Goal: Task Accomplishment & Management: Use online tool/utility

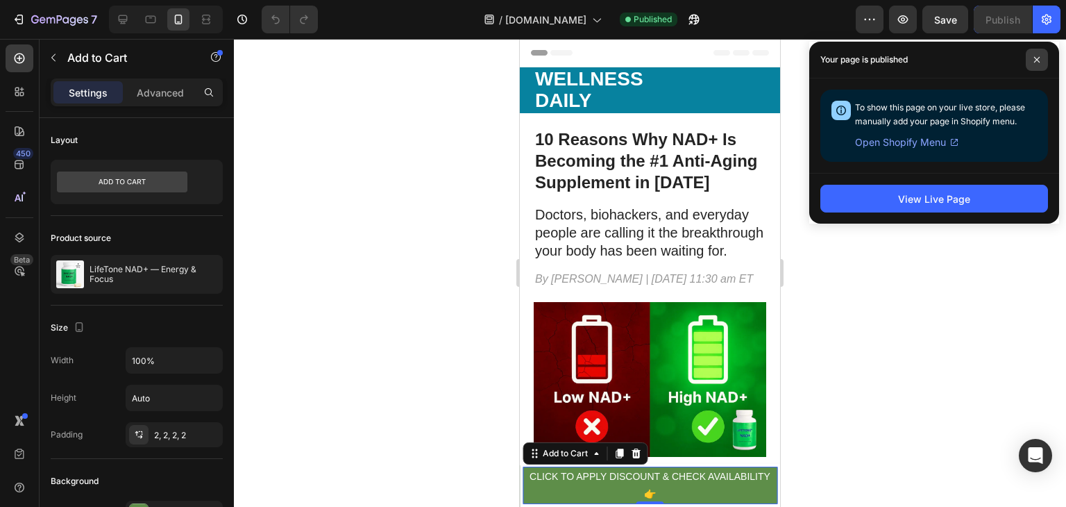
click at [1039, 64] on span at bounding box center [1037, 60] width 22 height 22
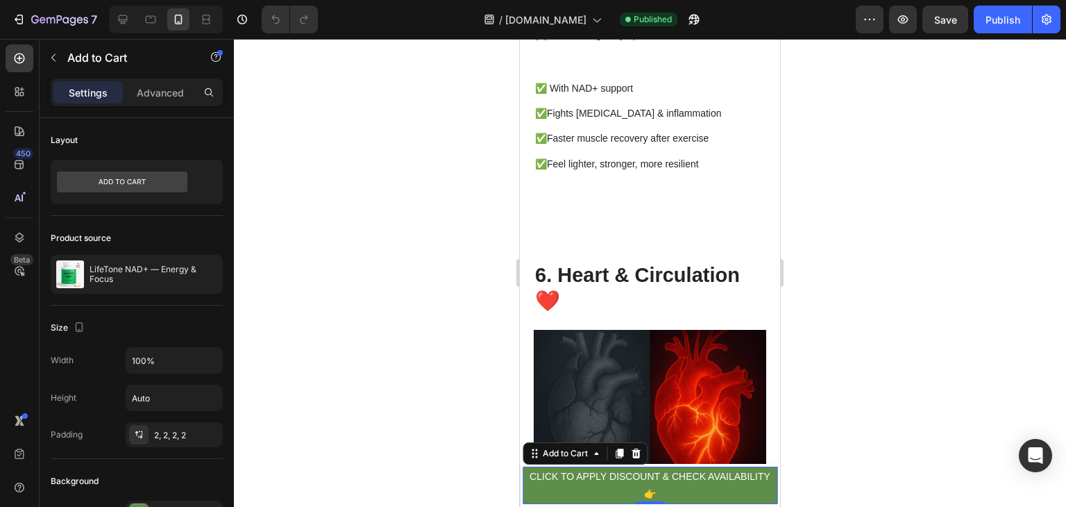
scroll to position [3476, 0]
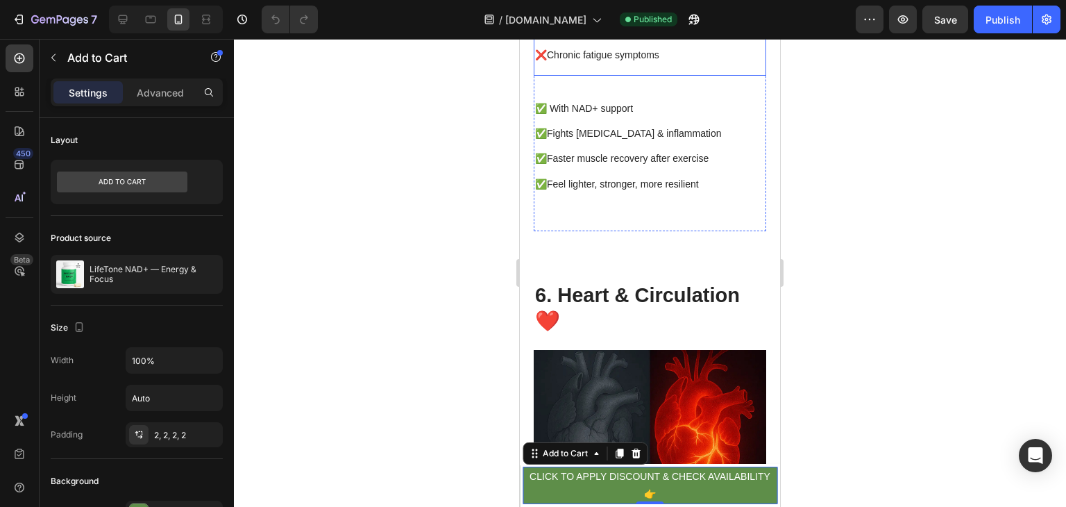
click at [605, 49] on p at bounding box center [650, 42] width 230 height 12
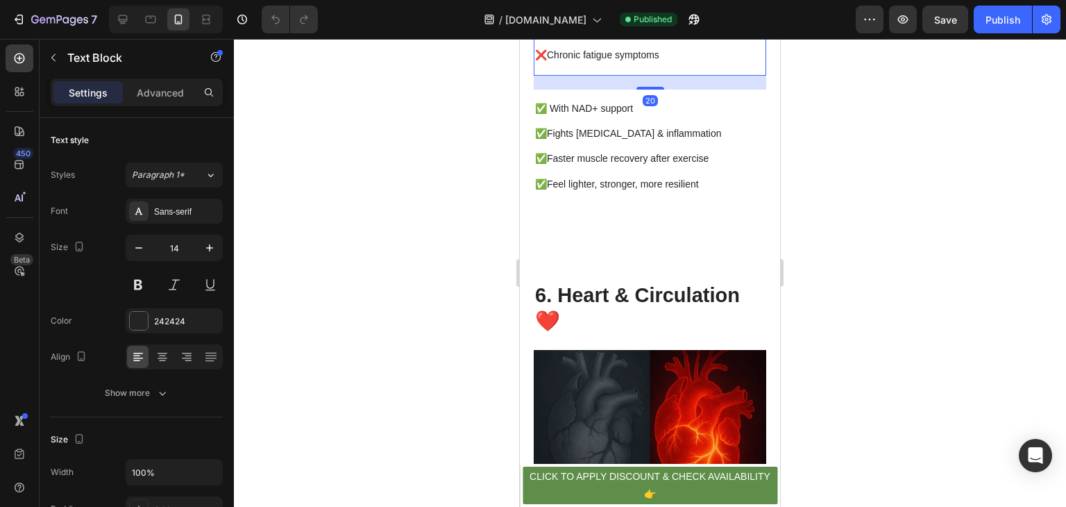
click at [658, 61] on p "❌Chronic fatigue symptoms" at bounding box center [650, 55] width 230 height 12
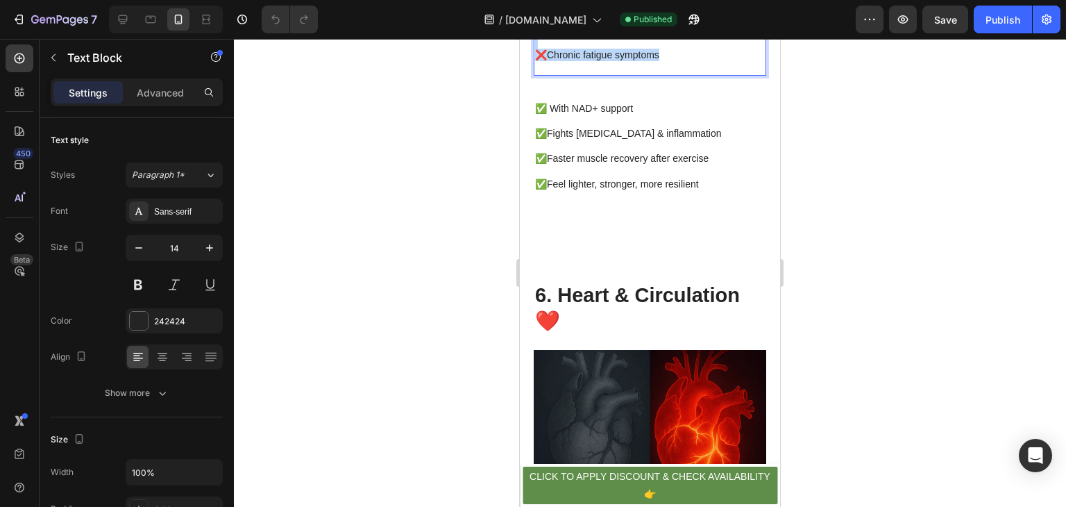
drag, startPoint x: 669, startPoint y: 267, endPoint x: 537, endPoint y: 190, distance: 152.4
click at [537, 76] on div "❌ Low NAD+ = high oxidative stress. ❌Daily soreness & stiff joints ❌Slow post-w…" at bounding box center [650, 24] width 233 height 104
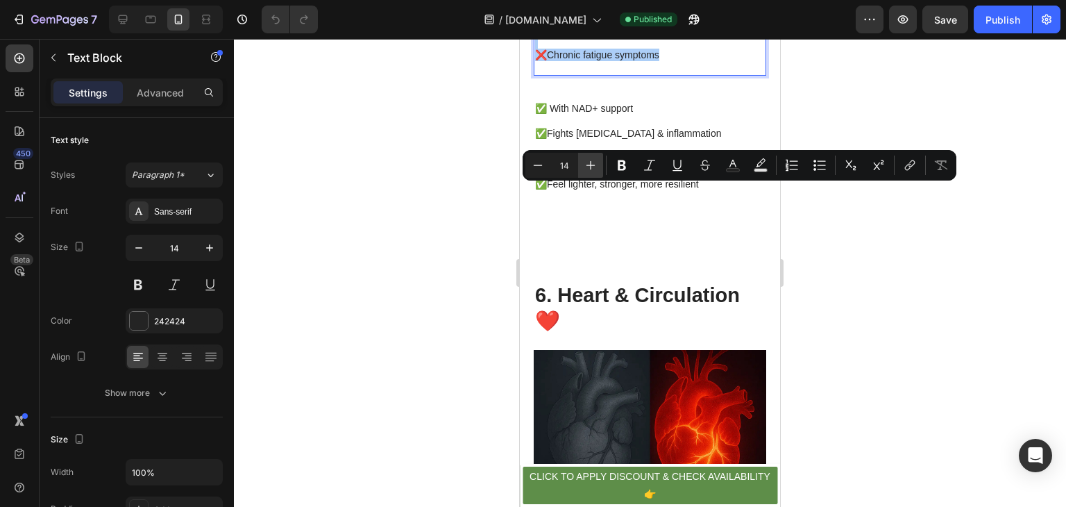
click at [580, 168] on button "Plus" at bounding box center [590, 165] width 25 height 25
click at [588, 166] on icon "Editor contextual toolbar" at bounding box center [591, 165] width 14 height 14
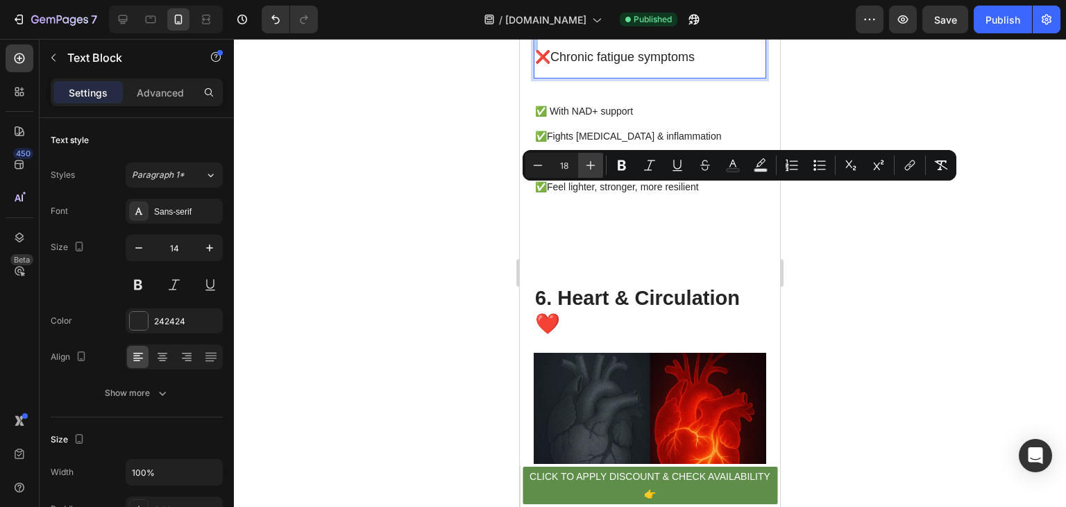
click at [588, 166] on icon "Editor contextual toolbar" at bounding box center [591, 165] width 14 height 14
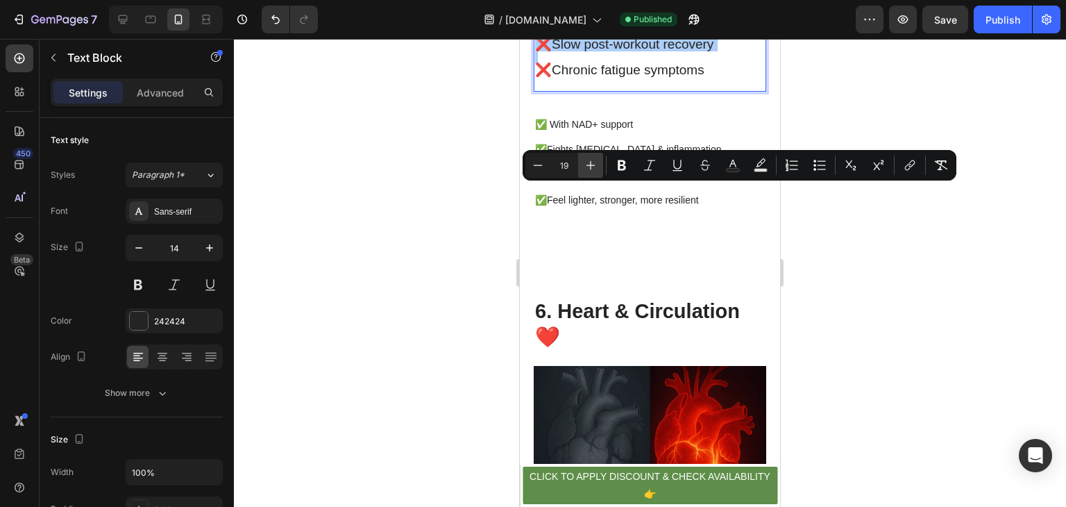
click at [588, 166] on icon "Editor contextual toolbar" at bounding box center [591, 165] width 14 height 14
type input "20"
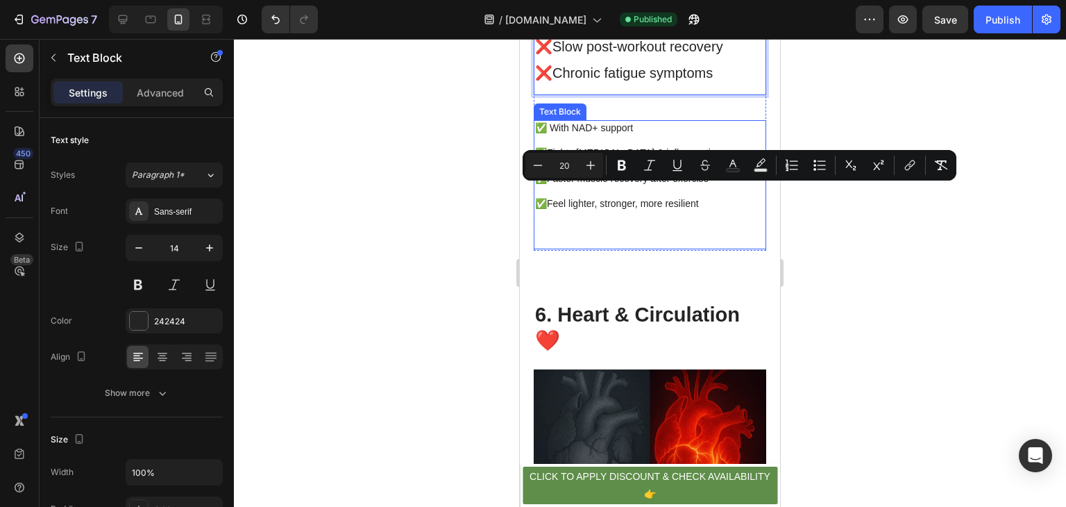
click at [658, 159] on p "✅Fights oxidative stress & inflammation" at bounding box center [650, 152] width 230 height 12
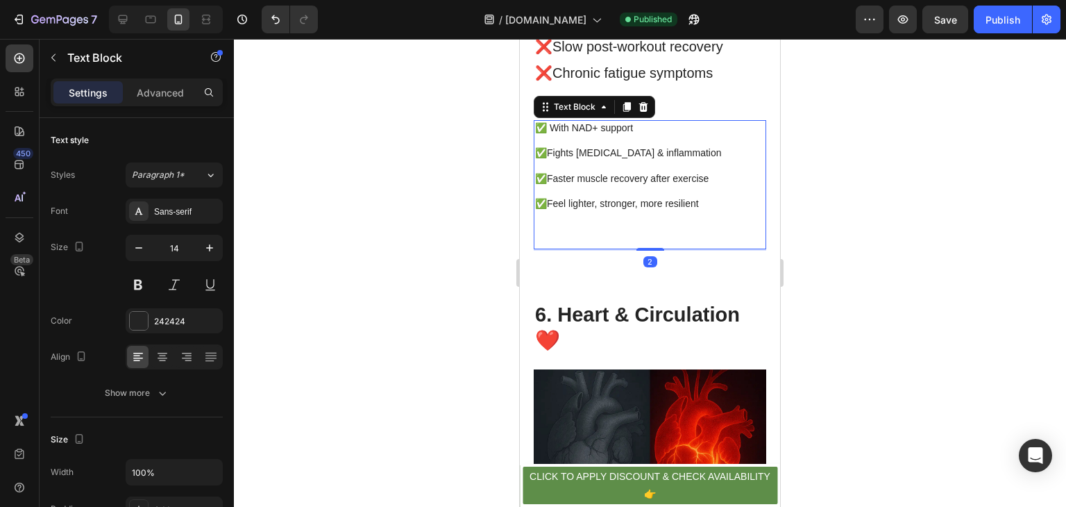
click at [709, 210] on p "✅Feel lighter, stronger, more resilient" at bounding box center [650, 203] width 230 height 12
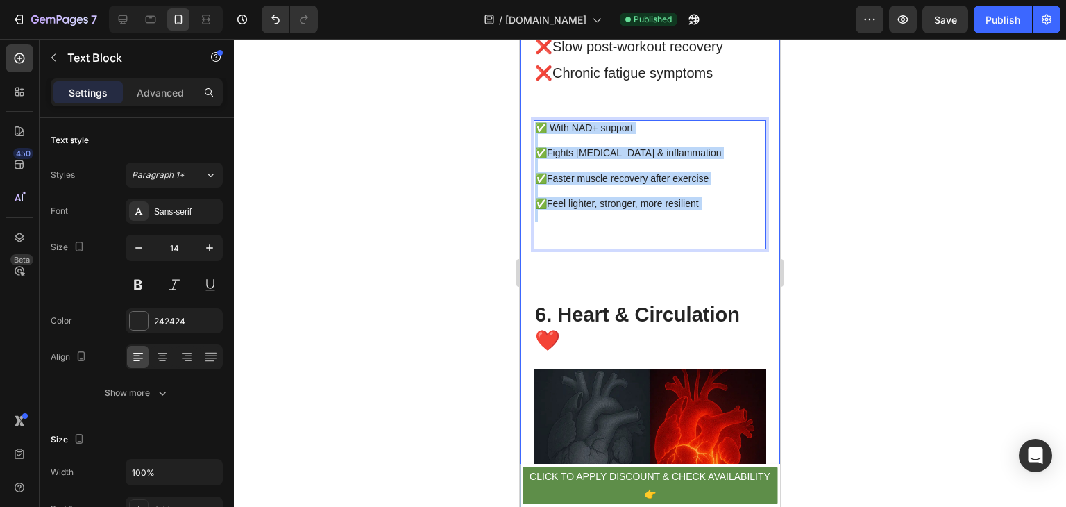
drag, startPoint x: 709, startPoint y: 419, endPoint x: 524, endPoint y: 333, distance: 203.5
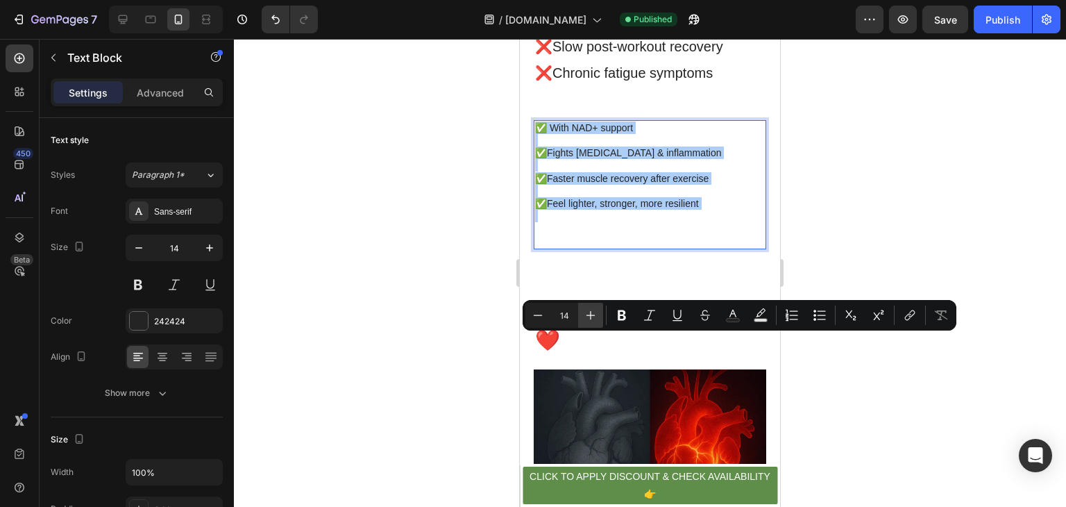
click at [594, 319] on icon "Editor contextual toolbar" at bounding box center [591, 315] width 14 height 14
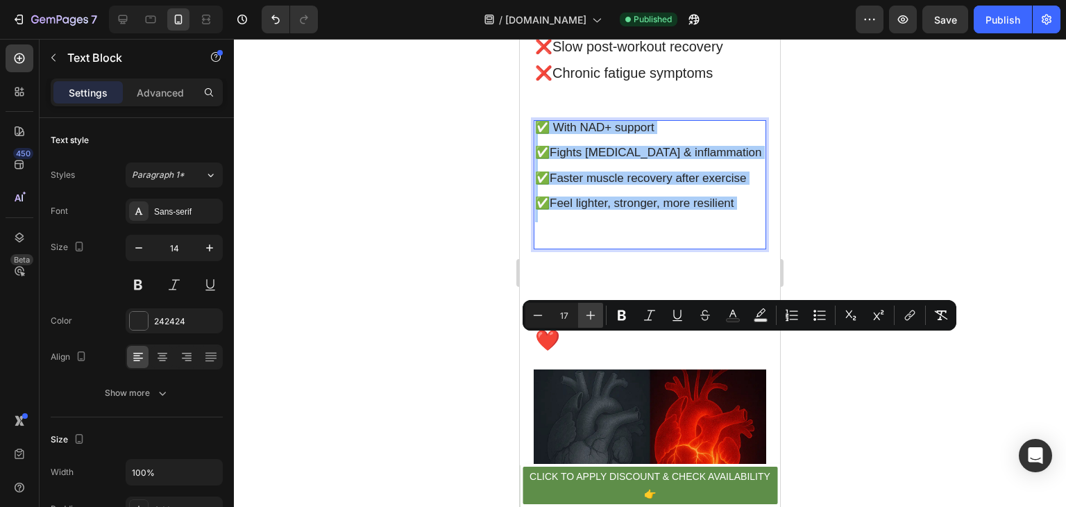
click at [594, 319] on icon "Editor contextual toolbar" at bounding box center [591, 315] width 14 height 14
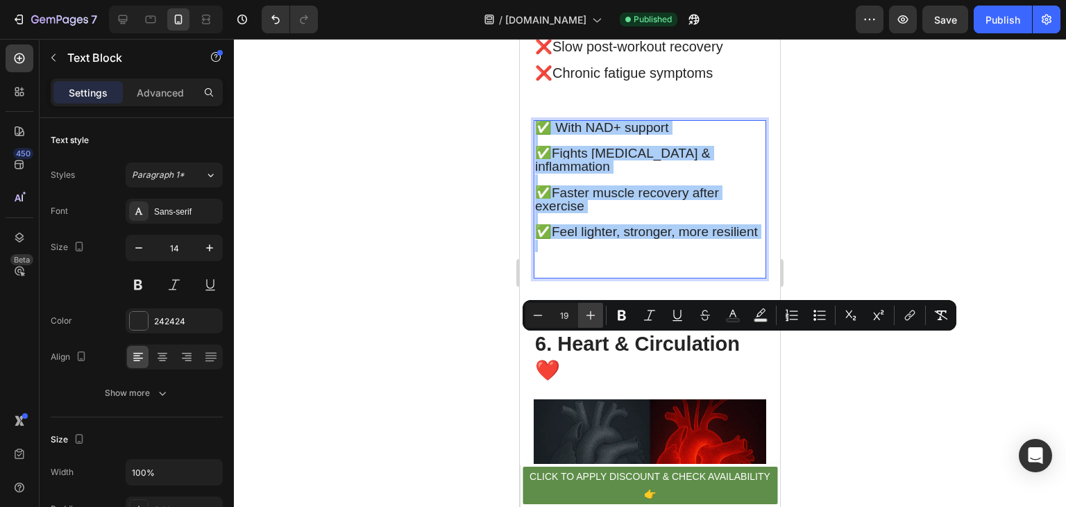
click at [594, 319] on icon "Editor contextual toolbar" at bounding box center [591, 315] width 14 height 14
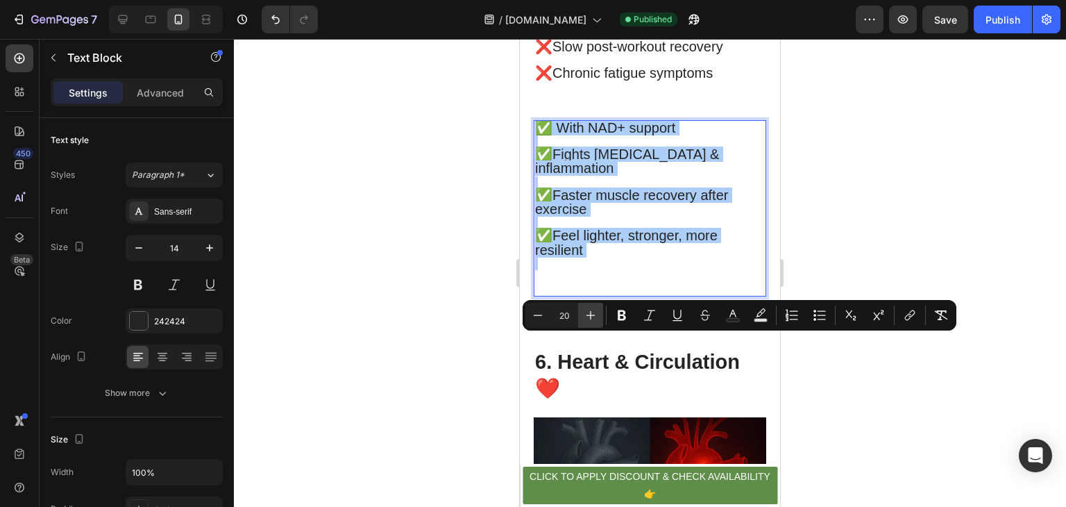
click at [594, 319] on icon "Editor contextual toolbar" at bounding box center [591, 315] width 14 height 14
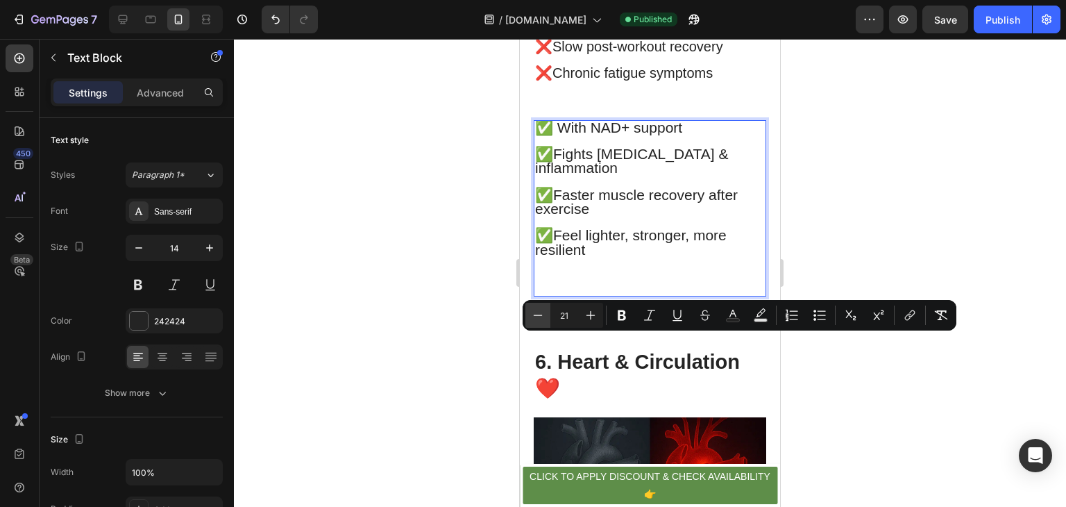
click at [538, 316] on icon "Editor contextual toolbar" at bounding box center [538, 315] width 14 height 14
type input "20"
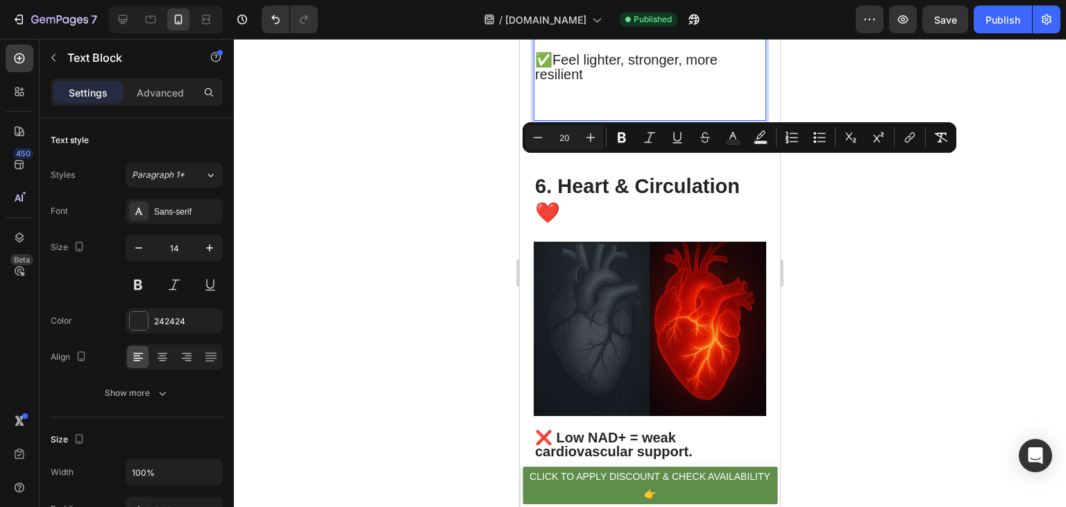
scroll to position [3670, 0]
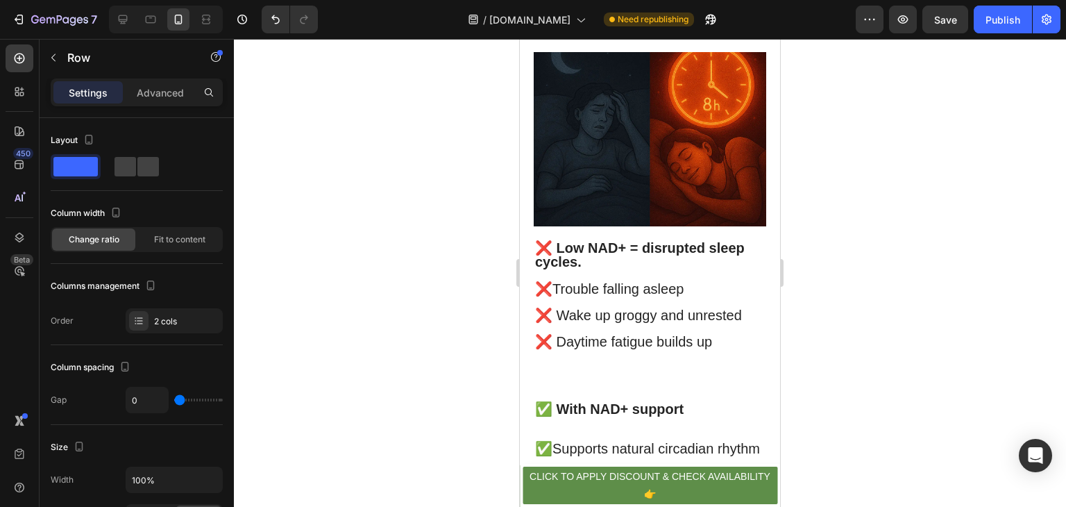
scroll to position [4695, 0]
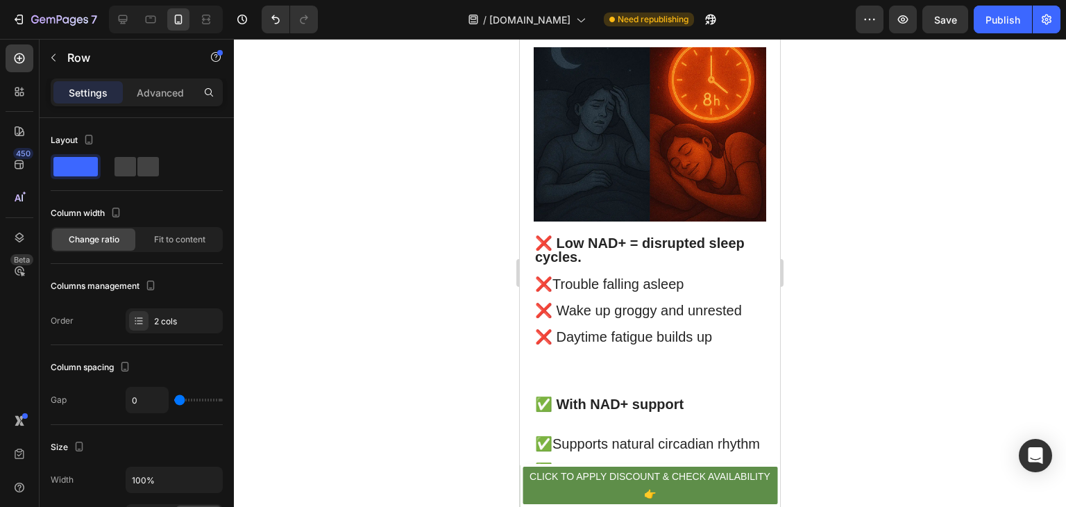
click at [653, 282] on span "❌Trouble falling asleep" at bounding box center [609, 283] width 149 height 15
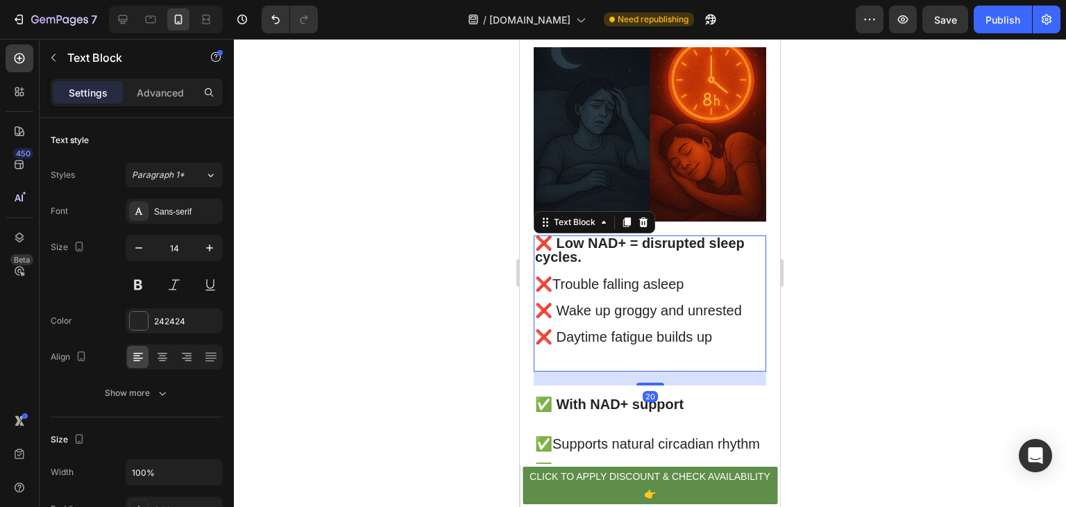
click at [653, 282] on span "❌Trouble falling asleep" at bounding box center [609, 283] width 149 height 15
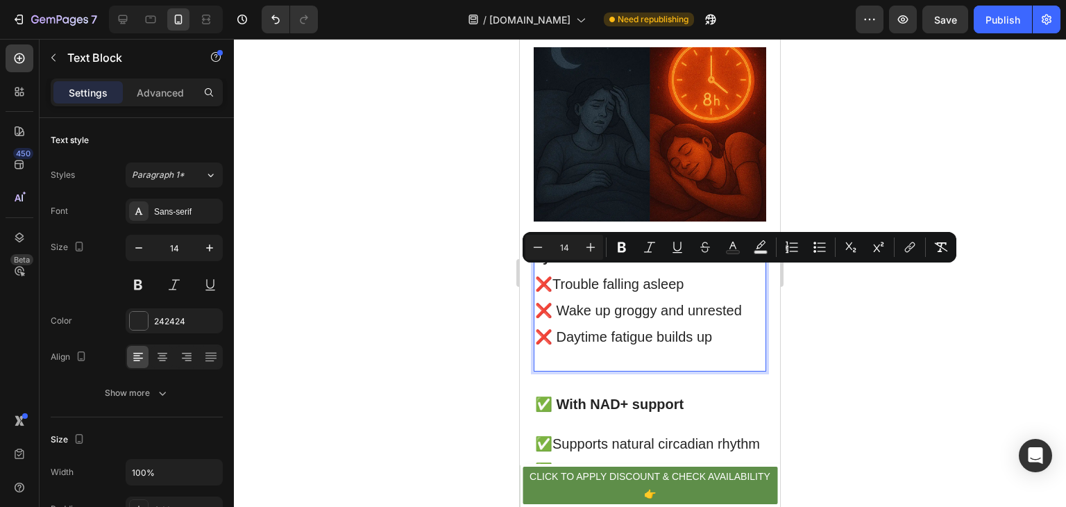
click at [685, 346] on p "Rich Text Editor. Editing area: main" at bounding box center [650, 351] width 230 height 12
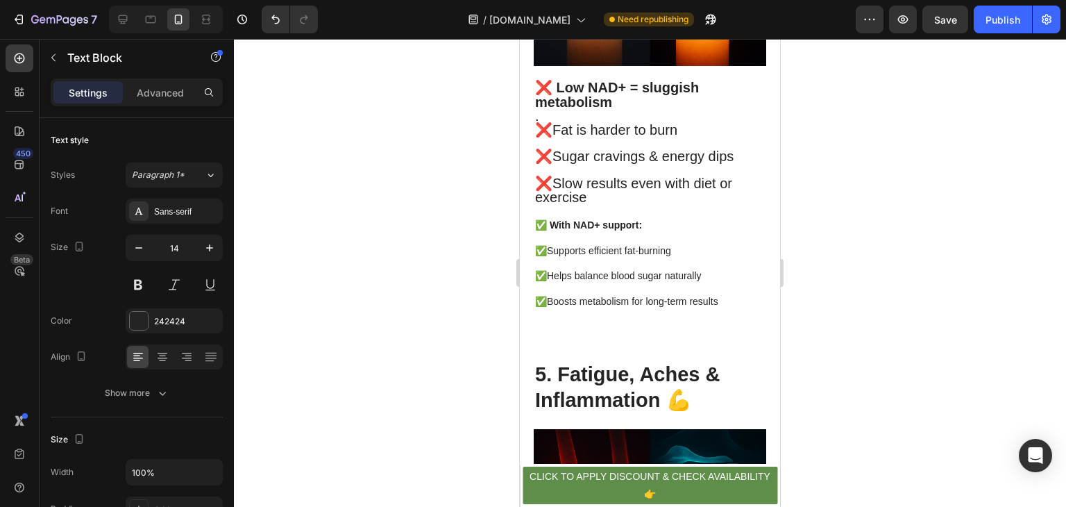
scroll to position [2969, 0]
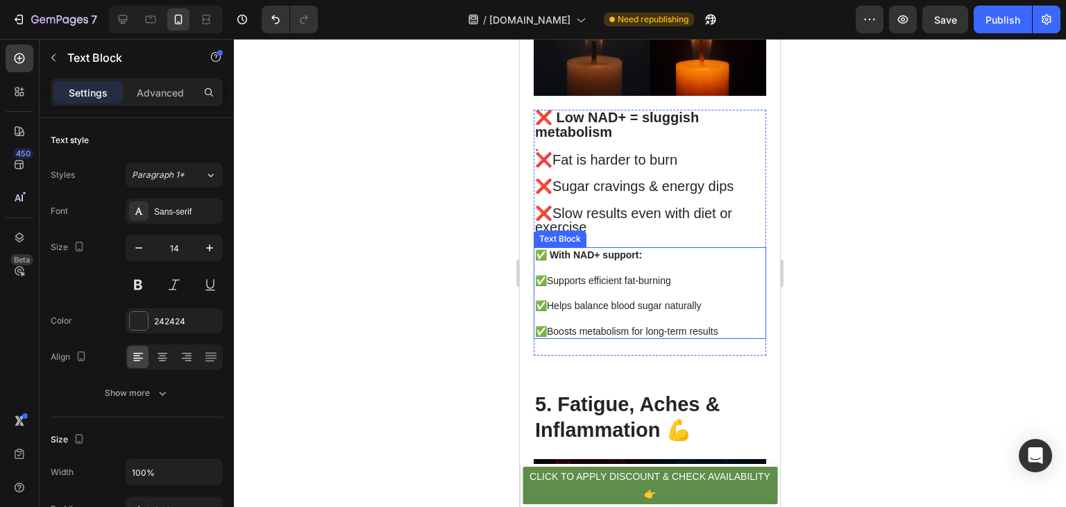
click at [600, 299] on p at bounding box center [650, 293] width 230 height 12
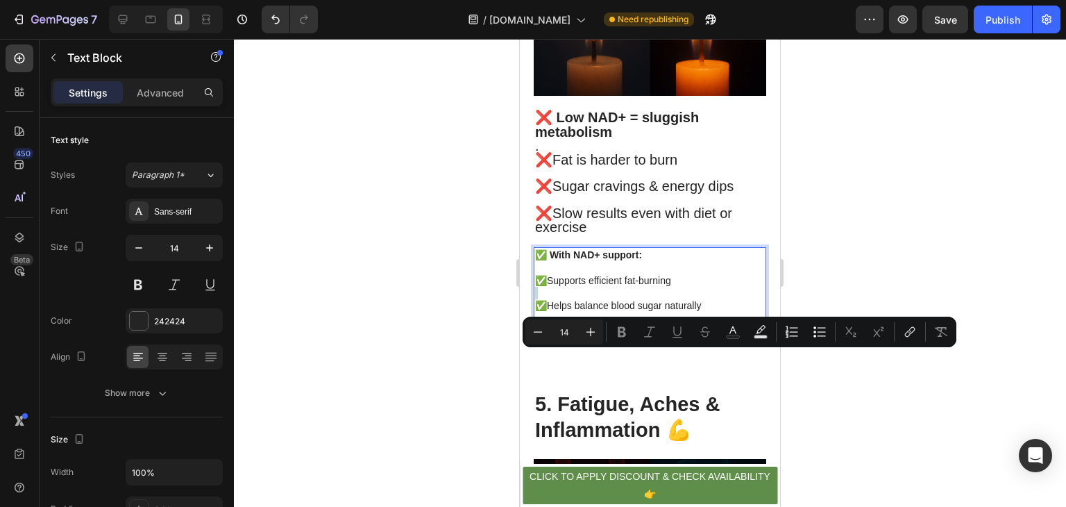
click at [733, 337] on p "✅Boosts metabolism for long-term results" at bounding box center [650, 331] width 230 height 12
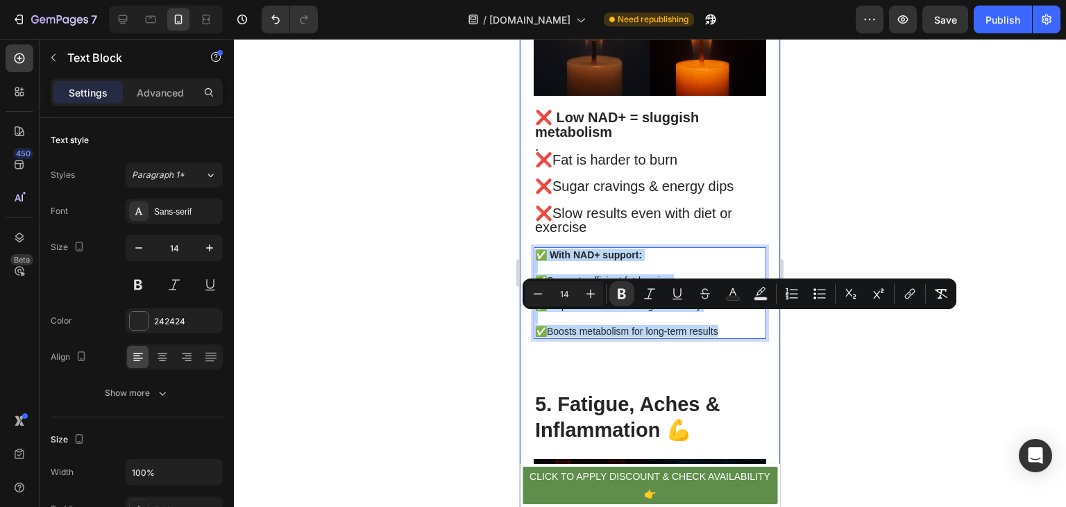
drag, startPoint x: 728, startPoint y: 395, endPoint x: 528, endPoint y: 307, distance: 219.2
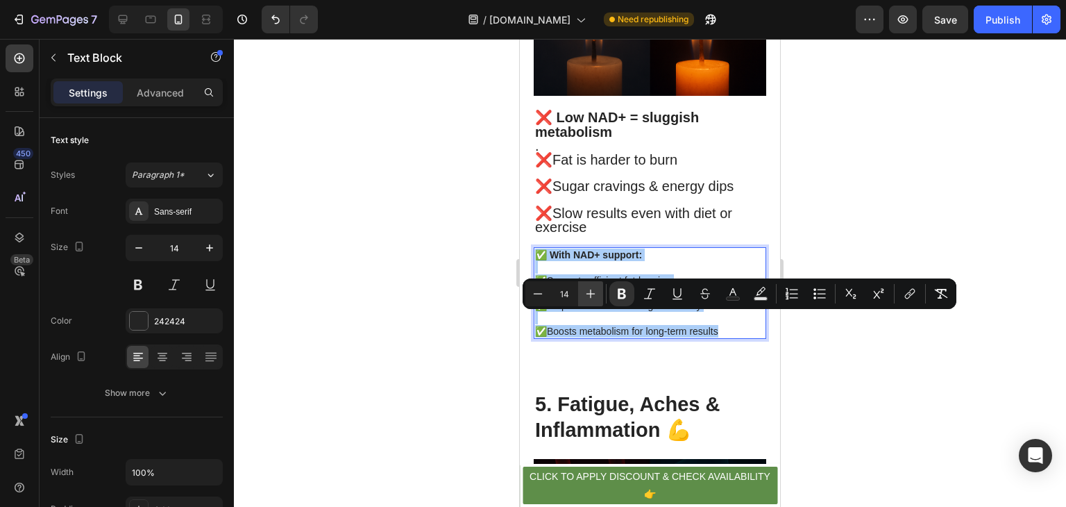
click at [592, 299] on icon "Editor contextual toolbar" at bounding box center [591, 294] width 14 height 14
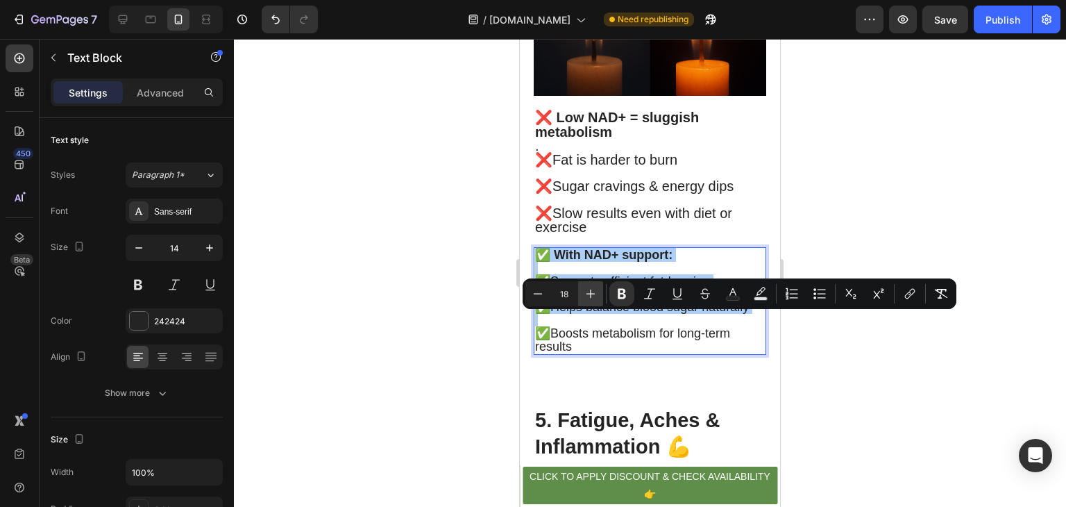
click at [592, 299] on icon "Editor contextual toolbar" at bounding box center [591, 294] width 14 height 14
click at [592, 298] on icon "Editor contextual toolbar" at bounding box center [591, 294] width 14 height 14
type input "20"
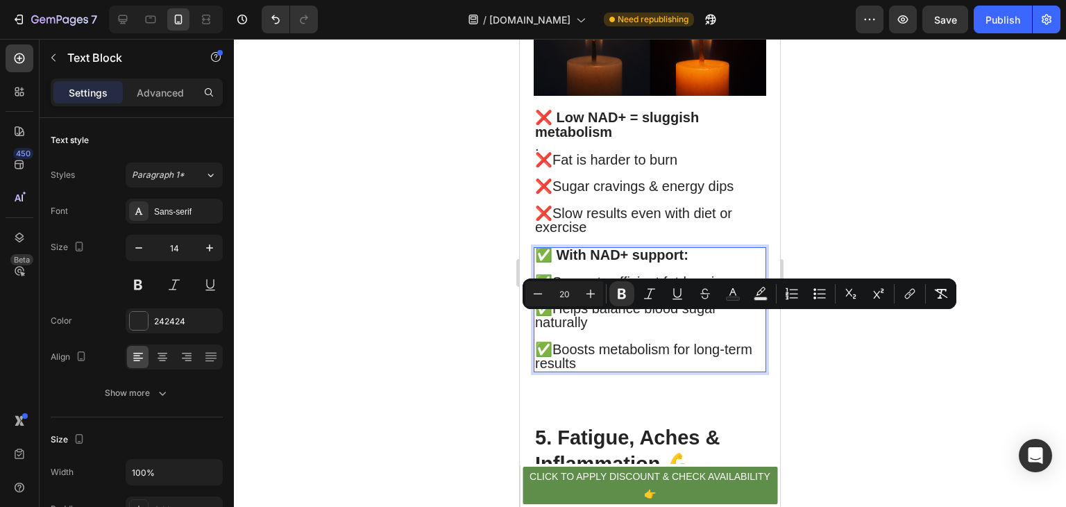
click at [723, 275] on p "Rich Text Editor. Editing area: main" at bounding box center [650, 268] width 230 height 12
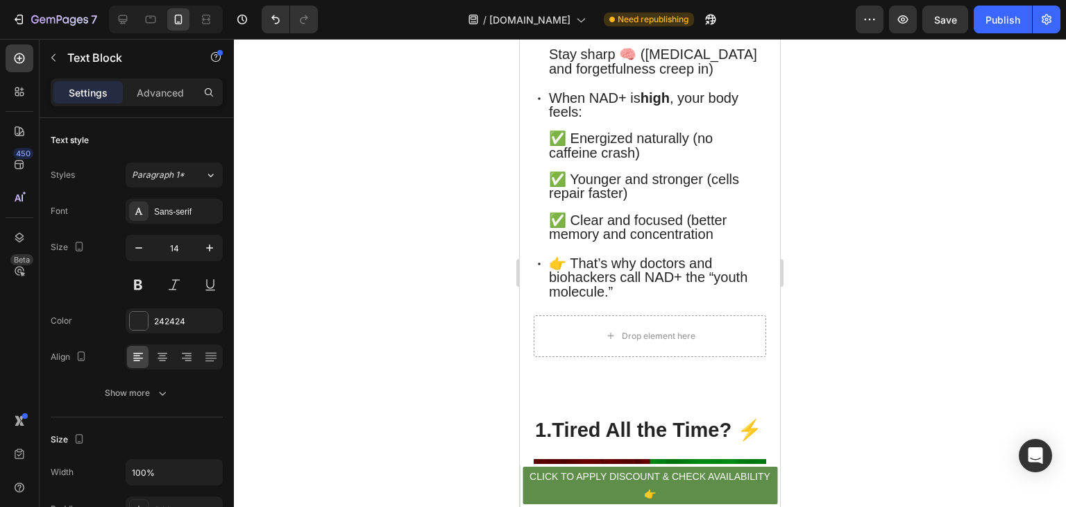
scroll to position [575, 0]
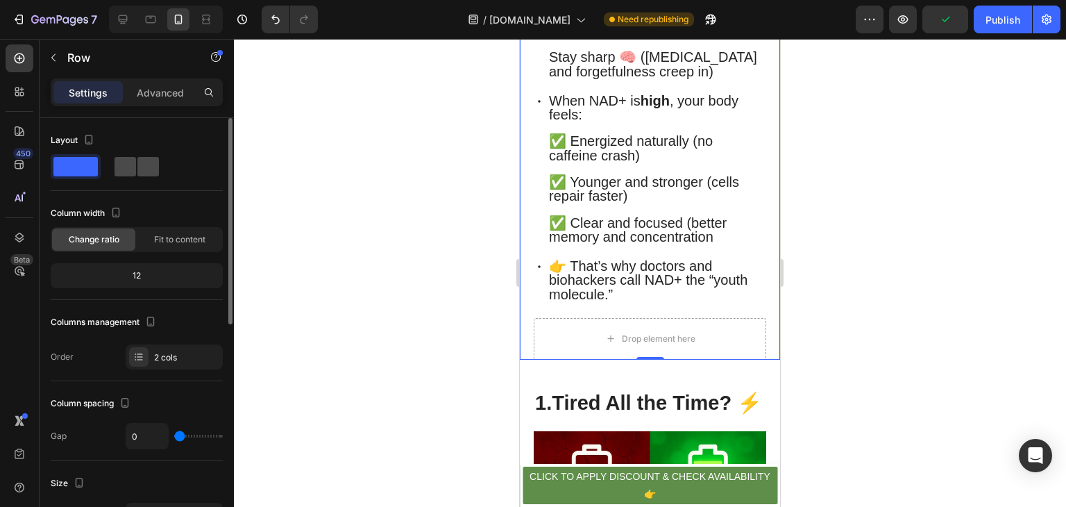
click at [128, 169] on span at bounding box center [126, 166] width 22 height 19
type input "30"
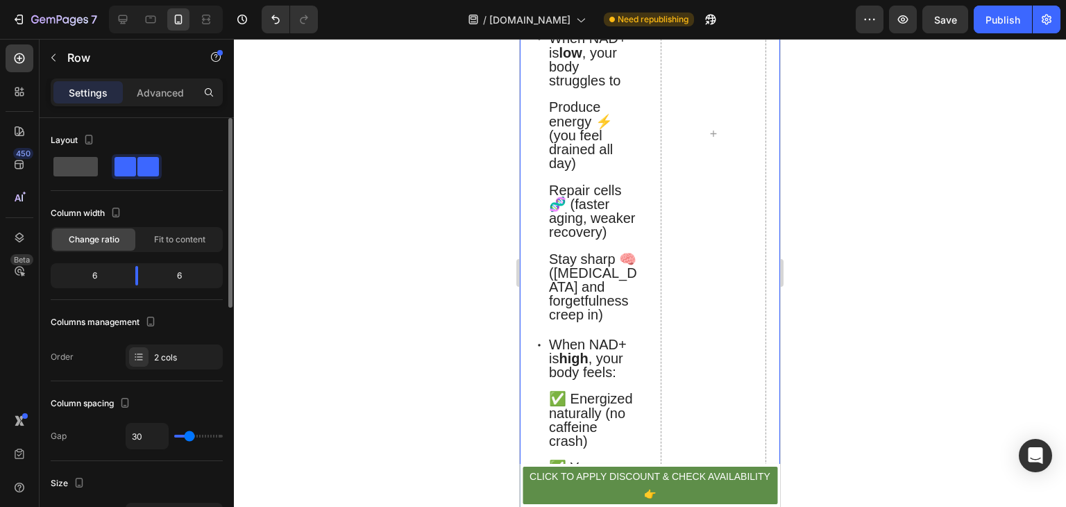
click at [76, 167] on span at bounding box center [75, 166] width 44 height 19
type input "0"
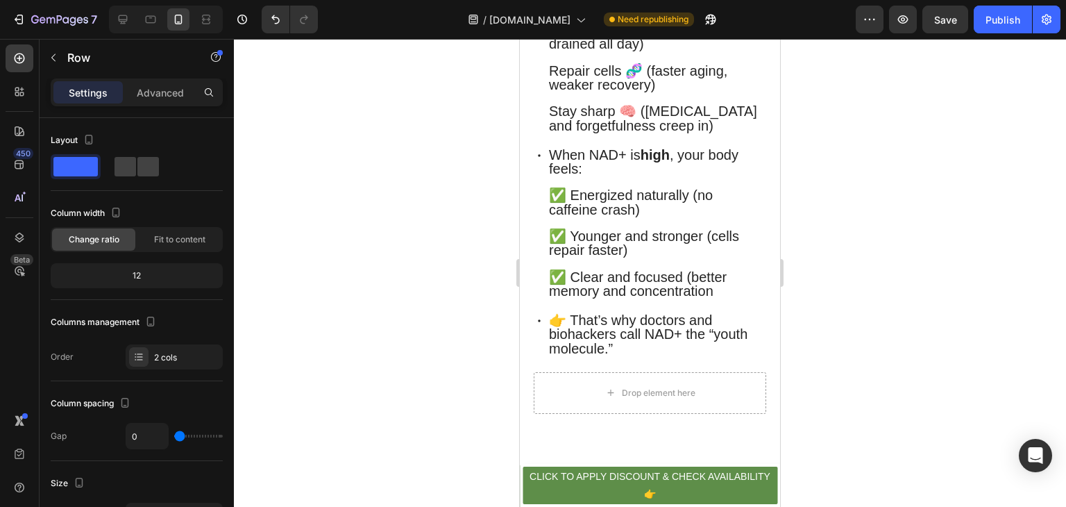
scroll to position [517, 0]
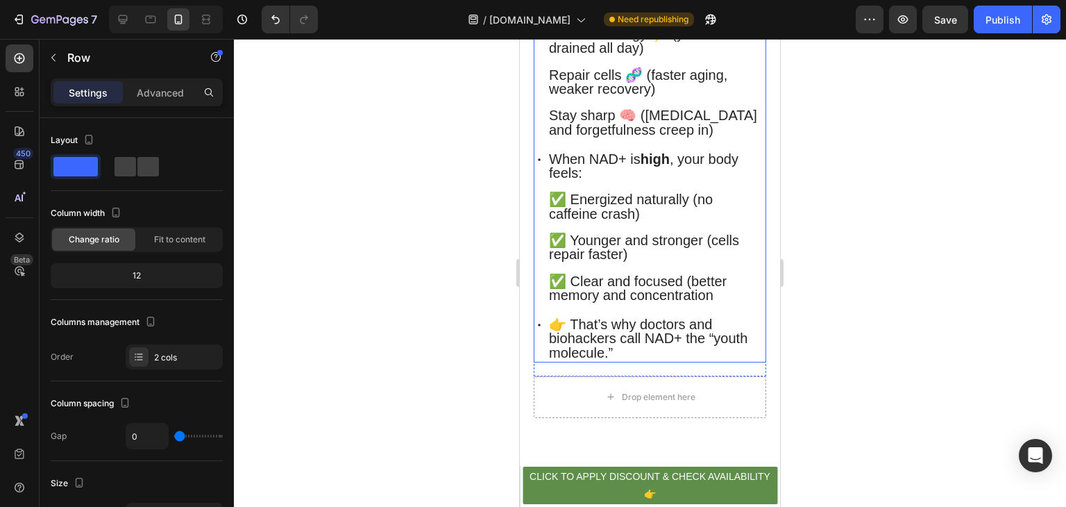
click at [655, 301] on span "✅ Clear and focused (better memory and concentration" at bounding box center [638, 288] width 178 height 29
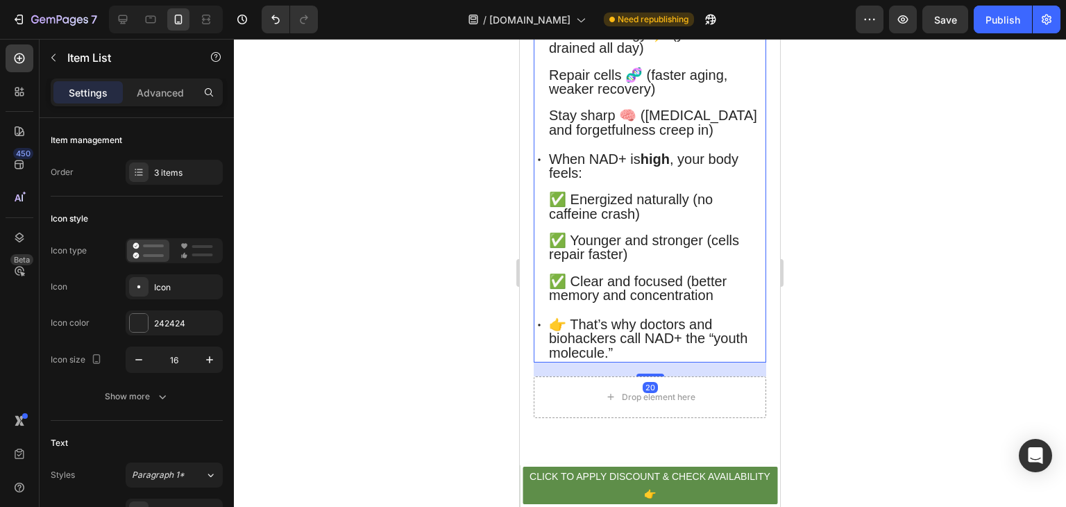
click at [655, 301] on span "✅ Clear and focused (better memory and concentration" at bounding box center [638, 288] width 178 height 29
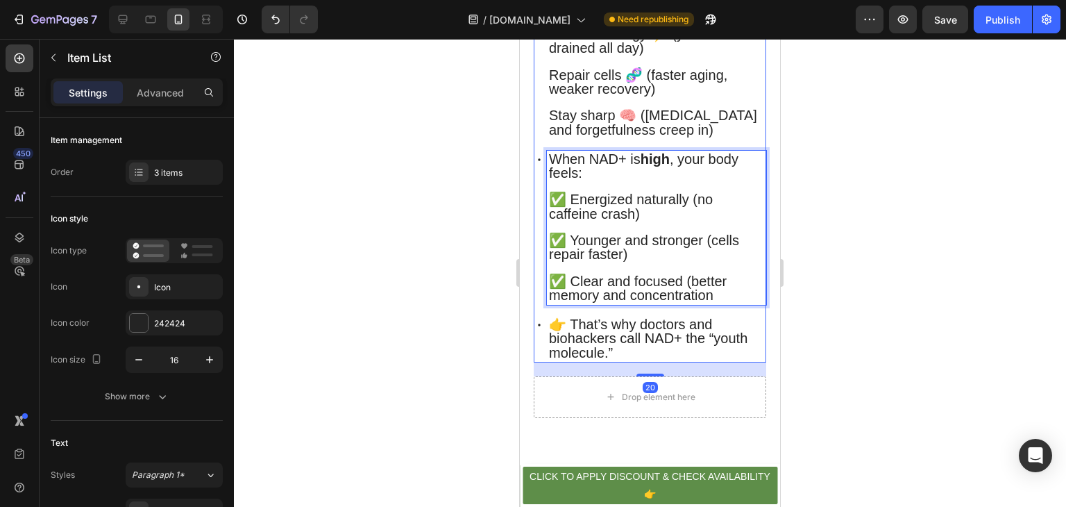
click at [655, 301] on span "✅ Clear and focused (better memory and concentration" at bounding box center [638, 288] width 178 height 29
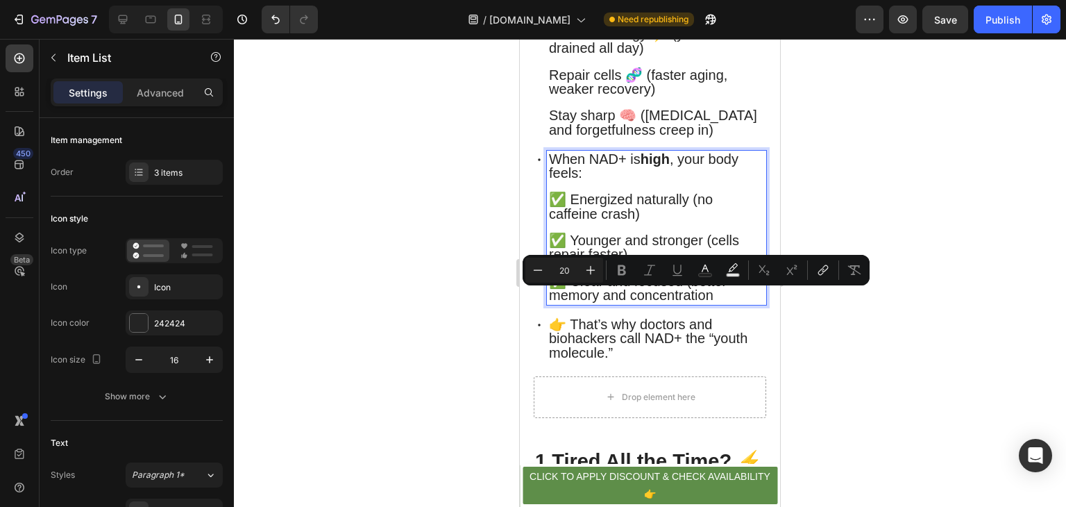
click at [715, 303] on p "✅ Clear and focused (better memory and concentration" at bounding box center [656, 282] width 215 height 41
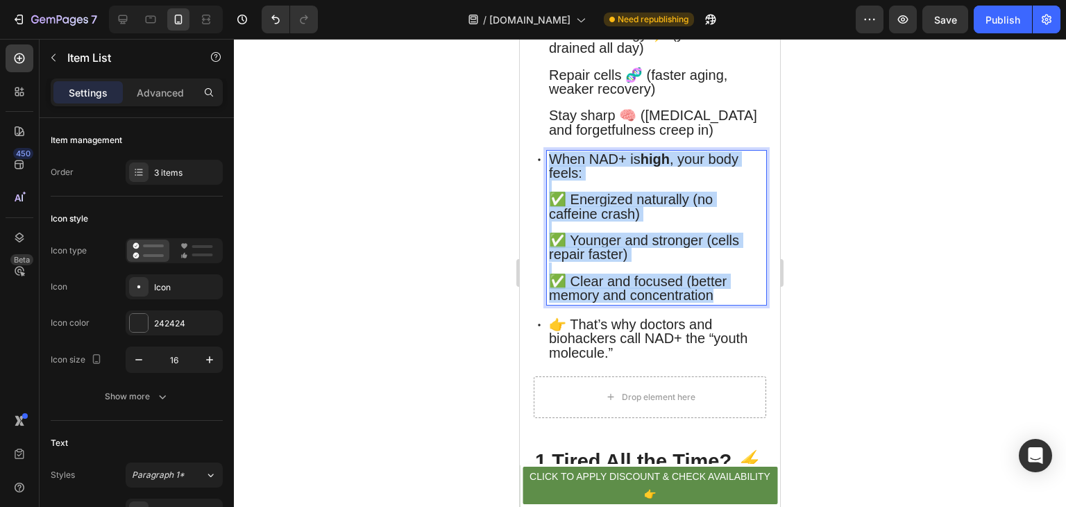
drag, startPoint x: 730, startPoint y: 323, endPoint x: 551, endPoint y: 184, distance: 226.6
click at [551, 184] on div "When NAD+ is high , your body feels: ✅ Energized naturally (no caffeine crash) …" at bounding box center [656, 228] width 219 height 154
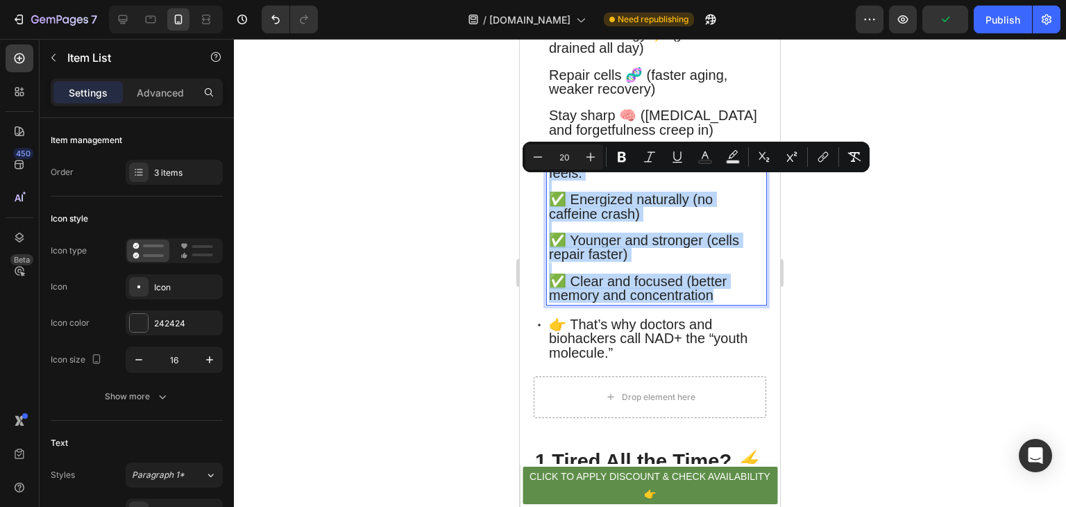
click at [645, 253] on p "✅ Younger and stronger (cells repair faster)" at bounding box center [656, 241] width 215 height 41
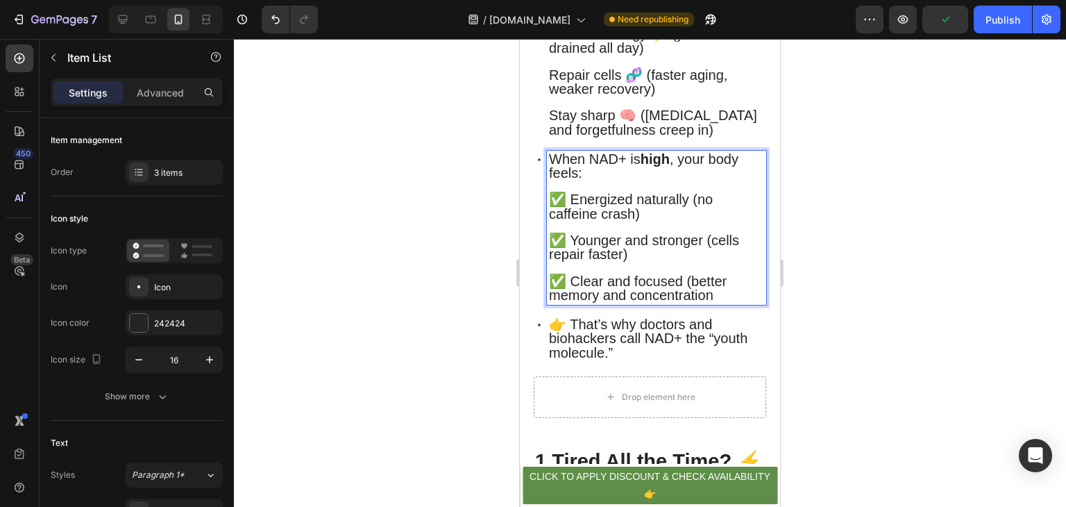
click at [646, 359] on span "👉 That’s why doctors and biohackers call NAD+ the “youth molecule.”" at bounding box center [648, 338] width 199 height 43
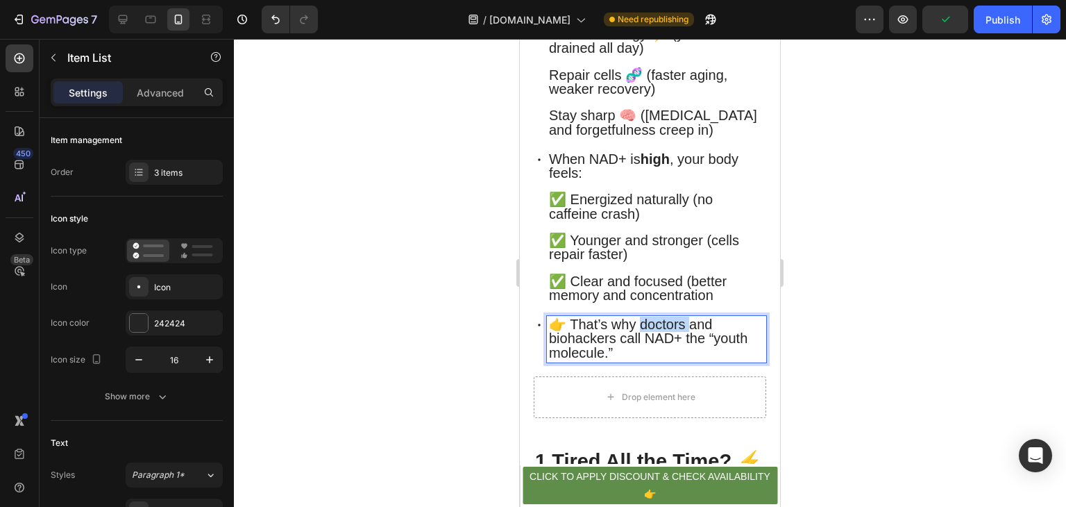
click at [646, 359] on span "👉 That’s why doctors and biohackers call NAD+ the “youth molecule.”" at bounding box center [648, 338] width 199 height 43
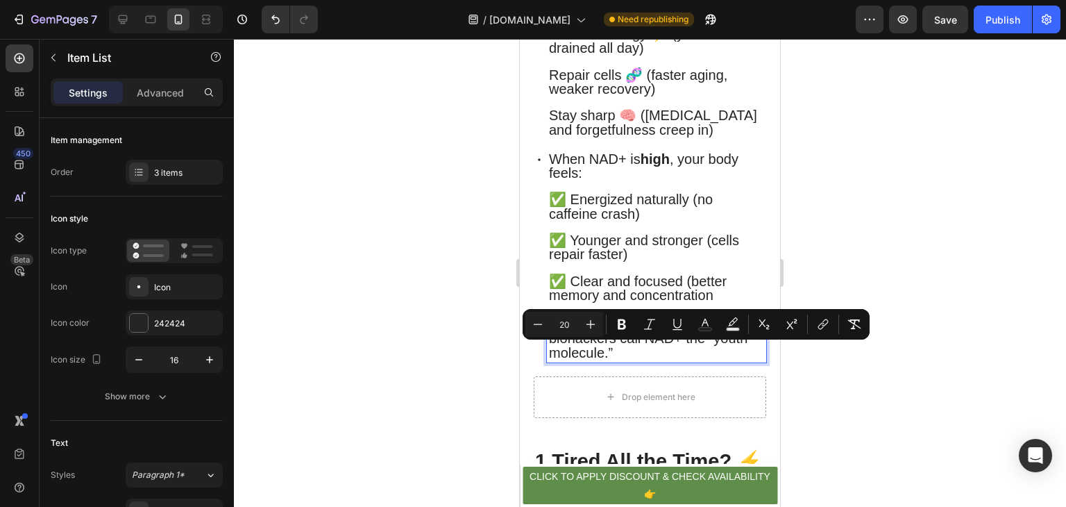
click at [650, 217] on p "✅ Energized naturally (no caffeine crash)" at bounding box center [656, 201] width 215 height 41
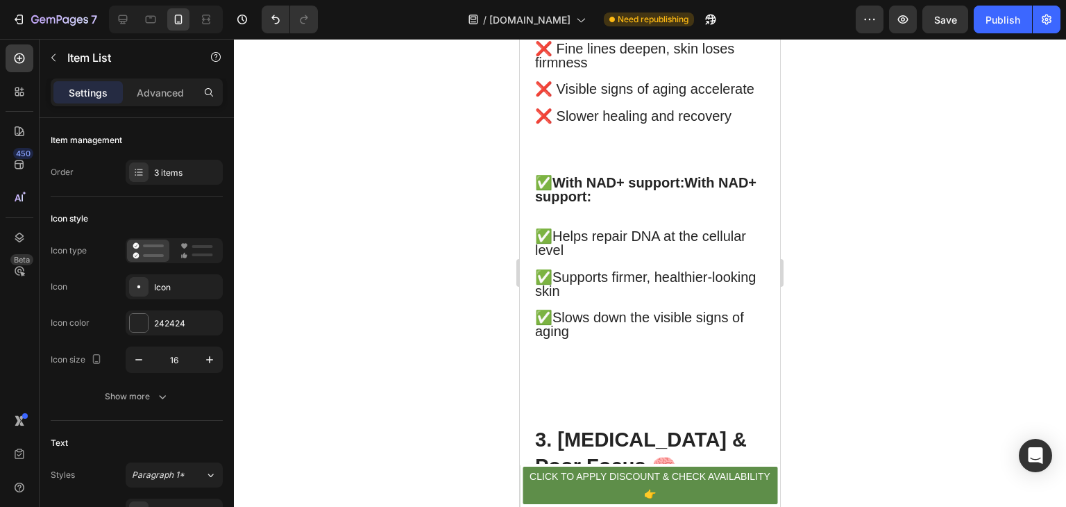
scroll to position [1819, 0]
click at [627, 97] on p "❌ Visible signs of aging accelerate" at bounding box center [650, 90] width 230 height 14
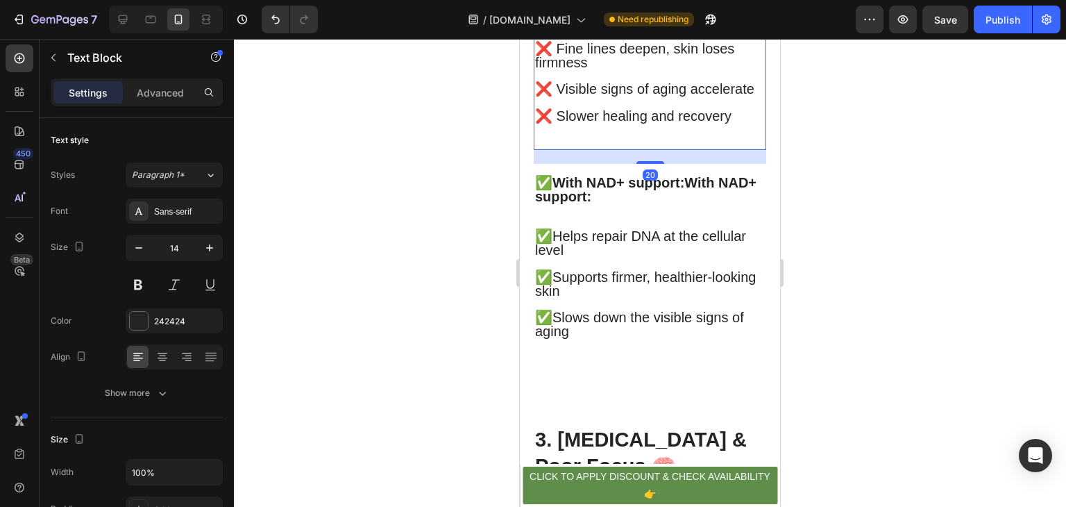
click at [627, 97] on p "❌ Visible signs of aging accelerate" at bounding box center [650, 90] width 230 height 14
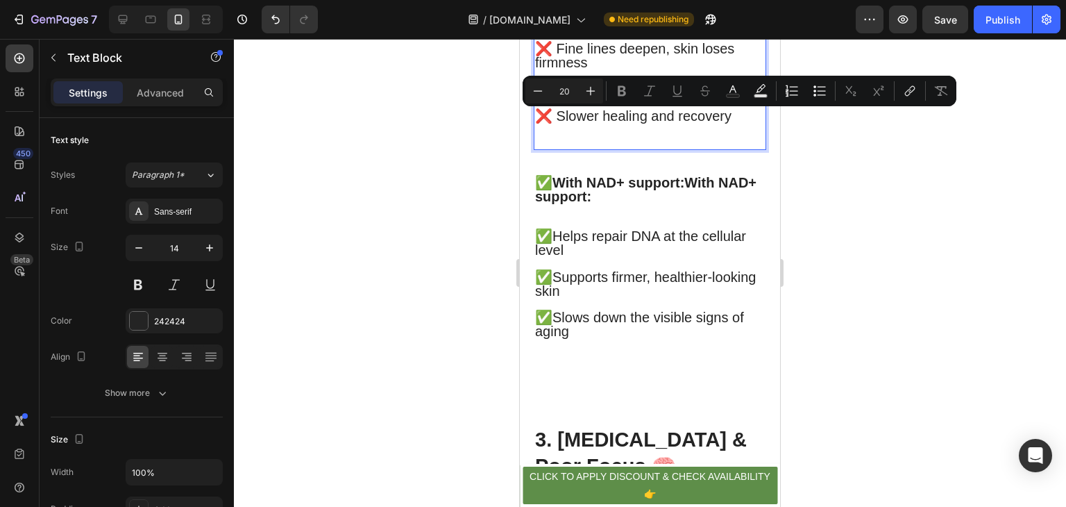
click at [630, 124] on span "❌ Slower healing and recovery" at bounding box center [633, 115] width 196 height 15
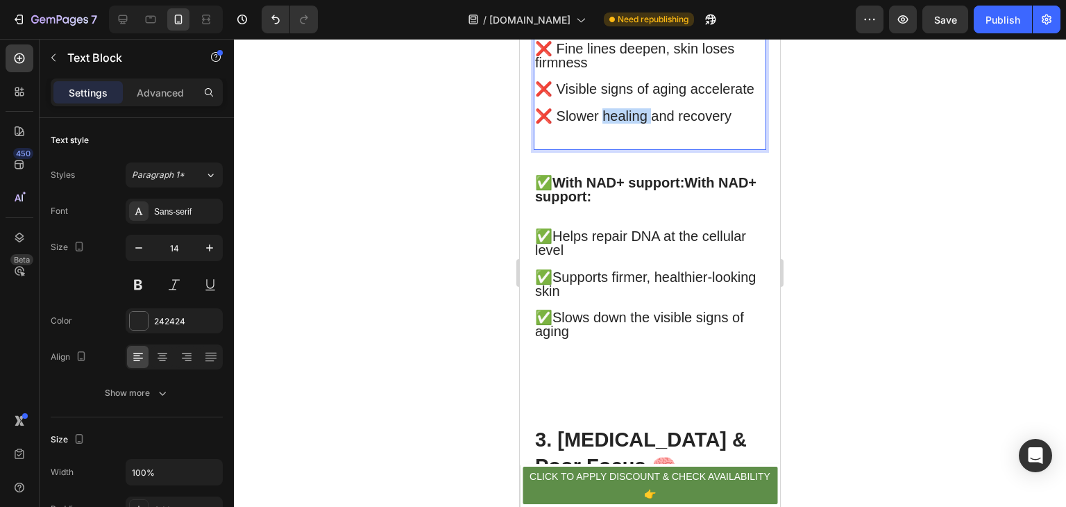
click at [630, 124] on span "❌ Slower healing and recovery" at bounding box center [633, 115] width 196 height 15
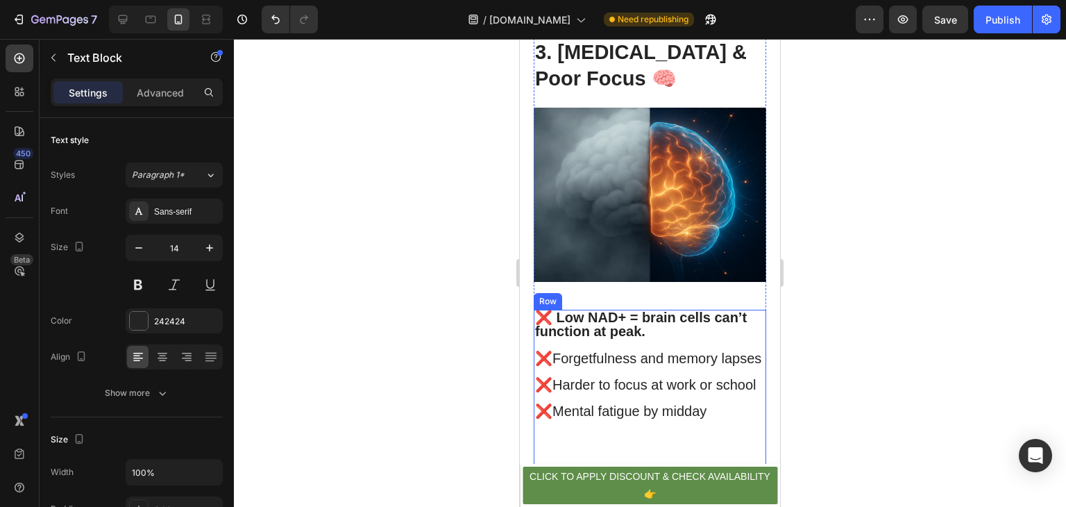
scroll to position [2320, 0]
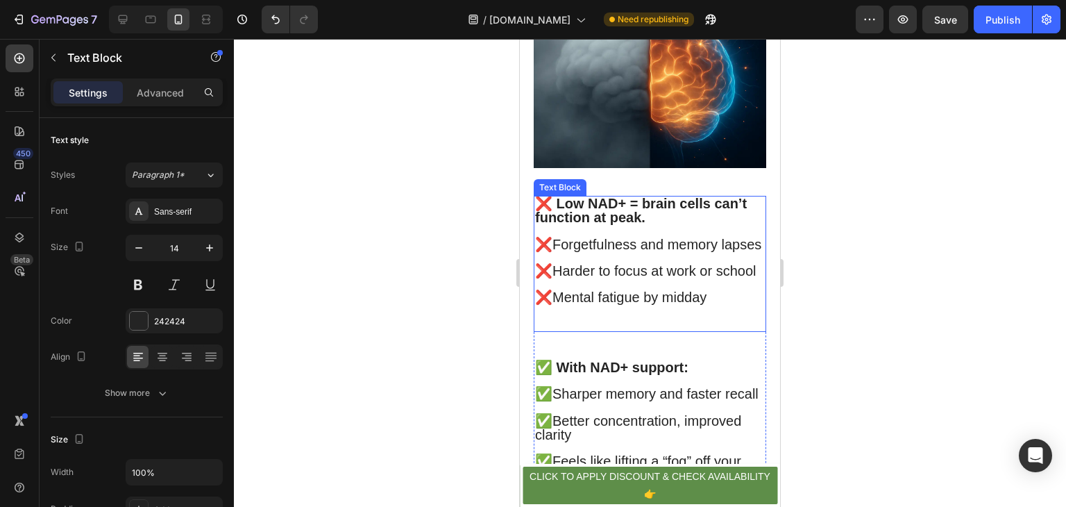
click at [650, 252] on span "❌Forgetfulness and memory lapses" at bounding box center [648, 244] width 226 height 15
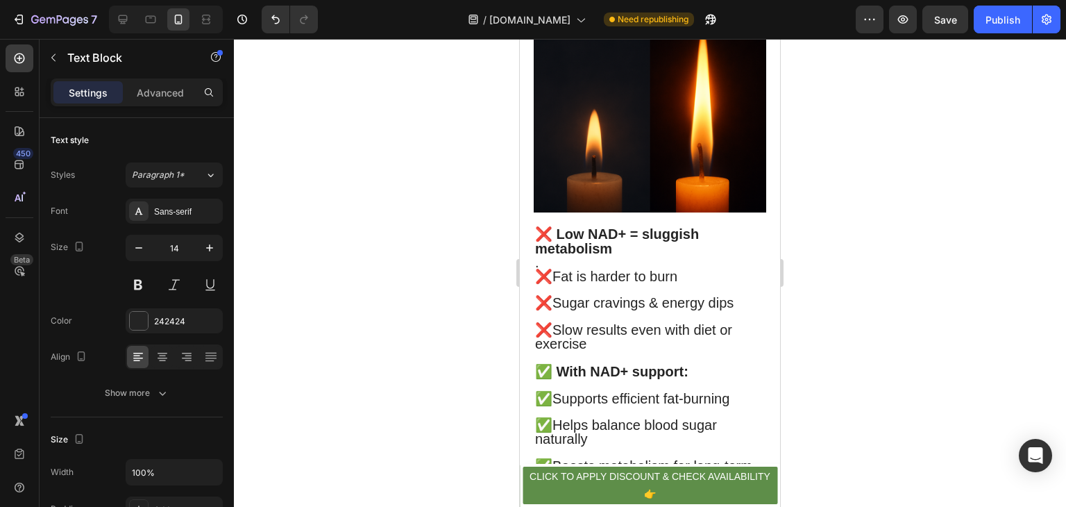
scroll to position [2887, 0]
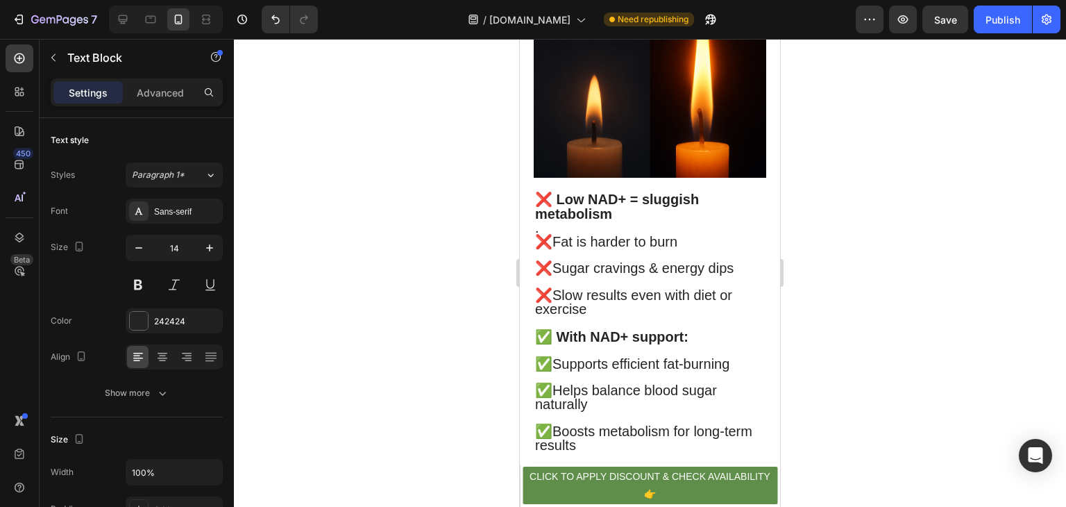
click at [635, 276] on span "❌Sugar cravings & energy dips" at bounding box center [634, 267] width 199 height 15
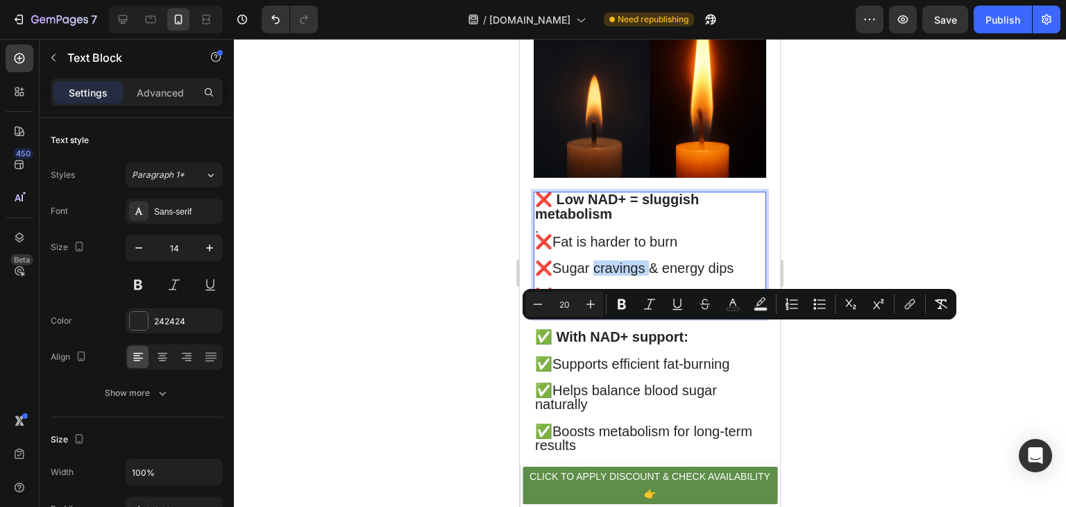
click at [723, 394] on div "❌ Low NAD+ = sluggish metabolism . ❌Fat is harder to burn ❌Sugar cravings & ene…" at bounding box center [650, 331] width 233 height 279
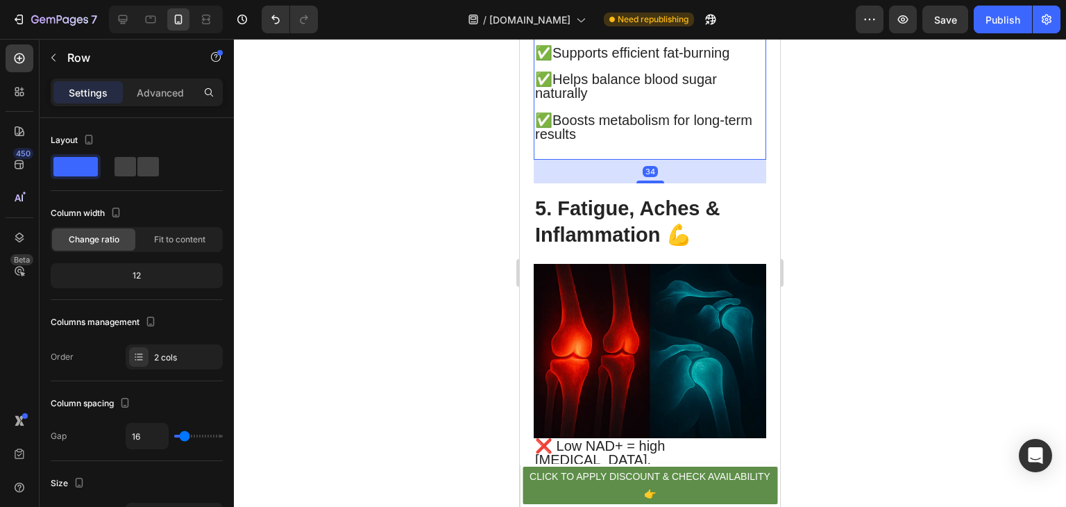
scroll to position [3196, 0]
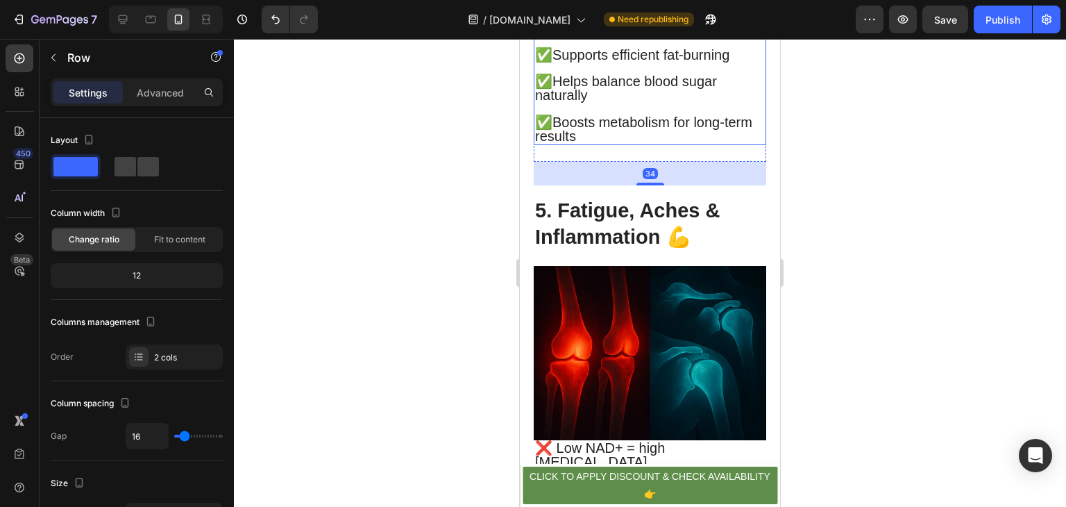
click at [620, 75] on p at bounding box center [650, 68] width 230 height 12
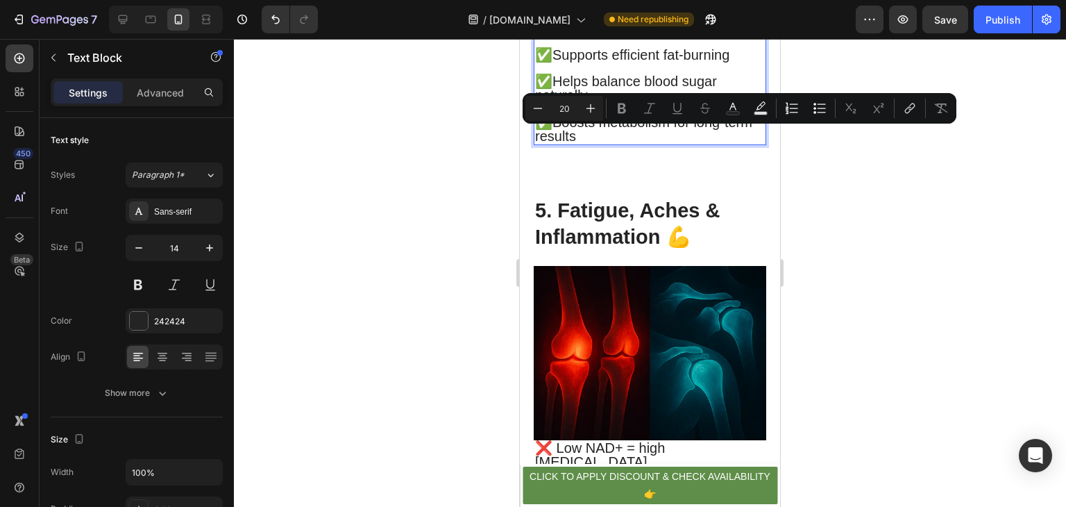
click at [620, 103] on span "✅Helps balance blood sugar naturally" at bounding box center [626, 88] width 182 height 29
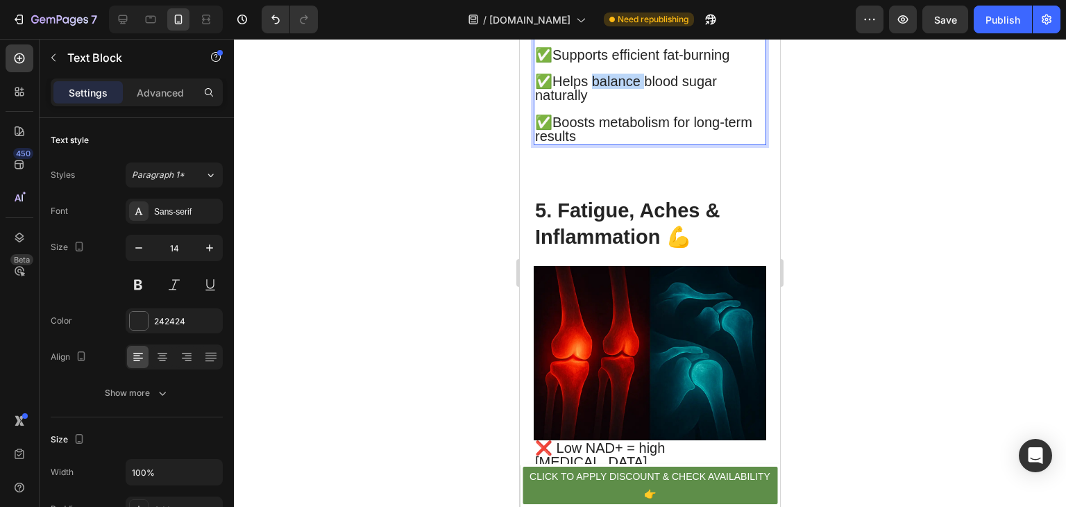
click at [620, 103] on span "✅Helps balance blood sugar naturally" at bounding box center [626, 88] width 182 height 29
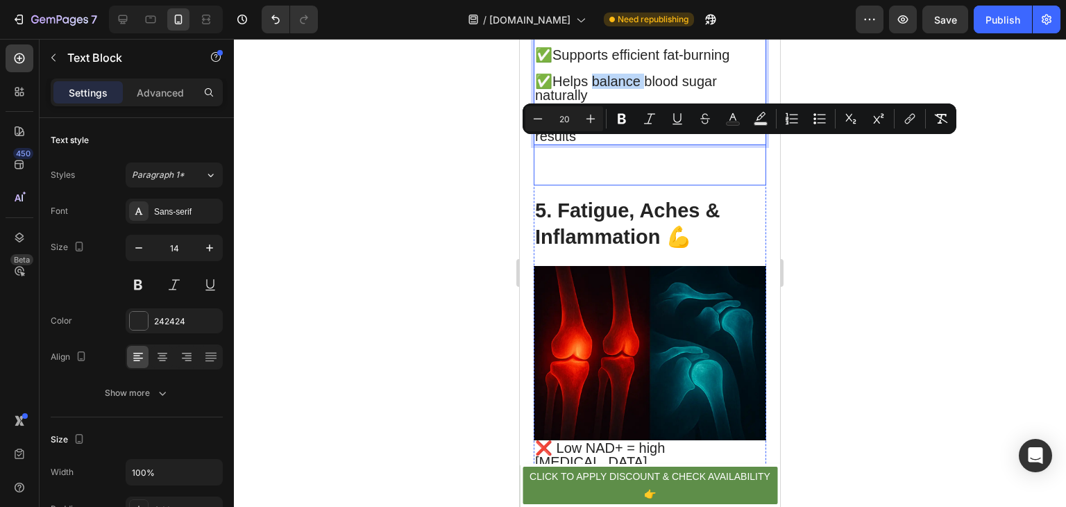
scroll to position [3215, 0]
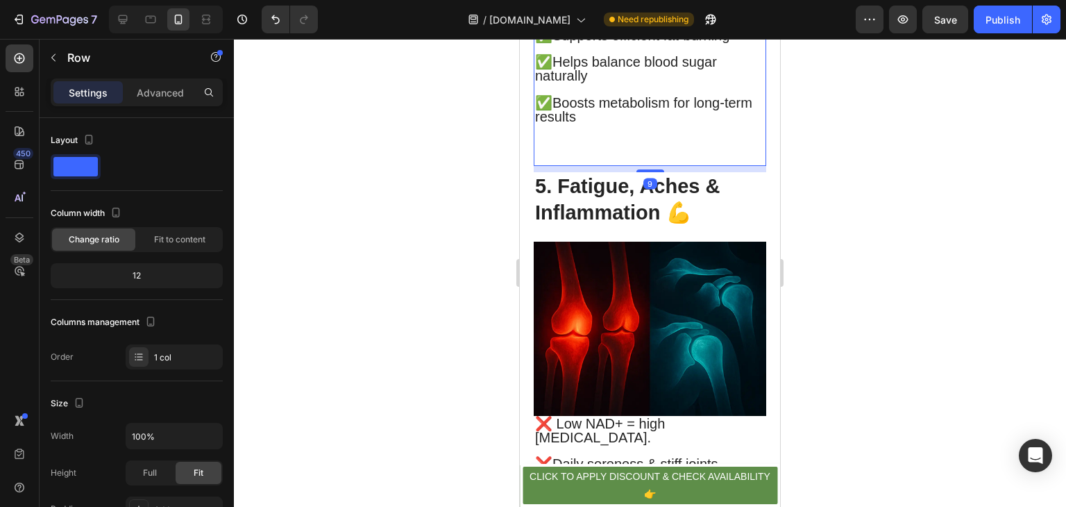
drag, startPoint x: 642, startPoint y: 243, endPoint x: 721, endPoint y: 347, distance: 130.8
click at [644, 172] on div at bounding box center [651, 170] width 28 height 3
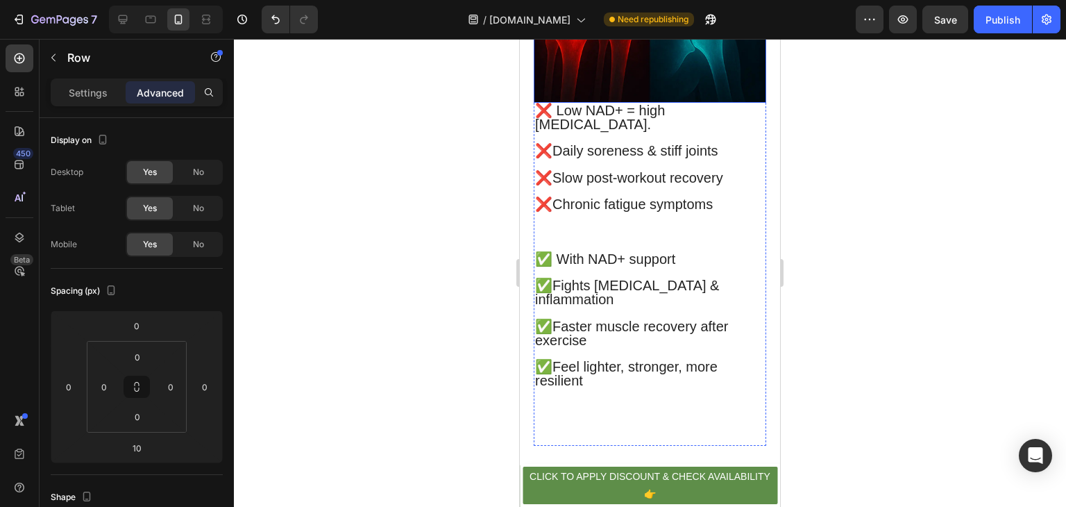
scroll to position [3615, 0]
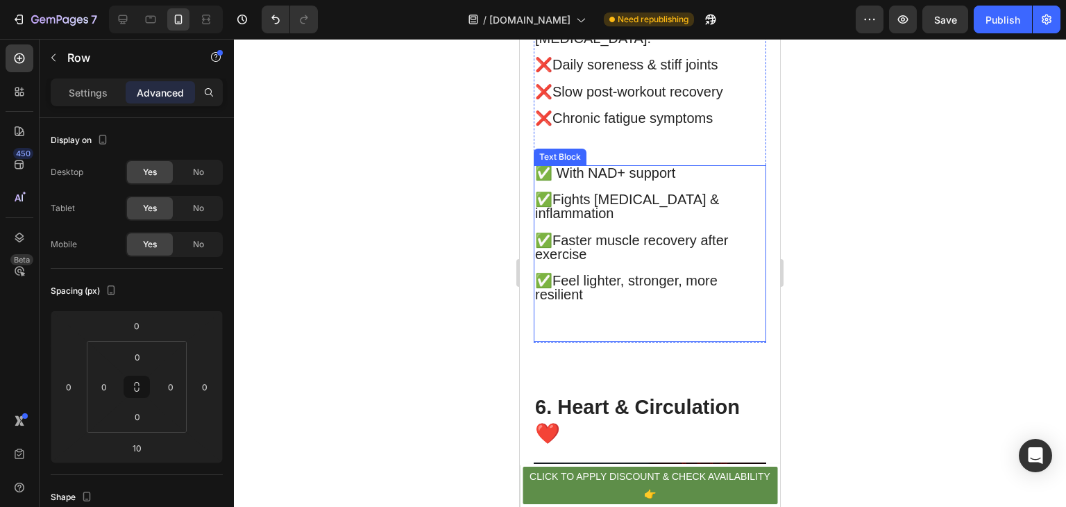
click at [629, 262] on p "✅Faster muscle recovery after exercise" at bounding box center [650, 248] width 230 height 28
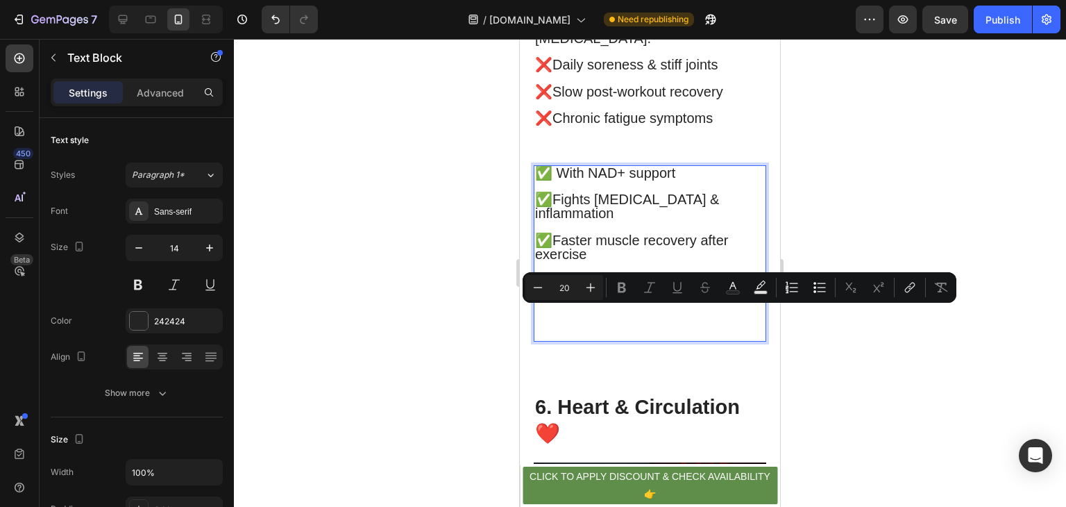
click at [614, 262] on span "✅Faster muscle recovery after exercise" at bounding box center [631, 247] width 193 height 29
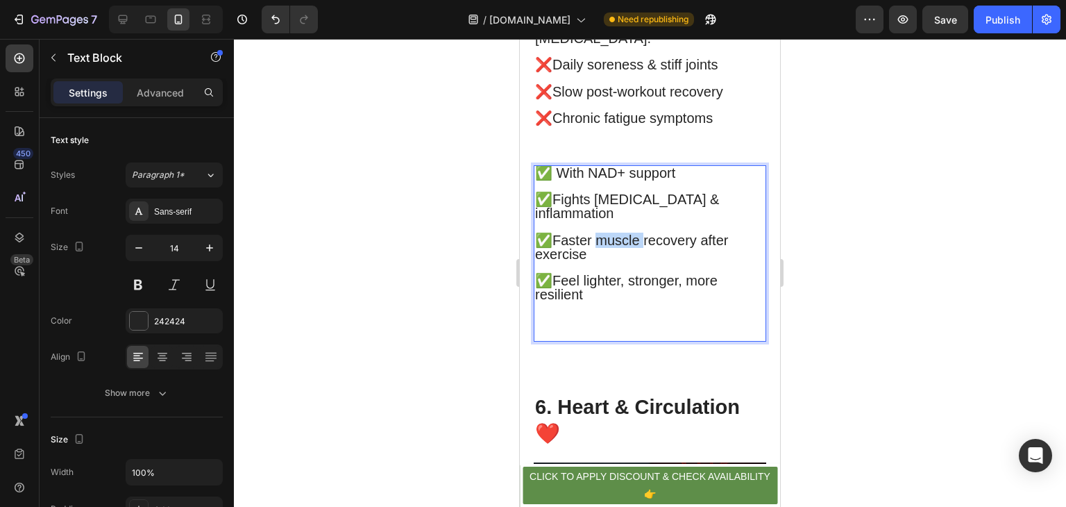
click at [614, 262] on span "✅Faster muscle recovery after exercise" at bounding box center [631, 247] width 193 height 29
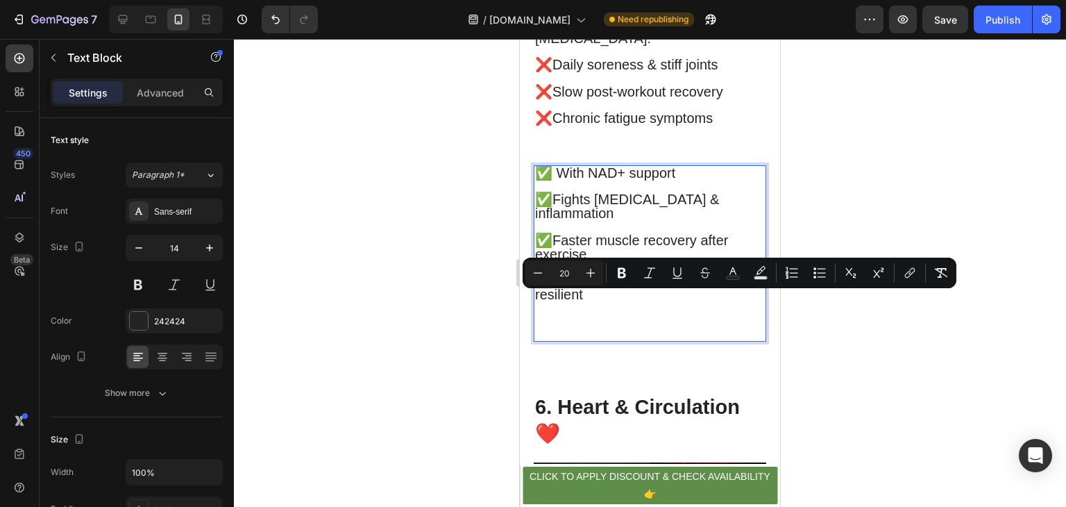
click at [644, 302] on span "✅Feel lighter, stronger, more resilient" at bounding box center [626, 287] width 183 height 29
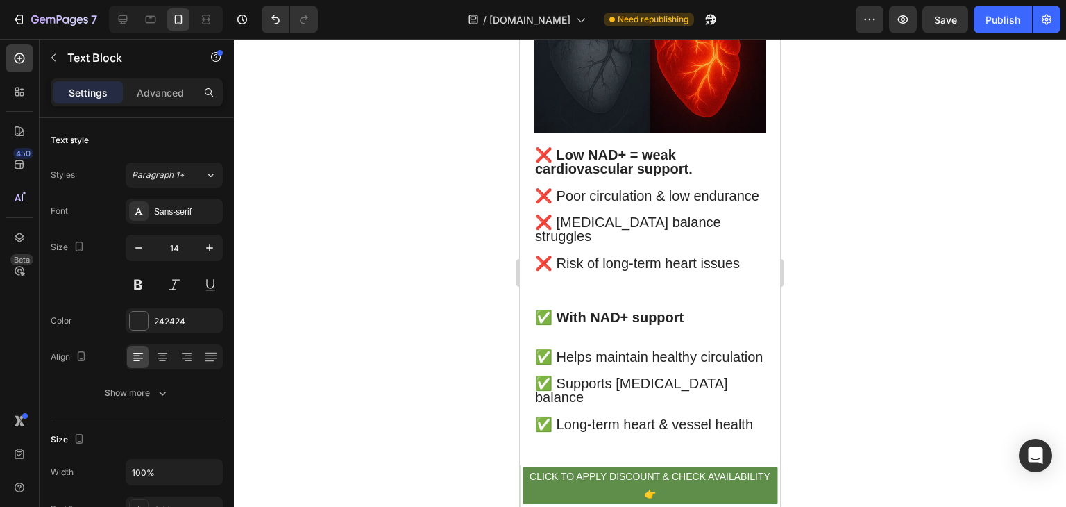
scroll to position [4121, 0]
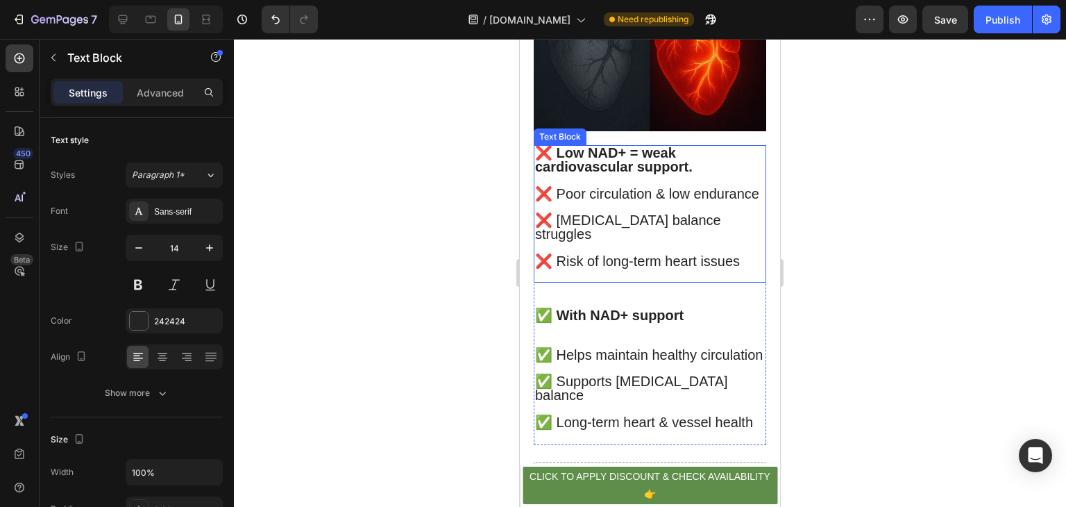
click at [593, 255] on p "❌ Cholesterol balance struggles" at bounding box center [650, 234] width 230 height 41
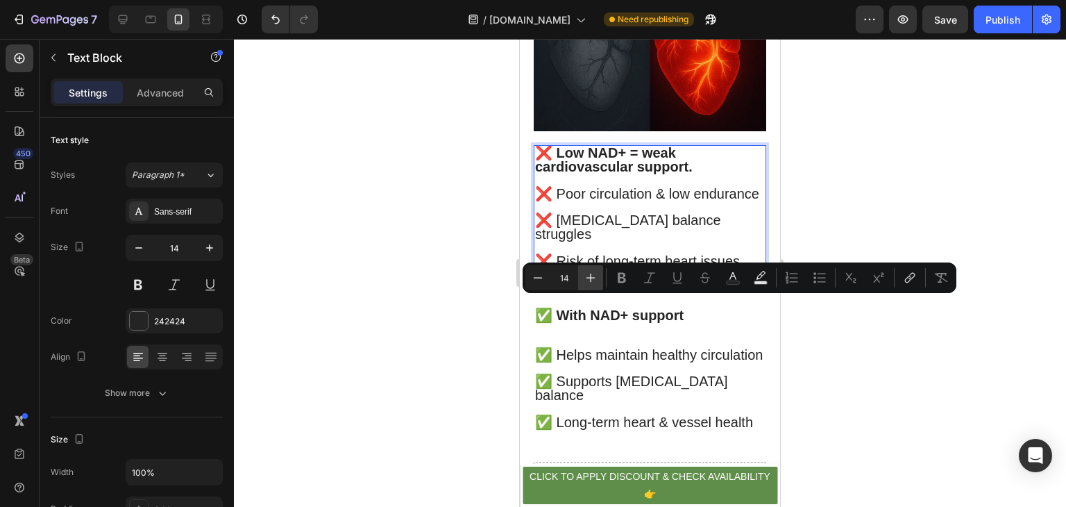
click at [596, 289] on button "Plus" at bounding box center [590, 277] width 25 height 25
type input "20"
click at [625, 269] on span "❌ Risk of long-term heart issues" at bounding box center [637, 260] width 205 height 15
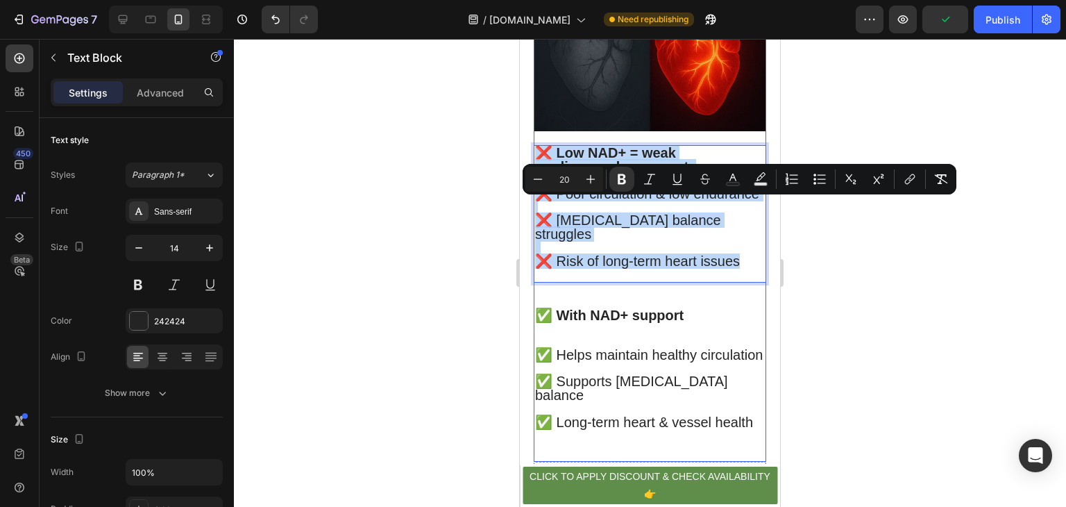
drag, startPoint x: 743, startPoint y: 312, endPoint x: 539, endPoint y: 199, distance: 233.1
click at [539, 199] on div "6. Heart & Circulation ❤️ Heading Image ❌ Low NAD+ = weak cardiovascular suppor…" at bounding box center [650, 175] width 233 height 574
click at [665, 269] on span "❌ Risk of long-term heart issues" at bounding box center [637, 260] width 205 height 15
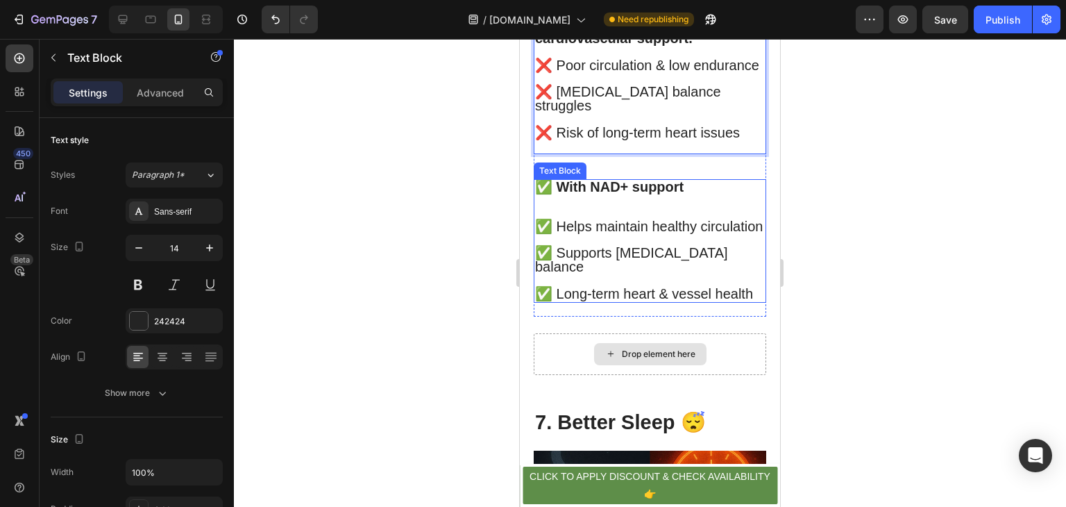
scroll to position [4304, 0]
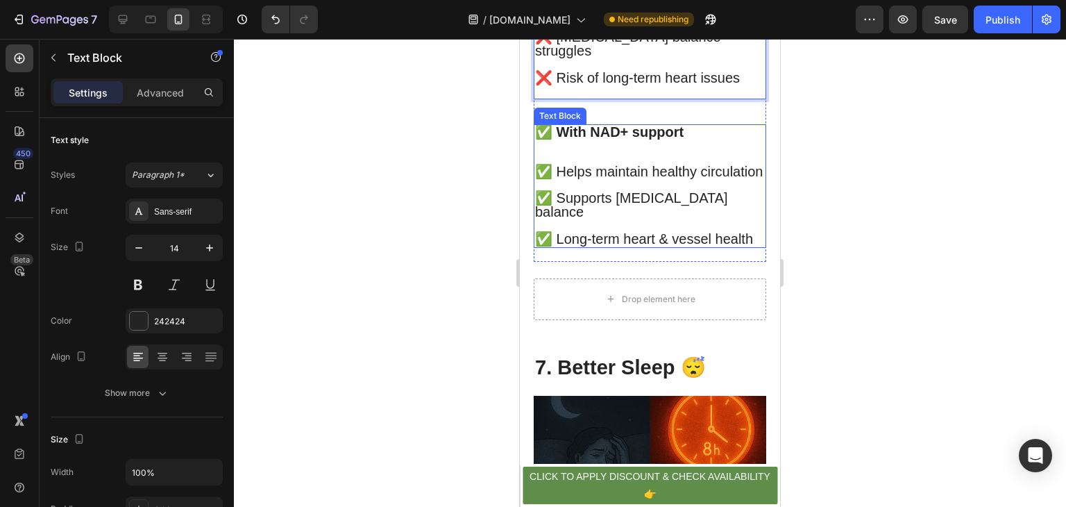
click at [646, 192] on p at bounding box center [650, 185] width 230 height 12
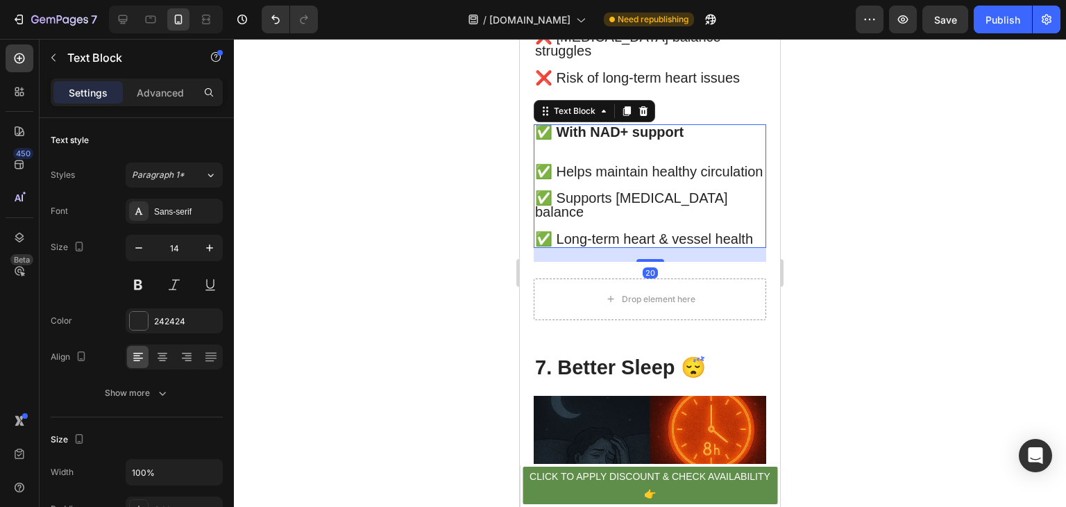
click at [640, 219] on span "✅ Supports cholesterol balance" at bounding box center [631, 204] width 193 height 29
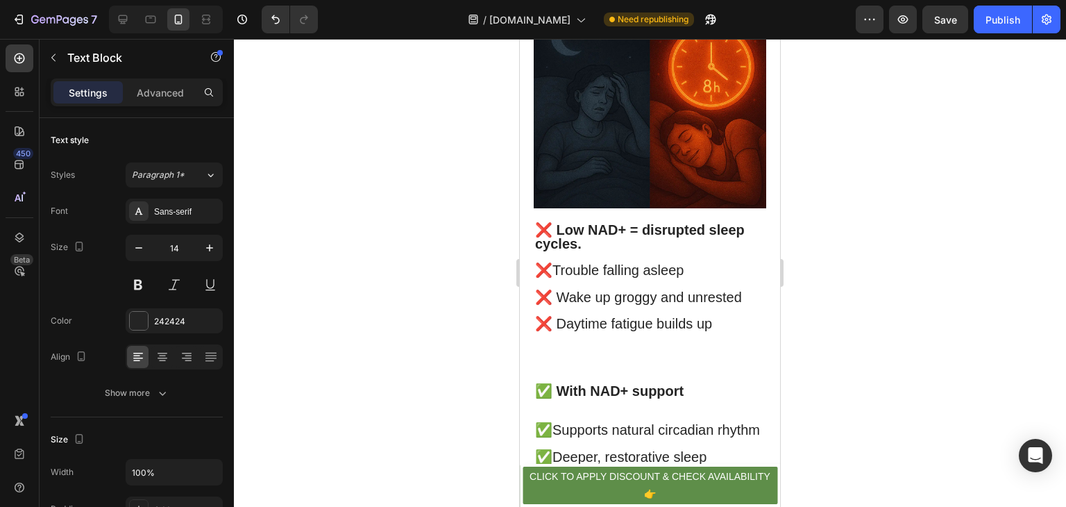
scroll to position [4740, 0]
click at [619, 265] on span "❌Trouble falling asleep" at bounding box center [609, 269] width 149 height 15
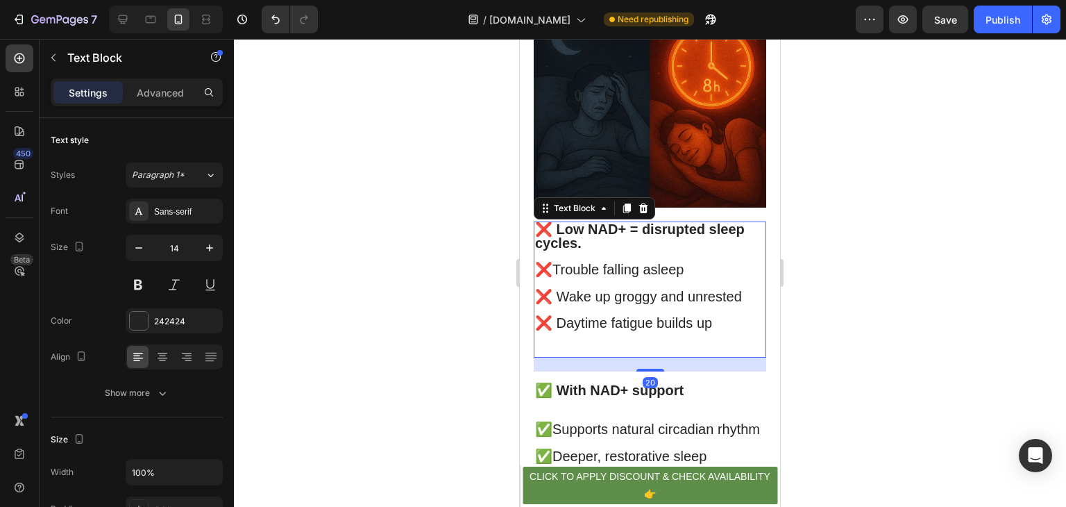
click at [619, 265] on span "❌Trouble falling asleep" at bounding box center [609, 269] width 149 height 15
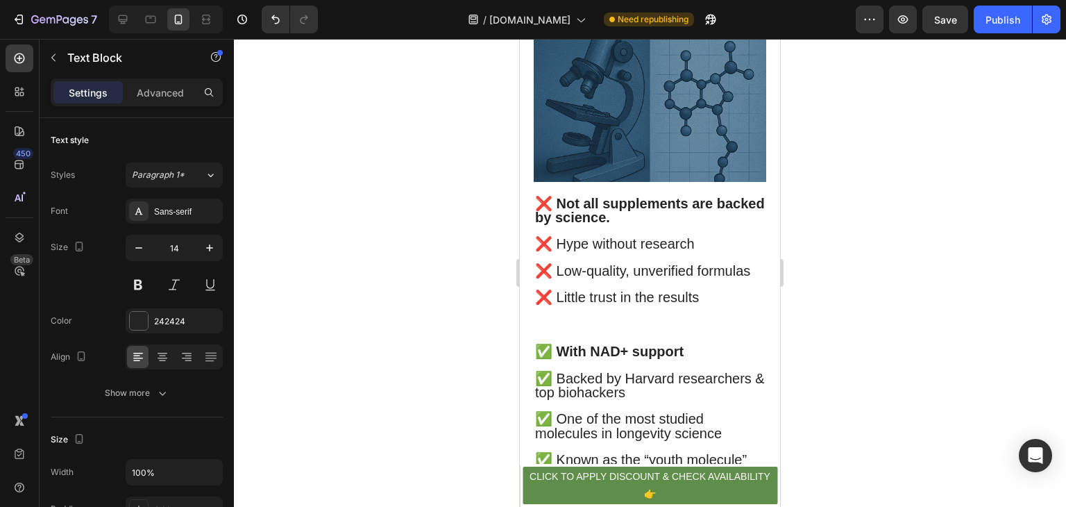
scroll to position [5343, 0]
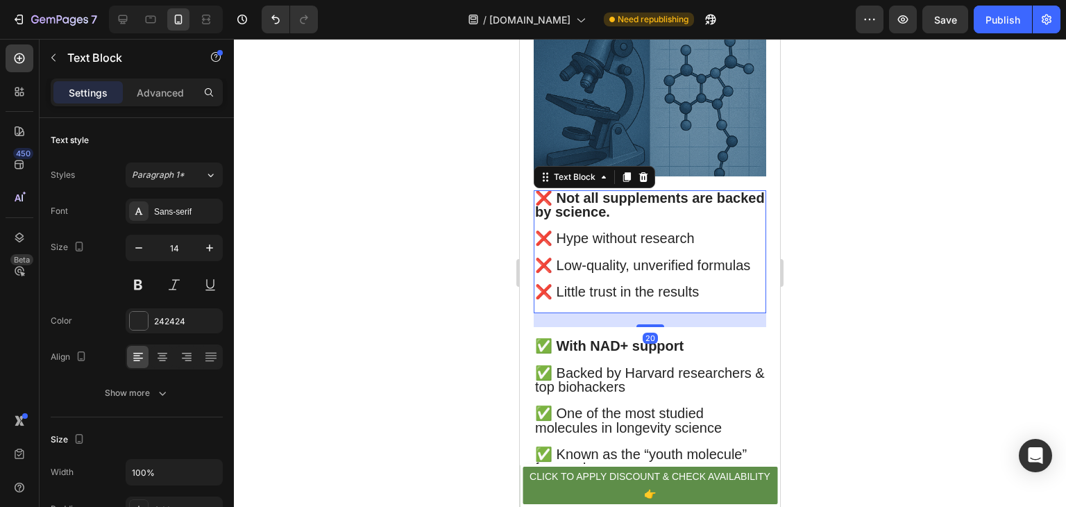
click at [613, 264] on span "❌ Low-quality, unverified formulas" at bounding box center [642, 265] width 215 height 15
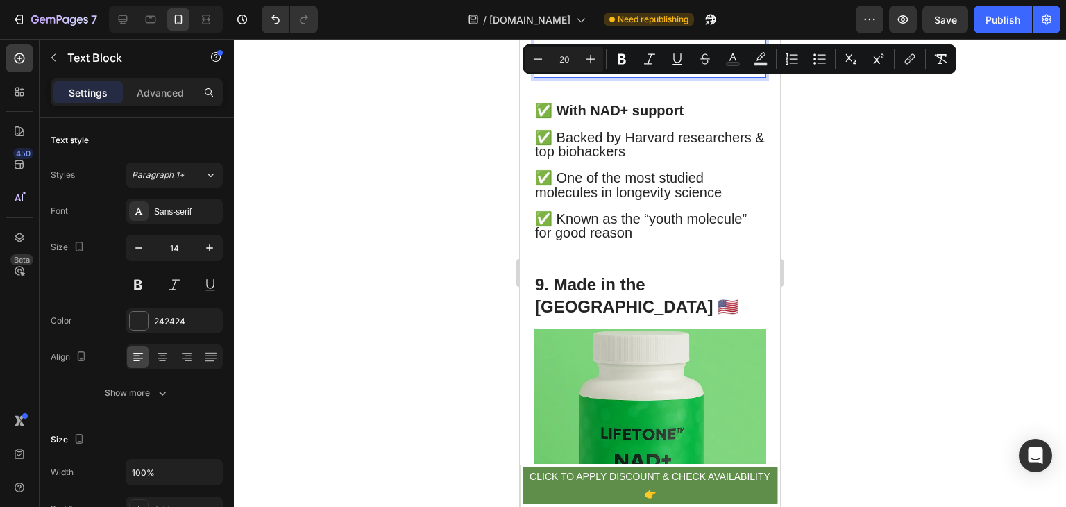
scroll to position [5606, 0]
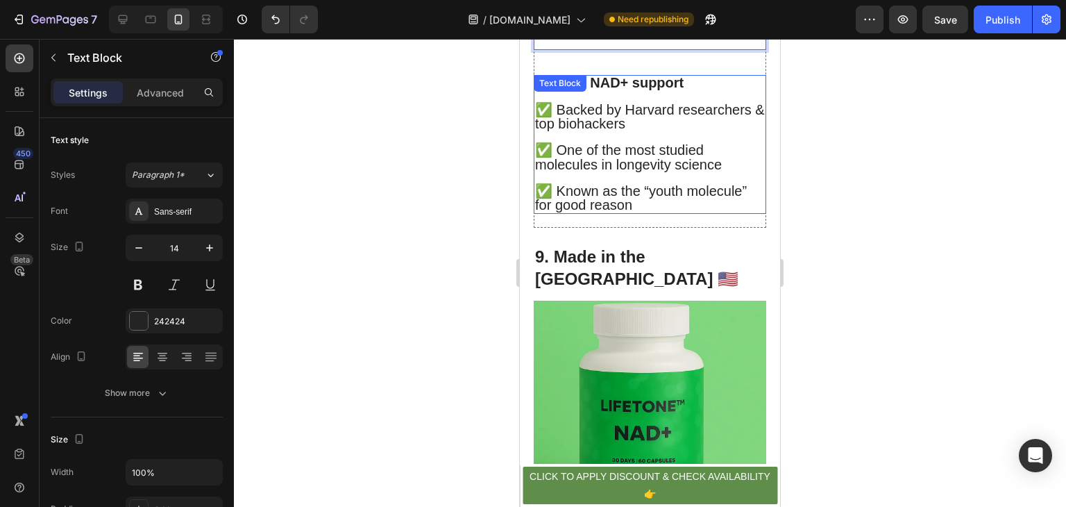
click at [614, 109] on span "✅ Backed by Harvard researchers & top biohackers" at bounding box center [650, 116] width 230 height 29
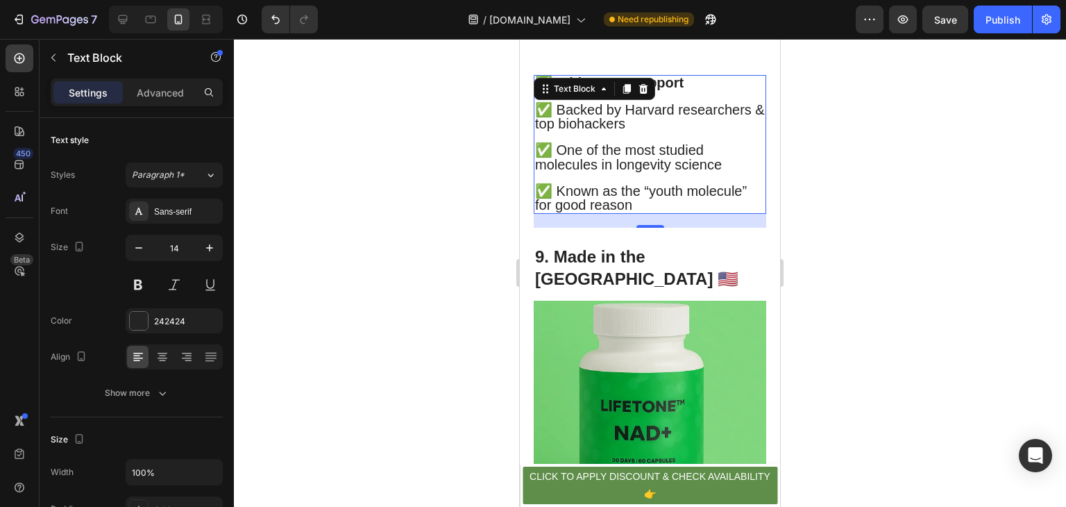
click at [614, 109] on span "✅ Backed by Harvard researchers & top biohackers" at bounding box center [650, 116] width 230 height 29
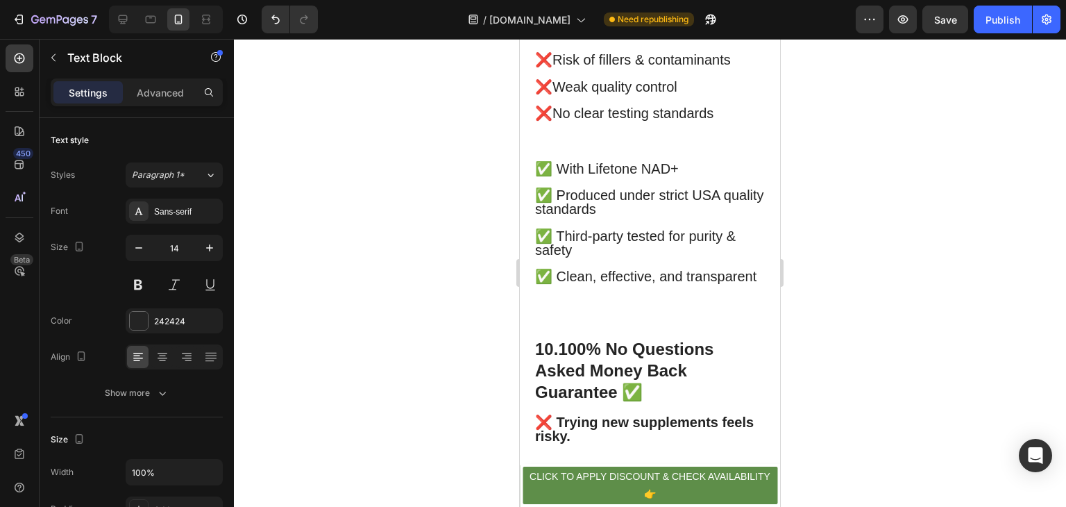
scroll to position [6151, 0]
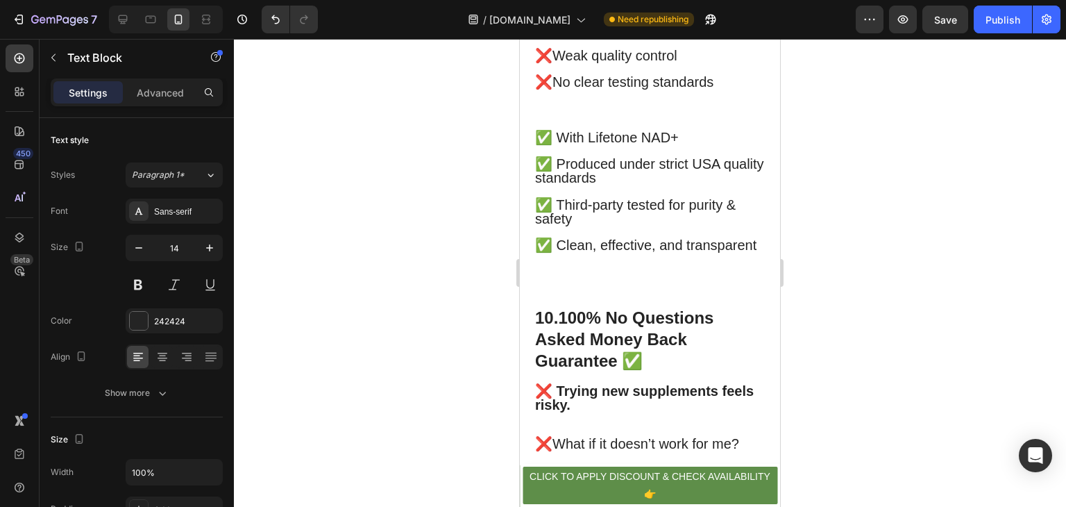
click at [635, 156] on span "✅ Produced under strict USA quality standards" at bounding box center [649, 170] width 229 height 29
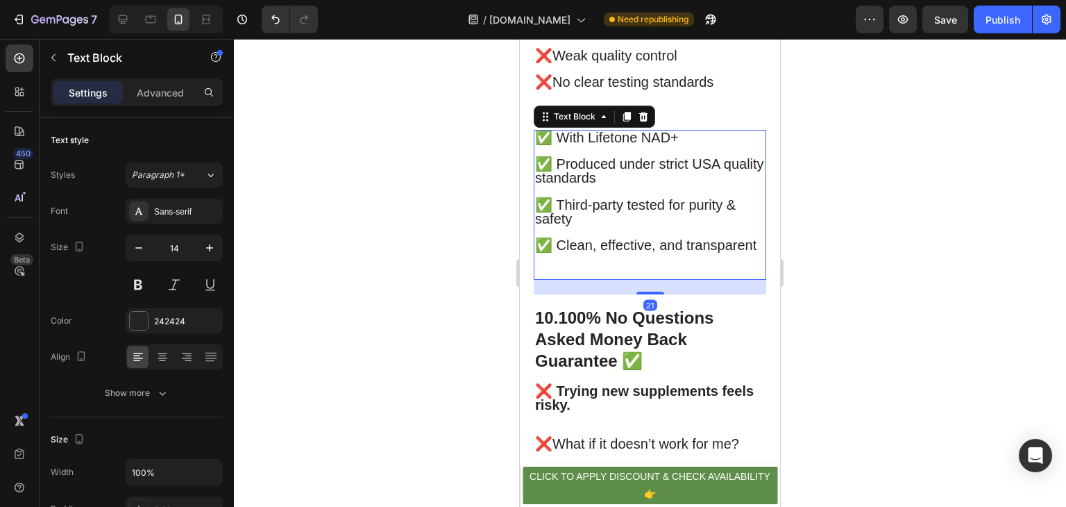
click at [635, 156] on span "✅ Produced under strict USA quality standards" at bounding box center [649, 170] width 229 height 29
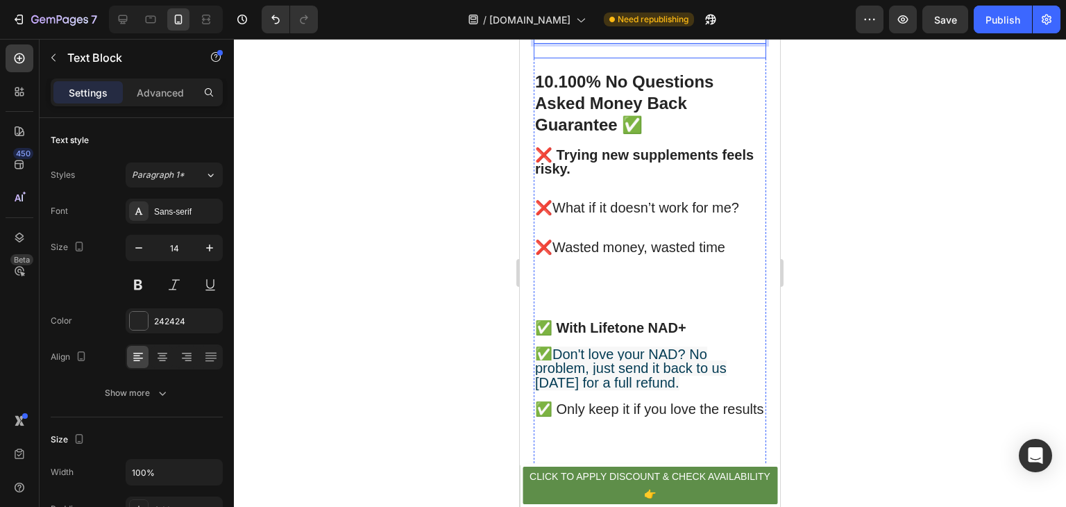
scroll to position [6411, 0]
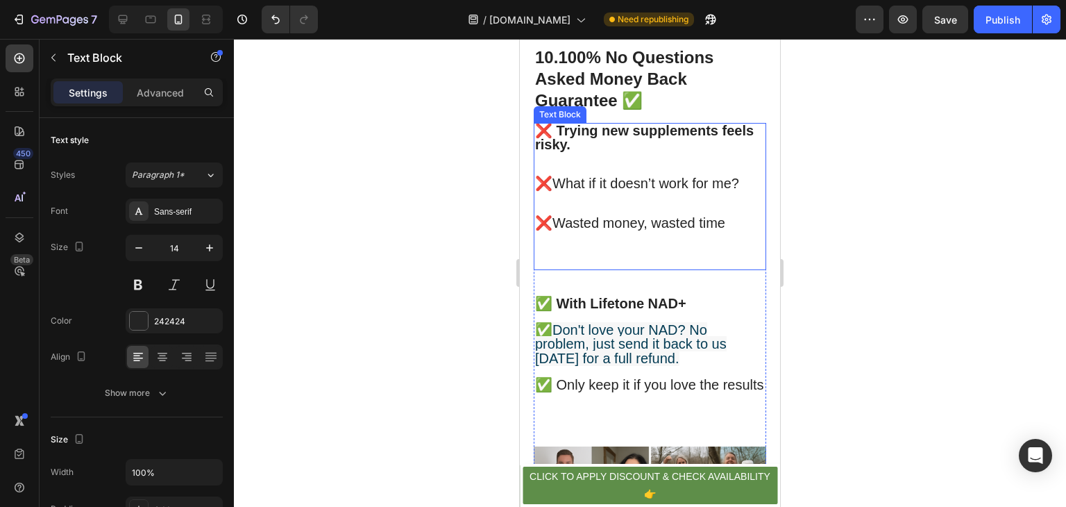
click at [617, 176] on span "❌What if it doesn’t work for me?" at bounding box center [637, 183] width 204 height 15
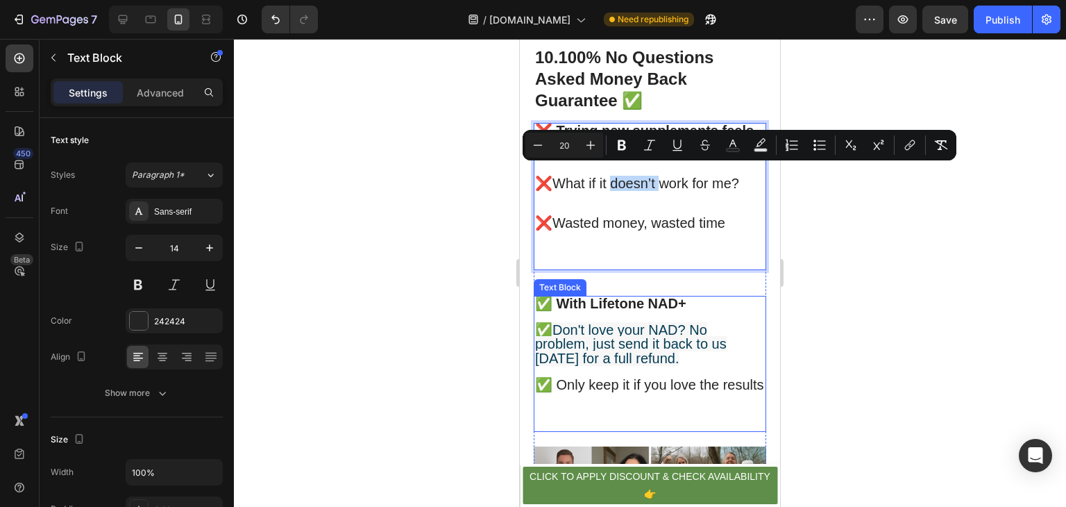
scroll to position [6536, 0]
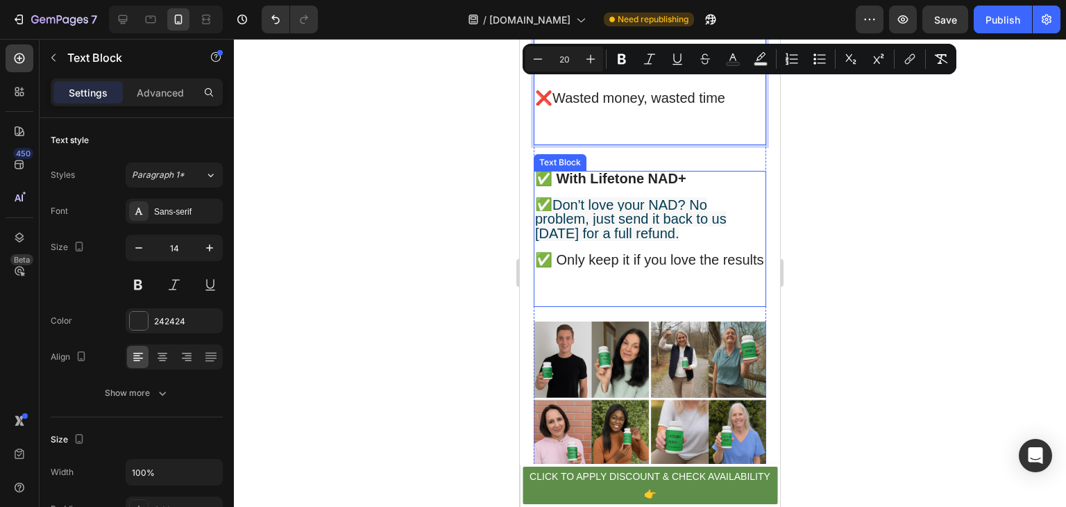
click at [639, 225] on span "Don't love your NAD? No problem, just send it back to us within 30 days for a f…" at bounding box center [631, 218] width 192 height 43
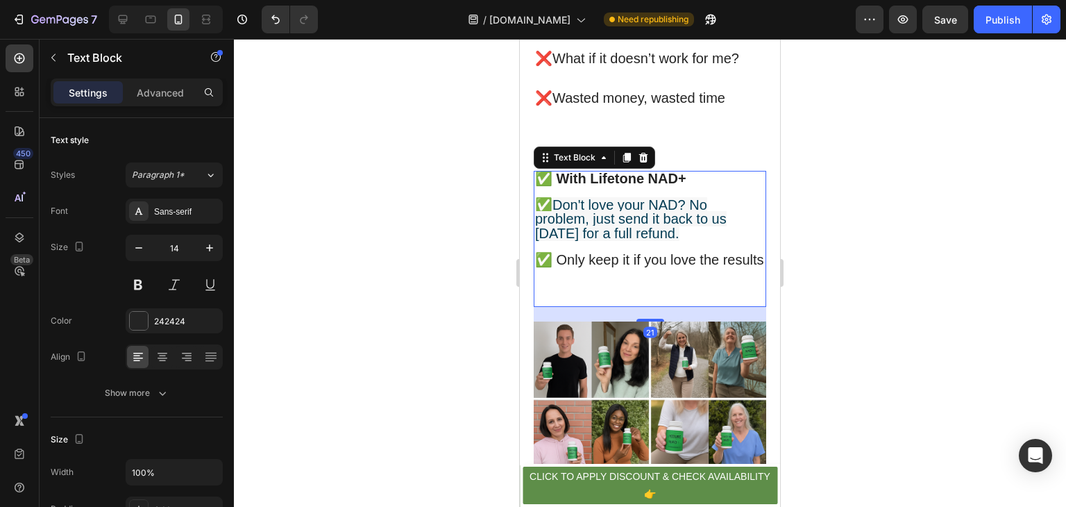
click at [639, 225] on span "Don't love your NAD? No problem, just send it back to us within 30 days for a f…" at bounding box center [631, 218] width 192 height 43
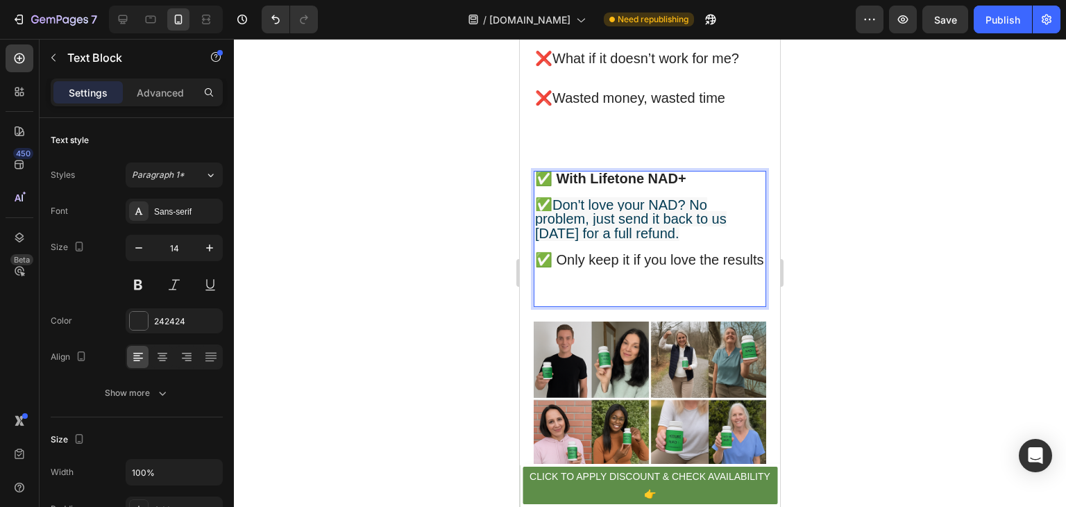
click at [676, 267] on p "✅ Only keep it if you love the results" at bounding box center [650, 260] width 230 height 14
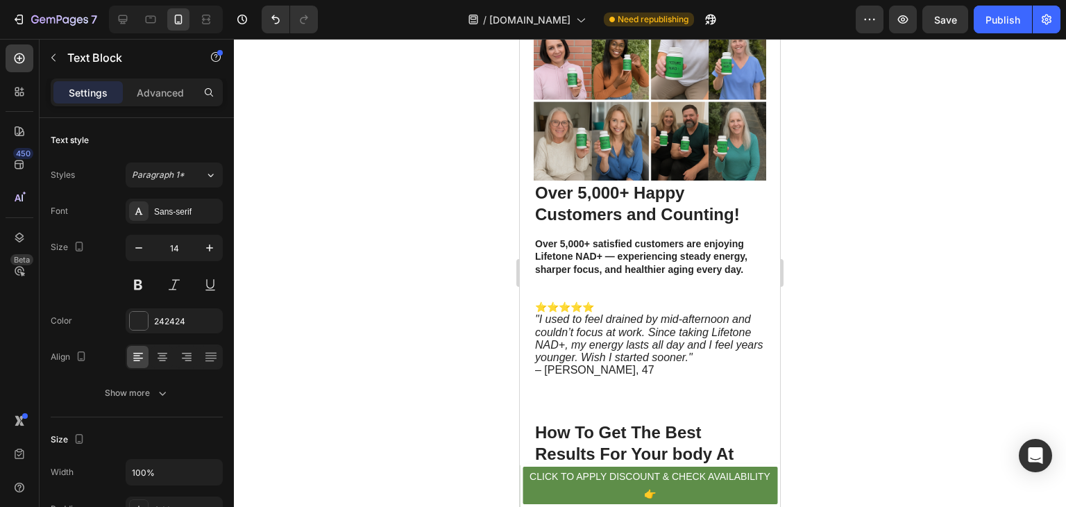
scroll to position [7001, 0]
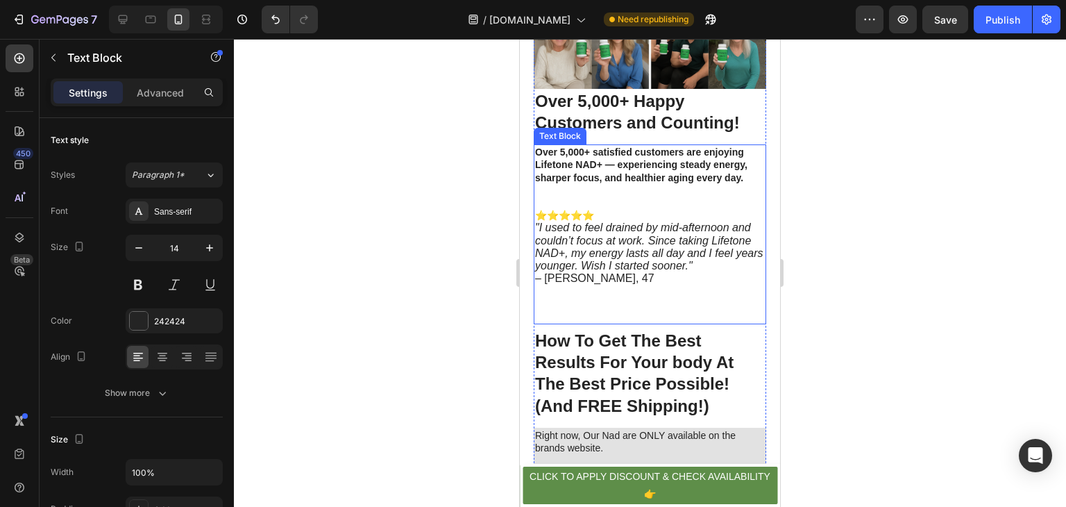
click at [608, 264] on icon ""I used to feel drained by mid-afternoon and couldn’t focus at work. Since taki…" at bounding box center [649, 246] width 228 height 50
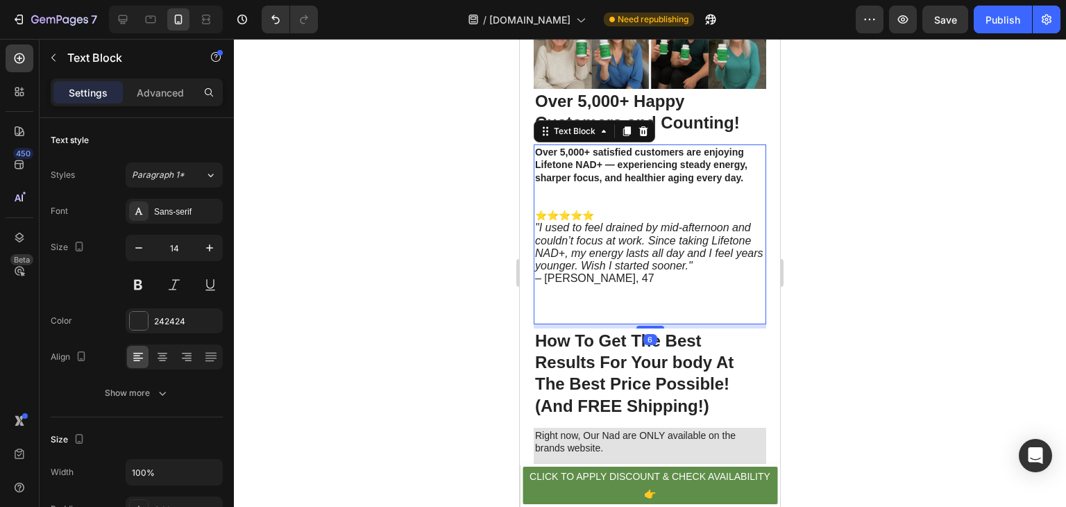
click at [608, 264] on icon ""I used to feel drained by mid-afternoon and couldn’t focus at work. Since taki…" at bounding box center [649, 246] width 228 height 50
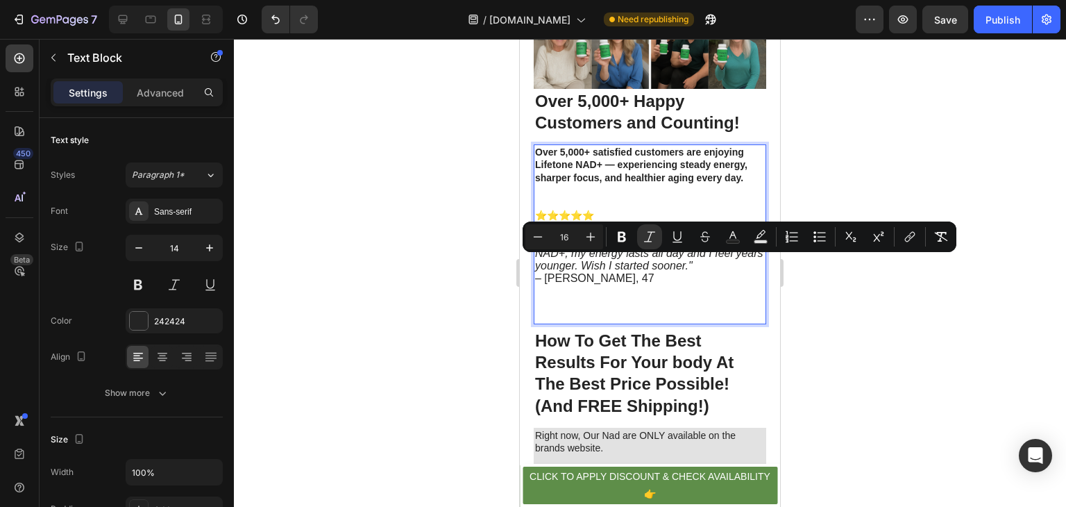
click at [620, 276] on p "⭐️⭐️⭐️⭐️⭐️ "I used to feel drained by mid-afternoon and couldn’t focus at work.…" at bounding box center [650, 247] width 230 height 76
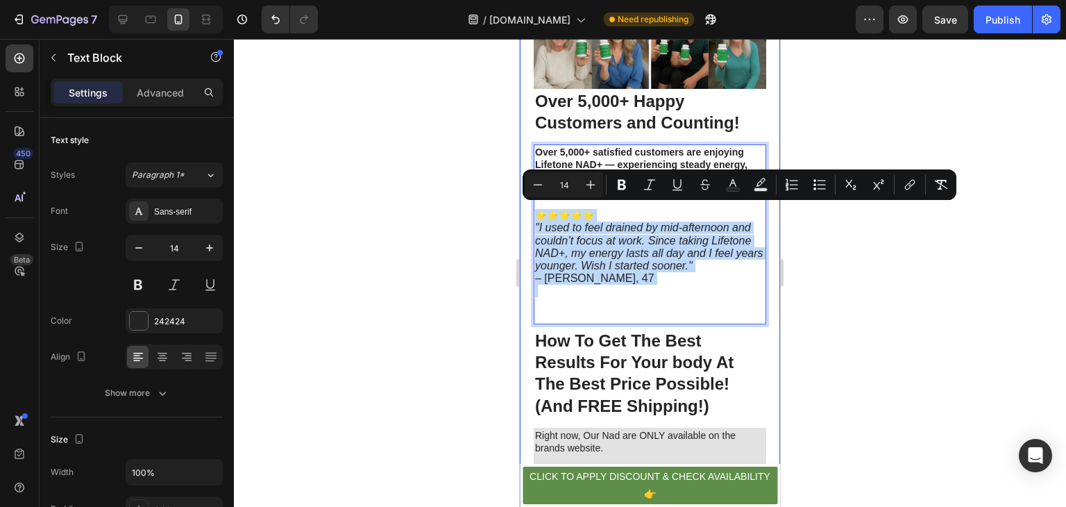
drag, startPoint x: 620, startPoint y: 276, endPoint x: 528, endPoint y: 213, distance: 111.5
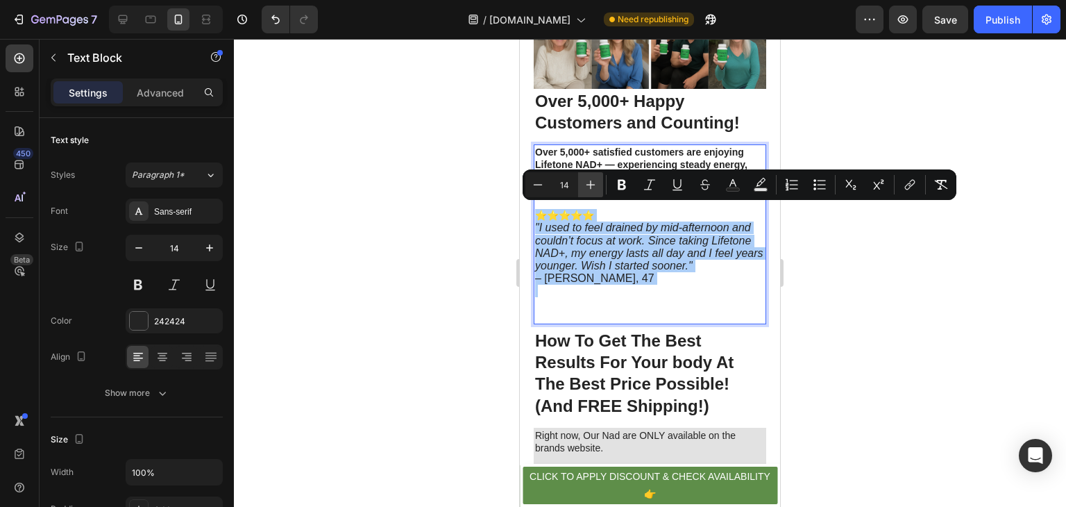
click at [587, 192] on button "Plus" at bounding box center [590, 184] width 25 height 25
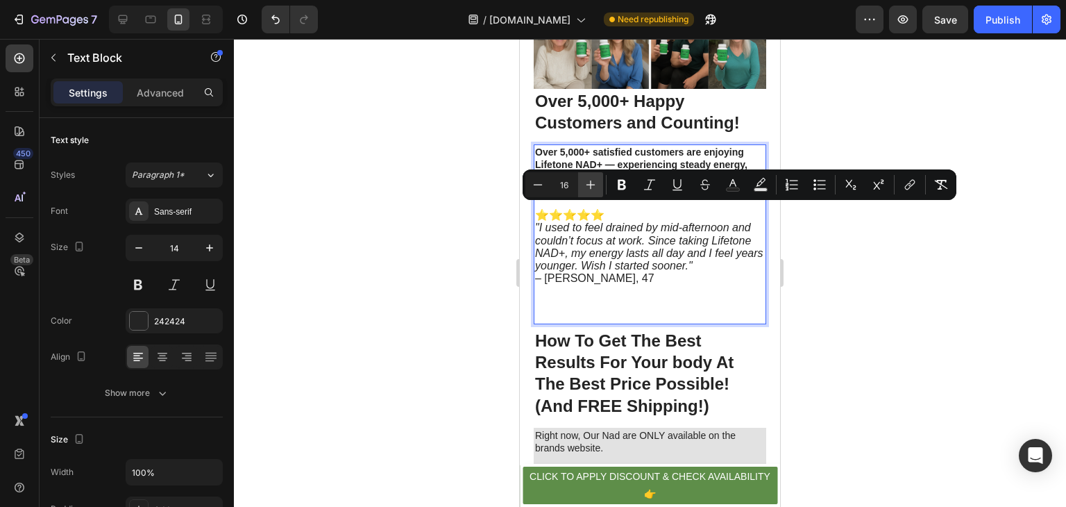
click at [587, 192] on button "Plus" at bounding box center [590, 184] width 25 height 25
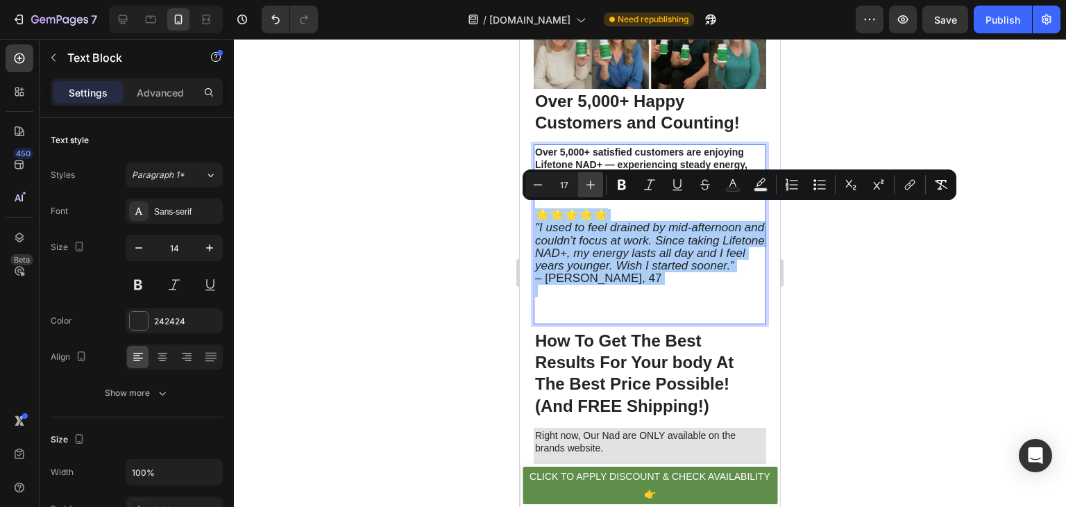
click at [587, 192] on button "Plus" at bounding box center [590, 184] width 25 height 25
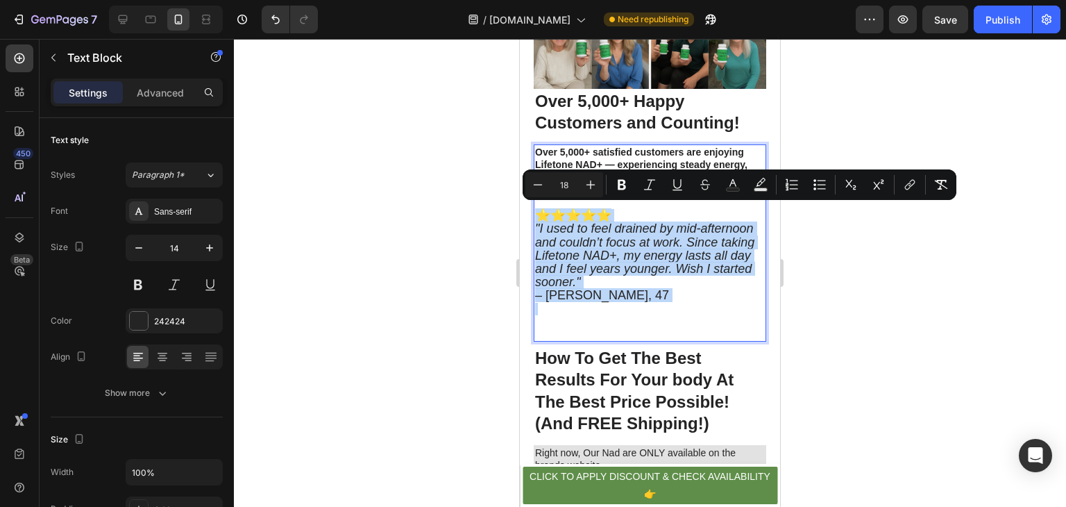
type input "14"
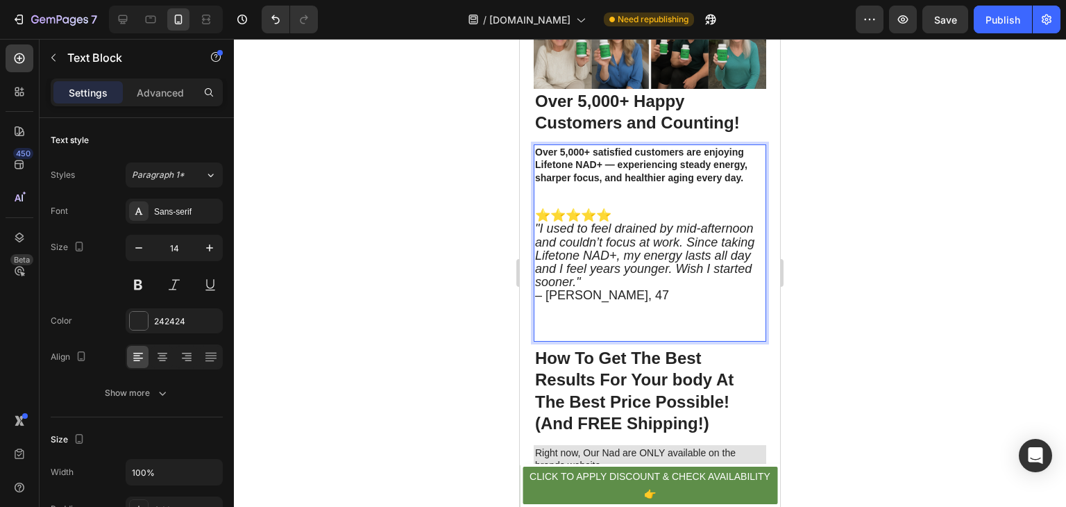
click at [686, 322] on p "Rich Text Editor. Editing area: main" at bounding box center [650, 321] width 230 height 12
click at [635, 162] on strong "Over 5,000+ satisfied customers are enjoying Lifetone NAD+ — experiencing stead…" at bounding box center [641, 164] width 212 height 36
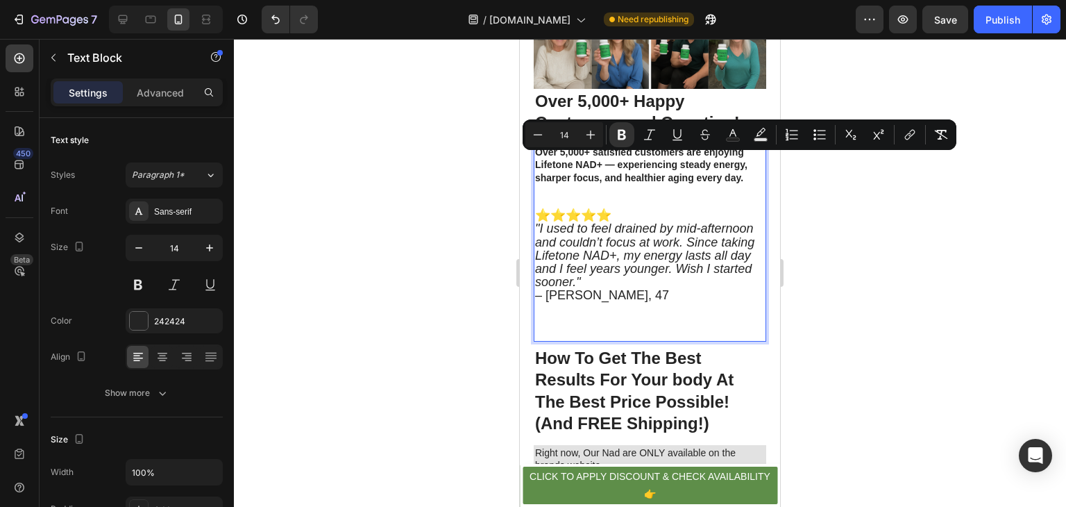
click at [744, 174] on p "Over 5,000+ satisfied customers are enjoying Lifetone NAD+ — experiencing stead…" at bounding box center [650, 165] width 230 height 38
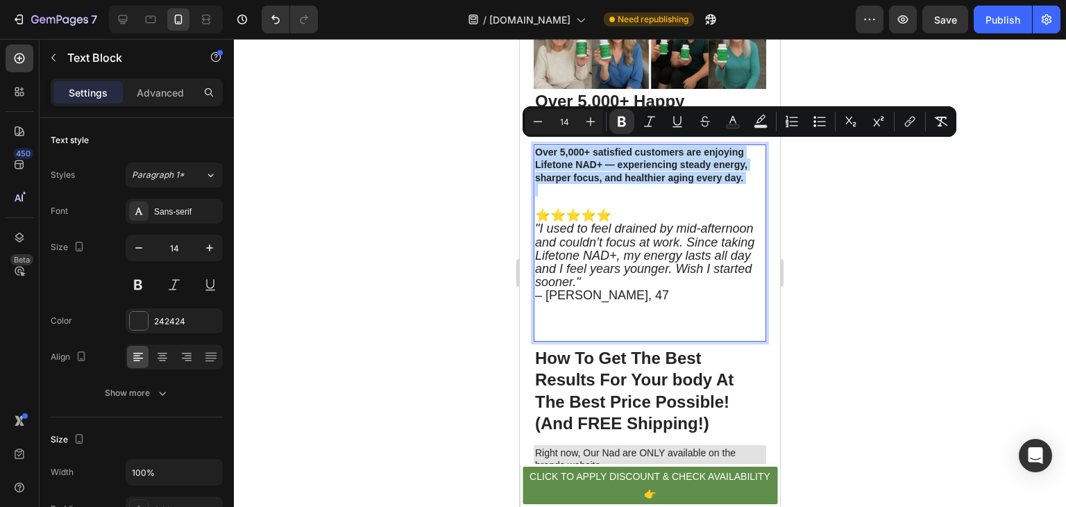
drag, startPoint x: 744, startPoint y: 174, endPoint x: 530, endPoint y: 142, distance: 216.2
click at [585, 123] on icon "Editor contextual toolbar" at bounding box center [591, 122] width 14 height 14
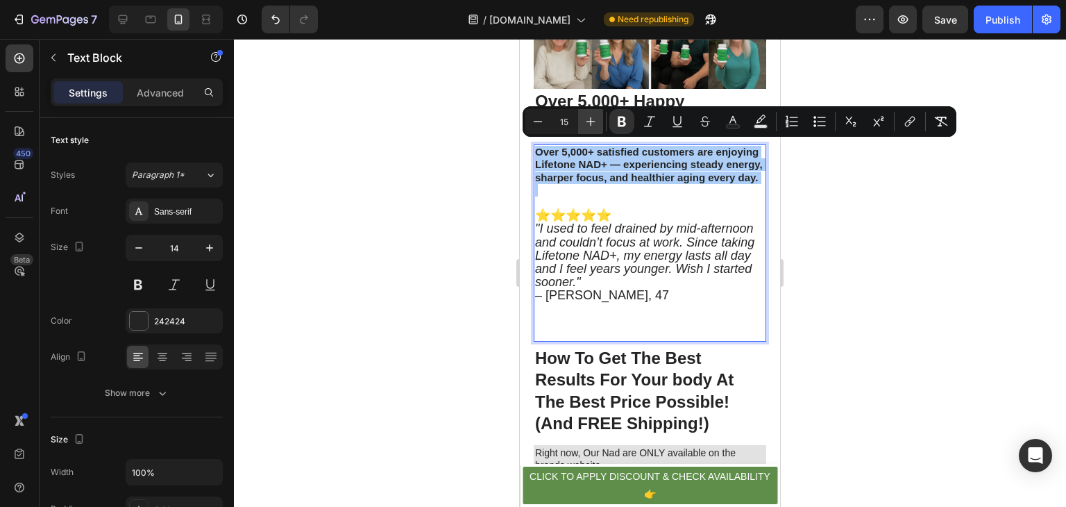
click at [585, 123] on icon "Editor contextual toolbar" at bounding box center [591, 122] width 14 height 14
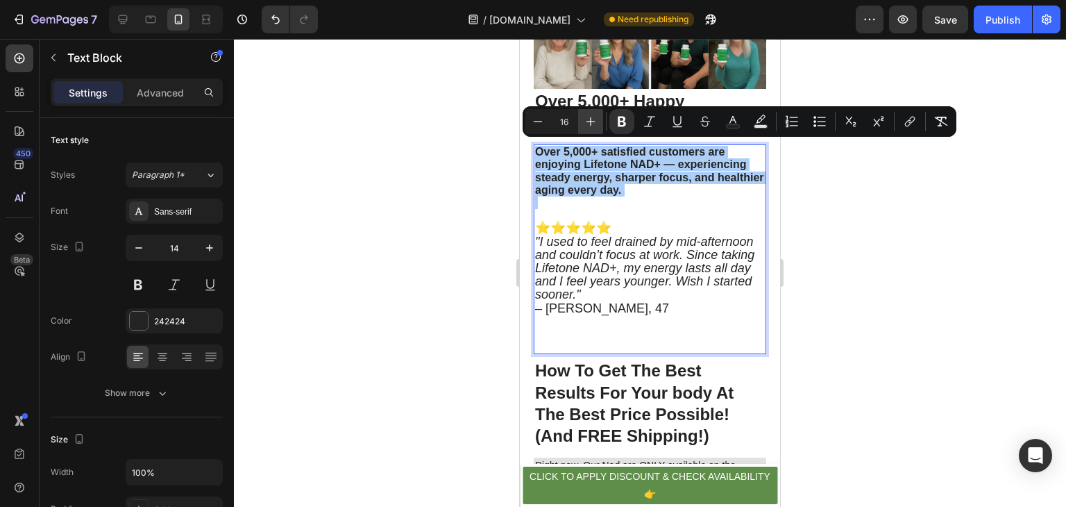
click at [585, 123] on icon "Editor contextual toolbar" at bounding box center [591, 122] width 14 height 14
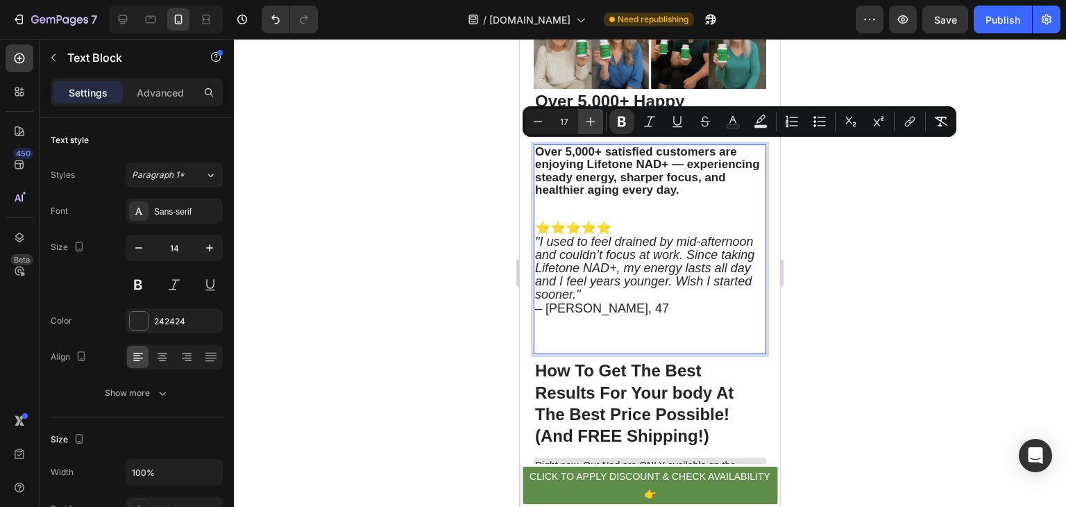
click at [585, 122] on icon "Editor contextual toolbar" at bounding box center [591, 122] width 14 height 14
type input "18"
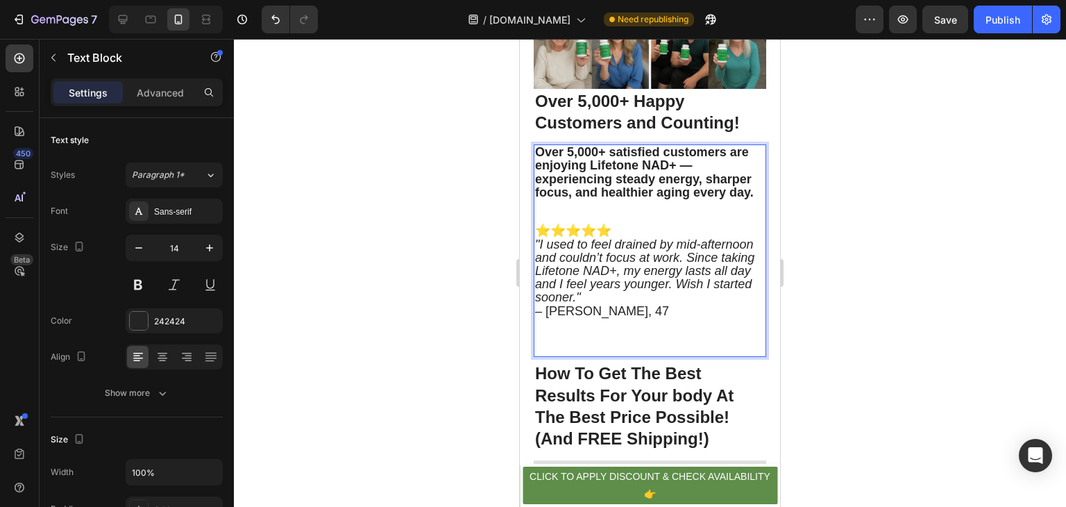
click at [678, 212] on p "Rich Text Editor. Editing area: main" at bounding box center [650, 218] width 230 height 12
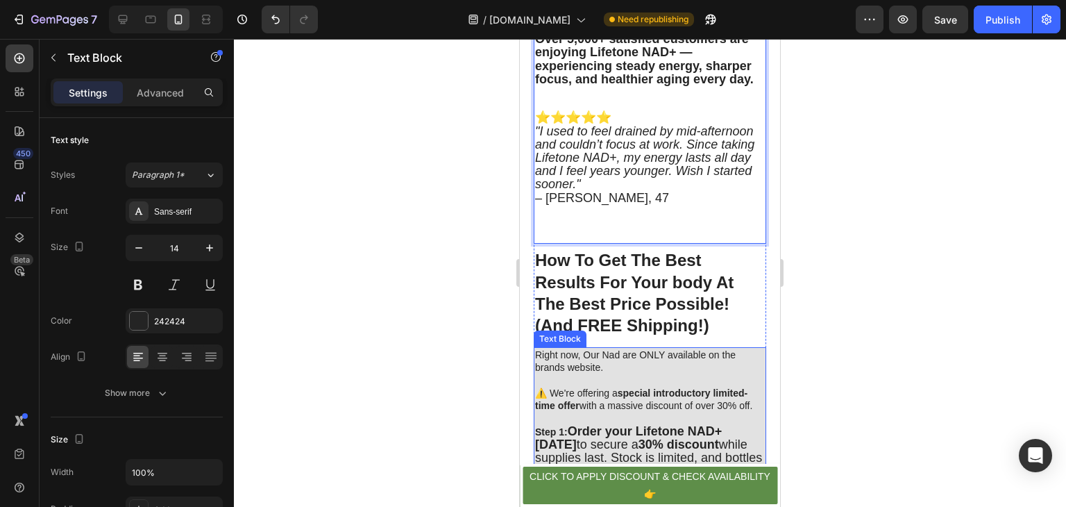
scroll to position [7233, 0]
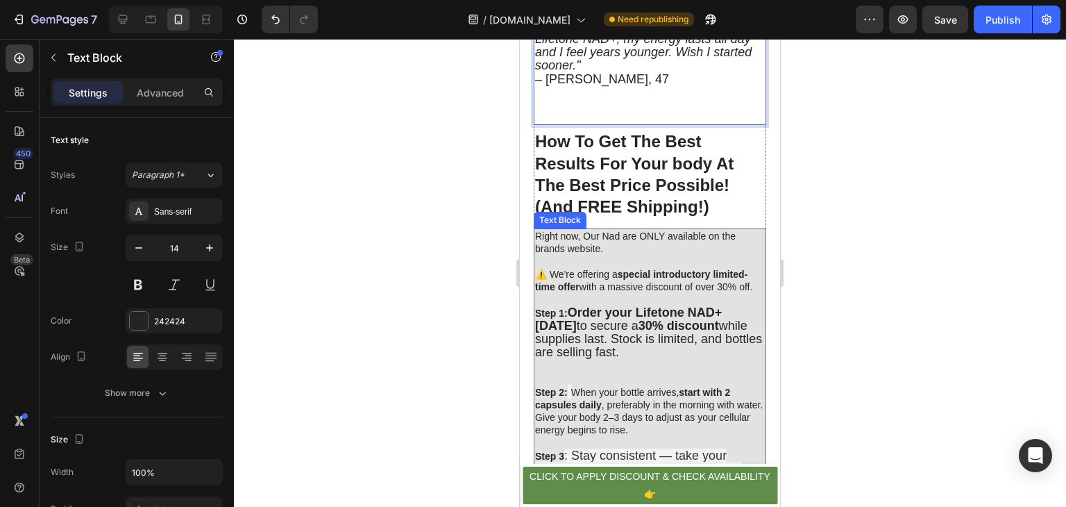
click at [599, 251] on p "Right now, Our Nad are ONLY available on the brands website. ‍ ⚠️ We're offerin…" at bounding box center [650, 261] width 230 height 63
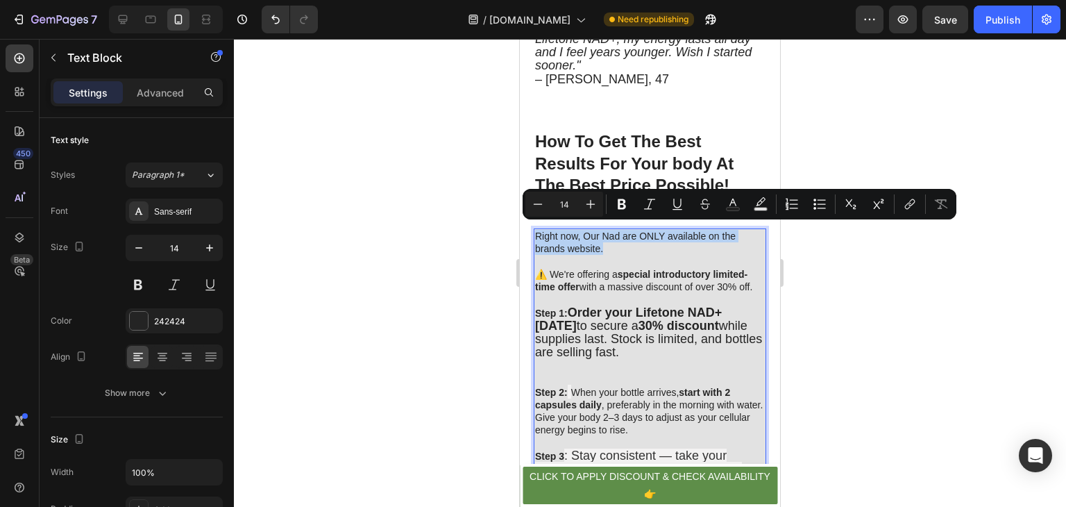
drag, startPoint x: 605, startPoint y: 242, endPoint x: 533, endPoint y: 226, distance: 74.1
click at [586, 206] on icon "Editor contextual toolbar" at bounding box center [591, 204] width 14 height 14
type input "16"
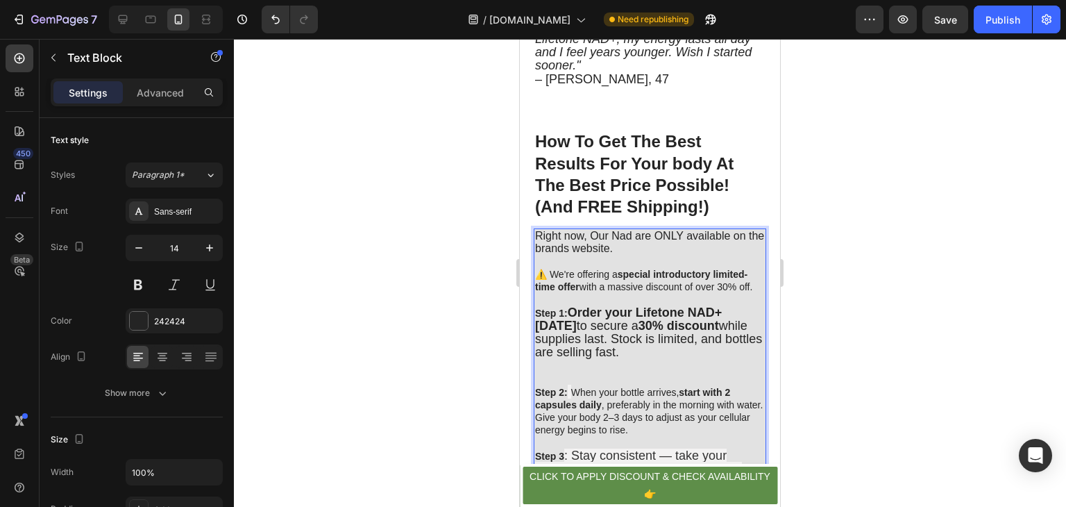
click at [576, 278] on strong "special introductory limited-time offer" at bounding box center [641, 281] width 212 height 24
click at [536, 267] on p "Right now, Our Nad are ONLY available on the brands website. ‍ ⚠️ We're offerin…" at bounding box center [650, 261] width 230 height 63
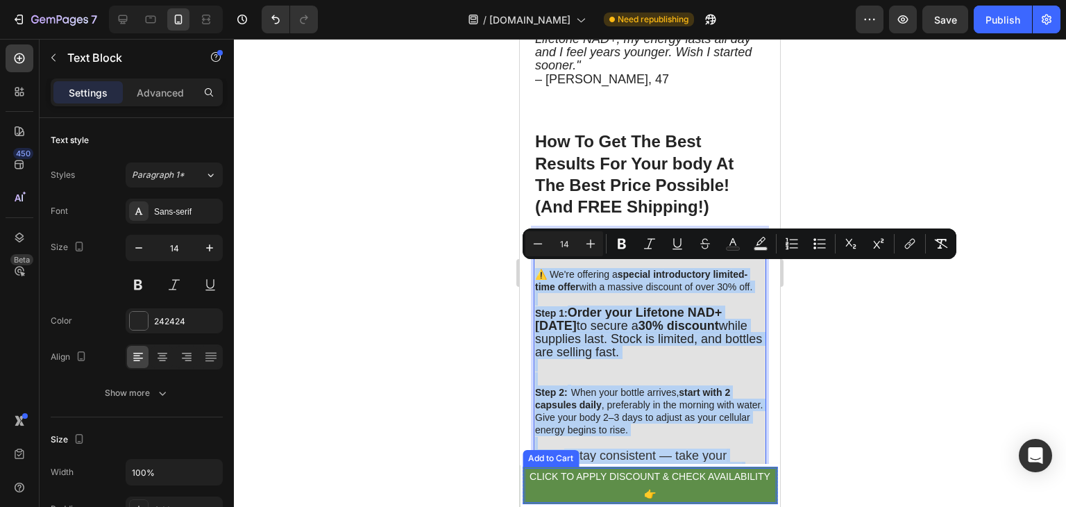
drag, startPoint x: 536, startPoint y: 267, endPoint x: 688, endPoint y: 474, distance: 256.8
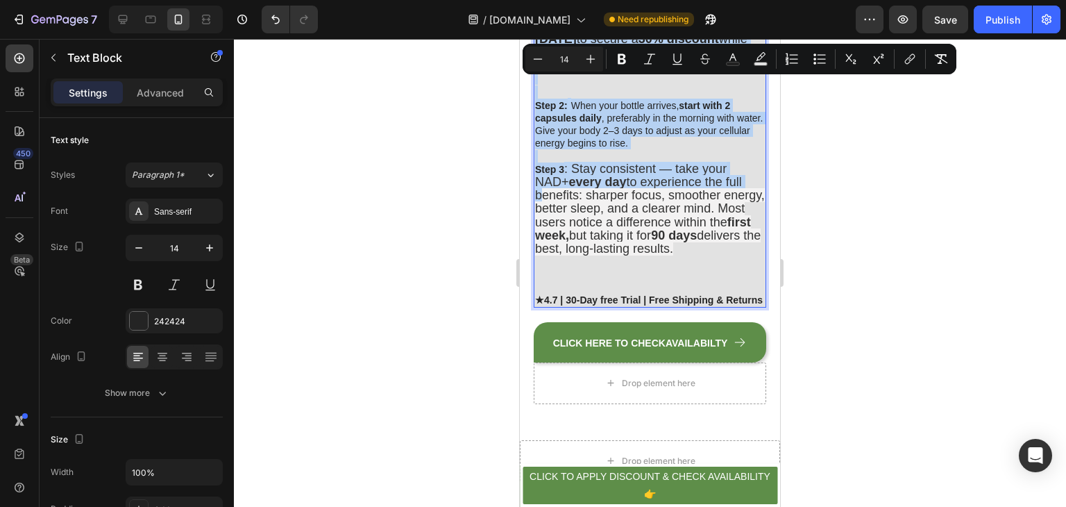
scroll to position [7487, 0]
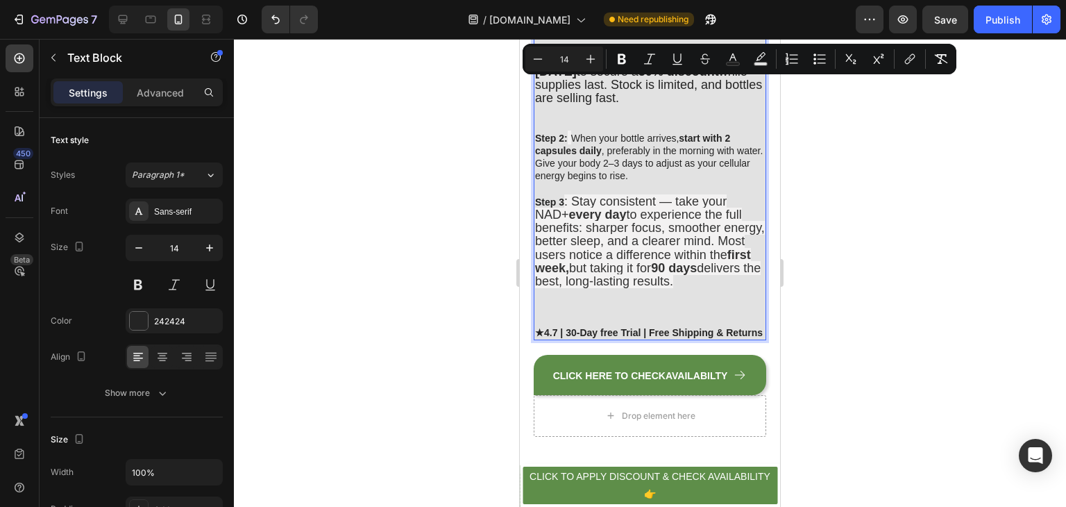
click at [594, 314] on p "Step 3 : Stay consistent — take your NAD+ every day to experience the full bene…" at bounding box center [650, 254] width 230 height 119
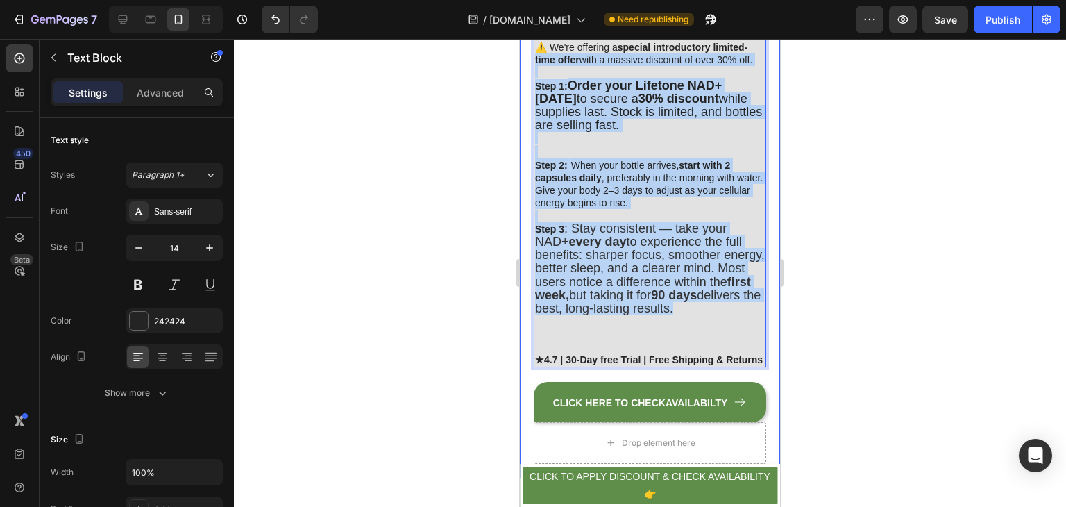
drag, startPoint x: 580, startPoint y: 299, endPoint x: 524, endPoint y: 44, distance: 260.4
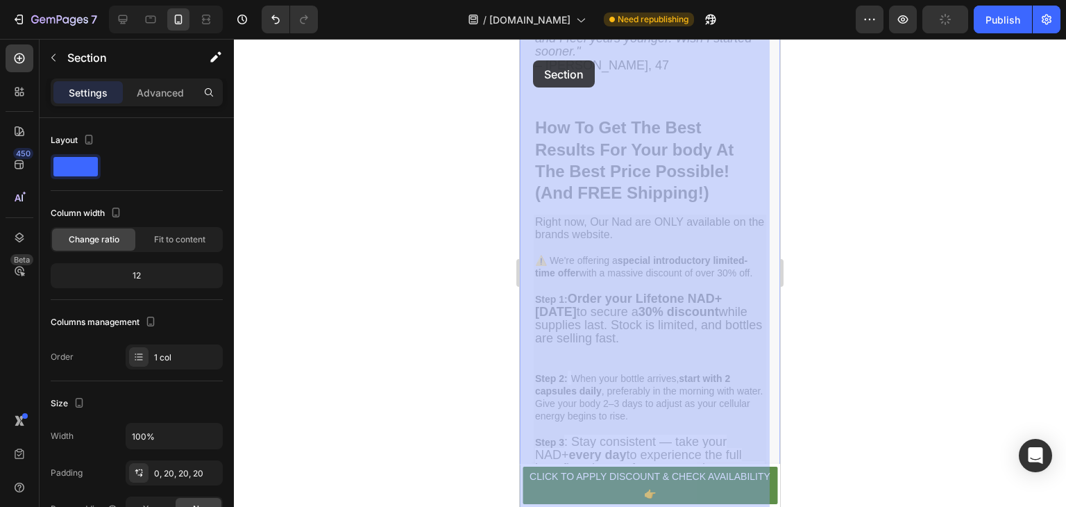
drag, startPoint x: 519, startPoint y: 68, endPoint x: 533, endPoint y: 60, distance: 16.5
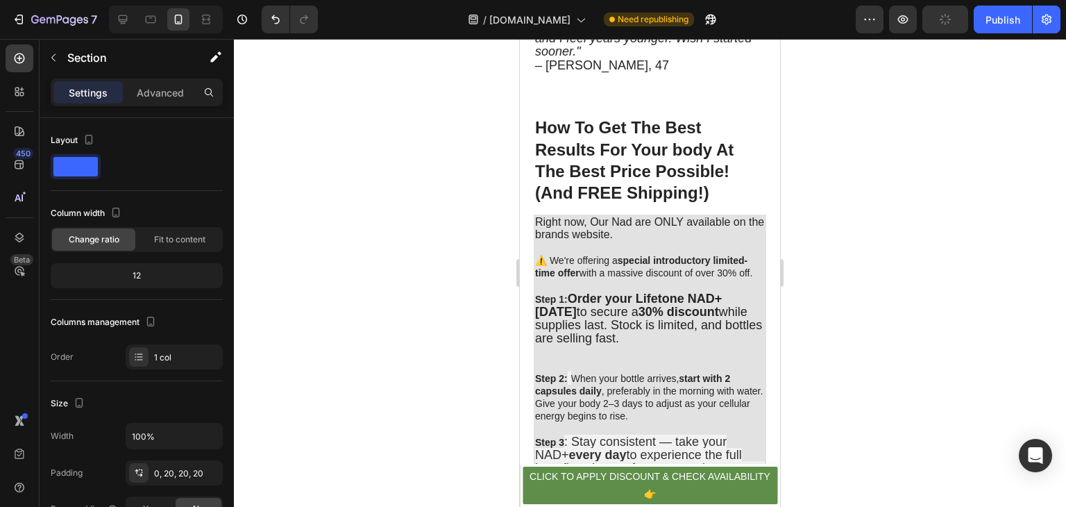
scroll to position [7220, 0]
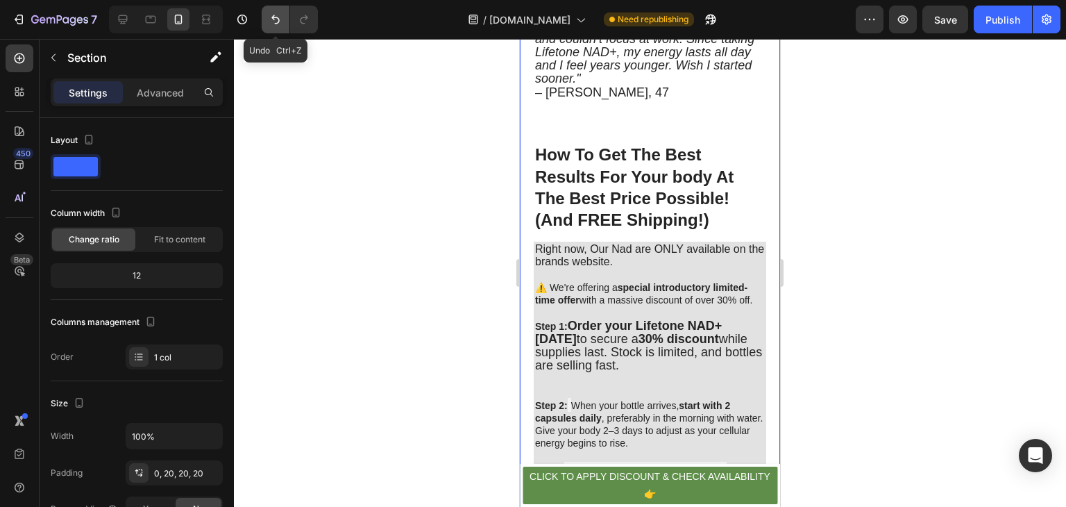
click at [271, 23] on icon "Undo/Redo" at bounding box center [276, 19] width 14 height 14
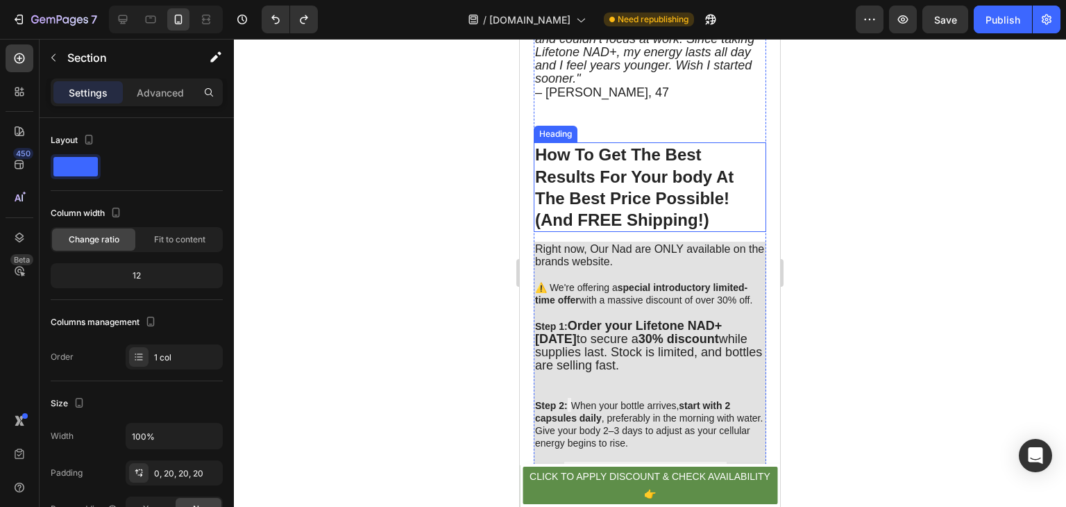
scroll to position [7311, 0]
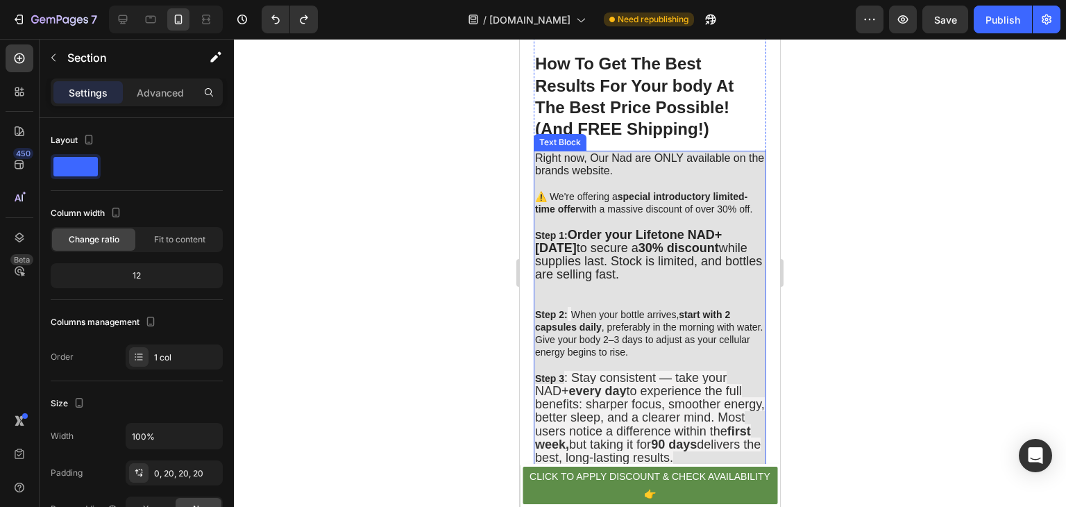
click at [539, 159] on span "Right now, Our Nad are ONLY available on the brands website." at bounding box center [649, 164] width 229 height 24
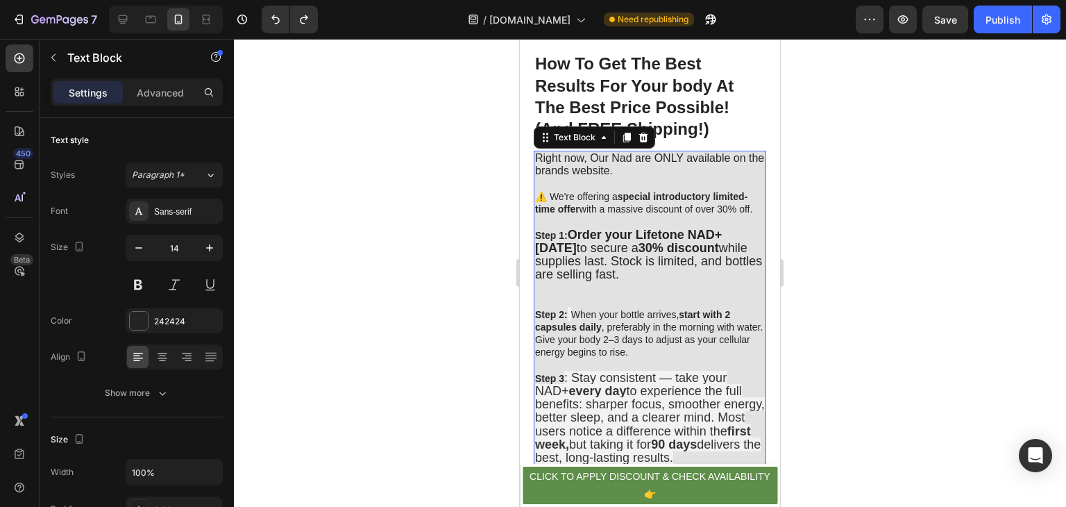
click at [539, 188] on p "Right now, Our Nad are ONLY available on the brands website. ‍ ⚠️ We're offerin…" at bounding box center [650, 183] width 230 height 63
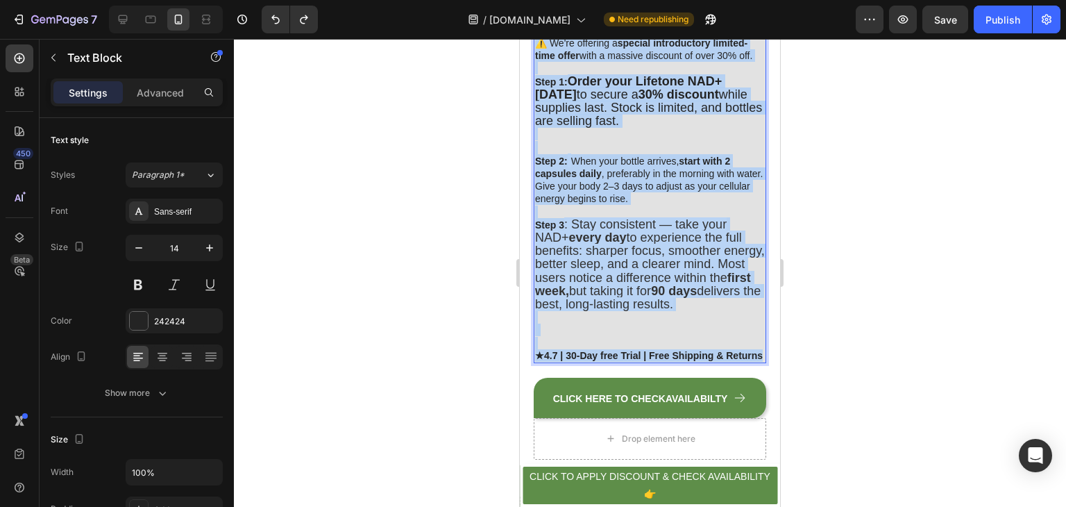
scroll to position [7471, 0]
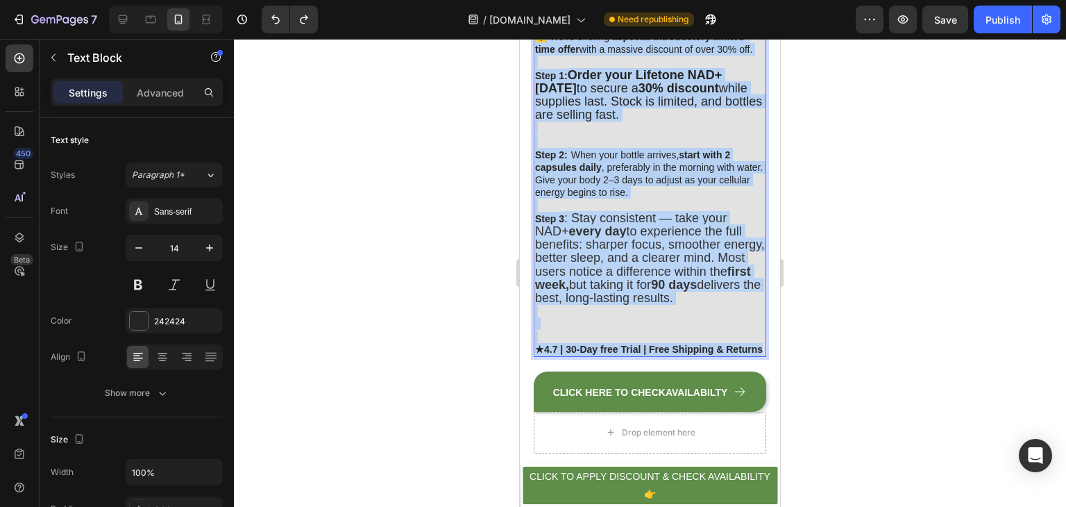
drag, startPoint x: 539, startPoint y: 188, endPoint x: 716, endPoint y: 380, distance: 261.4
click at [716, 357] on div "Right now, Our Nad are ONLY available on the brands website. ‍ ⚠️ We're offerin…" at bounding box center [650, 174] width 233 height 366
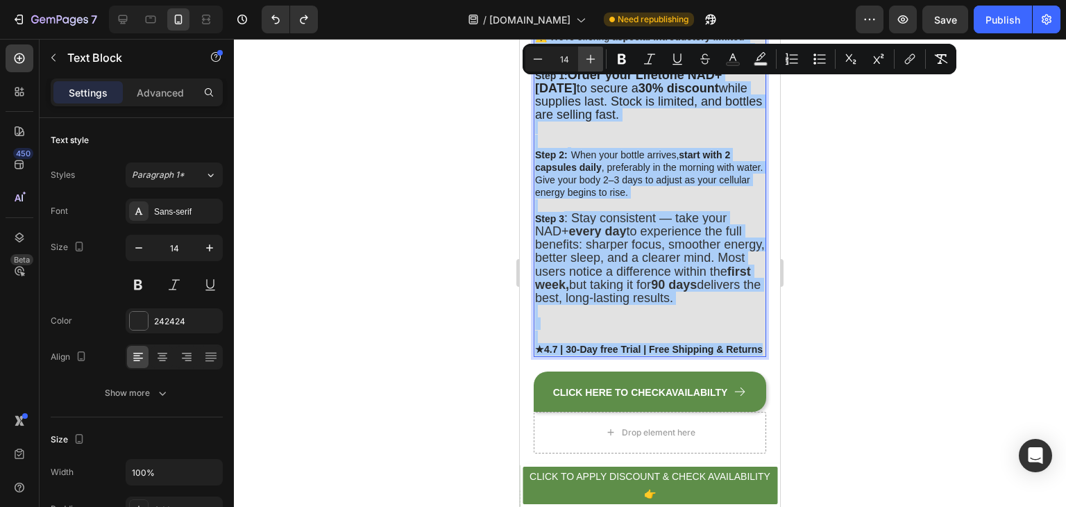
click at [586, 65] on icon "Editor contextual toolbar" at bounding box center [591, 59] width 14 height 14
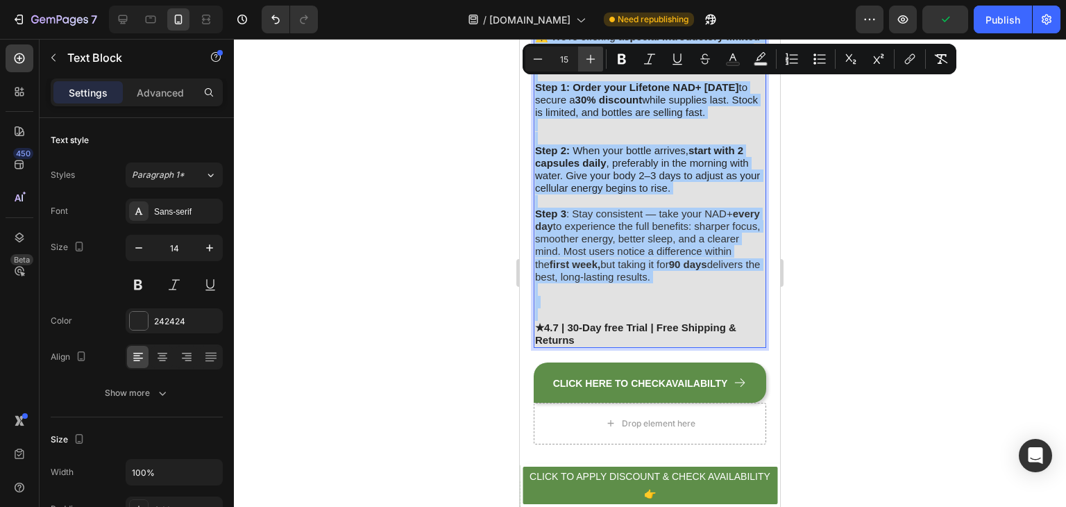
click at [586, 65] on icon "Editor contextual toolbar" at bounding box center [591, 59] width 14 height 14
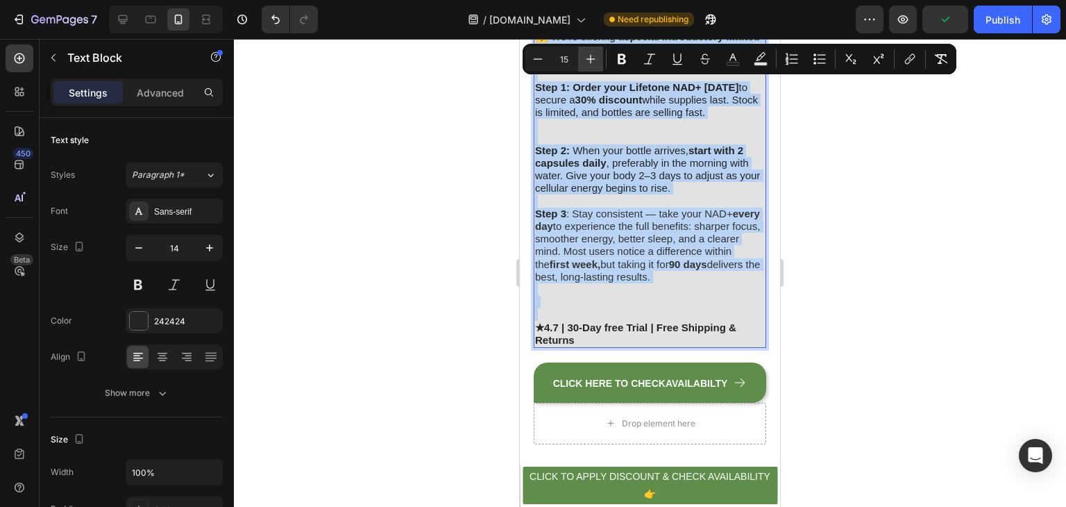
type input "16"
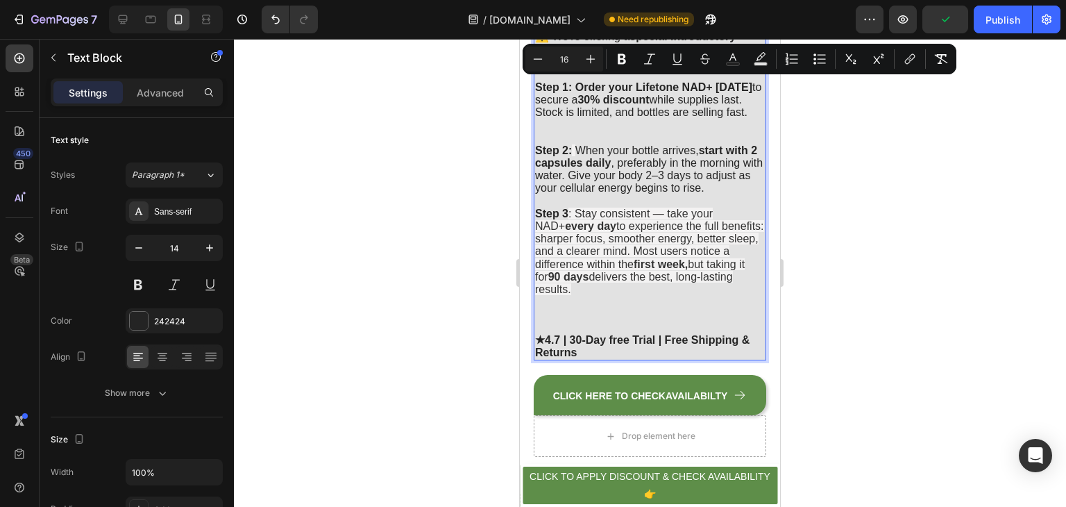
click at [653, 194] on span "When your bottle arrives, start with 2 capsules daily , preferably in the morni…" at bounding box center [649, 169] width 228 height 50
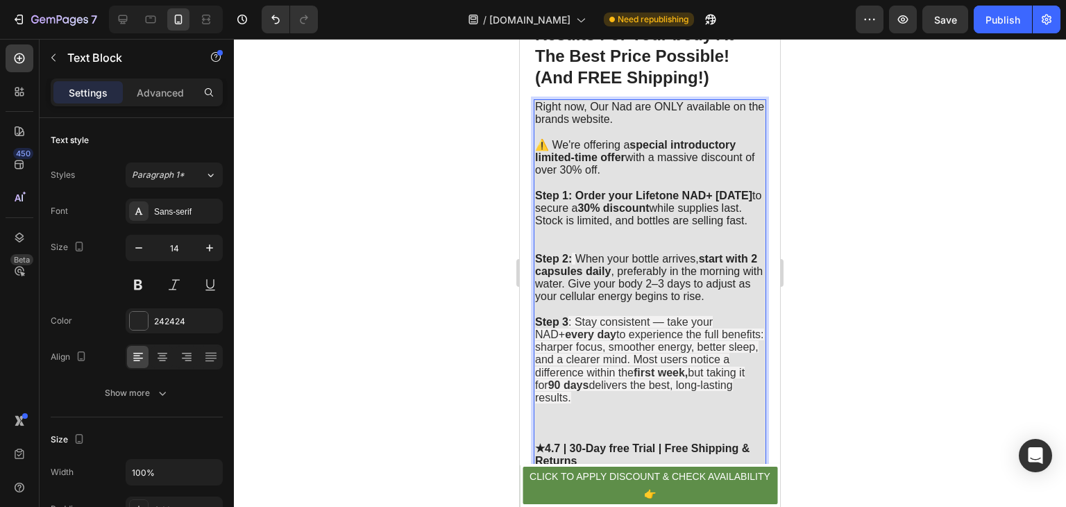
scroll to position [7448, 0]
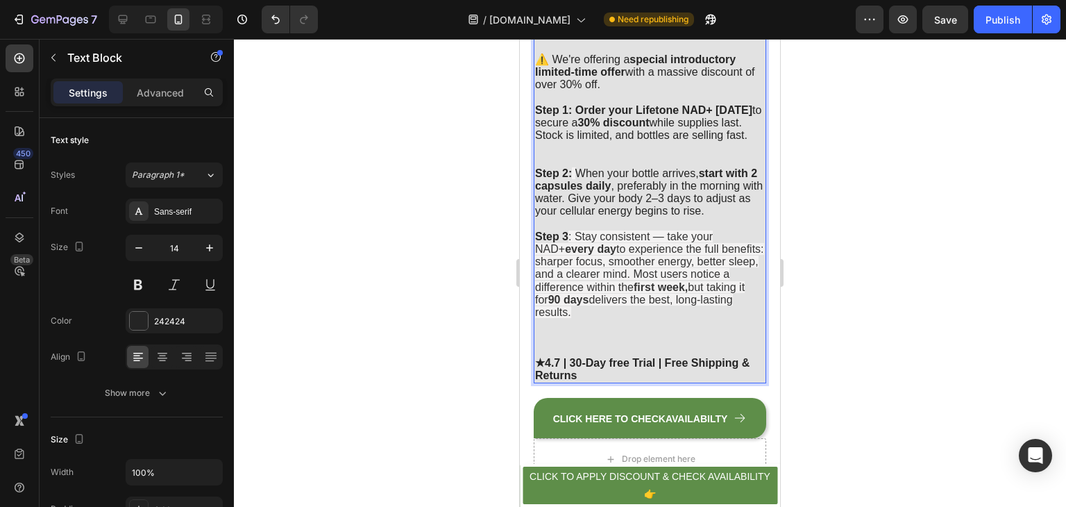
click at [546, 344] on p "Step 3 : Stay consistent — take your NAD+ every day to experience the full bene…" at bounding box center [650, 288] width 230 height 114
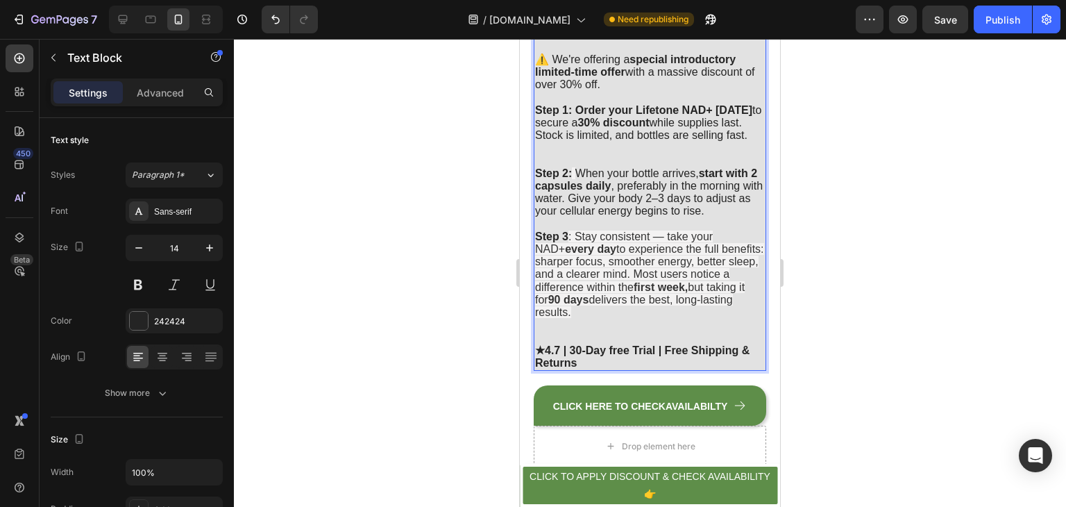
click at [542, 344] on p "Rich Text Editor. Editing area: main" at bounding box center [650, 337] width 230 height 12
click at [697, 369] on p "★4.7 | 30-Day free Trial | Free Shipping & Returns" at bounding box center [650, 356] width 230 height 25
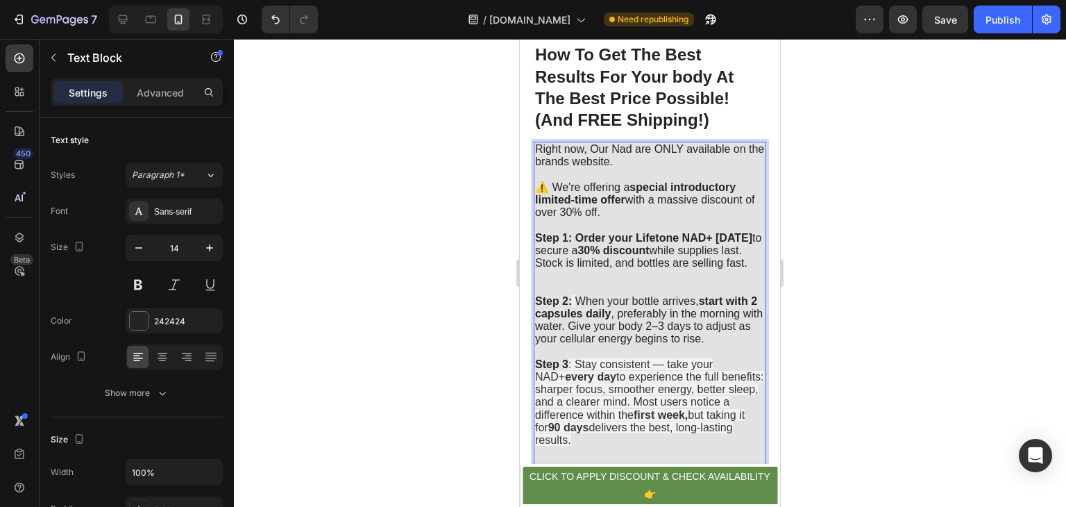
scroll to position [7319, 0]
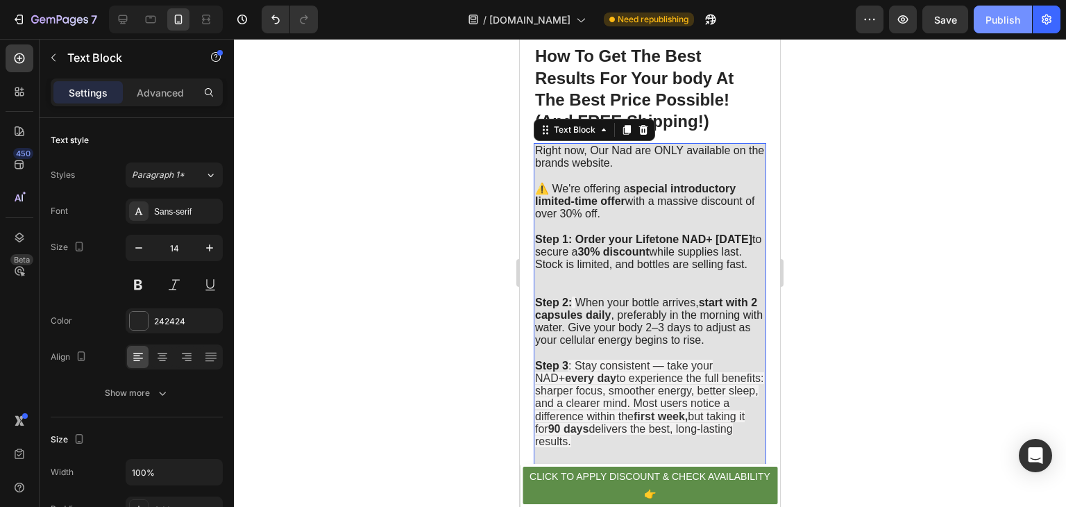
click at [1000, 19] on div "Publish" at bounding box center [1003, 19] width 35 height 15
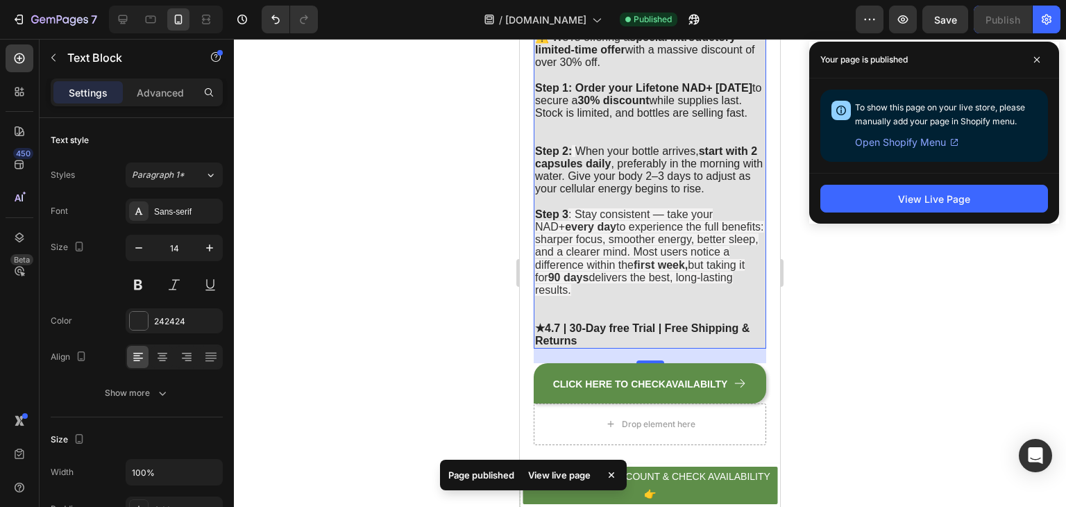
scroll to position [7479, 0]
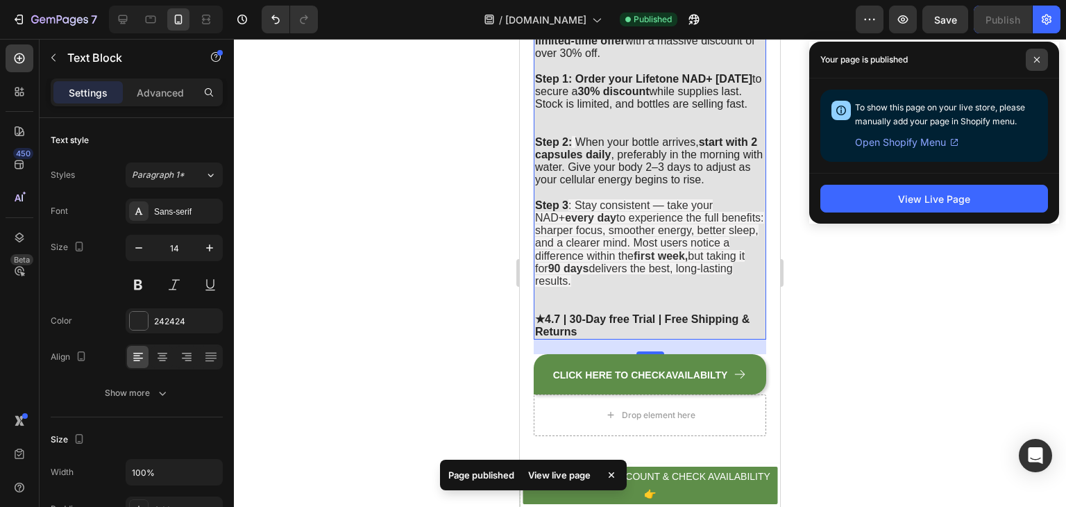
click at [1033, 65] on span at bounding box center [1037, 60] width 22 height 22
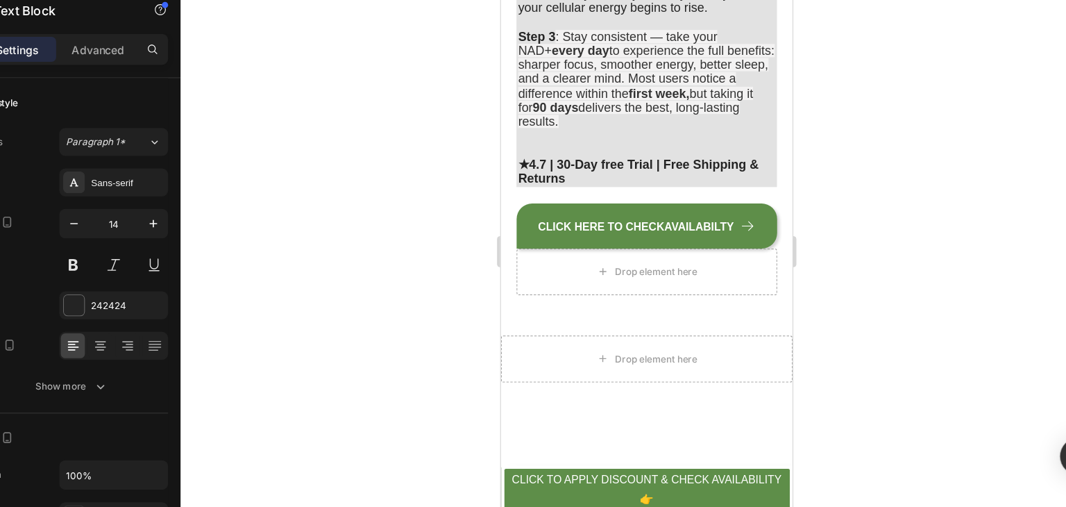
scroll to position [7516, 0]
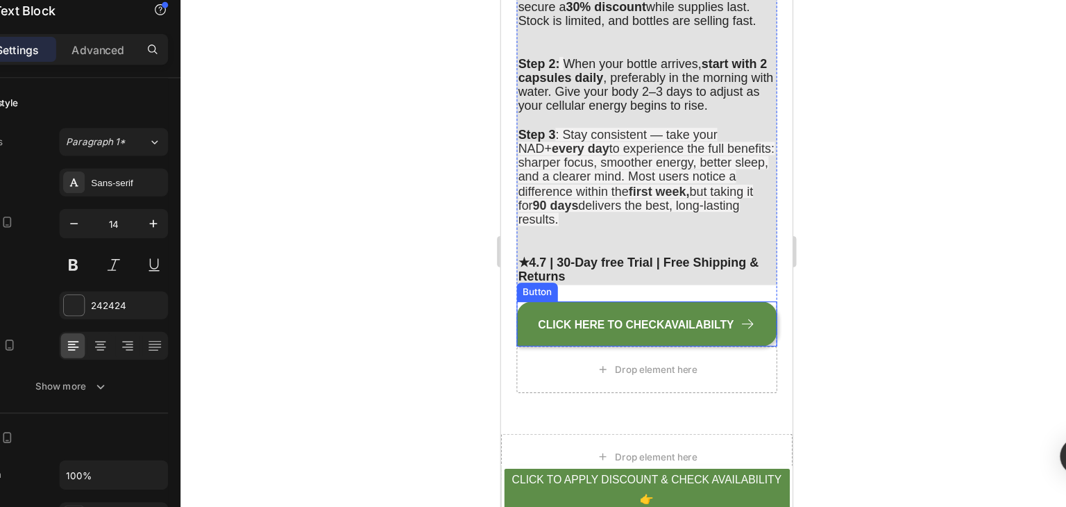
click at [649, 308] on link "CLICK HERE TO CHECK AVAILABILTY" at bounding box center [630, 288] width 233 height 40
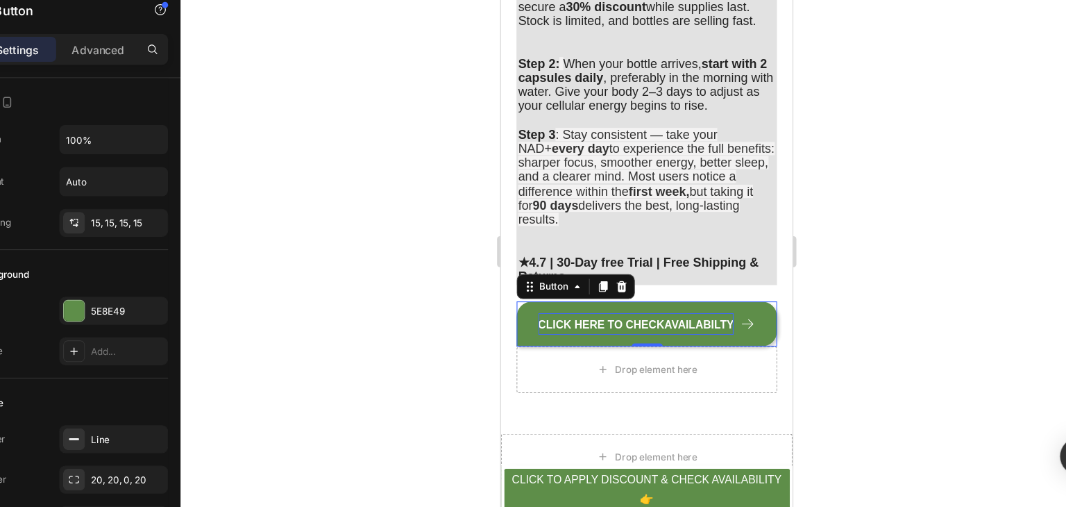
click at [637, 294] on span "CLICK HERE TO CHECK" at bounding box center [590, 288] width 112 height 11
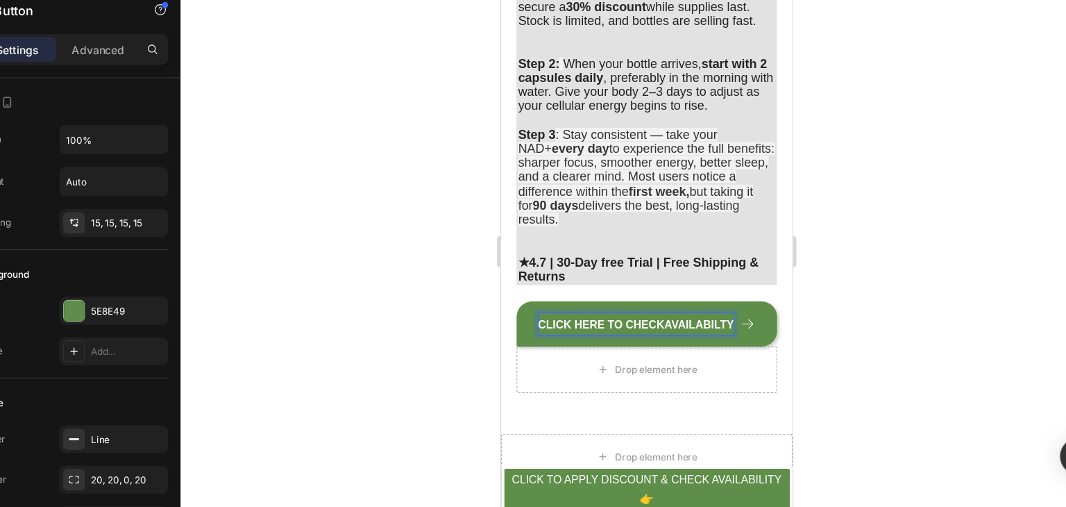
click at [723, 305] on link "CLICK HERE TO CHECK AVAILABILTY" at bounding box center [630, 288] width 233 height 40
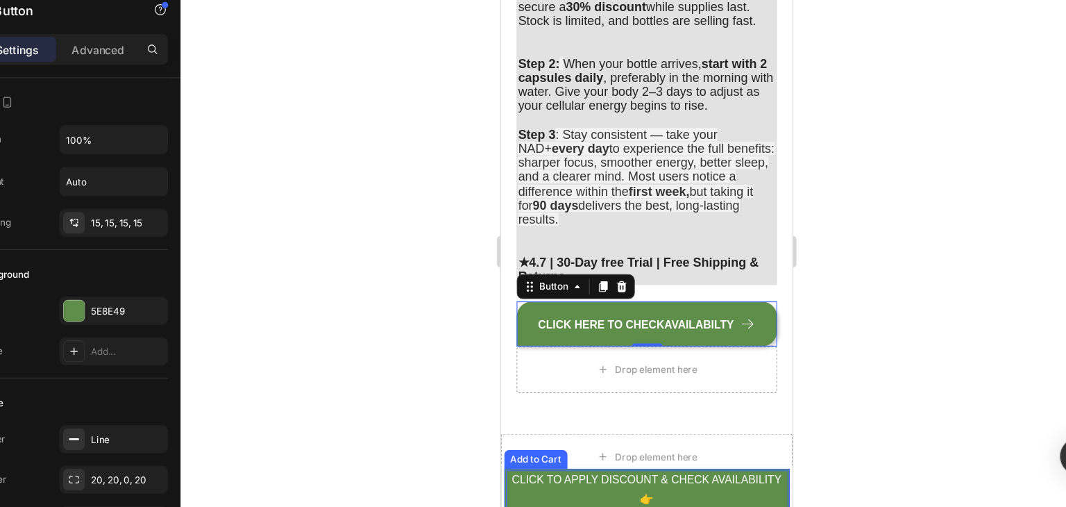
click at [658, 433] on p "CLICK TO APPLY DISCOUNT & CHECK AVAILABILITY 👉" at bounding box center [631, 436] width 252 height 35
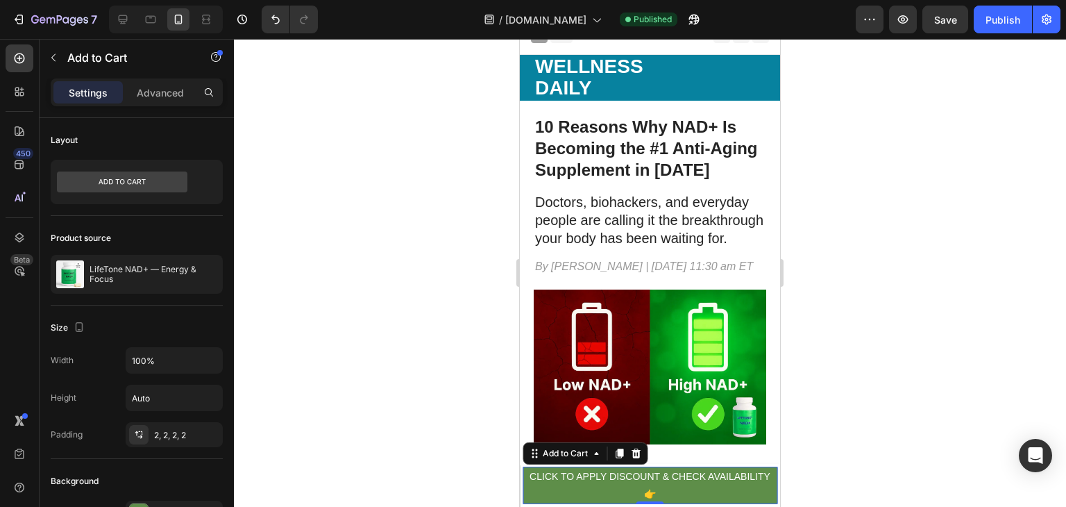
scroll to position [0, 0]
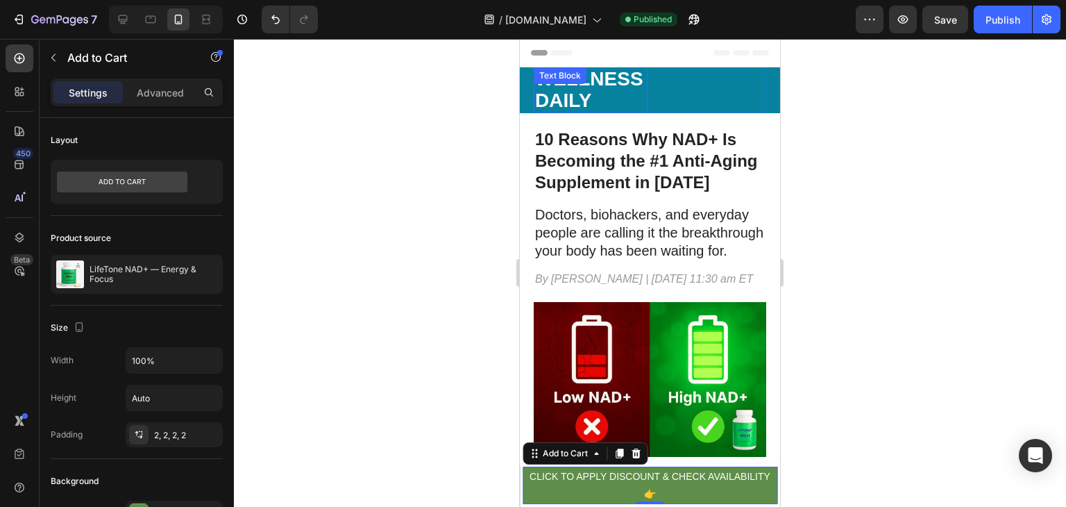
click at [542, 103] on p "WELLNESS DAILY" at bounding box center [590, 90] width 111 height 43
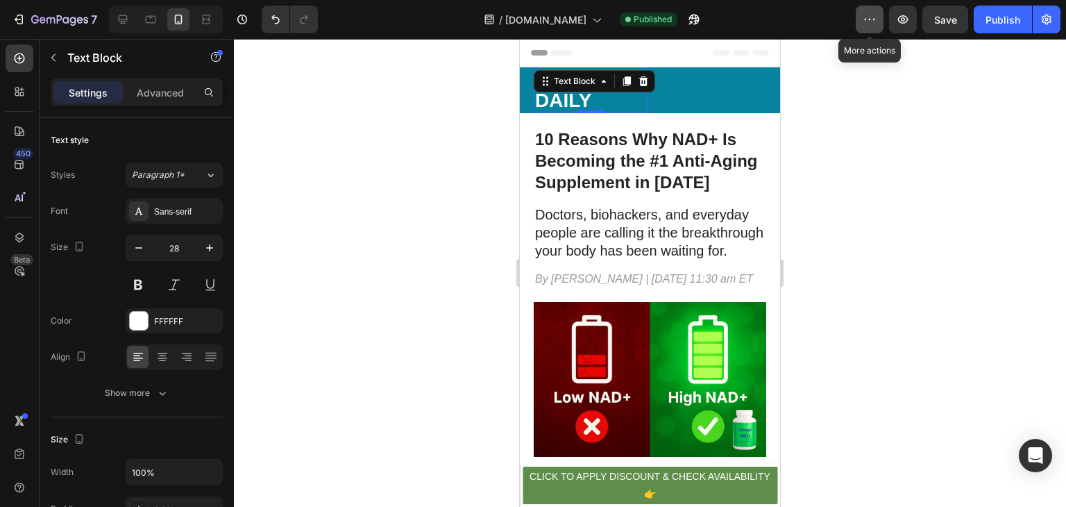
click at [871, 24] on icon "button" at bounding box center [870, 19] width 14 height 14
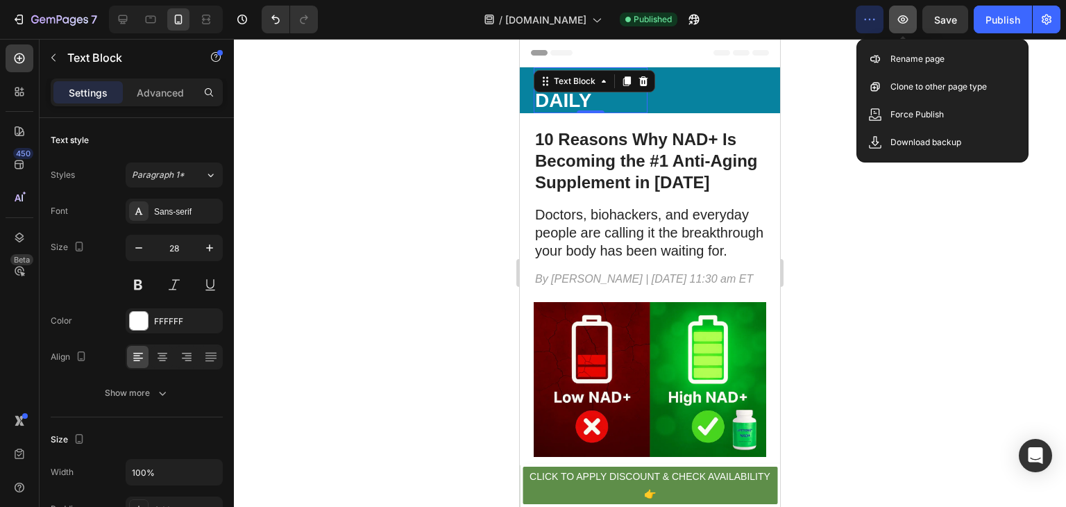
click at [898, 24] on icon "button" at bounding box center [903, 19] width 14 height 14
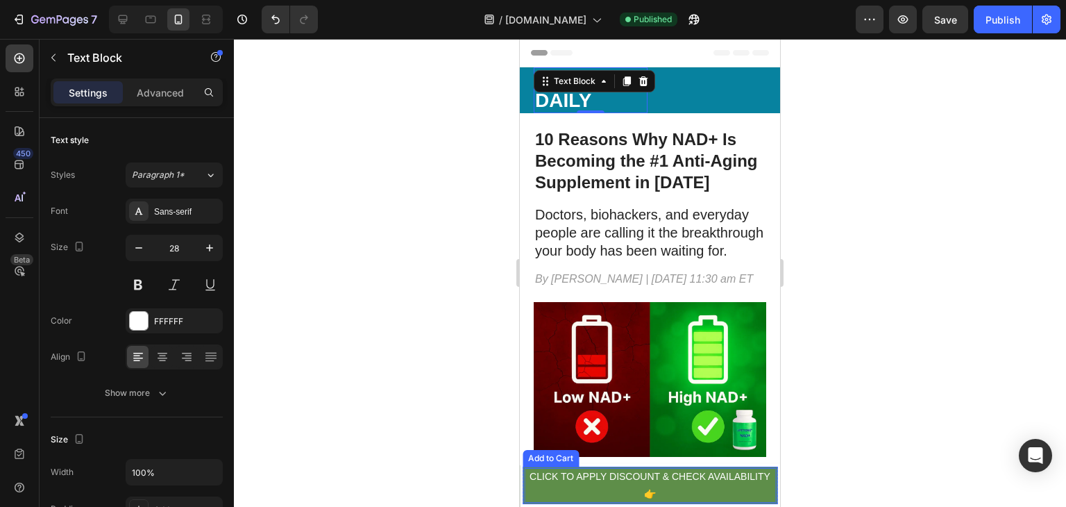
click at [564, 499] on p "CLICK TO APPLY DISCOUNT & CHECK AVAILABILITY 👉" at bounding box center [650, 485] width 252 height 35
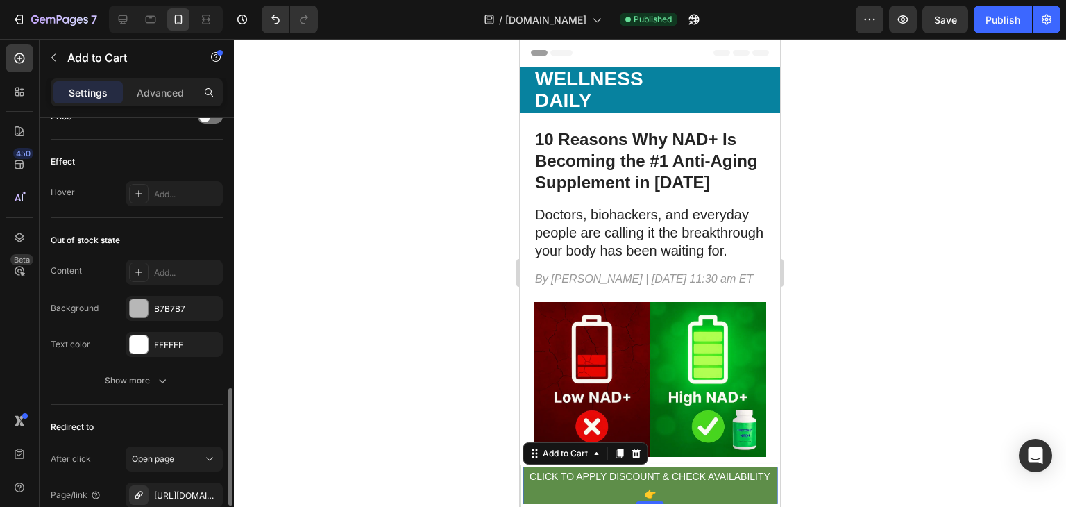
scroll to position [1129, 0]
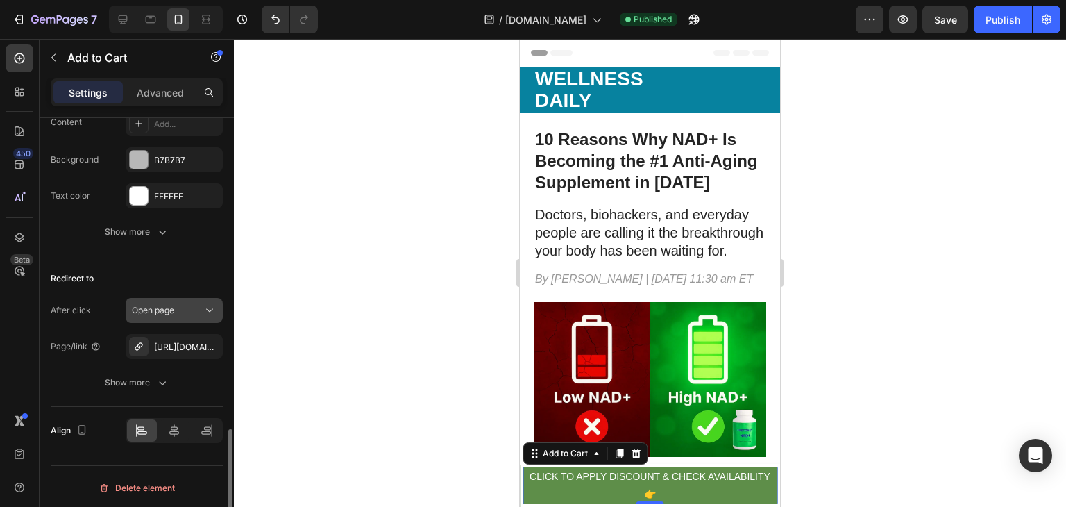
click at [199, 309] on div "Open page" at bounding box center [167, 310] width 71 height 12
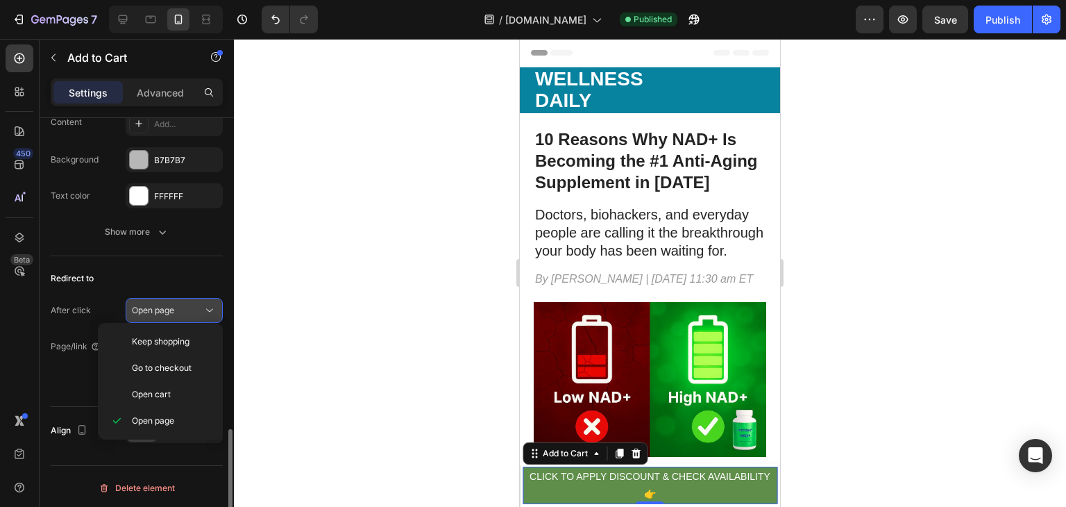
click at [194, 306] on div "Open page" at bounding box center [167, 310] width 71 height 12
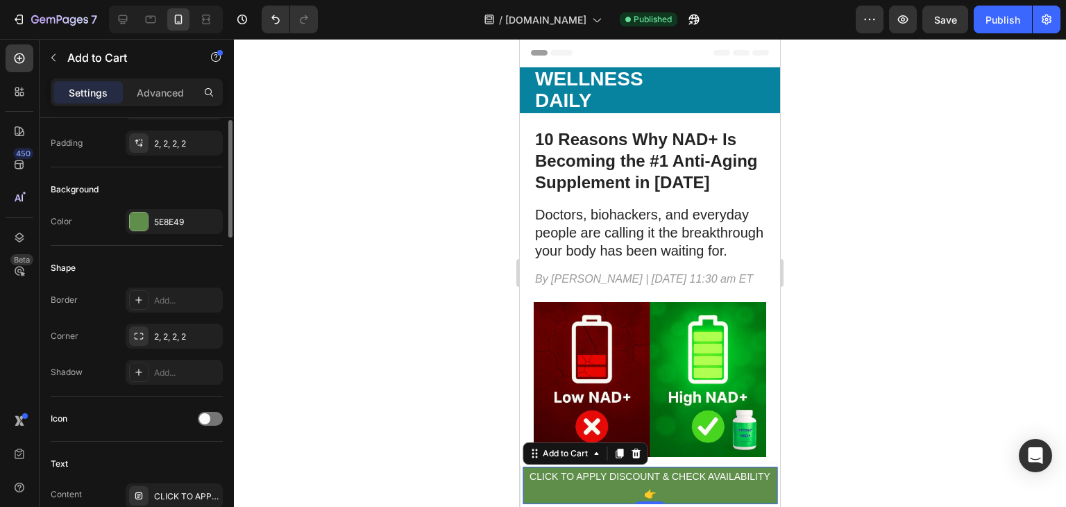
scroll to position [0, 0]
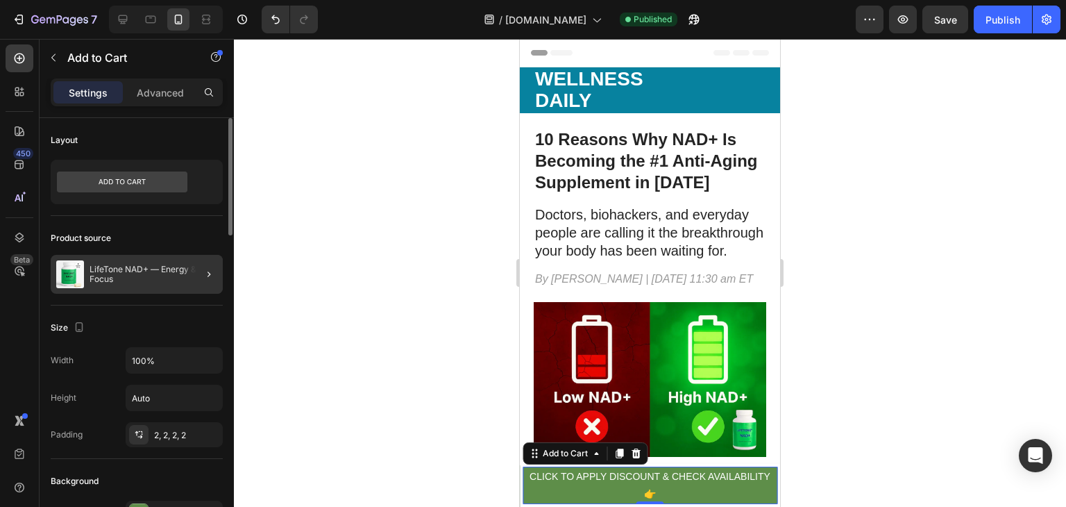
click at [199, 274] on div at bounding box center [203, 274] width 39 height 39
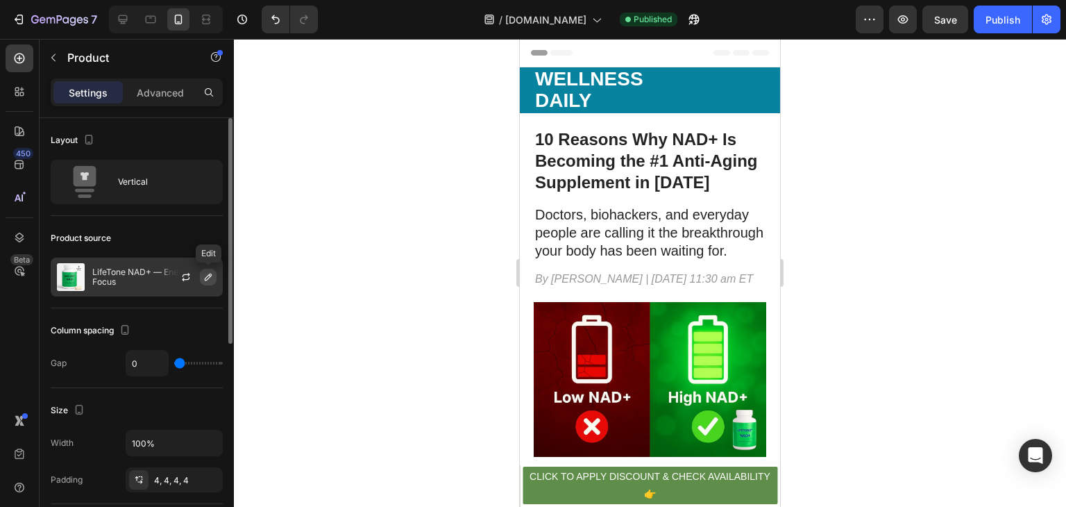
click at [208, 274] on icon "button" at bounding box center [208, 276] width 11 height 11
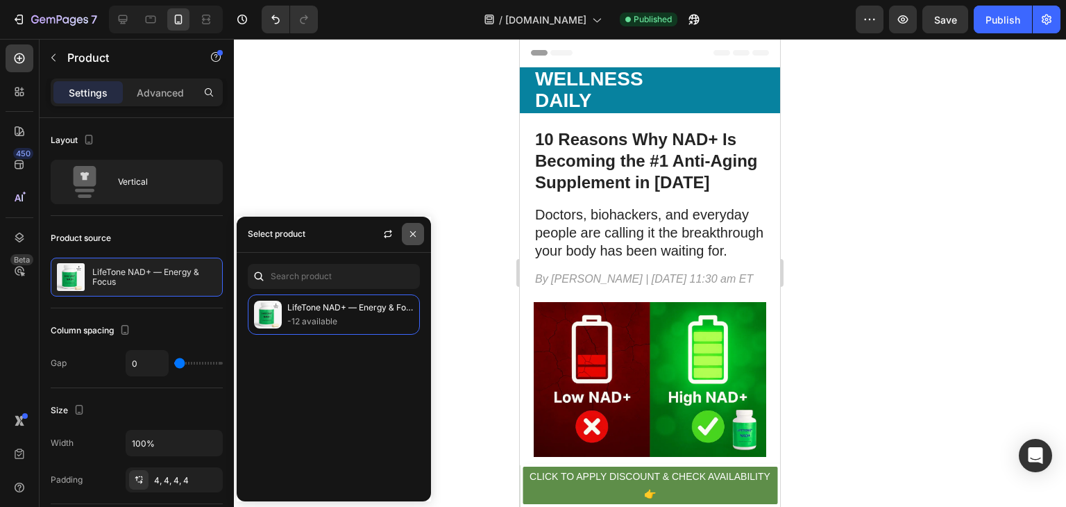
click at [413, 231] on icon "button" at bounding box center [413, 233] width 11 height 11
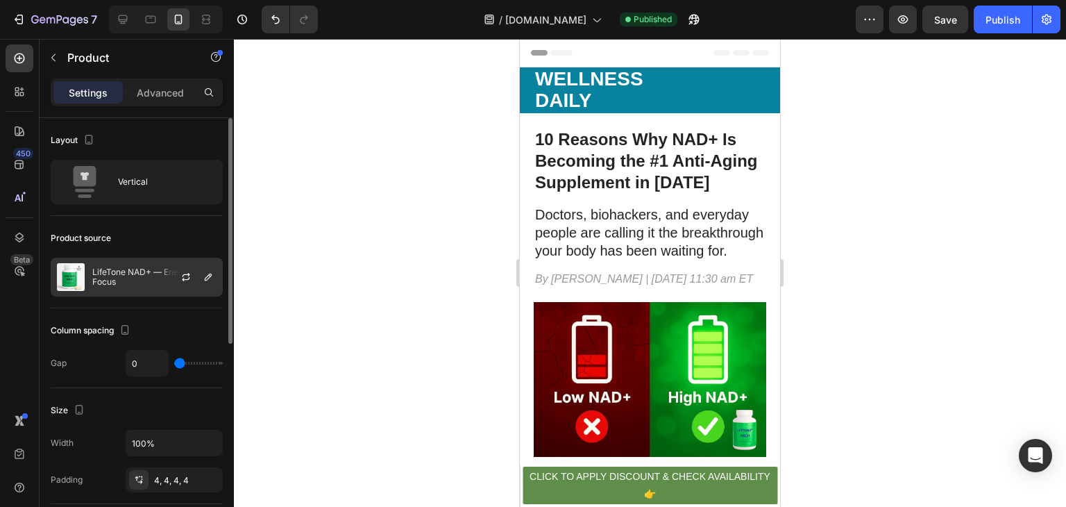
drag, startPoint x: 140, startPoint y: 272, endPoint x: 53, endPoint y: 269, distance: 87.6
click at [53, 269] on div "LifeTone NAD+ — Energy & Focus" at bounding box center [137, 277] width 172 height 39
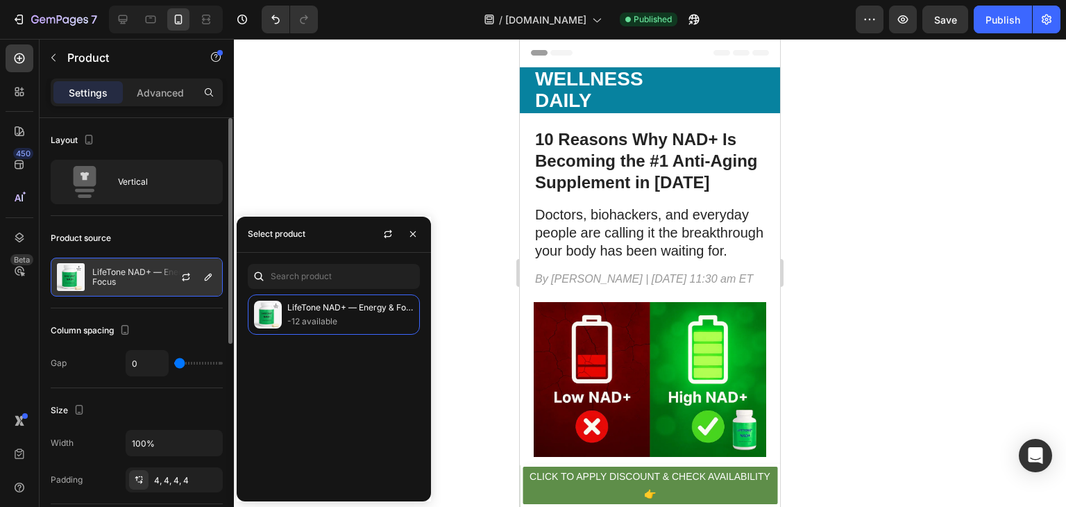
click at [85, 276] on div "LifeTone NAD+ — Energy & Focus" at bounding box center [137, 277] width 172 height 39
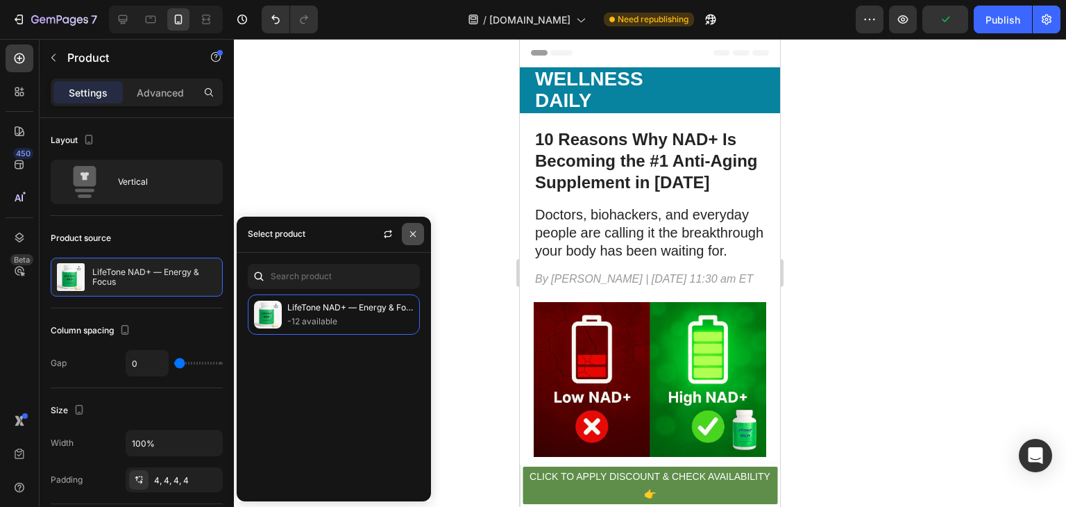
click at [405, 235] on button "button" at bounding box center [413, 234] width 22 height 22
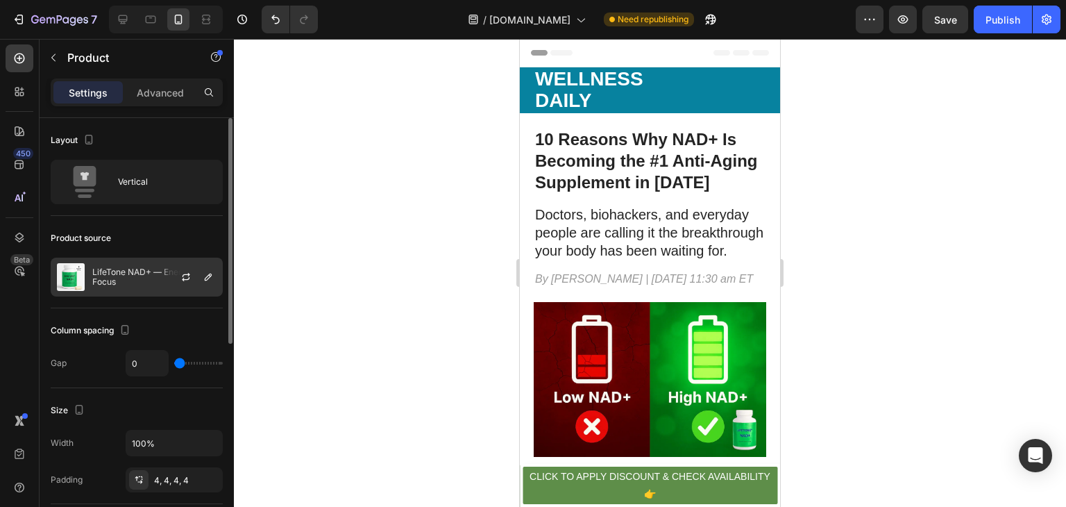
click at [137, 279] on p "LifeTone NAD+ — Energy & Focus" at bounding box center [154, 276] width 124 height 19
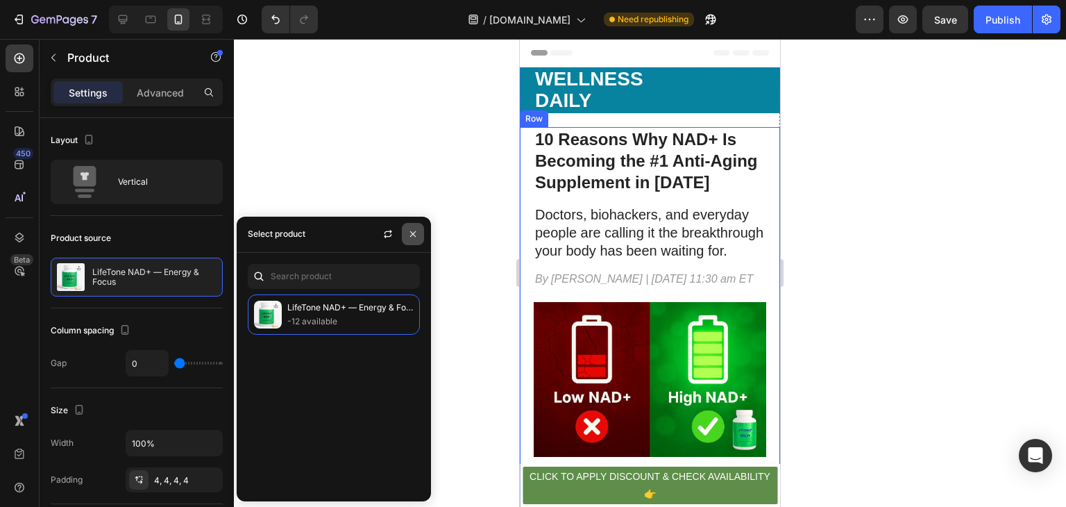
click at [411, 235] on icon "button" at bounding box center [413, 234] width 6 height 6
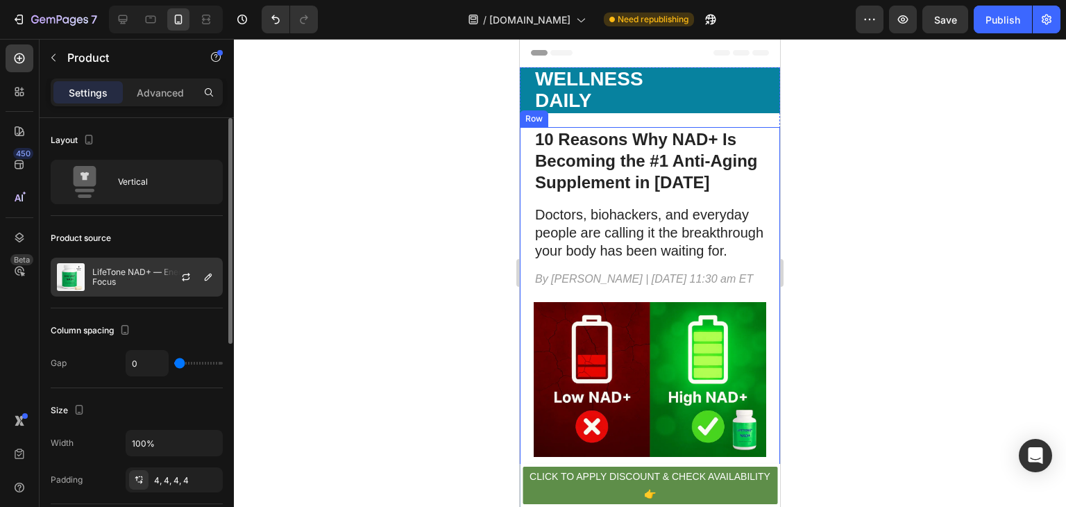
drag, startPoint x: 164, startPoint y: 281, endPoint x: 122, endPoint y: 274, distance: 42.4
click at [122, 274] on p "LifeTone NAD+ — Energy & Focus" at bounding box center [154, 276] width 124 height 19
click at [208, 276] on icon "button" at bounding box center [208, 276] width 11 height 11
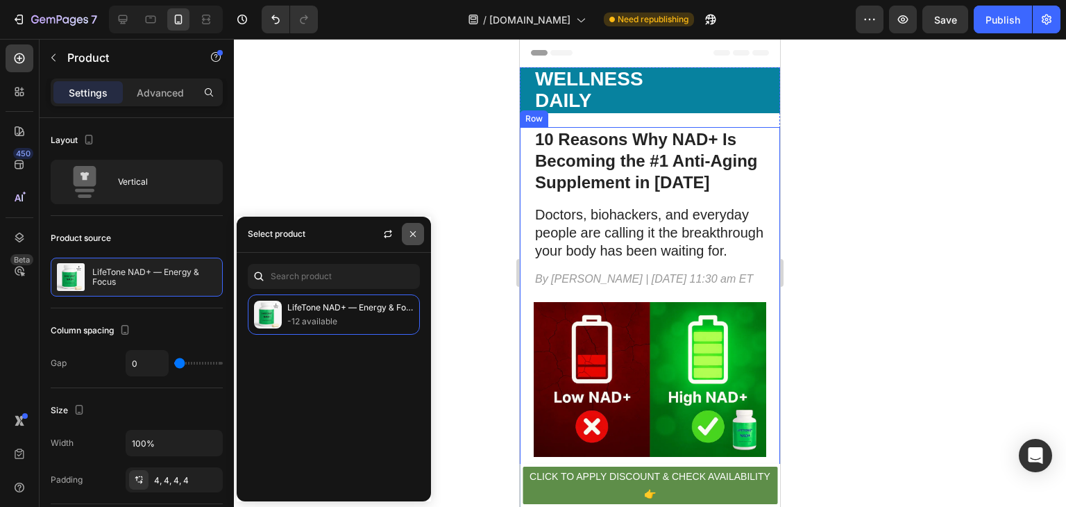
click at [424, 231] on button "button" at bounding box center [413, 234] width 22 height 22
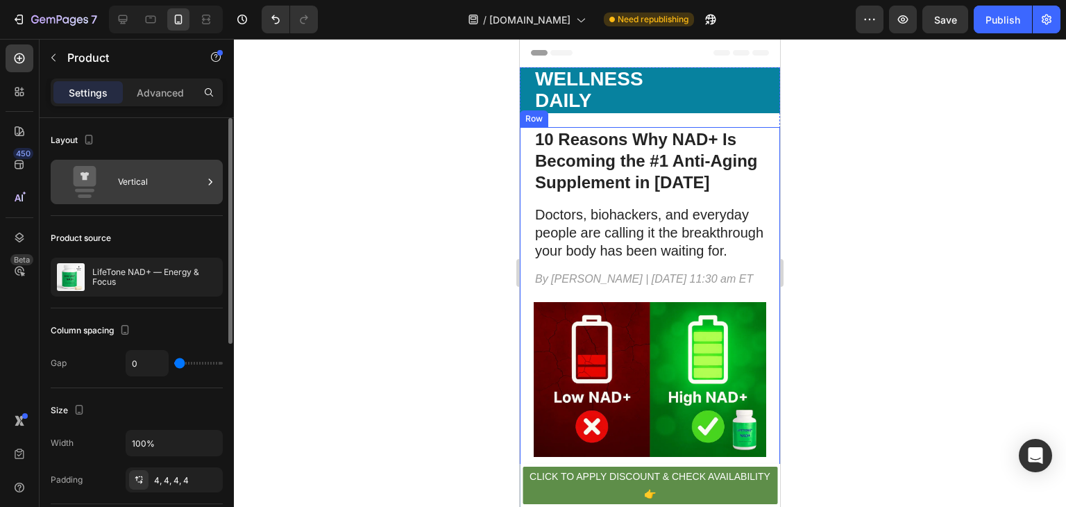
click at [175, 192] on div "Vertical" at bounding box center [160, 182] width 85 height 32
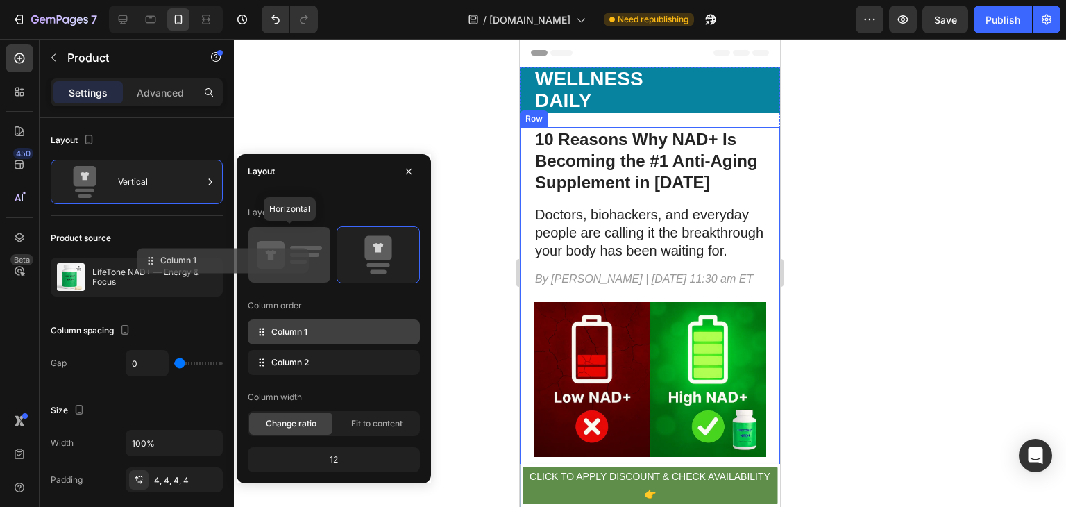
click at [300, 253] on rect at bounding box center [304, 255] width 29 height 4
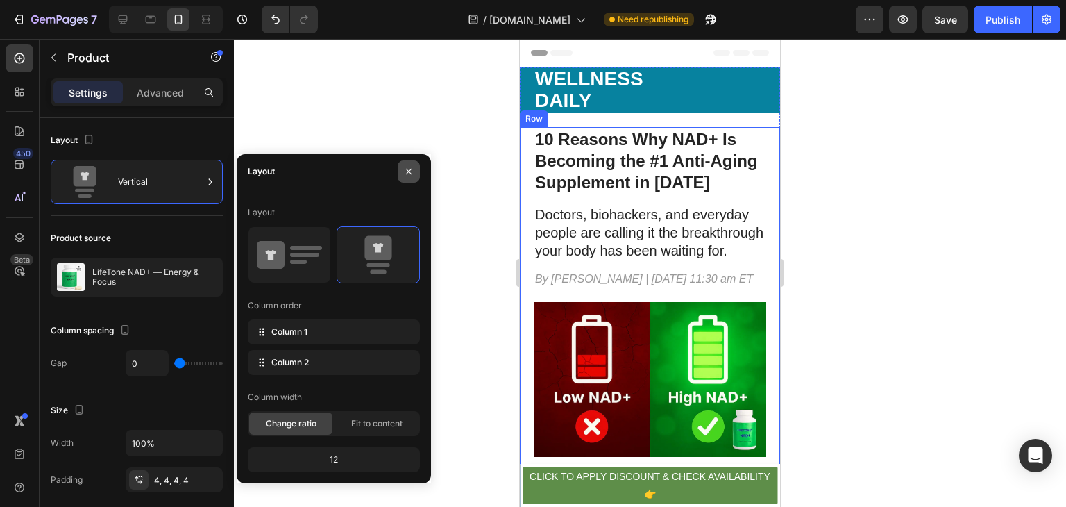
click at [411, 163] on button "button" at bounding box center [409, 171] width 22 height 22
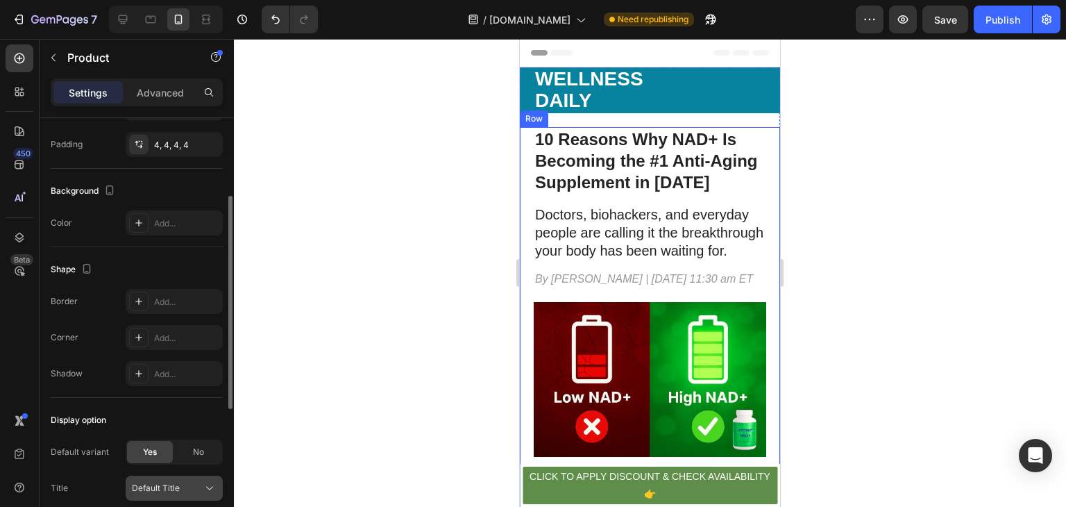
scroll to position [430, 0]
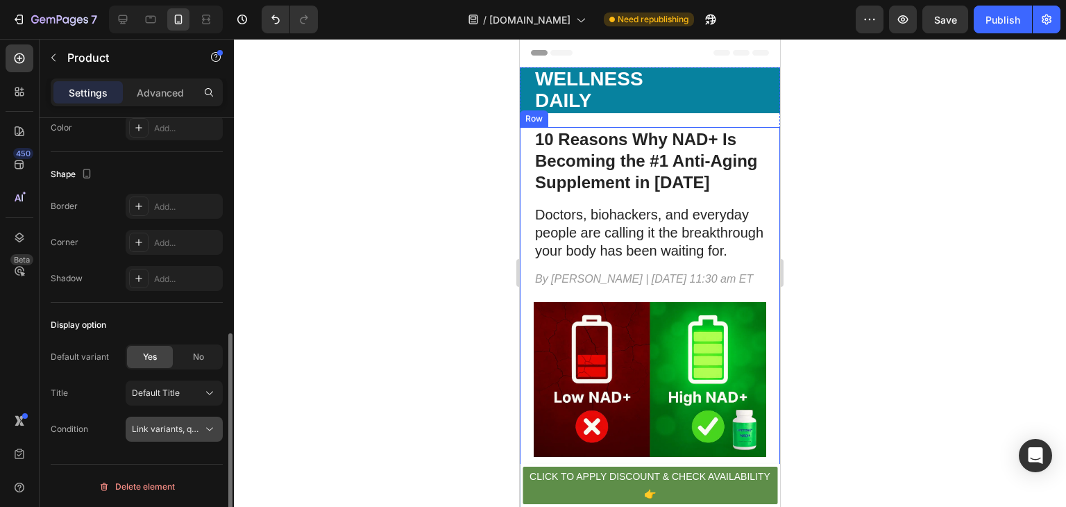
click at [190, 424] on span "Link variants, quantity <br> between same products" at bounding box center [234, 429] width 205 height 10
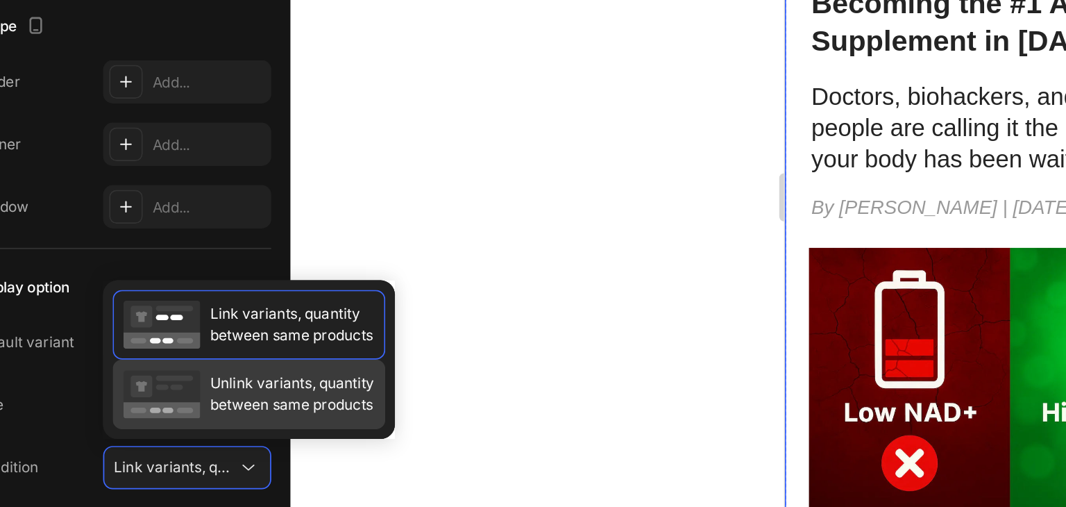
click at [171, 380] on icon at bounding box center [159, 387] width 44 height 28
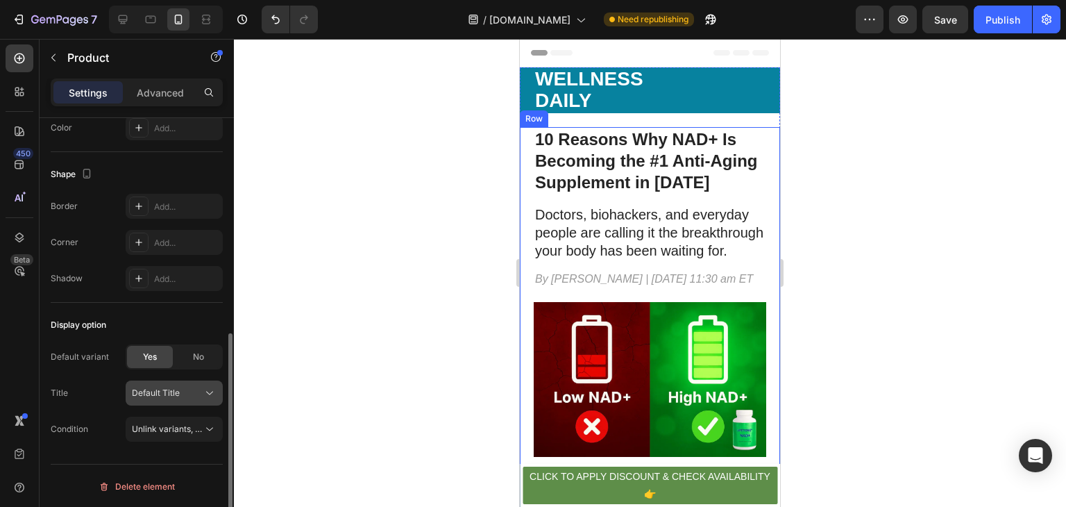
click at [200, 391] on div "Default Title" at bounding box center [166, 393] width 68 height 12
click at [187, 389] on div "Default Title" at bounding box center [166, 393] width 68 height 12
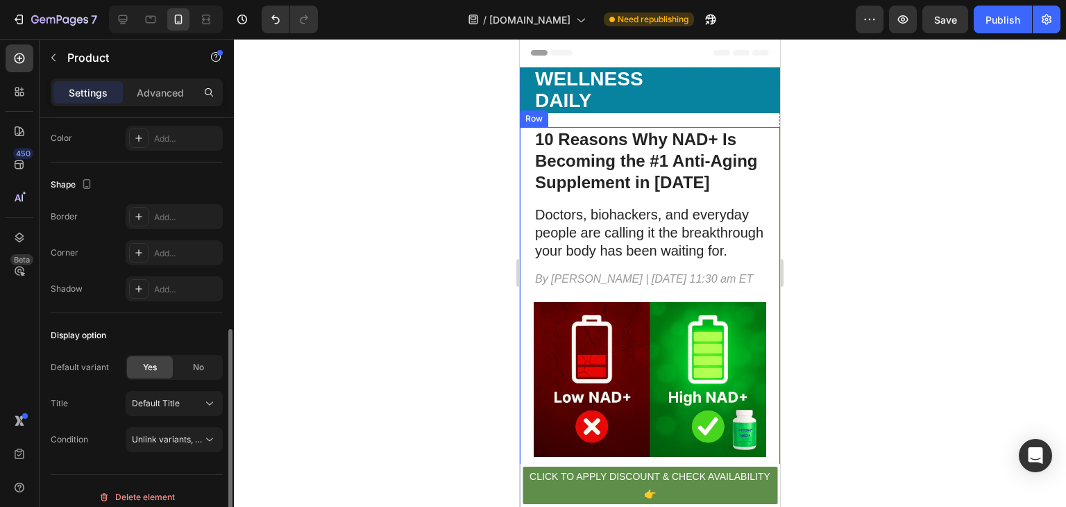
scroll to position [419, 0]
click at [187, 365] on div "No" at bounding box center [199, 368] width 46 height 22
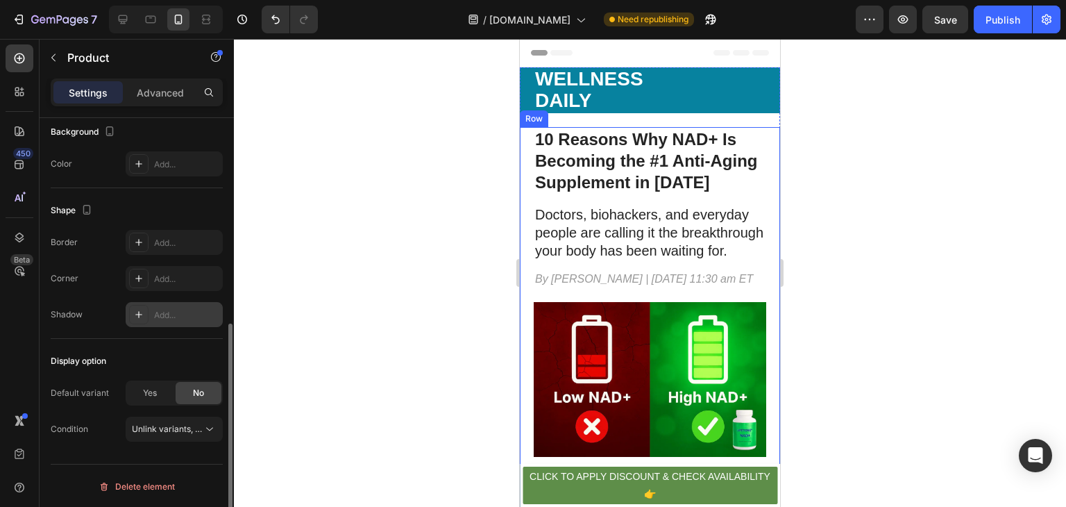
scroll to position [0, 0]
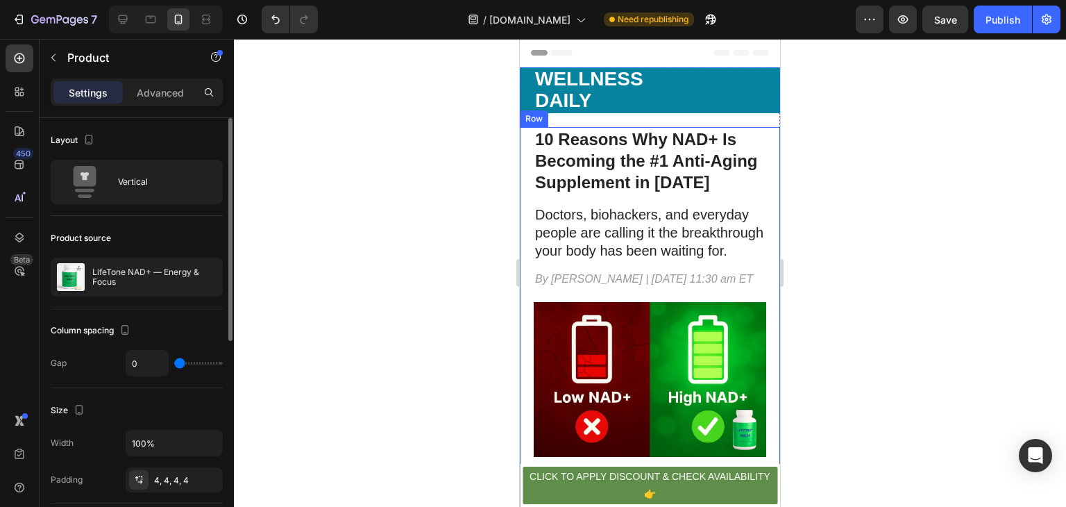
click at [87, 95] on p "Settings" at bounding box center [88, 92] width 39 height 15
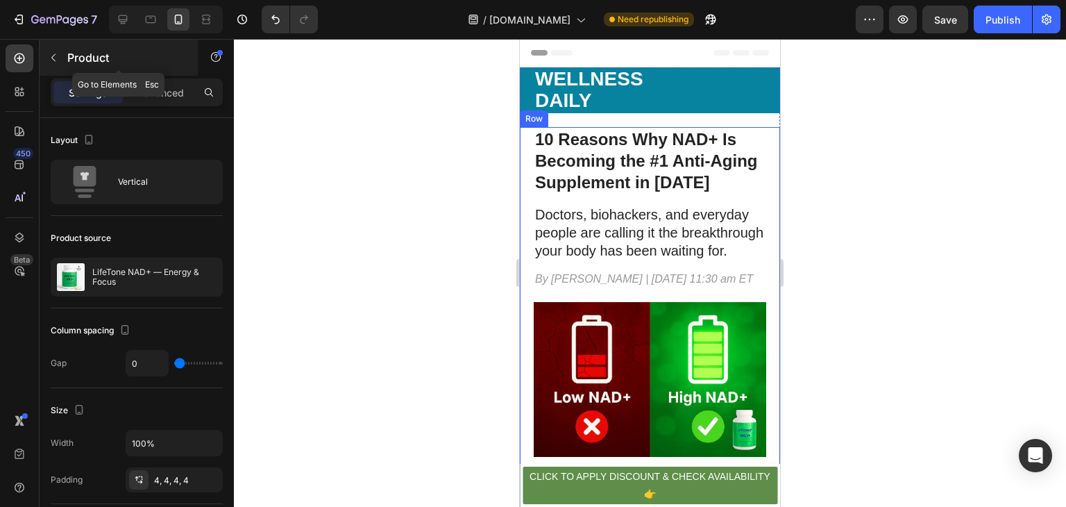
click at [60, 59] on button "button" at bounding box center [53, 58] width 22 height 22
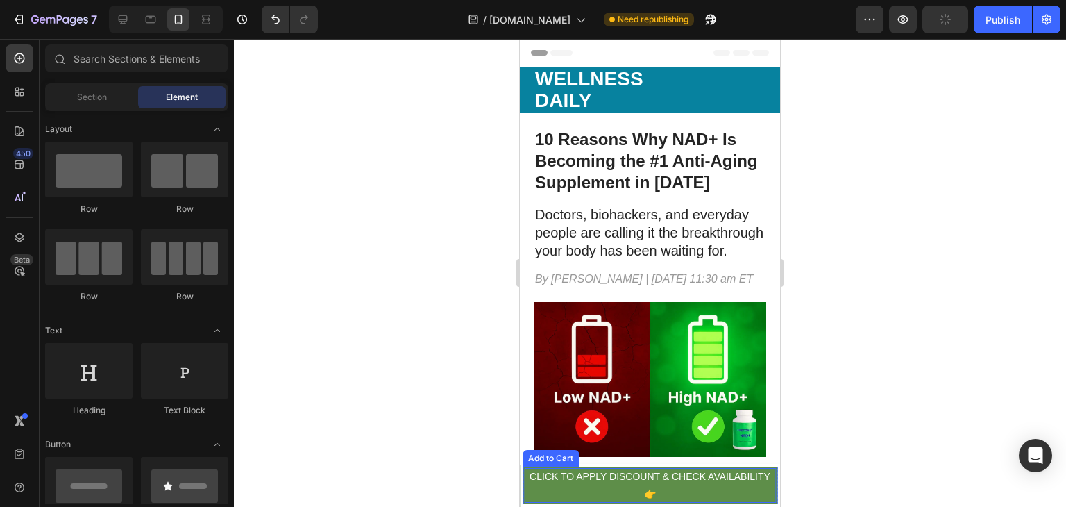
click at [563, 489] on div "CLICK TO APPLY DISCOUNT & CHECK AVAILABILITY 👉" at bounding box center [650, 485] width 252 height 35
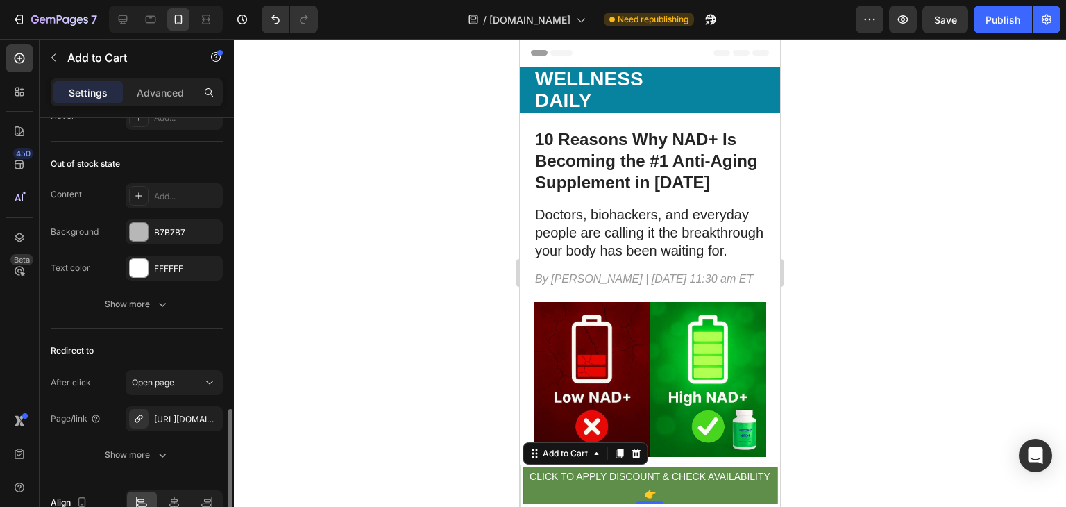
scroll to position [1129, 0]
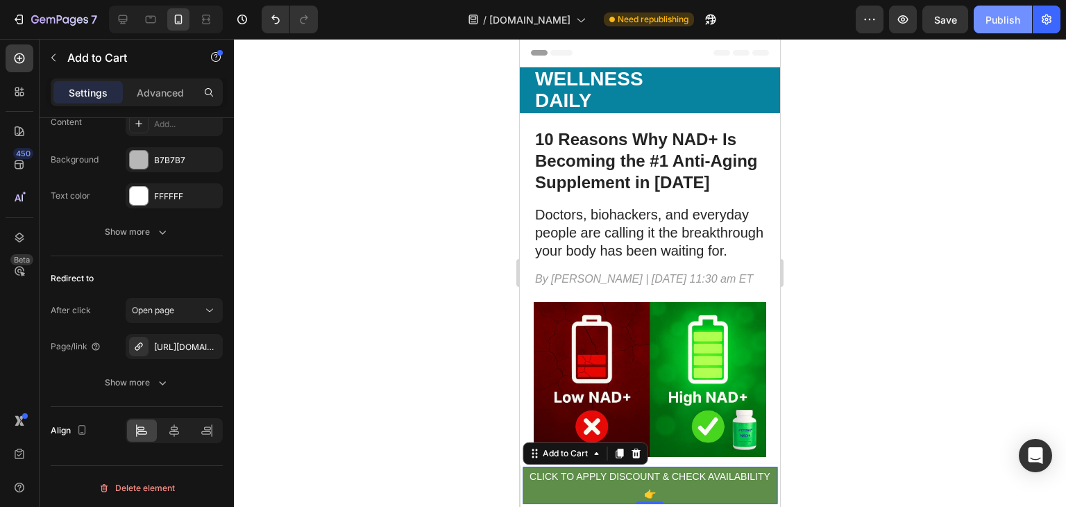
click at [1005, 20] on div "Publish" at bounding box center [1003, 19] width 35 height 15
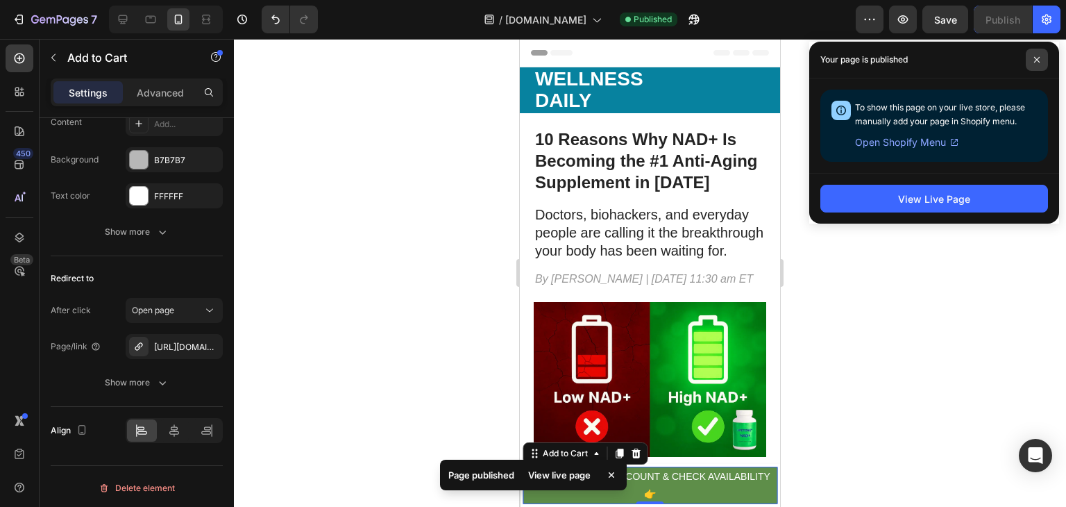
click at [1035, 56] on icon at bounding box center [1037, 59] width 7 height 7
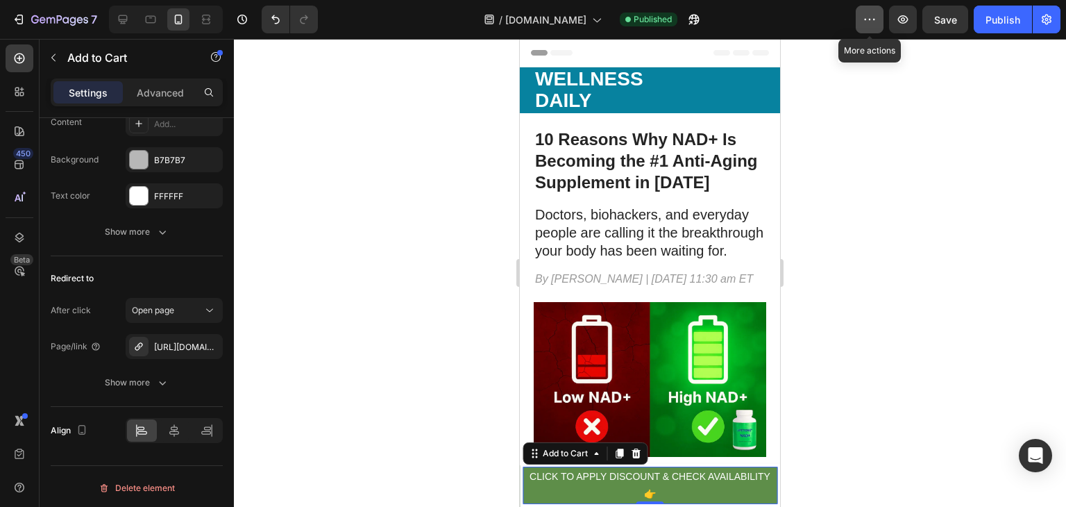
click at [876, 21] on icon "button" at bounding box center [870, 19] width 14 height 14
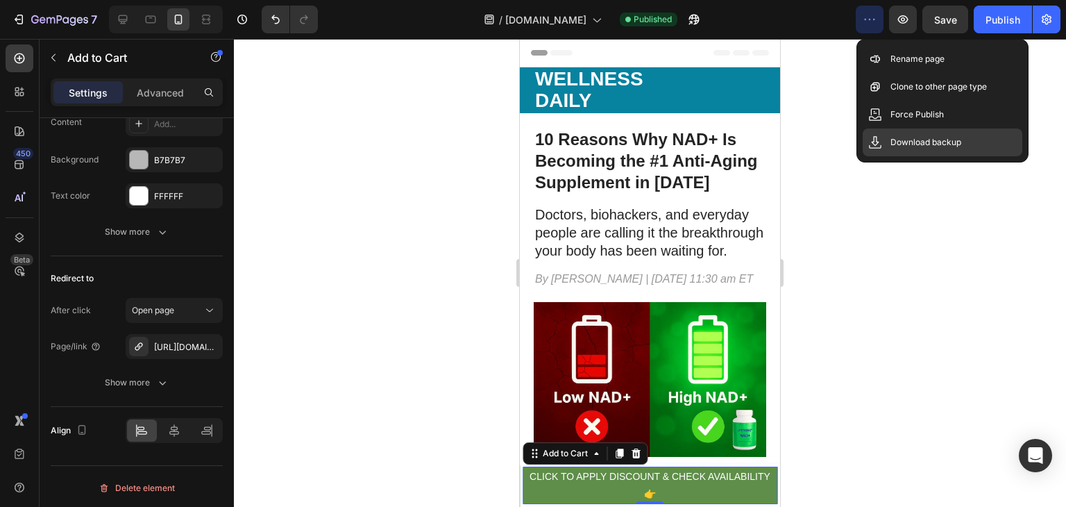
click at [933, 142] on p "Download backup" at bounding box center [926, 142] width 71 height 14
click at [807, 203] on div at bounding box center [650, 273] width 832 height 468
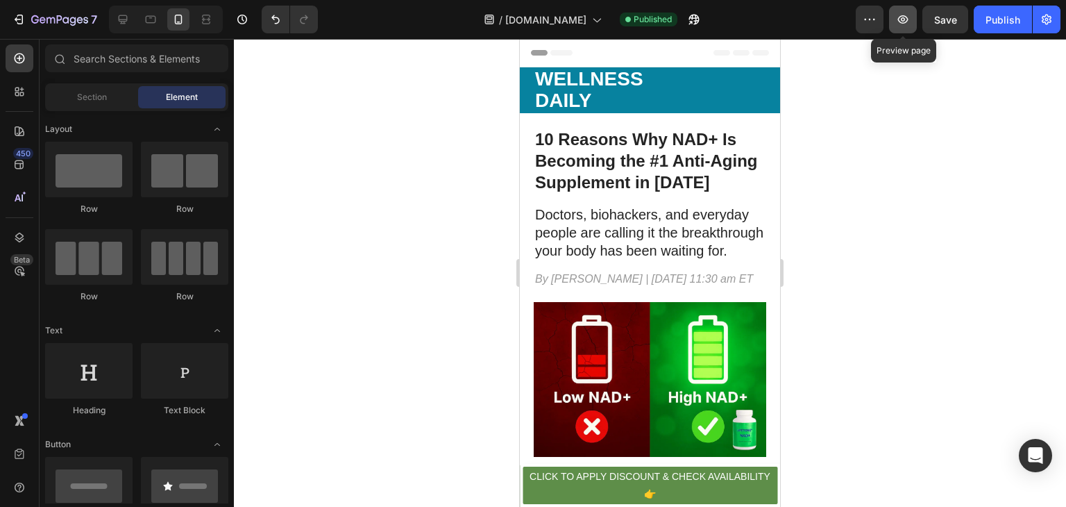
click at [905, 24] on icon "button" at bounding box center [903, 19] width 14 height 14
click at [1, 20] on div "7" at bounding box center [51, 20] width 103 height 28
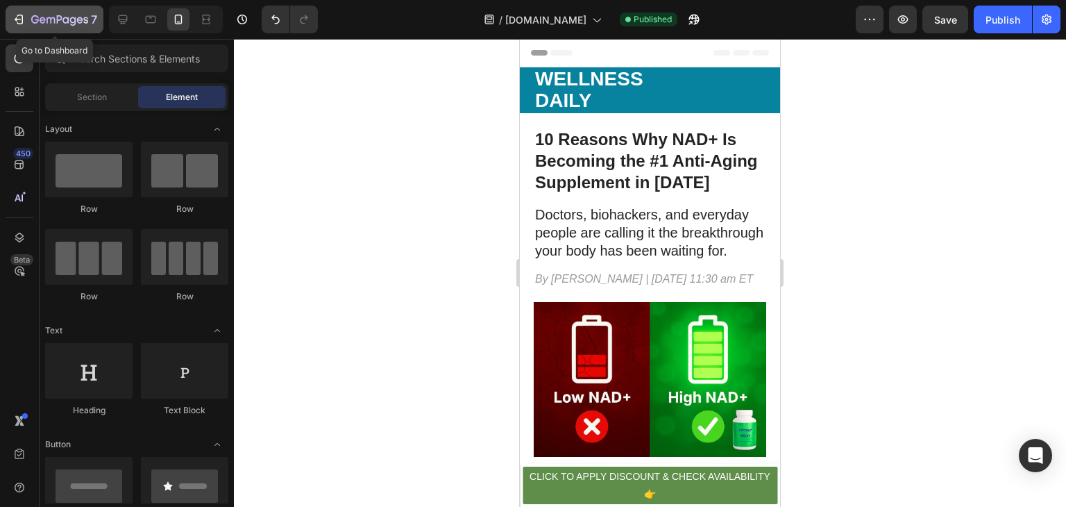
click at [28, 23] on div "7" at bounding box center [54, 19] width 85 height 17
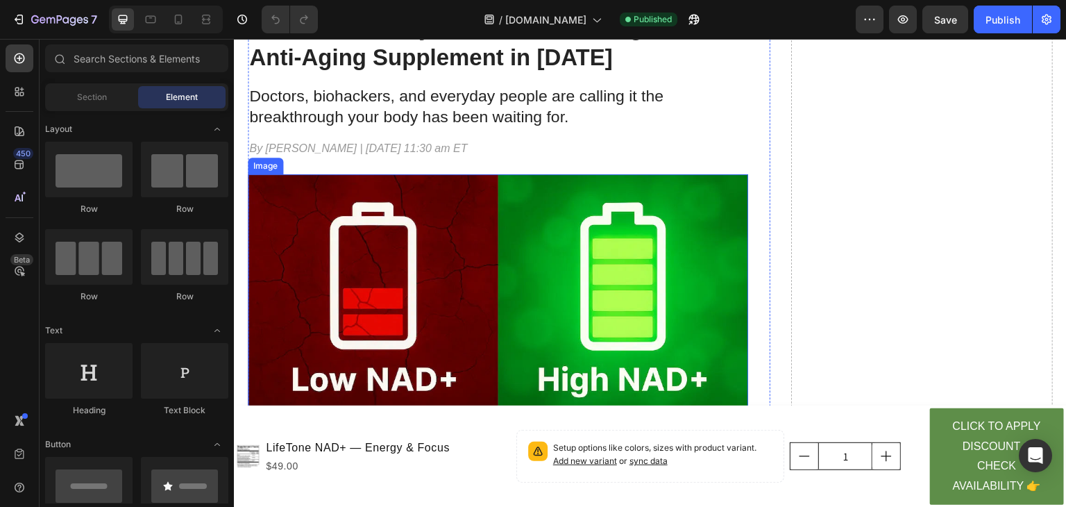
scroll to position [242, 0]
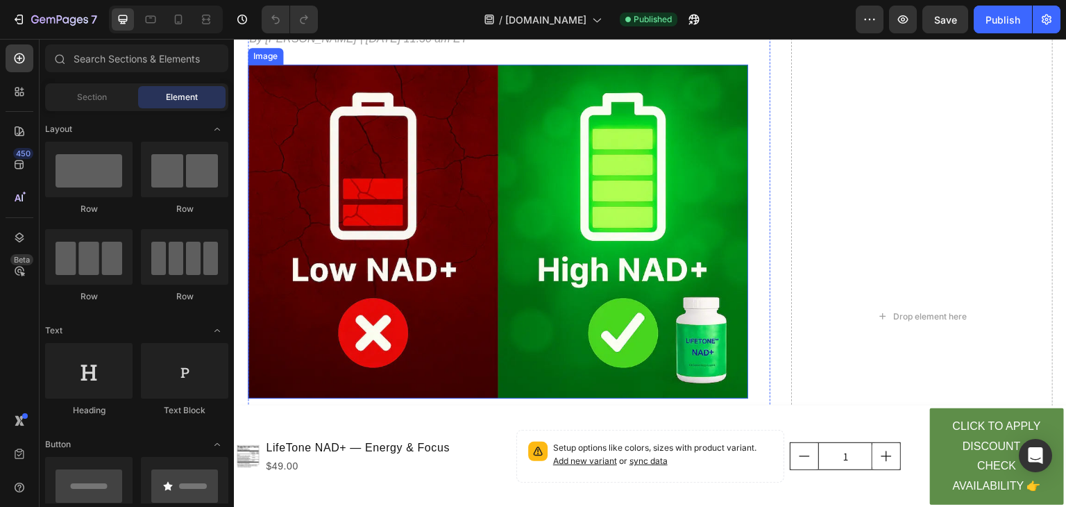
click at [546, 235] on img at bounding box center [498, 232] width 501 height 334
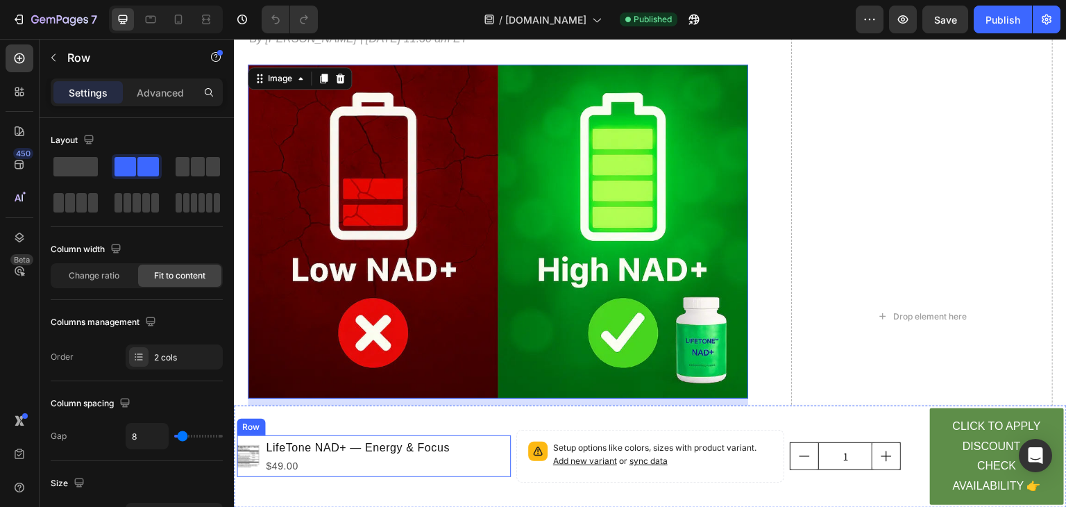
click at [451, 455] on div "Product Images LifeTone NAD+ — Energy & Focus Product Title $49.00 Product Pric…" at bounding box center [374, 456] width 274 height 42
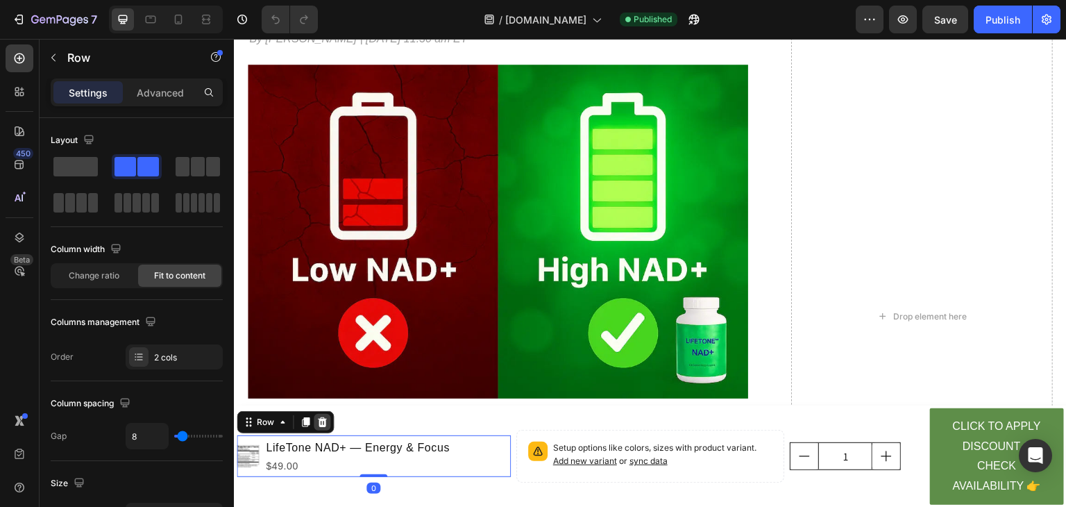
click at [321, 424] on icon at bounding box center [322, 422] width 9 height 10
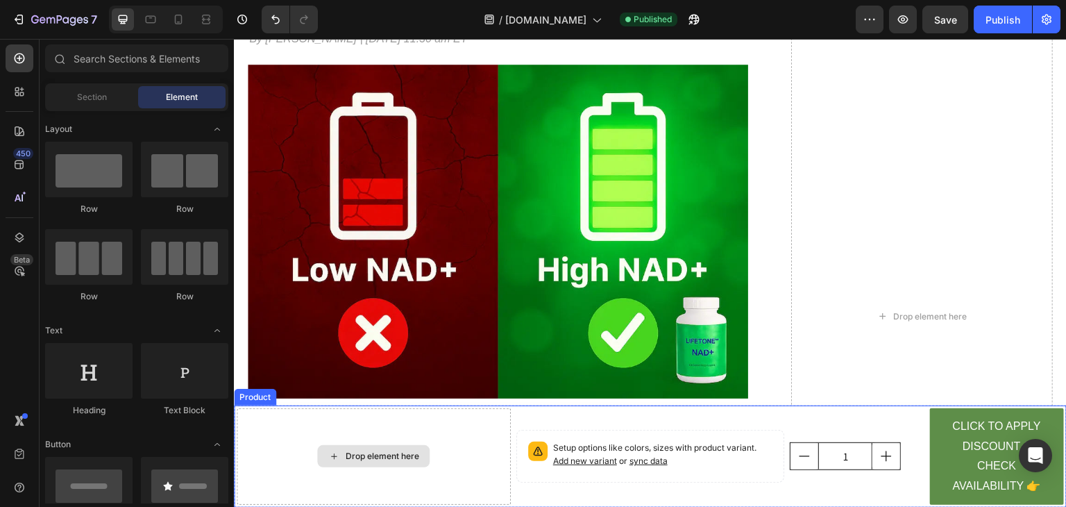
click at [479, 456] on div "Drop element here" at bounding box center [374, 456] width 274 height 97
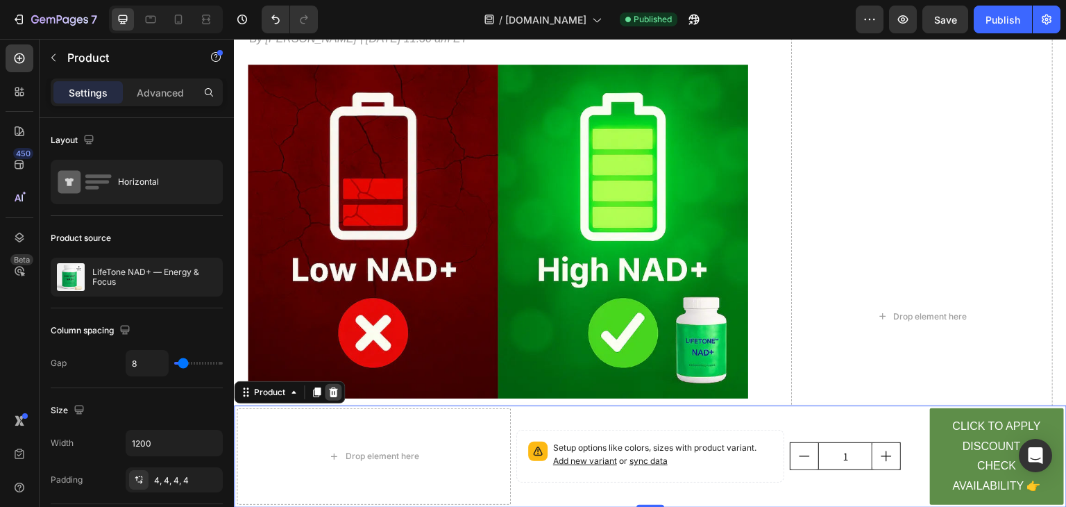
click at [336, 394] on icon at bounding box center [333, 392] width 9 height 10
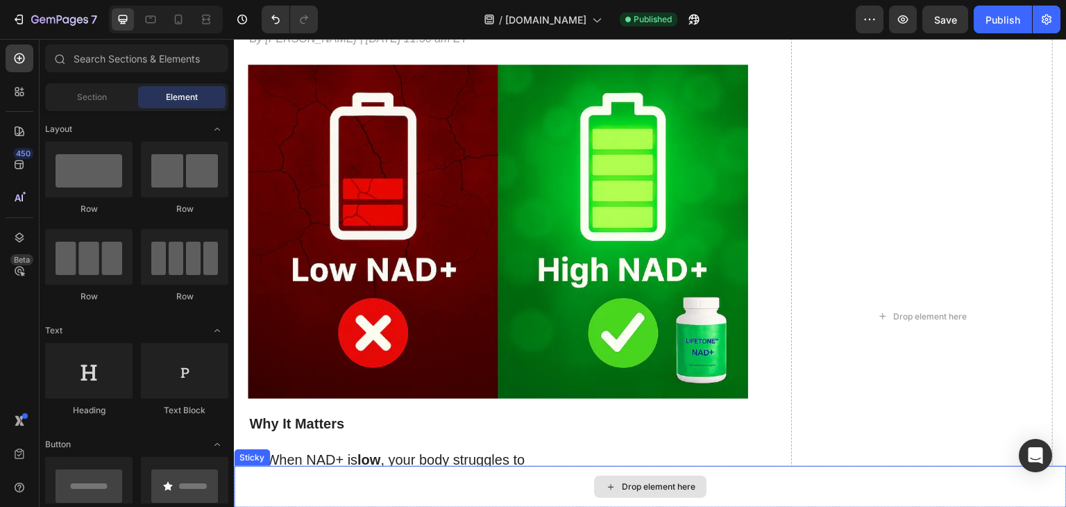
click at [387, 489] on div "Drop element here" at bounding box center [650, 487] width 833 height 42
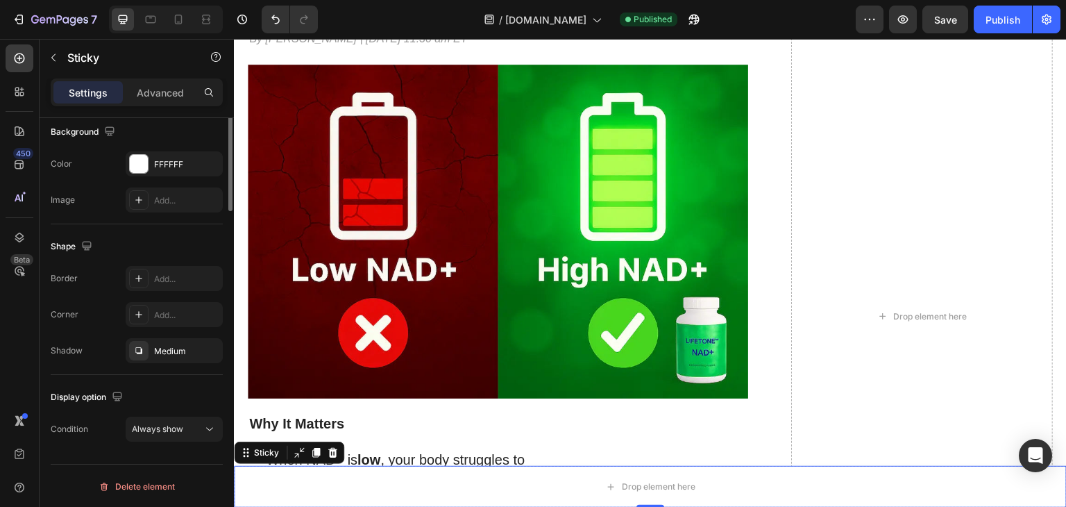
scroll to position [0, 0]
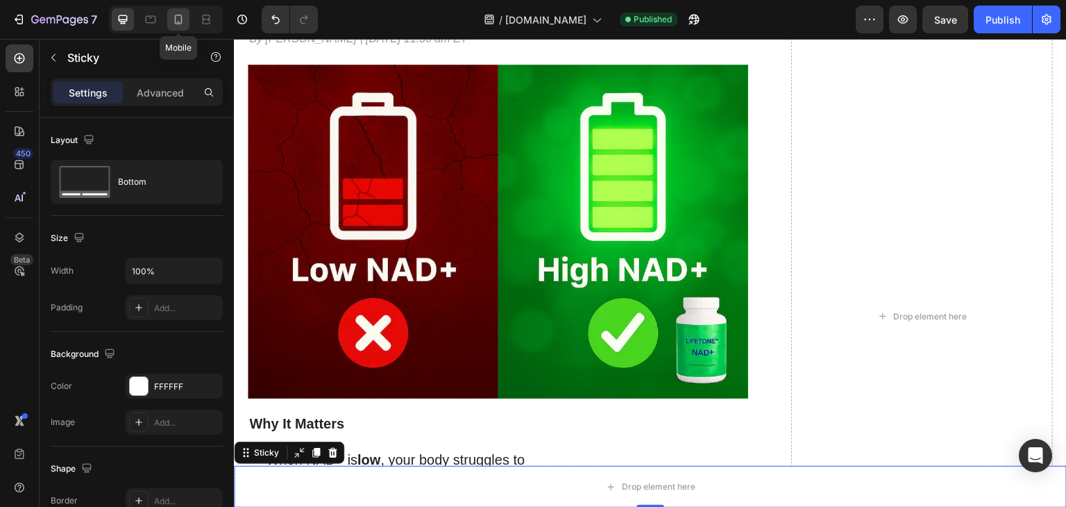
click at [176, 15] on icon at bounding box center [179, 20] width 8 height 10
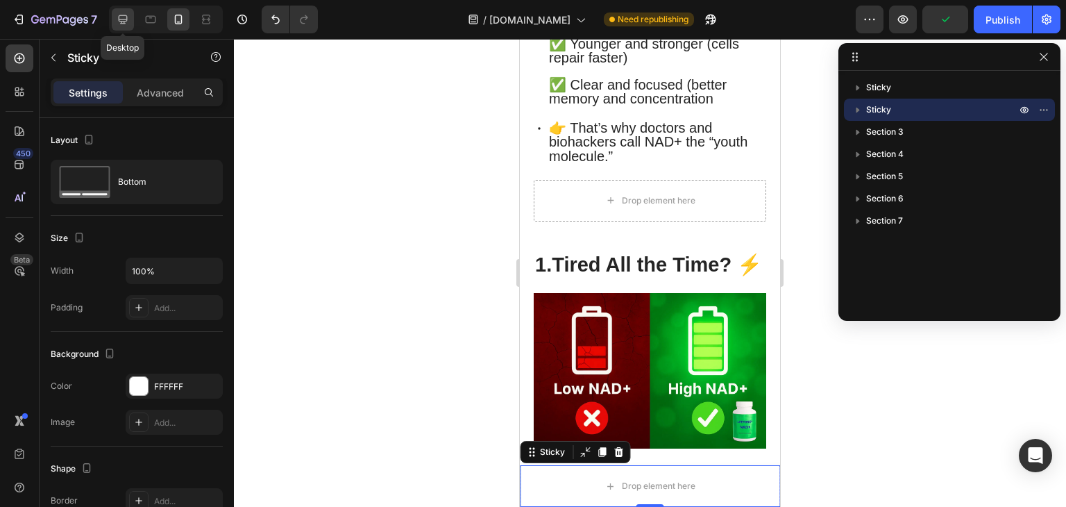
click at [126, 20] on icon at bounding box center [123, 19] width 9 height 9
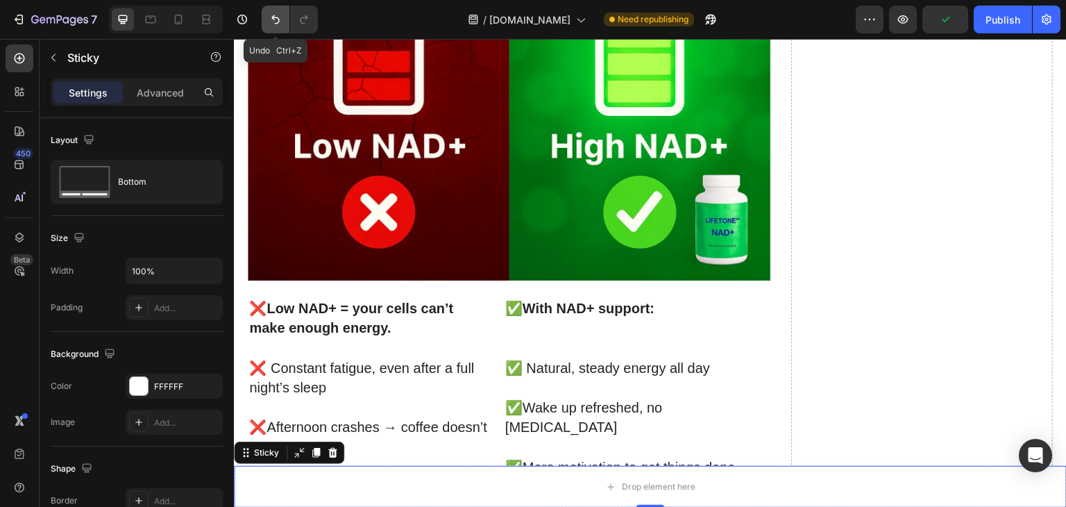
click at [273, 17] on icon "Undo/Redo" at bounding box center [275, 19] width 8 height 9
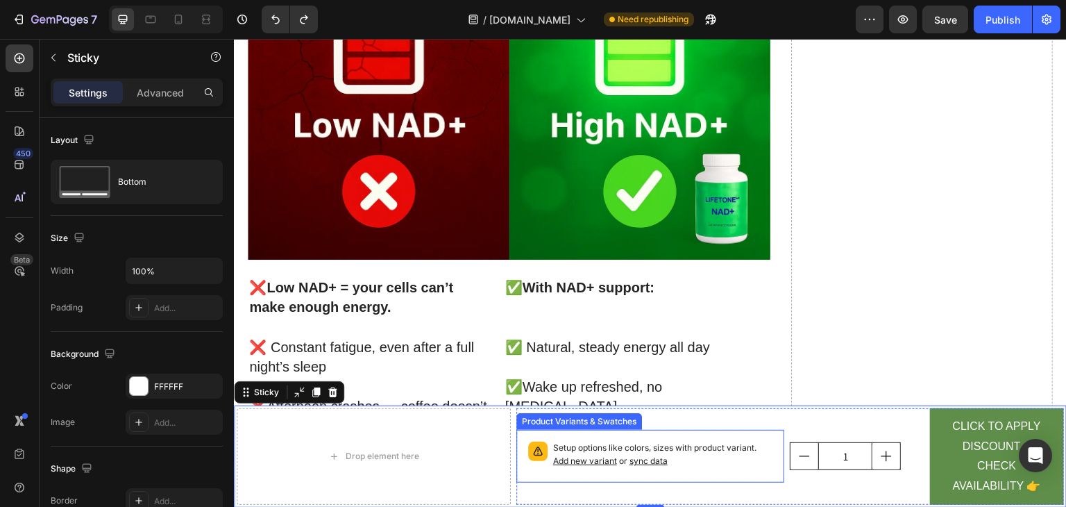
click at [654, 477] on div "Setup options like colors, sizes with product variant. Add new variant or sync …" at bounding box center [651, 456] width 269 height 53
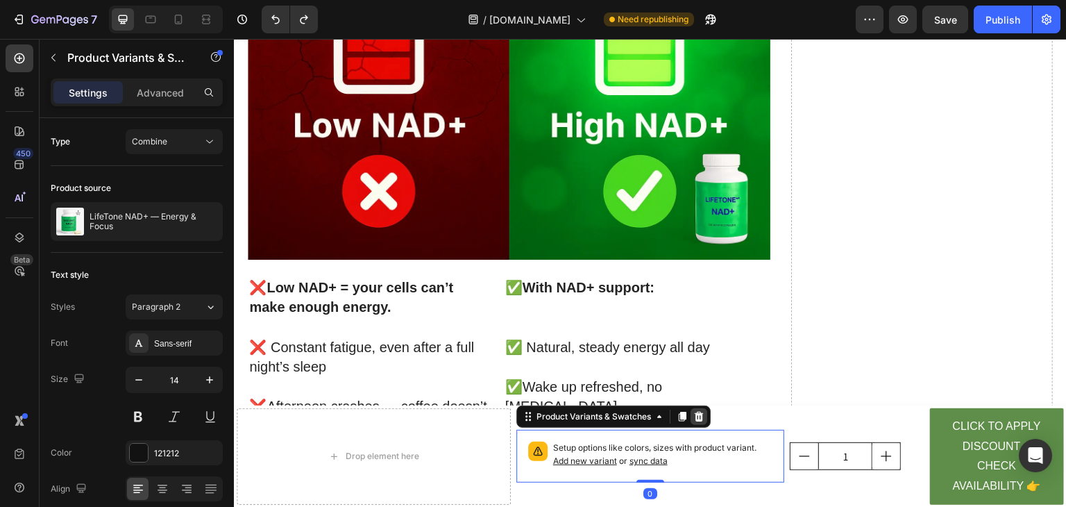
click at [696, 416] on icon at bounding box center [699, 416] width 11 height 11
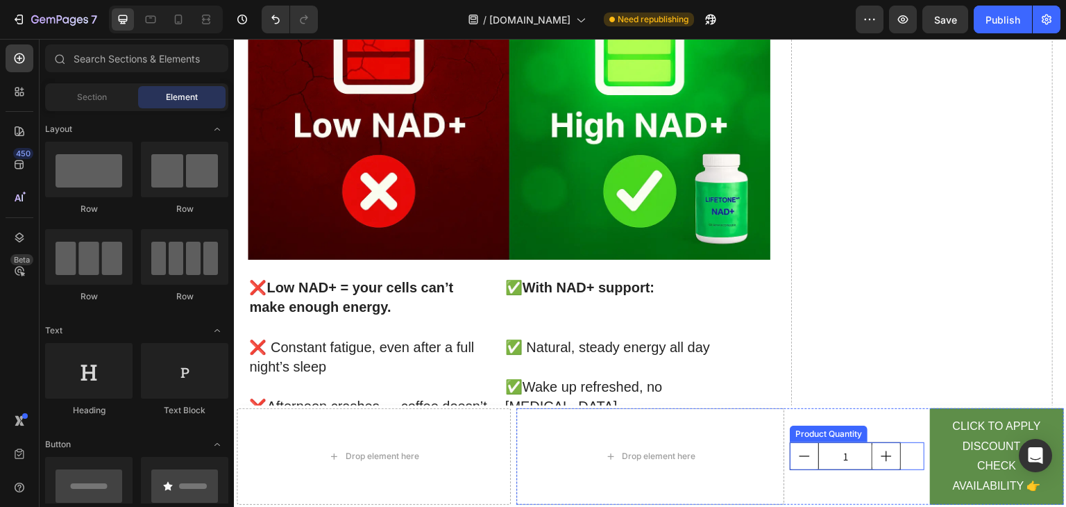
click at [885, 430] on div "1 Product Quantity" at bounding box center [857, 456] width 134 height 97
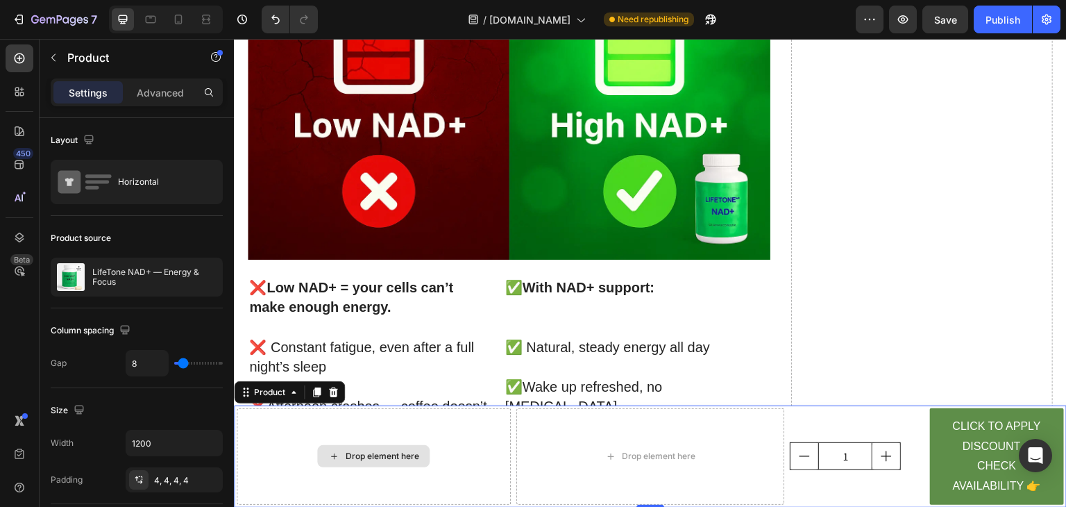
click at [469, 463] on div "Drop element here" at bounding box center [374, 456] width 274 height 97
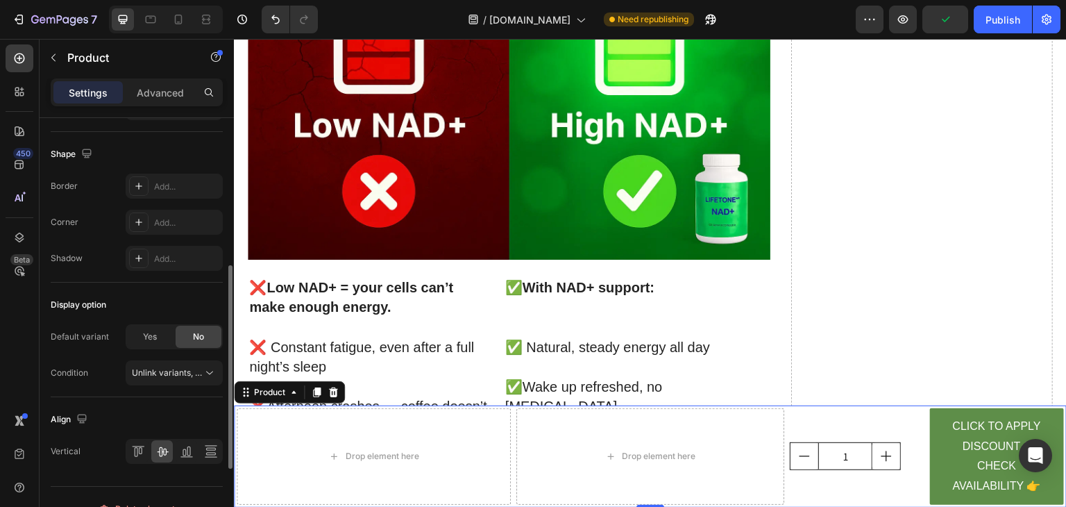
scroll to position [472, 0]
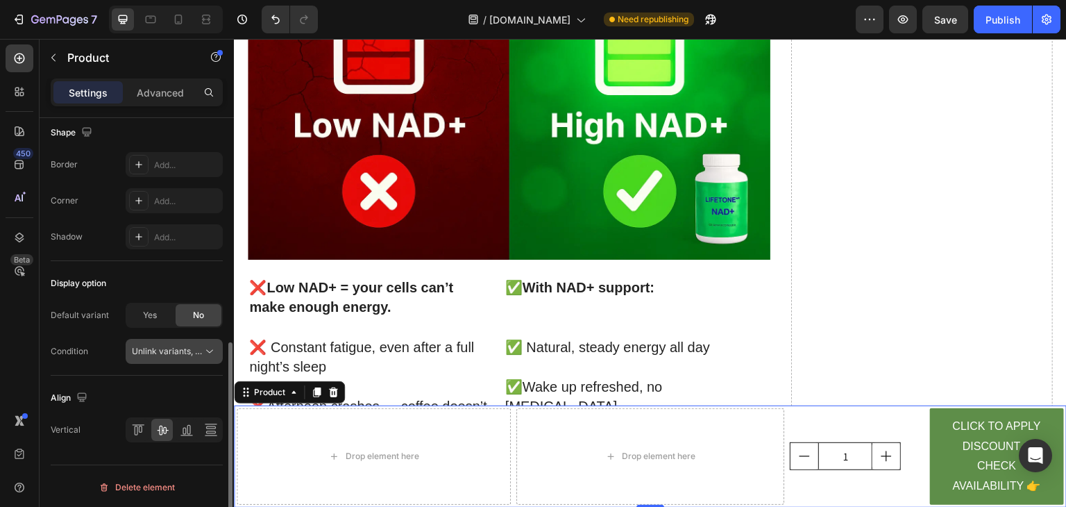
click at [190, 355] on div "Unlink variants, quantity <br> between same products" at bounding box center [174, 351] width 85 height 14
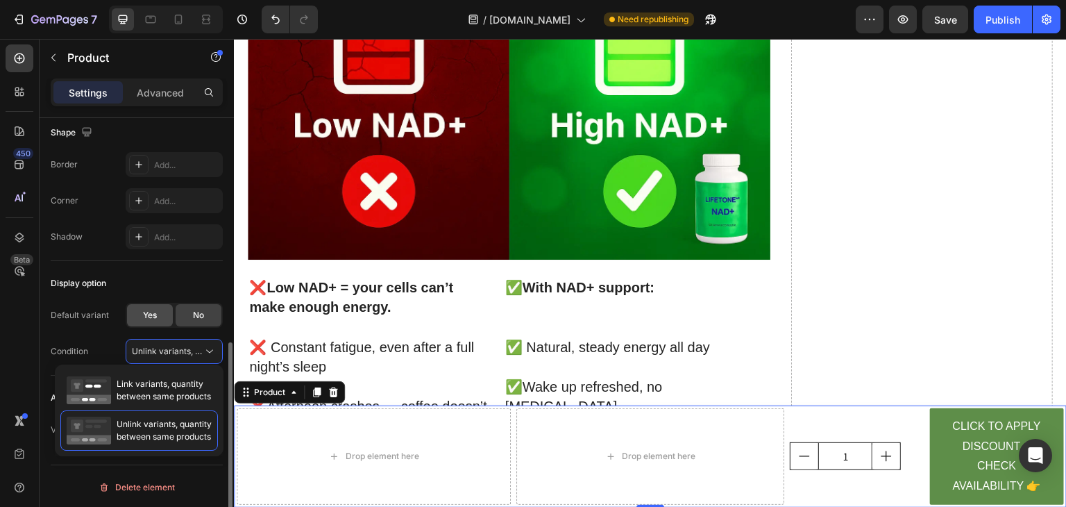
click at [165, 312] on div "Yes" at bounding box center [150, 315] width 46 height 22
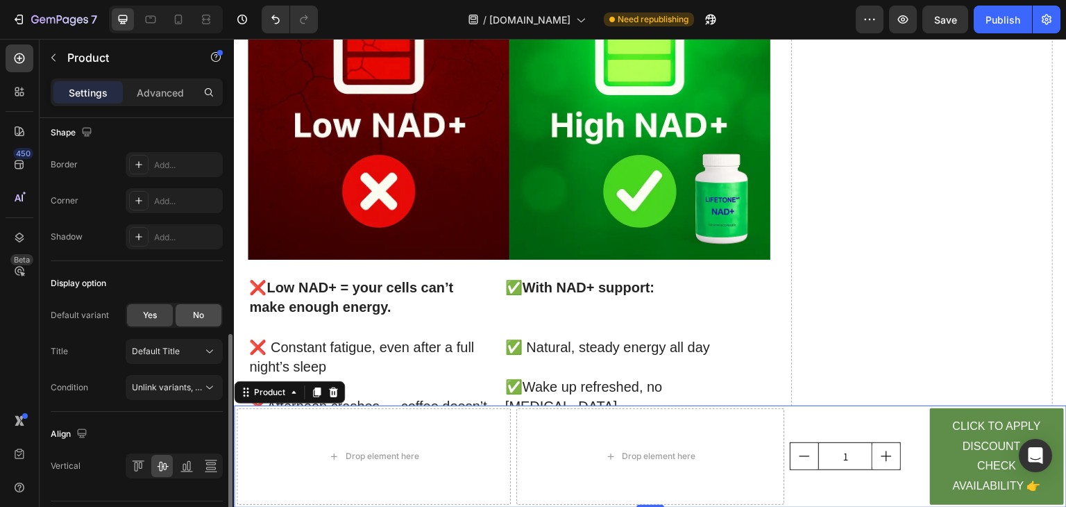
click at [207, 312] on div "No" at bounding box center [199, 315] width 46 height 22
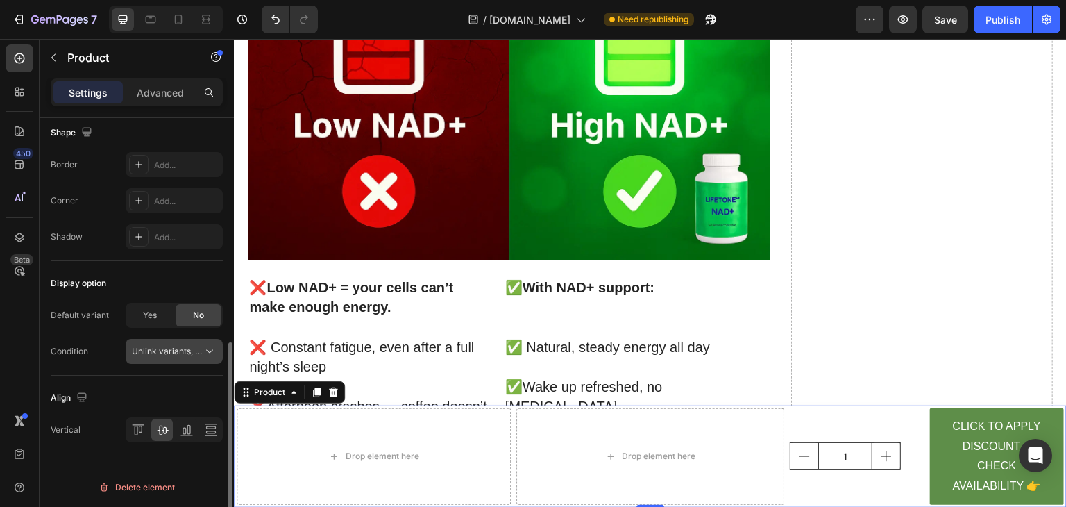
click at [192, 346] on span "Unlink variants, quantity <br> between same products" at bounding box center [238, 351] width 213 height 10
click at [59, 324] on div "Default variant" at bounding box center [80, 315] width 58 height 22
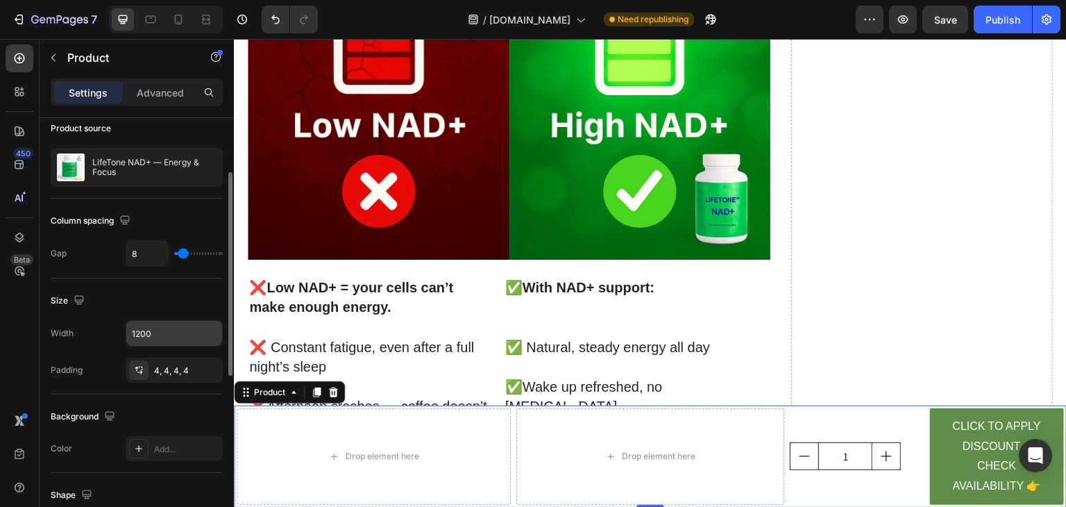
scroll to position [109, 0]
click at [175, 176] on div at bounding box center [191, 167] width 61 height 37
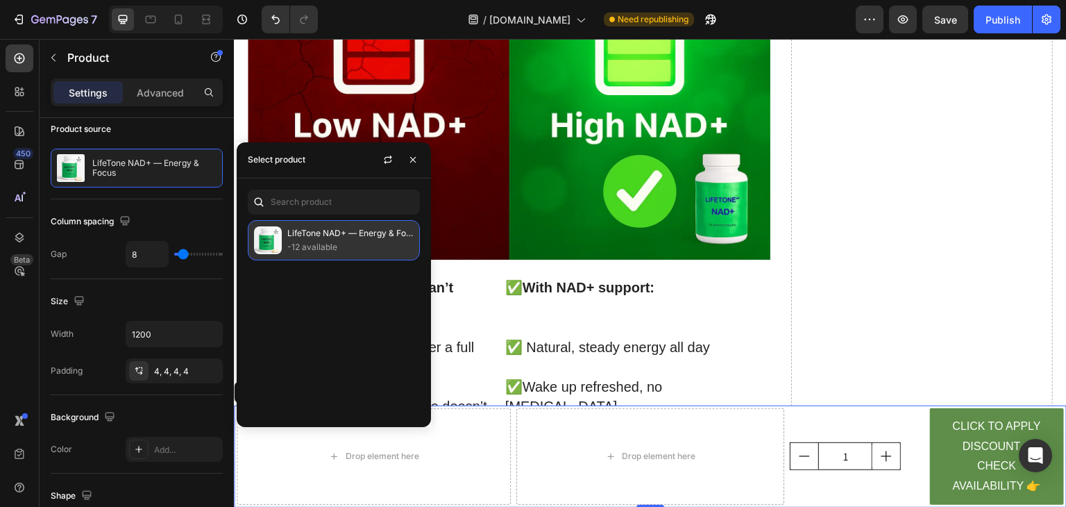
click at [396, 232] on p "LifeTone NAD+ — Energy & Focus" at bounding box center [350, 233] width 126 height 14
click at [413, 167] on button "button" at bounding box center [413, 160] width 22 height 22
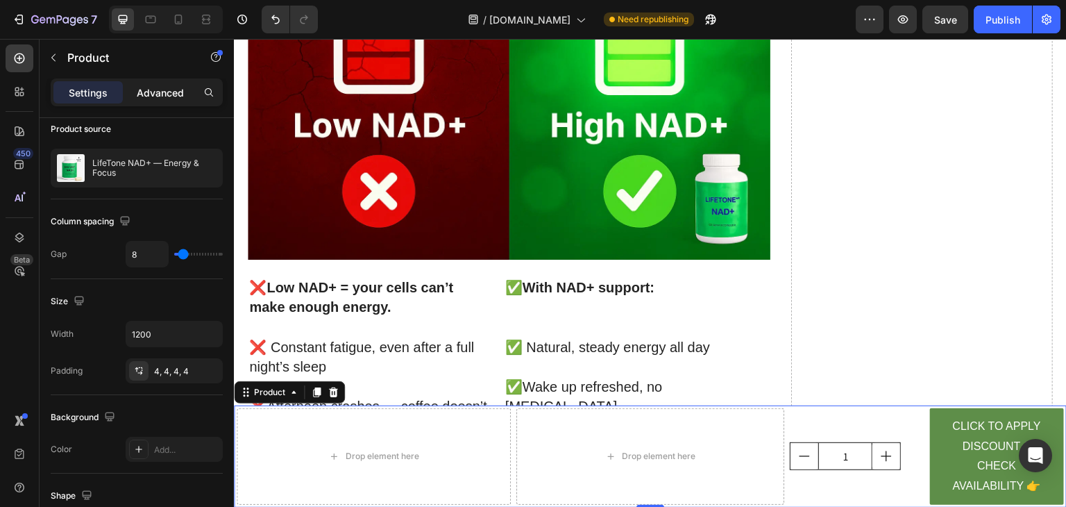
click at [169, 100] on div "Advanced" at bounding box center [160, 92] width 69 height 22
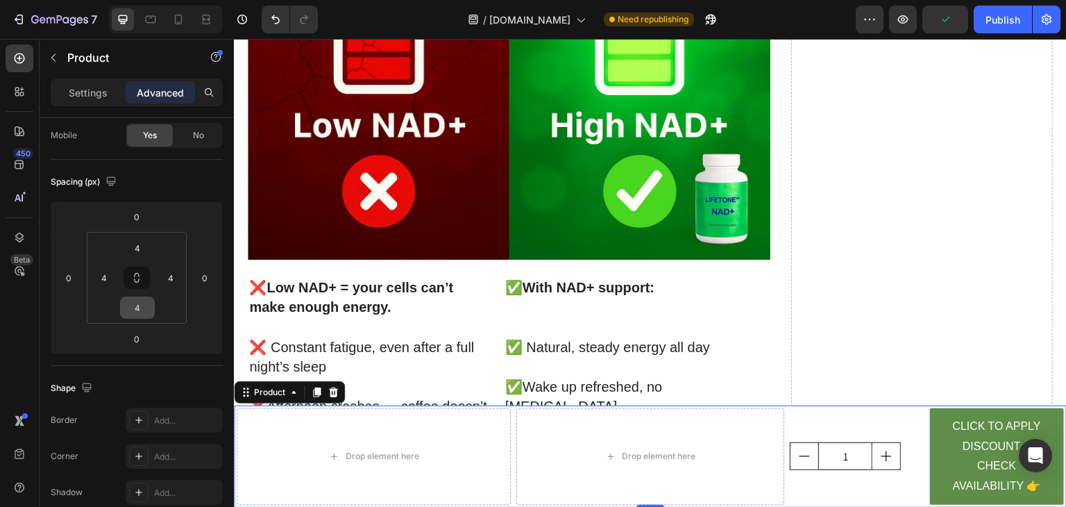
scroll to position [449, 0]
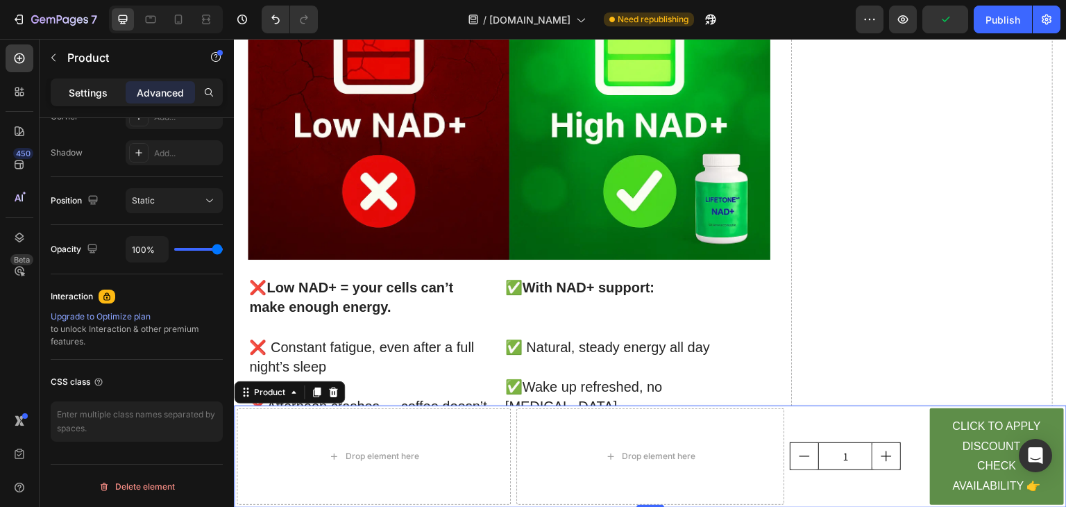
click at [99, 92] on p "Settings" at bounding box center [88, 92] width 39 height 15
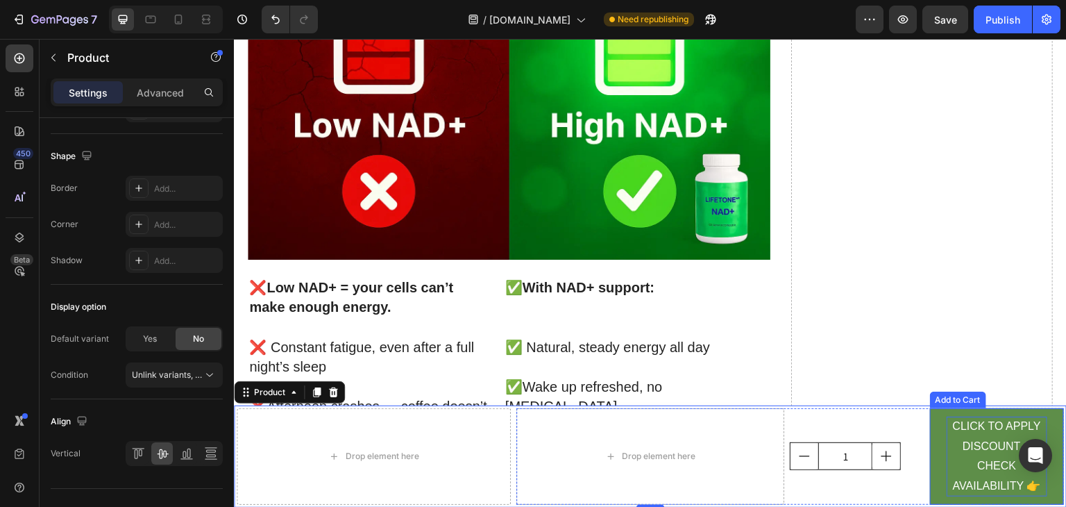
click at [973, 480] on div "CLICK TO APPLY DISCOUNT & CHECK AVAILABILITY 👉" at bounding box center [997, 457] width 101 height 80
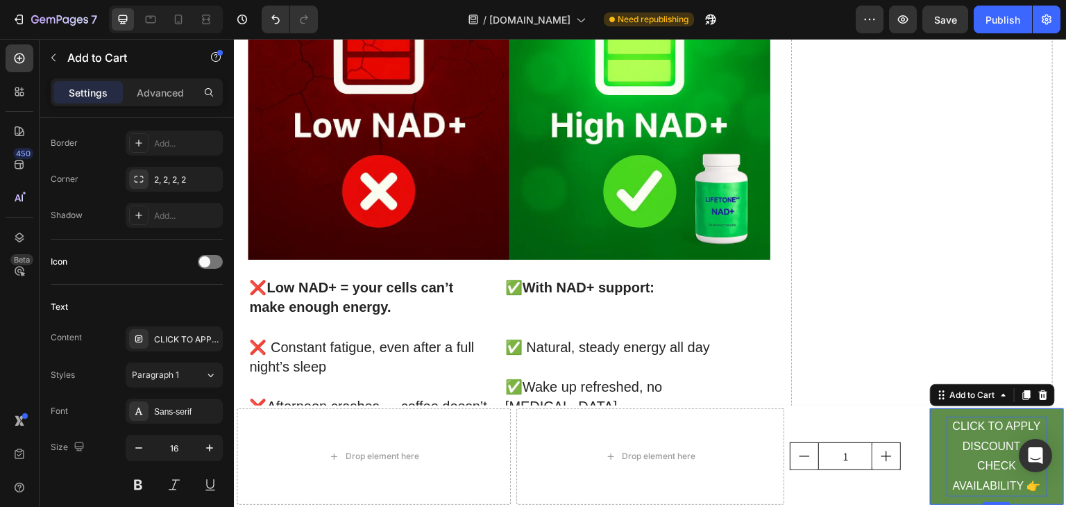
scroll to position [0, 0]
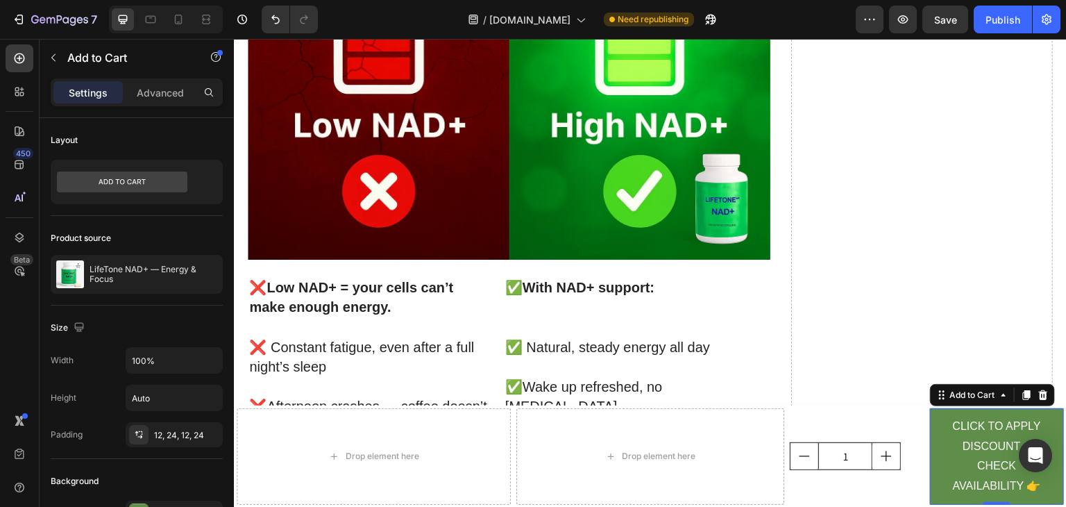
click at [930, 451] on button "CLICK TO APPLY DISCOUNT & CHECK AVAILABILITY 👉" at bounding box center [997, 456] width 134 height 97
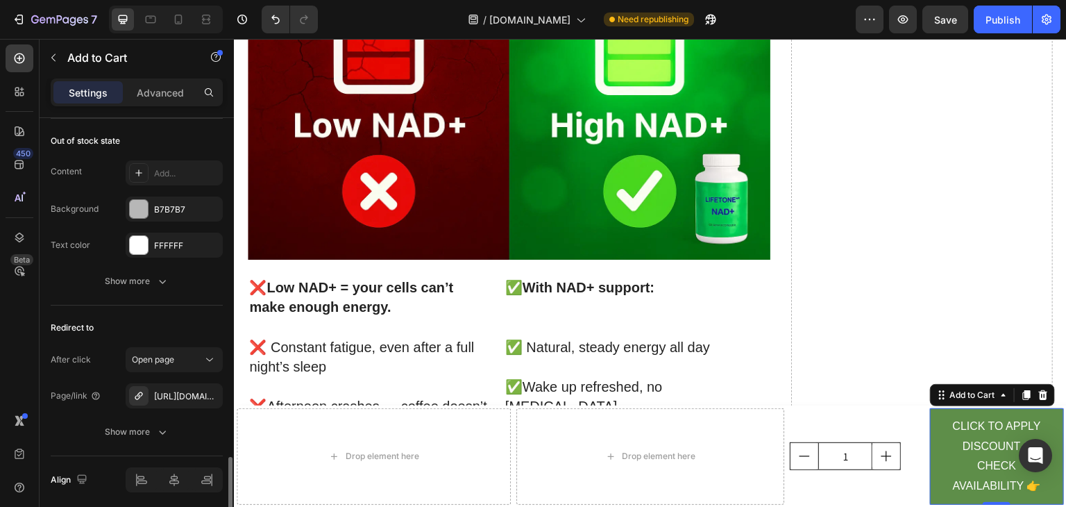
scroll to position [1129, 0]
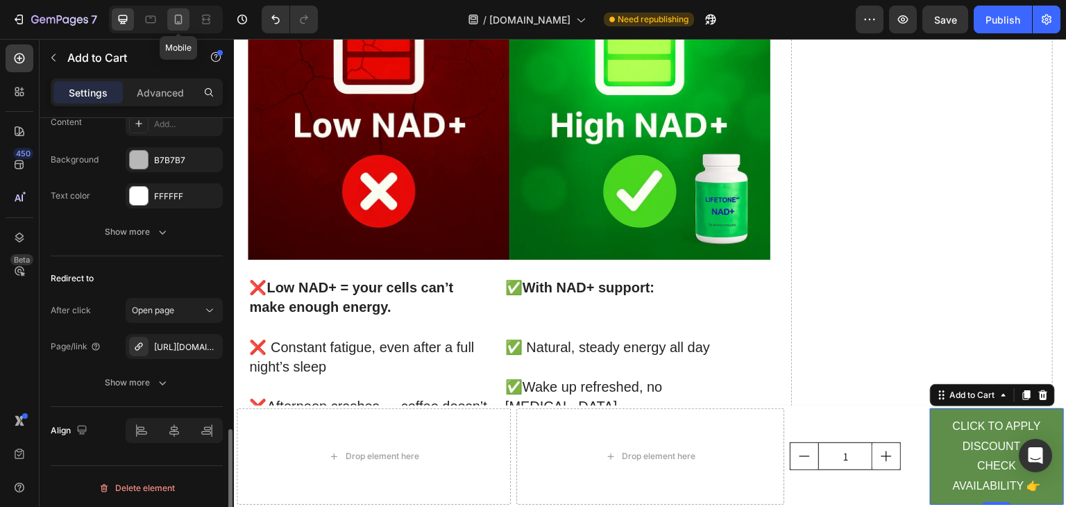
click at [178, 19] on icon at bounding box center [178, 19] width 14 height 14
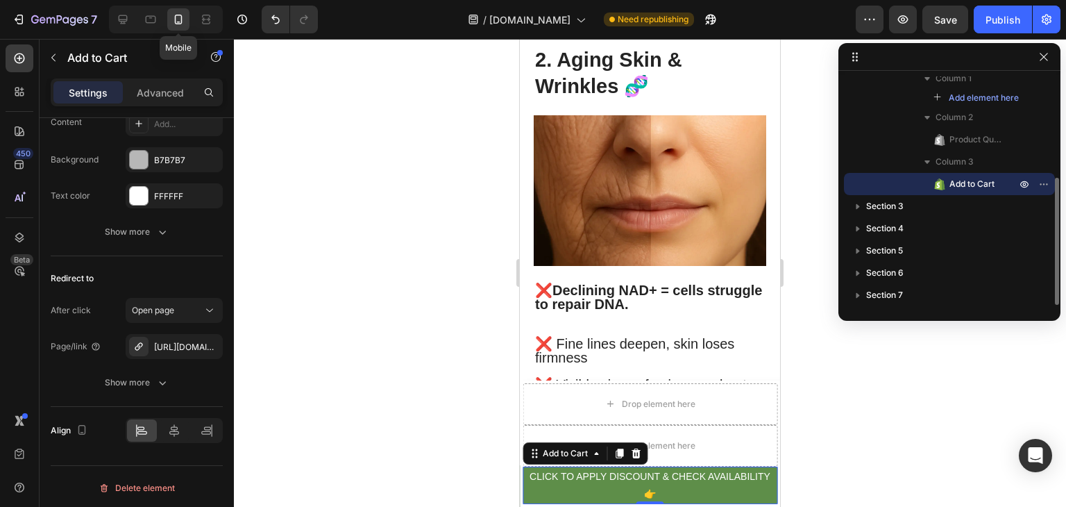
scroll to position [1539, 0]
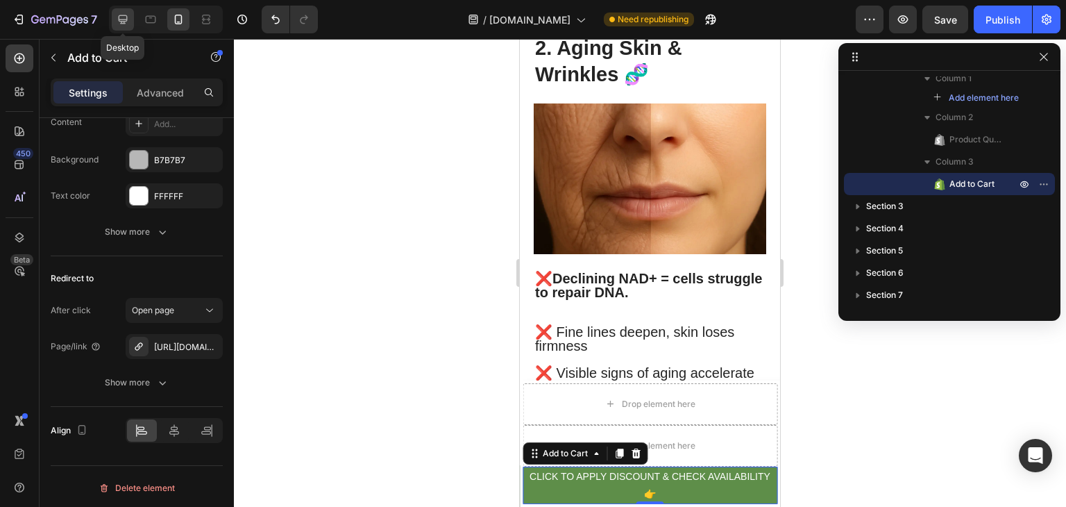
click at [126, 17] on icon at bounding box center [123, 19] width 9 height 9
type input "16"
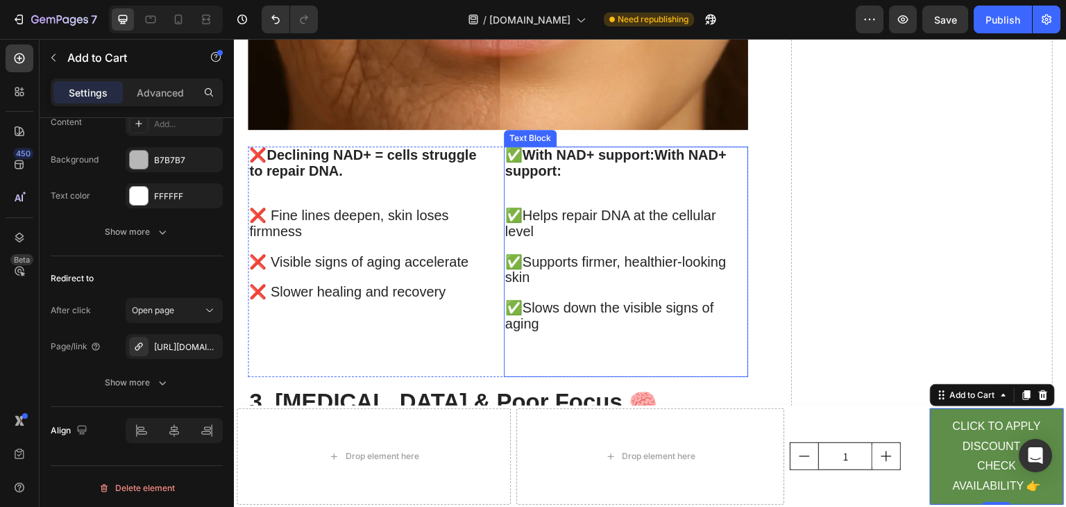
scroll to position [1919, 0]
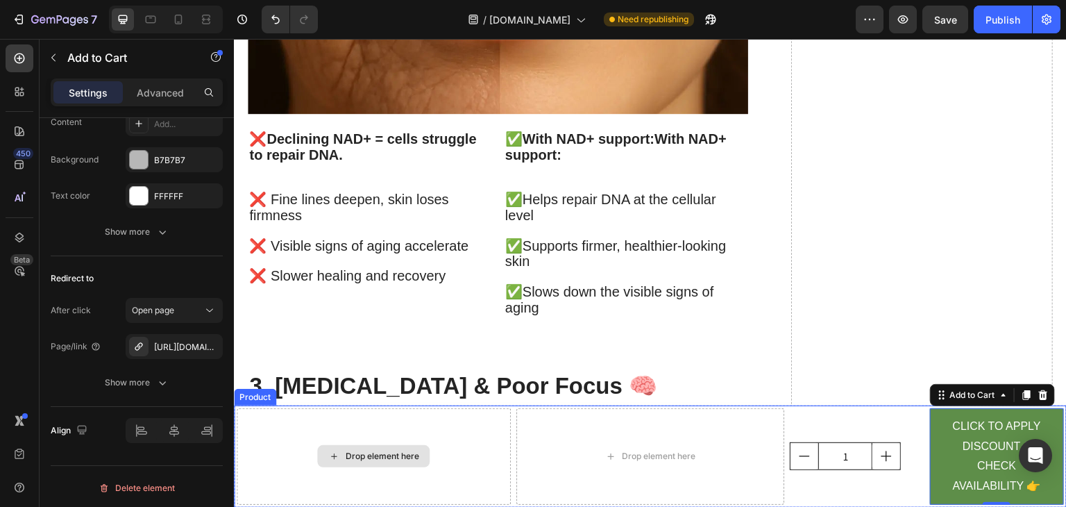
click at [351, 433] on div "Drop element here" at bounding box center [374, 456] width 274 height 97
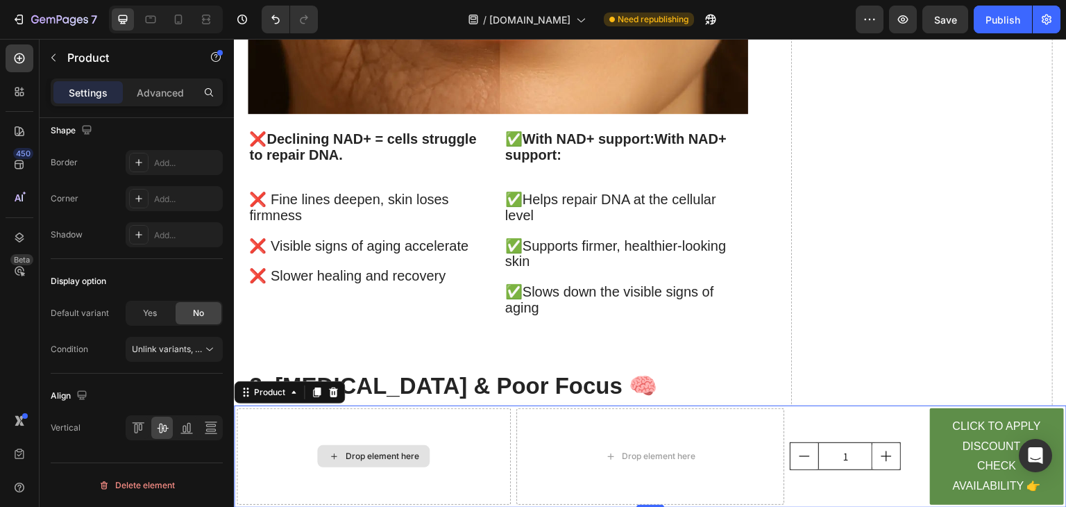
scroll to position [0, 0]
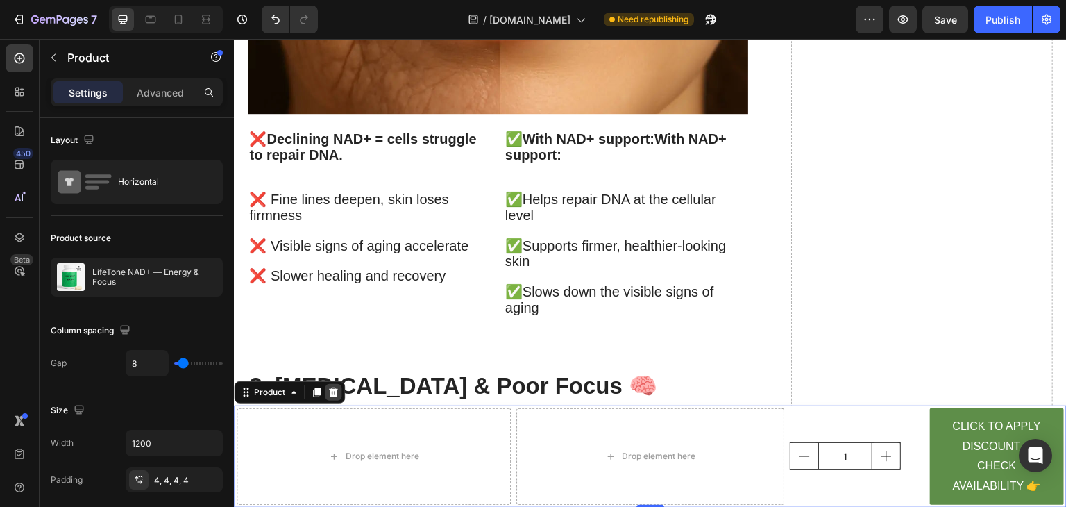
click at [330, 394] on icon at bounding box center [333, 392] width 9 height 10
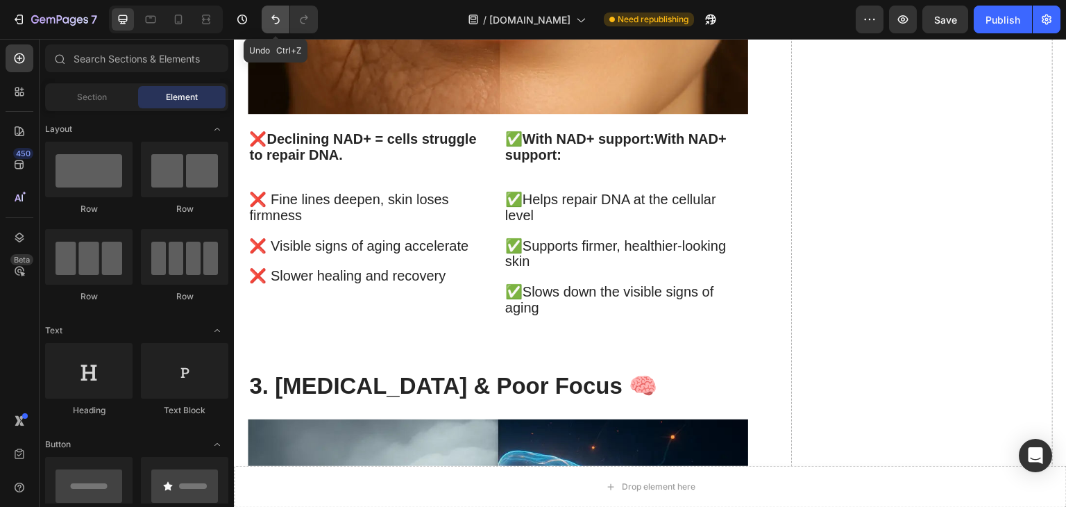
drag, startPoint x: 270, startPoint y: 20, endPoint x: 239, endPoint y: 206, distance: 188.7
click at [270, 20] on icon "Undo/Redo" at bounding box center [276, 19] width 14 height 14
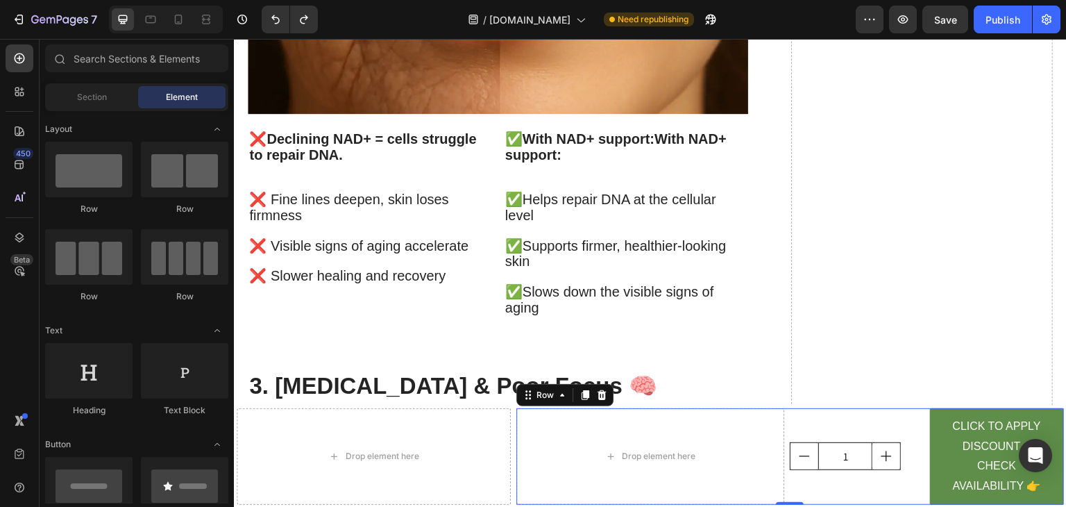
click at [827, 478] on div "1 Product Quantity" at bounding box center [857, 456] width 134 height 97
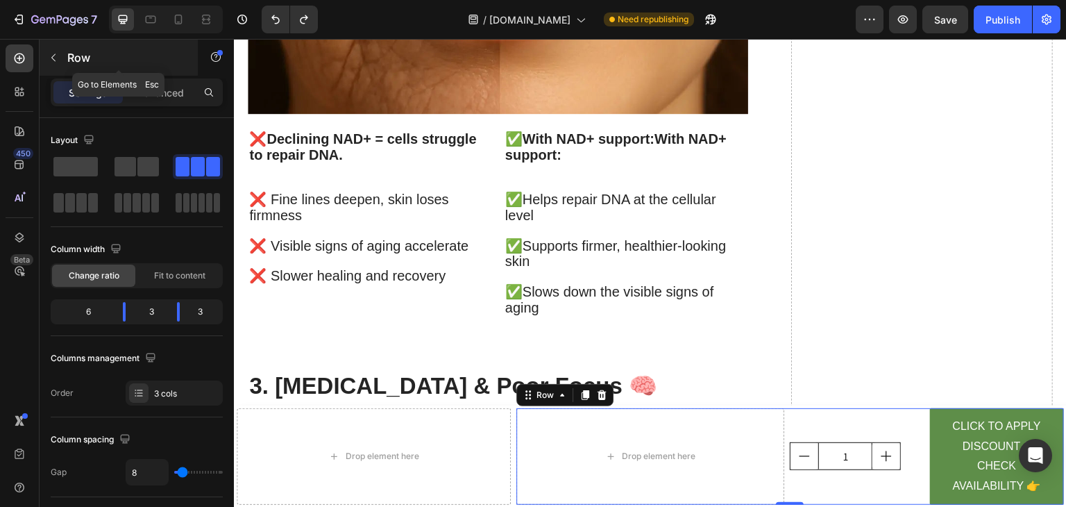
click at [51, 60] on icon "button" at bounding box center [53, 57] width 11 height 11
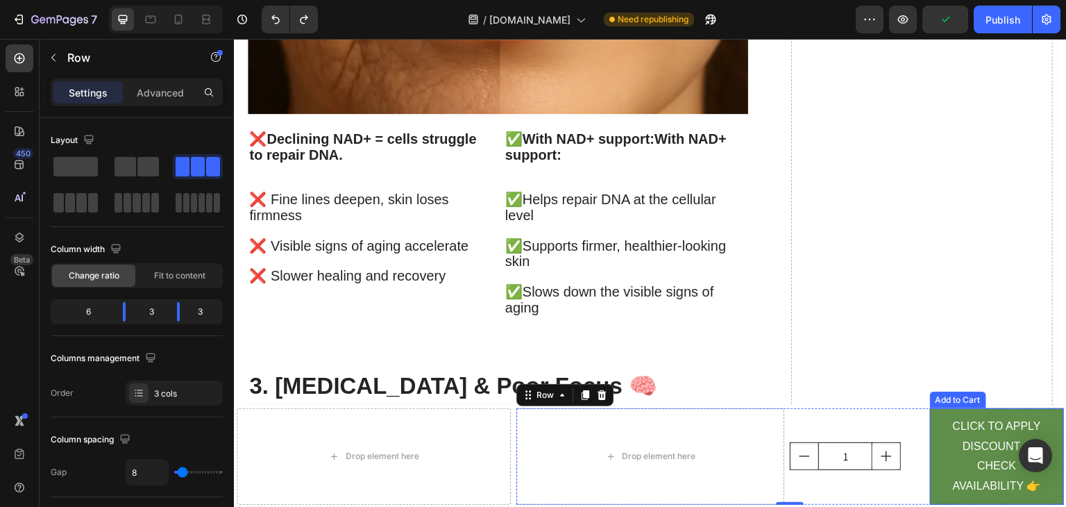
click at [930, 435] on button "CLICK TO APPLY DISCOUNT & CHECK AVAILABILITY 👉" at bounding box center [997, 456] width 134 height 97
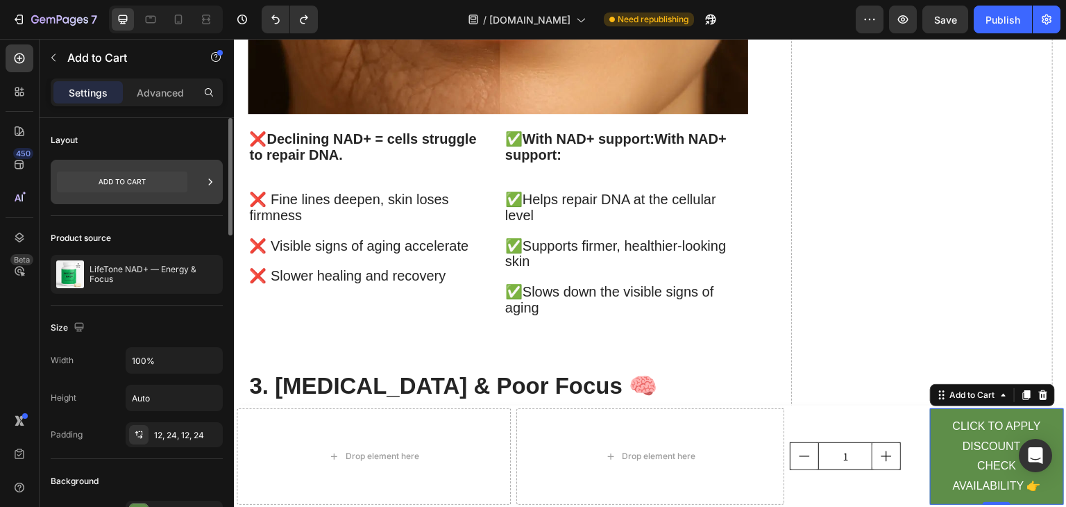
click at [206, 181] on icon at bounding box center [210, 182] width 14 height 14
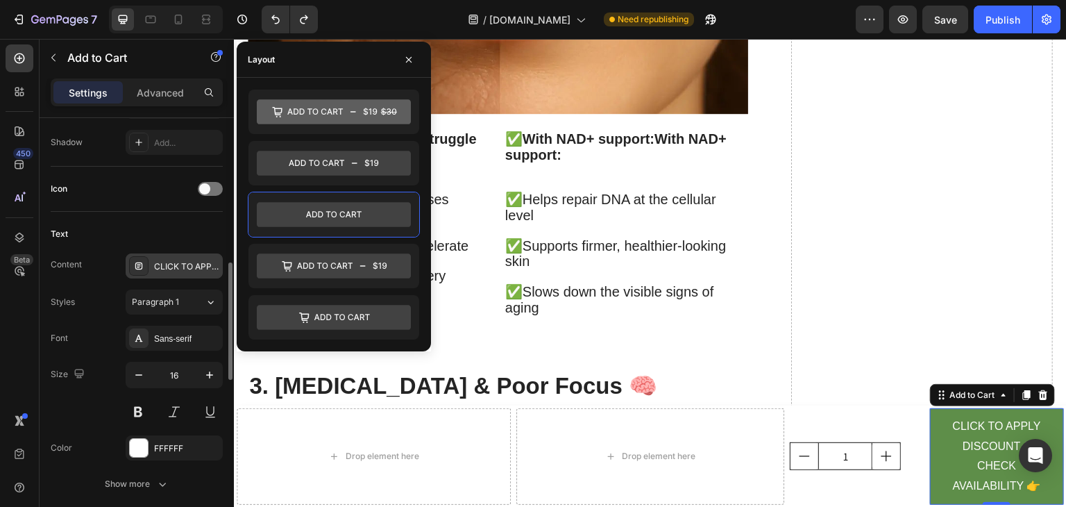
scroll to position [522, 0]
click at [171, 260] on div "CLICK TO APPLY DISCOUNT &amp; CHECK AVAILABILITY 👉" at bounding box center [186, 266] width 65 height 12
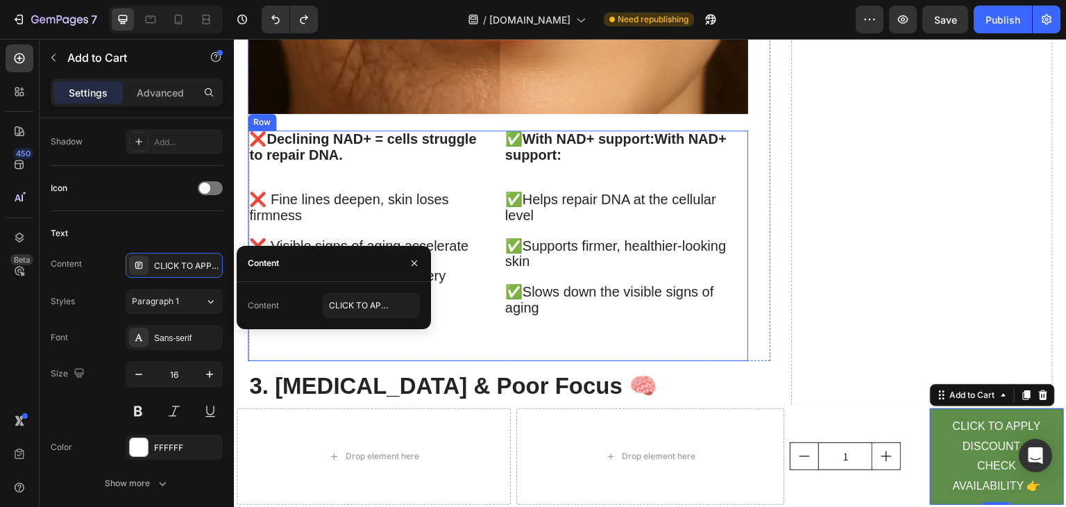
click at [321, 326] on div "Content CLICK TO APPLY DISCOUNT &amp; CHECK AVAILABILITY 👉" at bounding box center [334, 305] width 194 height 47
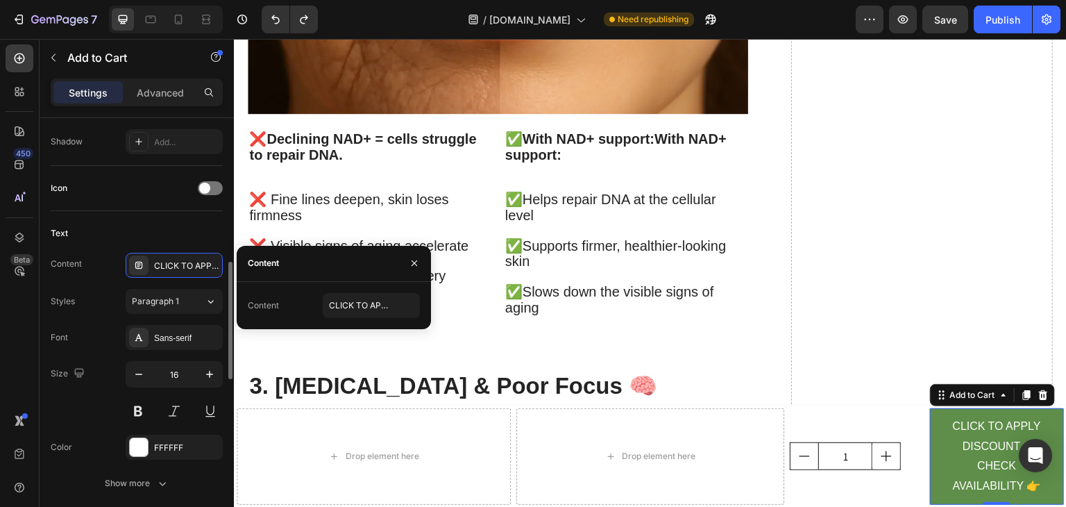
click at [83, 297] on div "Styles Paragraph 1" at bounding box center [137, 301] width 172 height 25
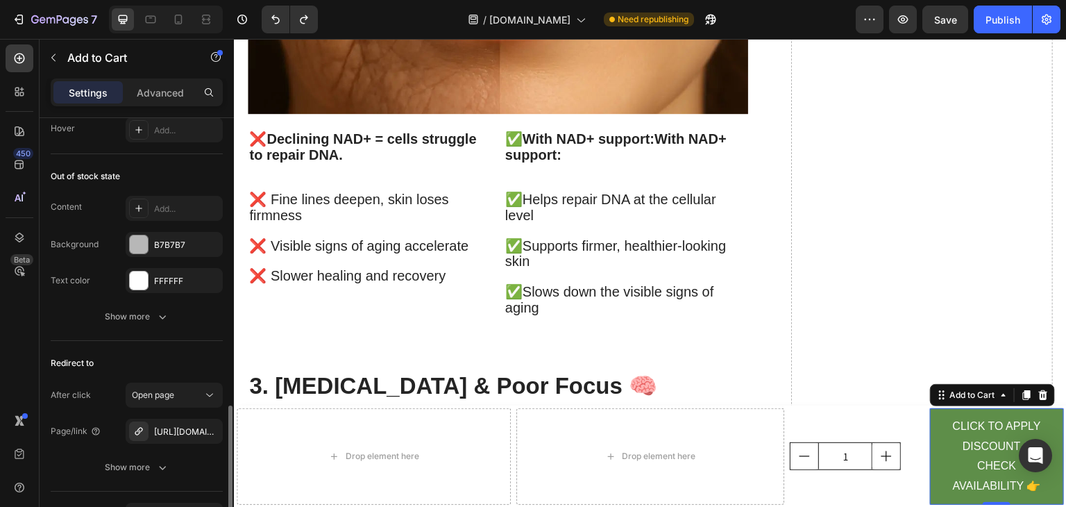
scroll to position [1129, 0]
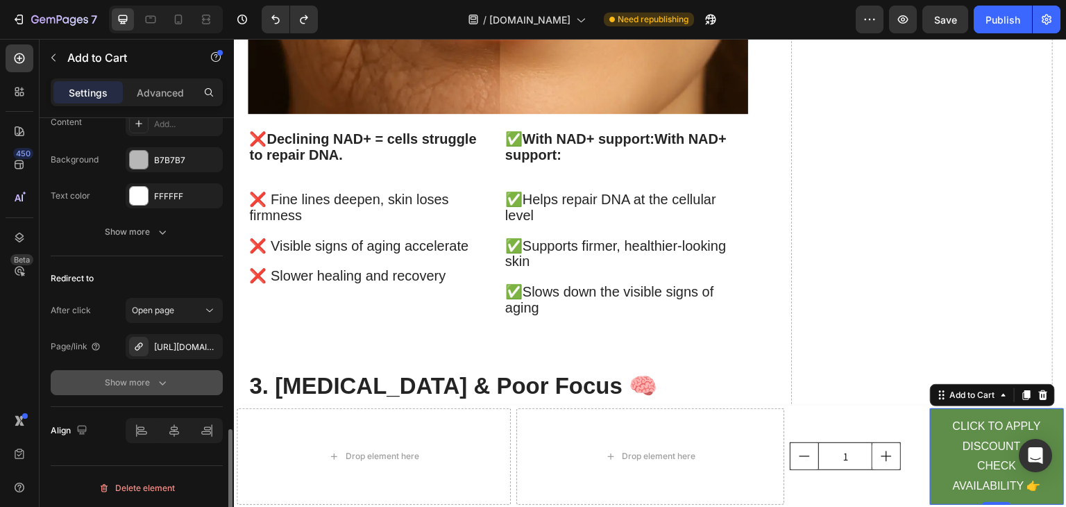
click at [153, 378] on div "Show more" at bounding box center [137, 383] width 65 height 14
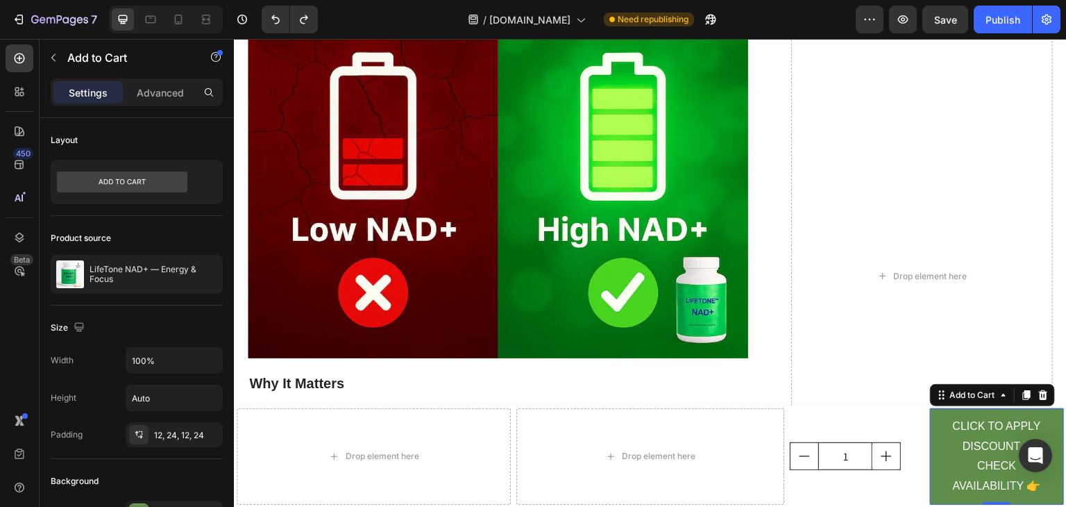
scroll to position [283, 0]
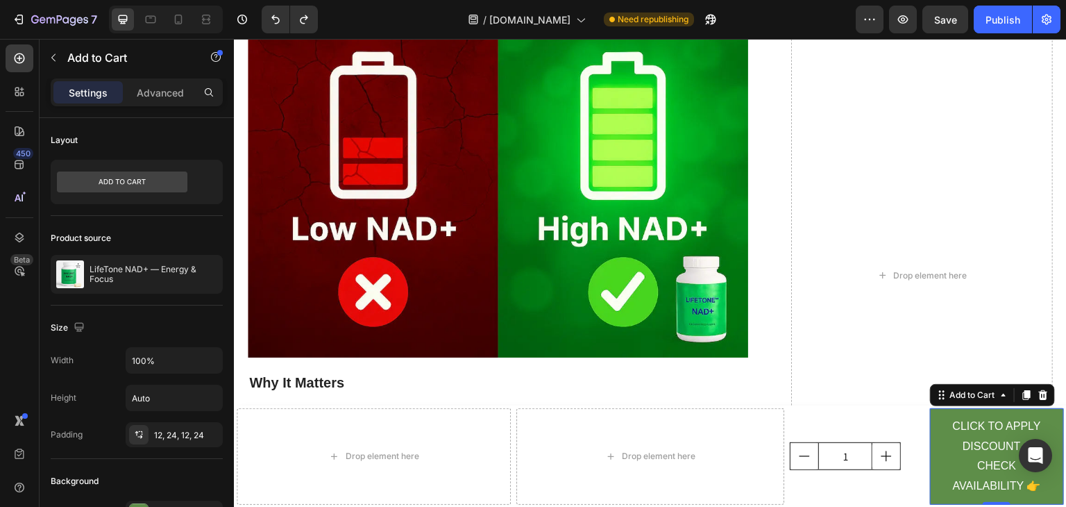
click at [407, 202] on img at bounding box center [498, 191] width 501 height 334
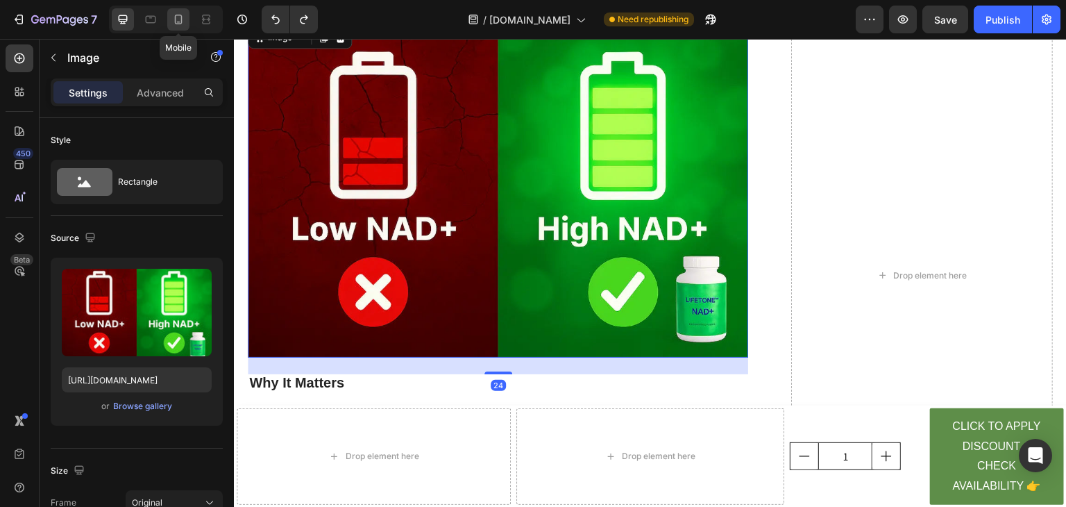
click at [183, 17] on icon at bounding box center [178, 19] width 14 height 14
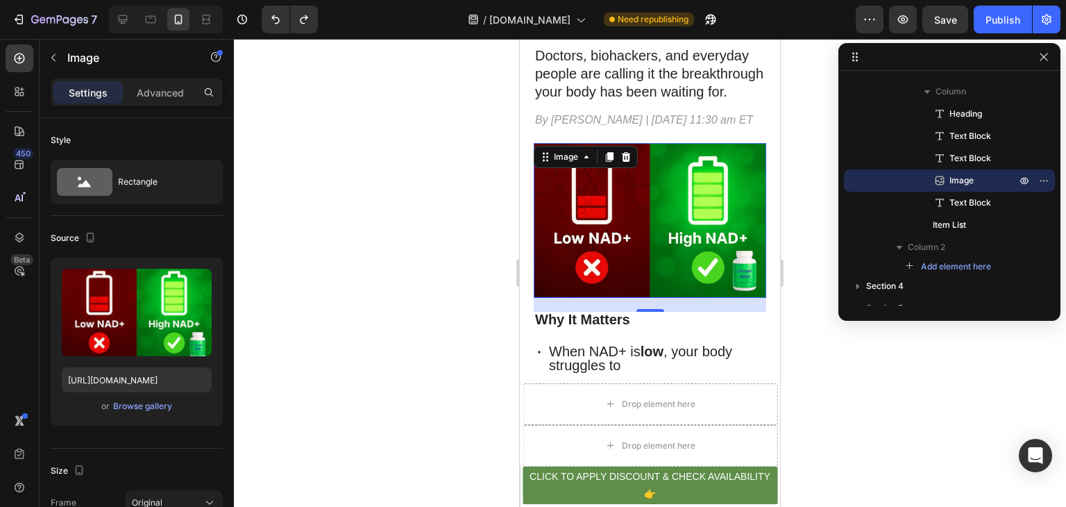
scroll to position [147, 0]
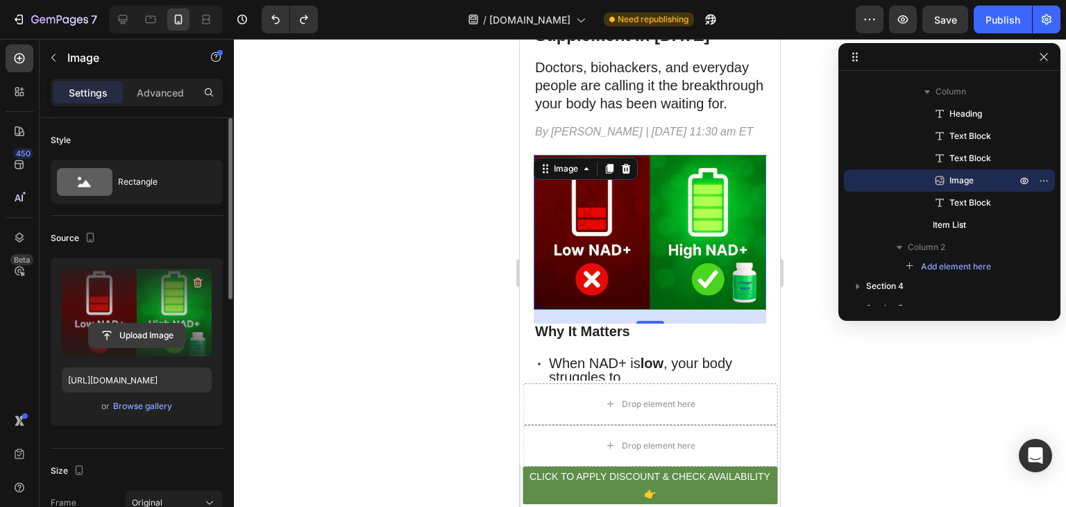
click at [150, 334] on input "file" at bounding box center [137, 336] width 96 height 24
click at [125, 334] on input "file" at bounding box center [137, 336] width 96 height 24
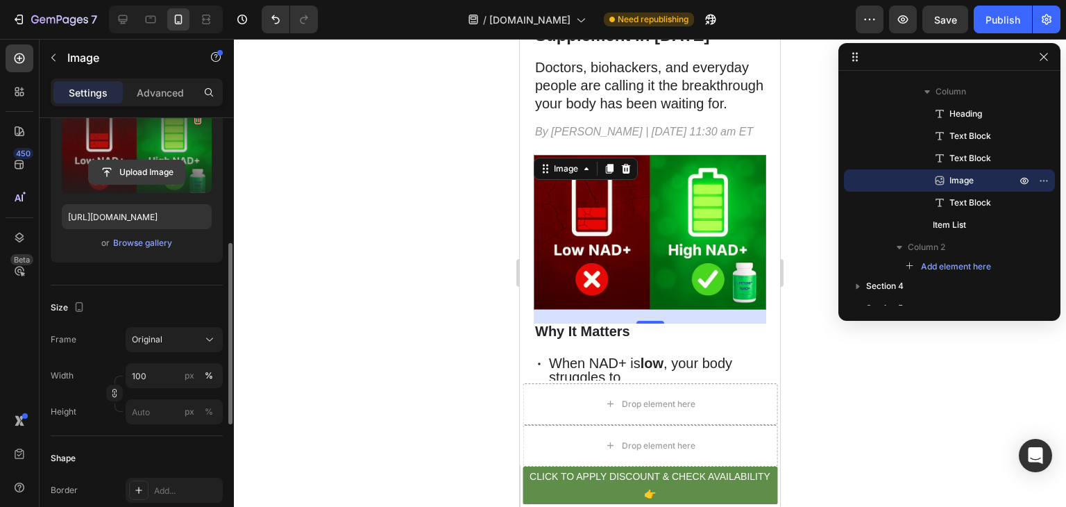
scroll to position [203, 0]
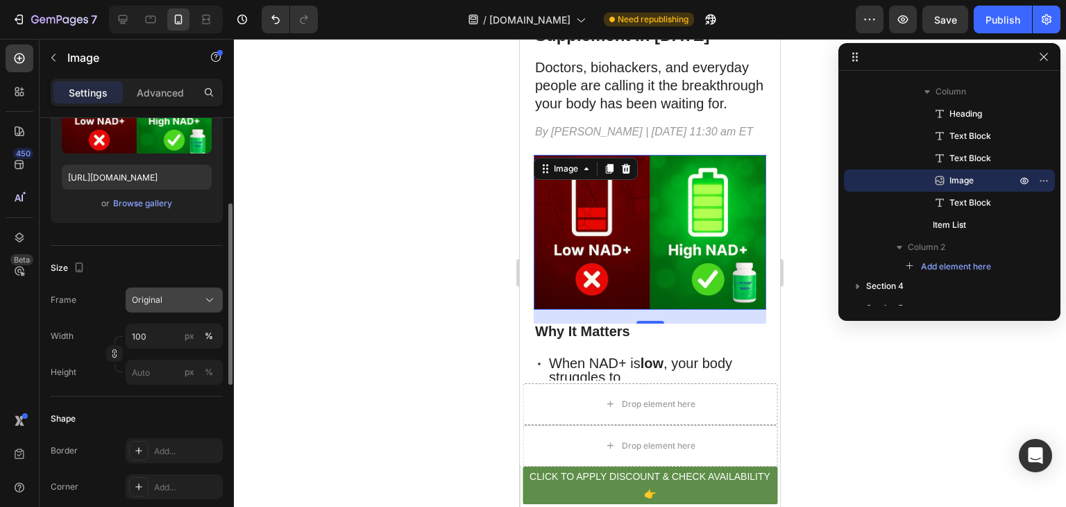
click at [183, 303] on div "Original" at bounding box center [166, 300] width 68 height 12
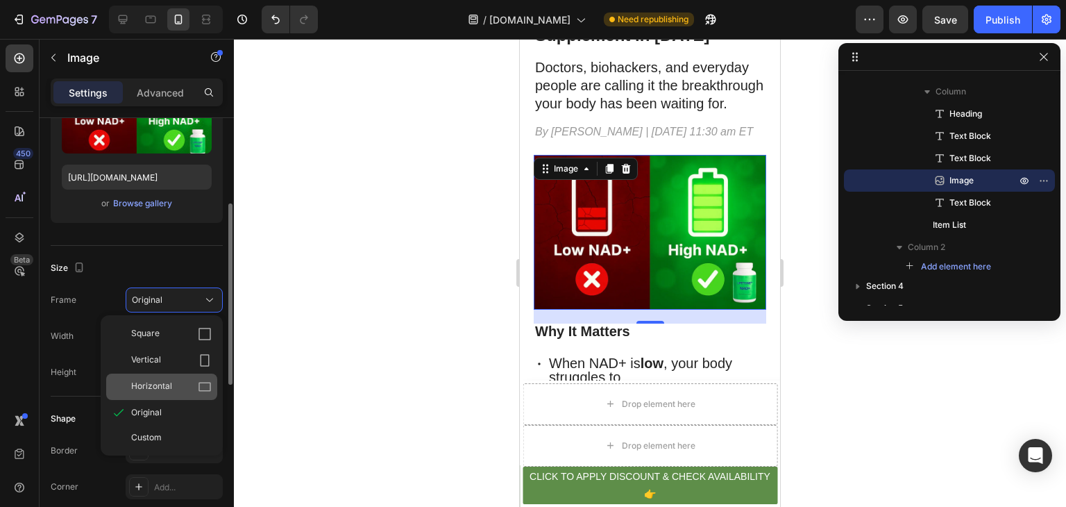
click at [173, 385] on div "Horizontal" at bounding box center [171, 387] width 81 height 14
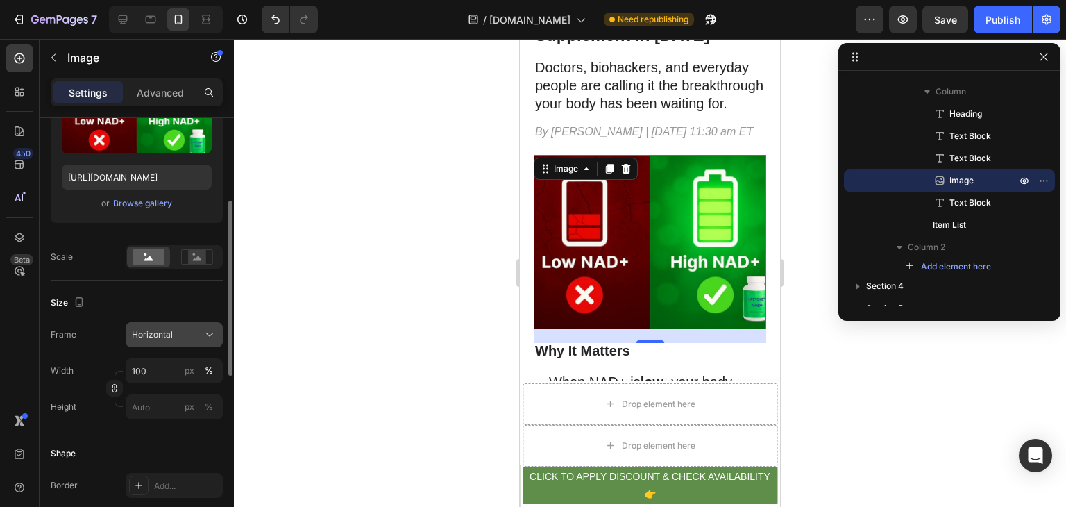
click at [181, 338] on div "Horizontal" at bounding box center [166, 334] width 68 height 12
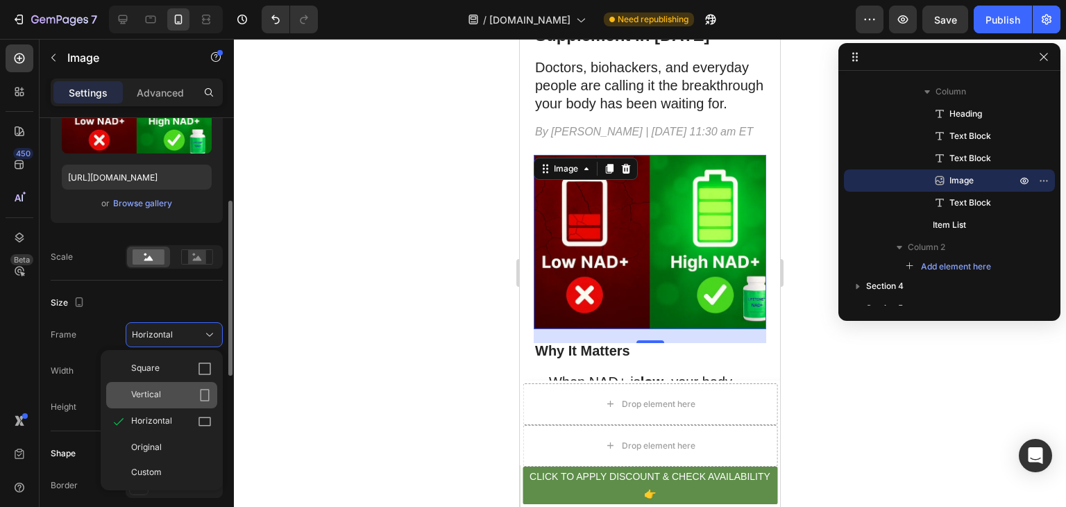
click at [170, 394] on div "Vertical" at bounding box center [171, 395] width 81 height 14
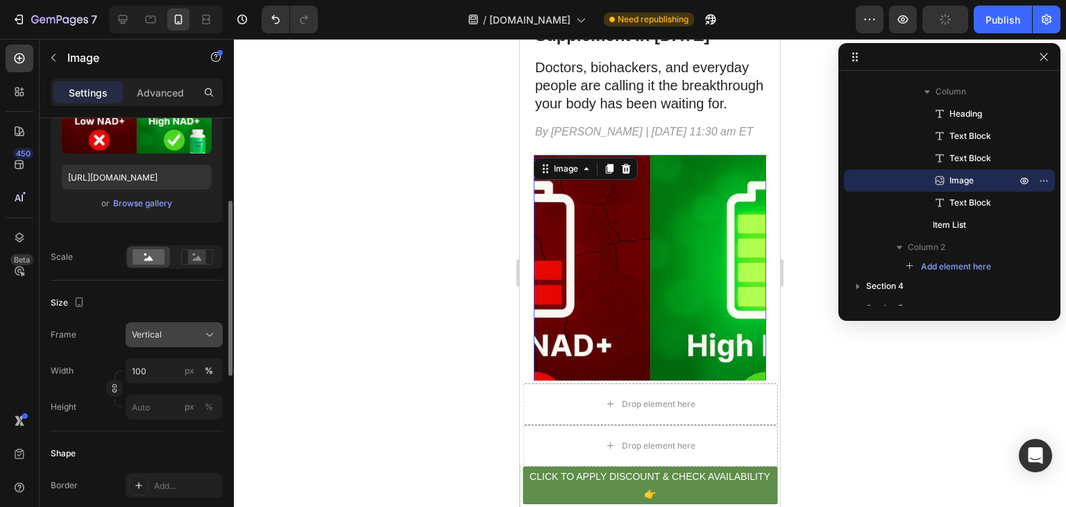
click at [206, 339] on icon at bounding box center [210, 335] width 14 height 14
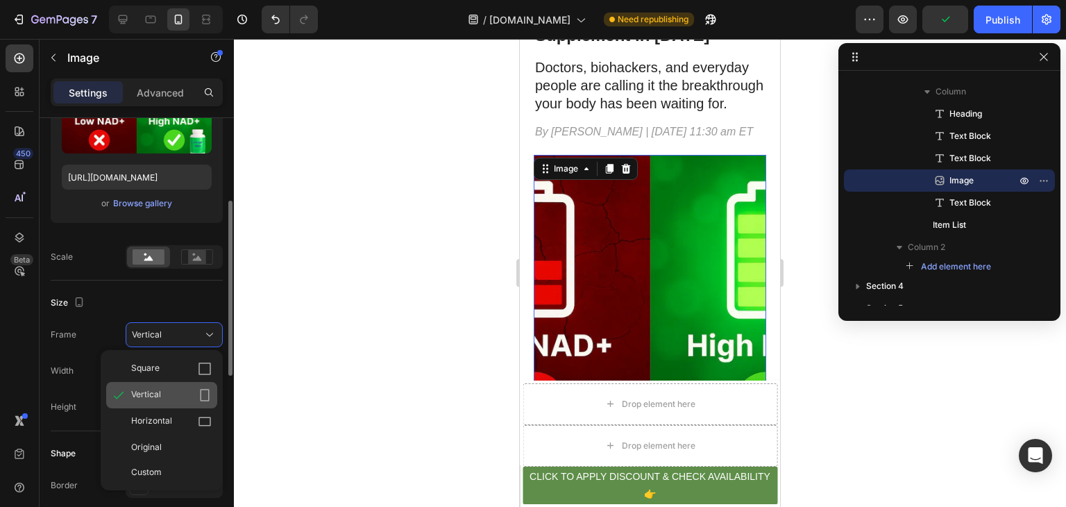
click at [181, 383] on div "Vertical" at bounding box center [161, 395] width 111 height 26
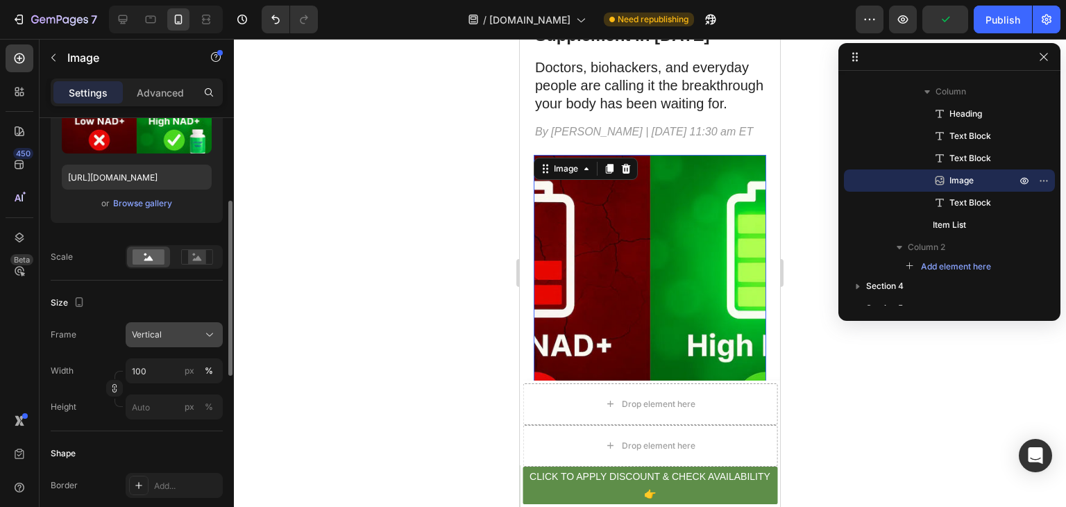
click at [195, 341] on button "Vertical" at bounding box center [174, 334] width 97 height 25
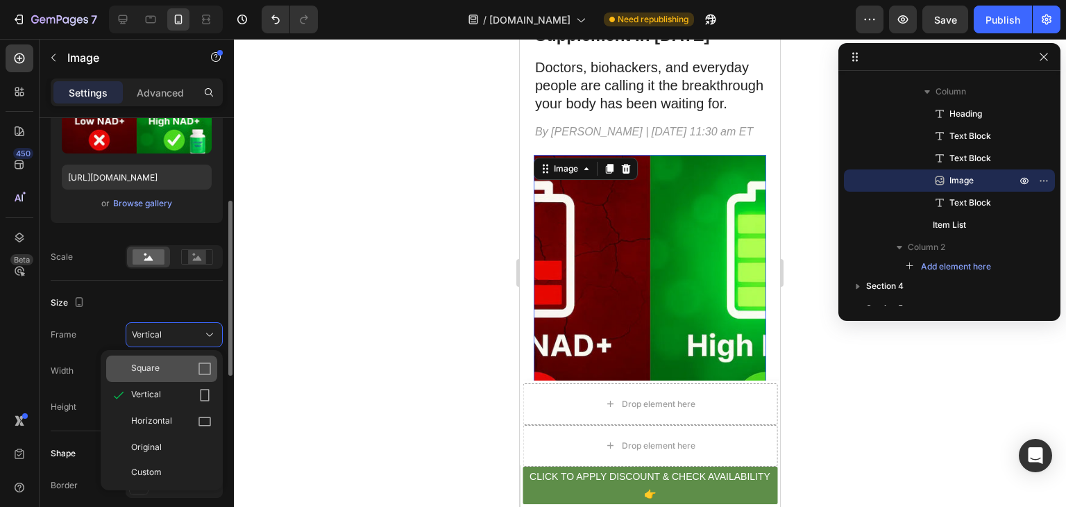
click at [192, 367] on div "Square" at bounding box center [171, 369] width 81 height 14
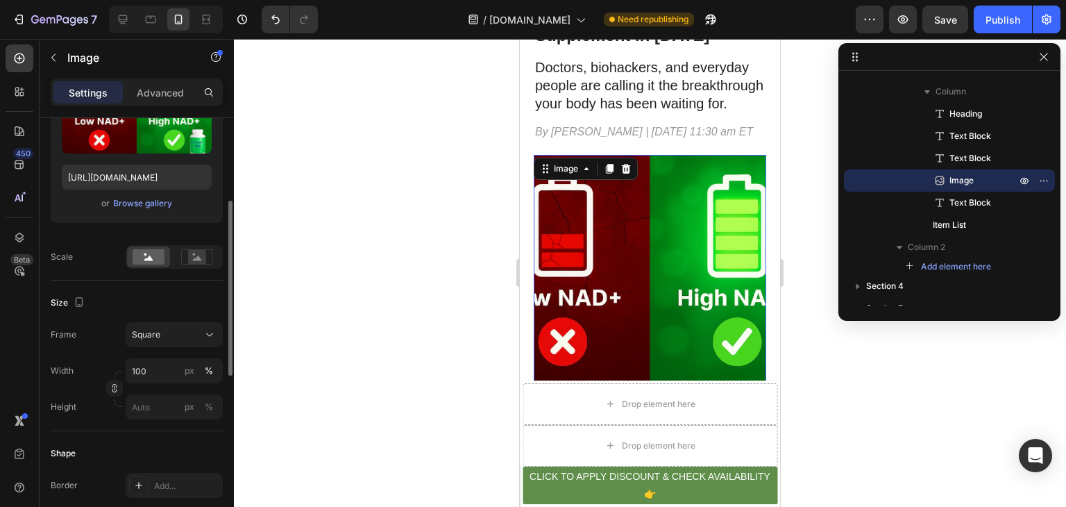
click at [203, 314] on div "Size Frame Square Width 100 px % Height px %" at bounding box center [137, 355] width 172 height 151
click at [202, 333] on div "Square" at bounding box center [174, 335] width 85 height 14
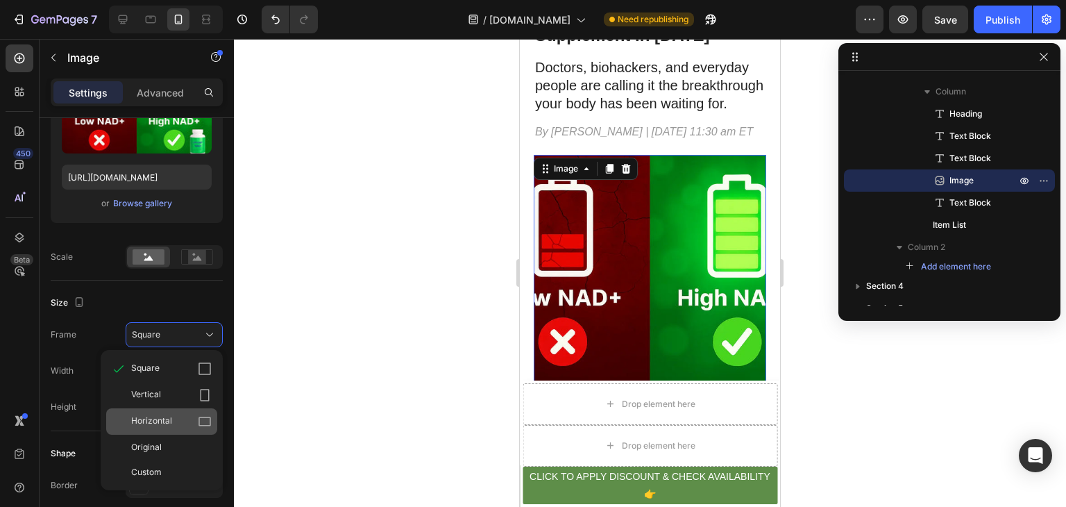
click at [176, 415] on div "Horizontal" at bounding box center [171, 421] width 81 height 14
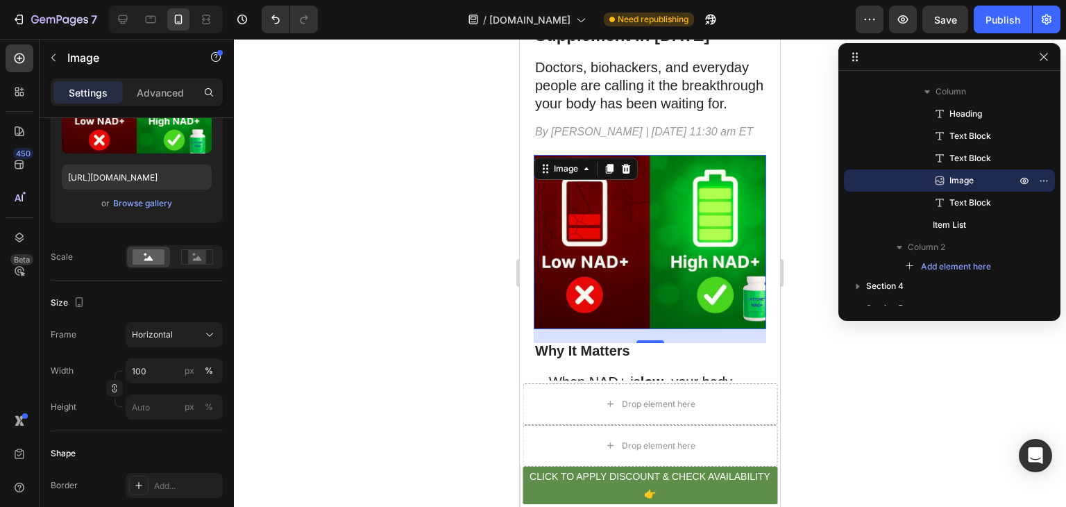
click at [821, 142] on div at bounding box center [650, 273] width 832 height 468
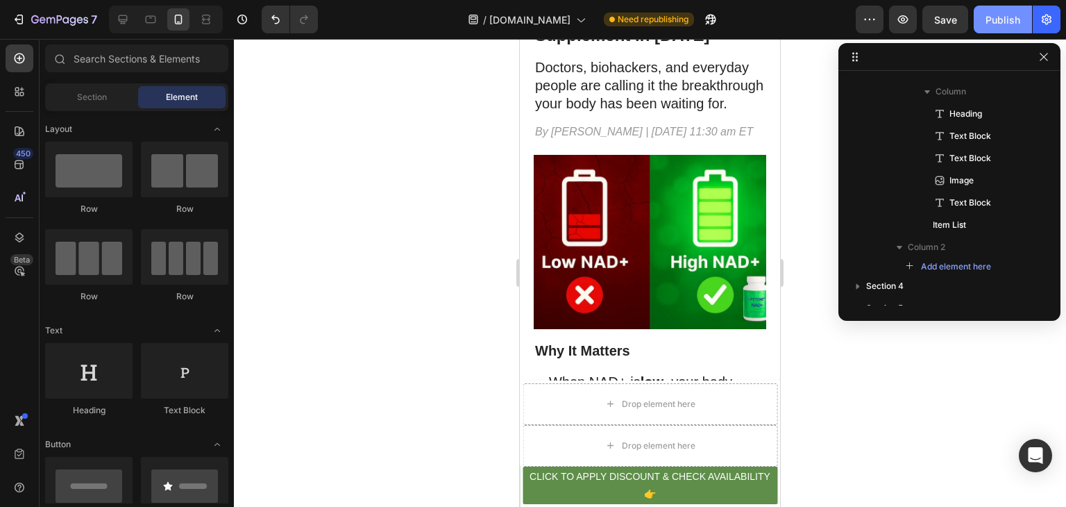
click at [1007, 25] on div "Publish" at bounding box center [1003, 19] width 35 height 15
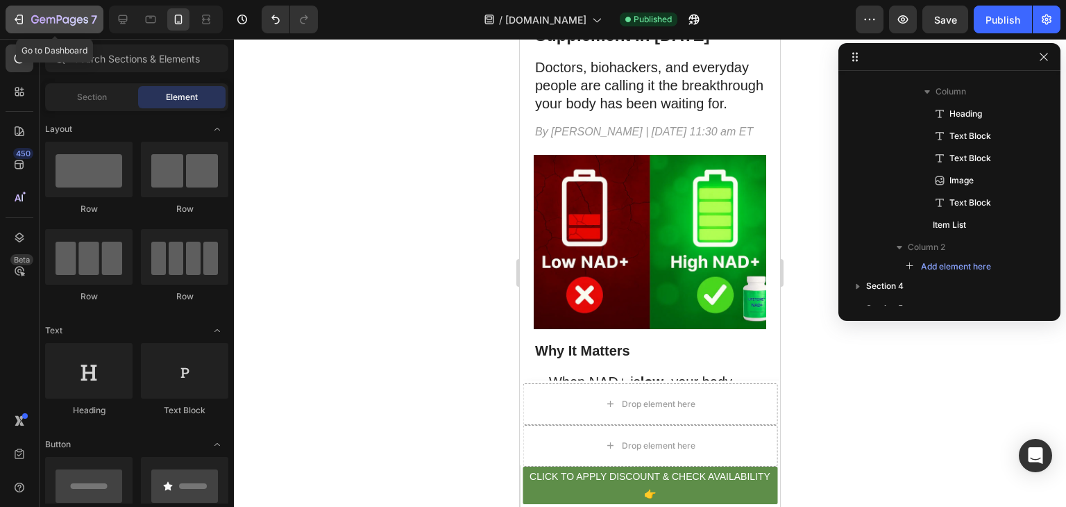
click at [13, 21] on icon "button" at bounding box center [19, 19] width 14 height 14
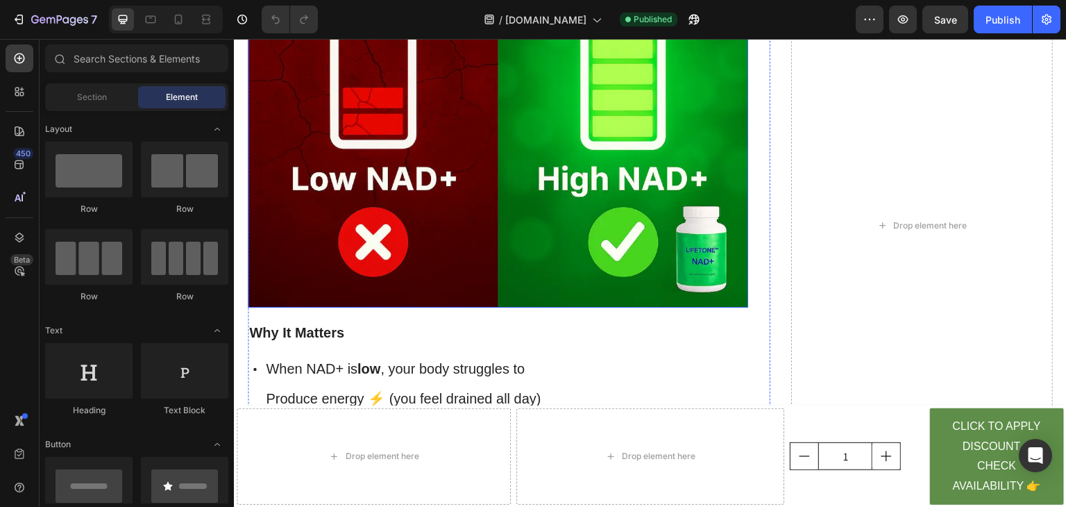
scroll to position [333, 0]
click at [419, 184] on img at bounding box center [498, 140] width 501 height 334
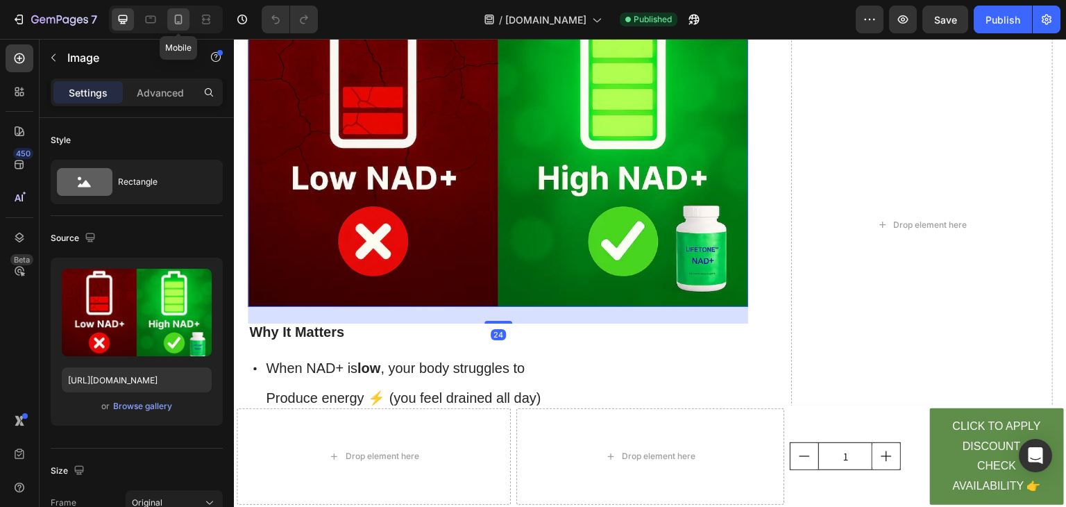
click at [181, 23] on icon at bounding box center [179, 20] width 8 height 10
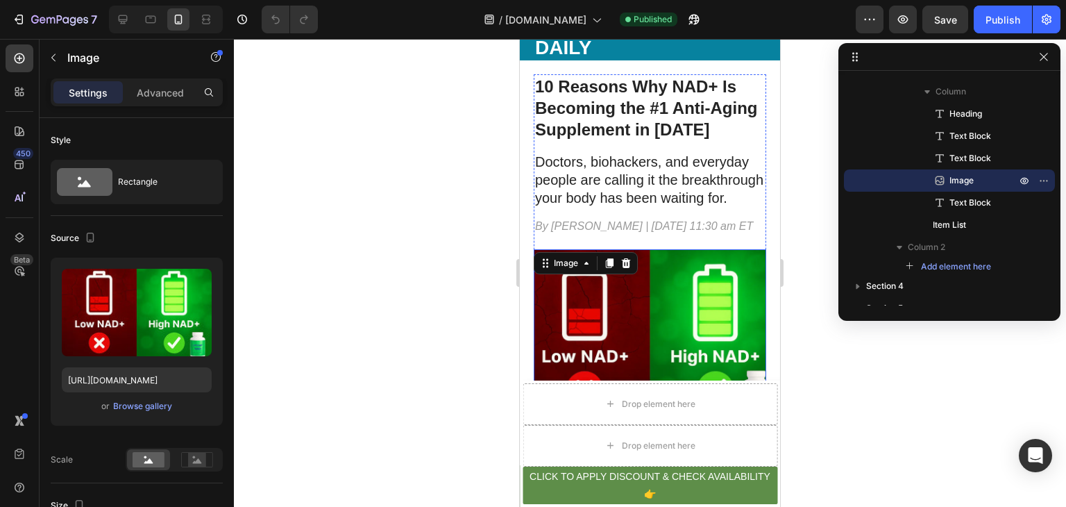
scroll to position [208, 0]
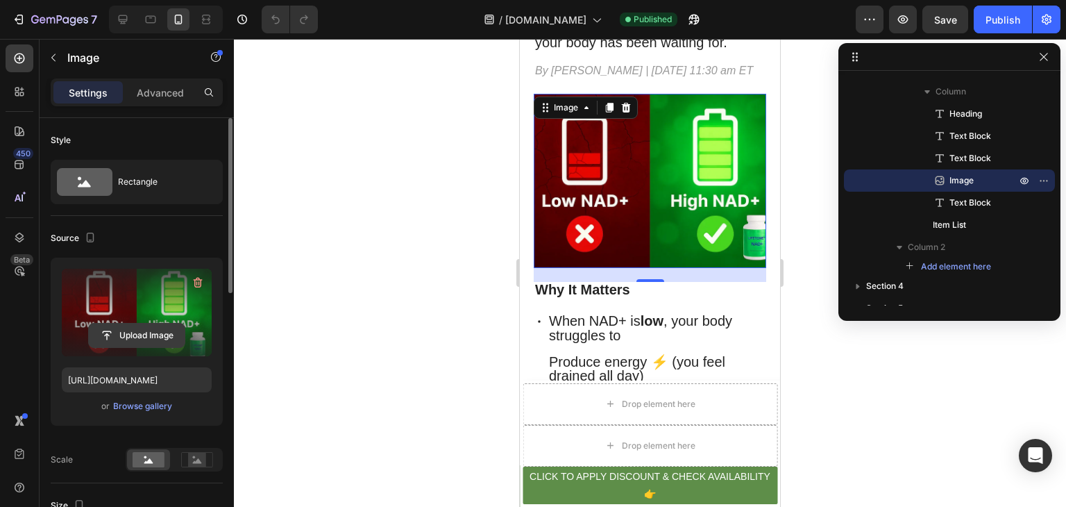
click at [149, 333] on input "file" at bounding box center [137, 336] width 96 height 24
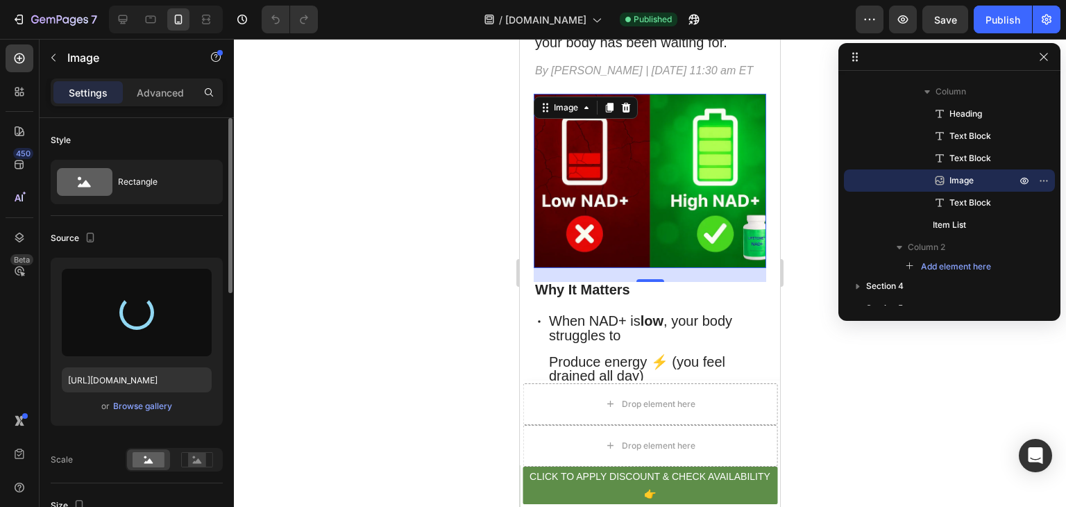
type input "[URL][DOMAIN_NAME]"
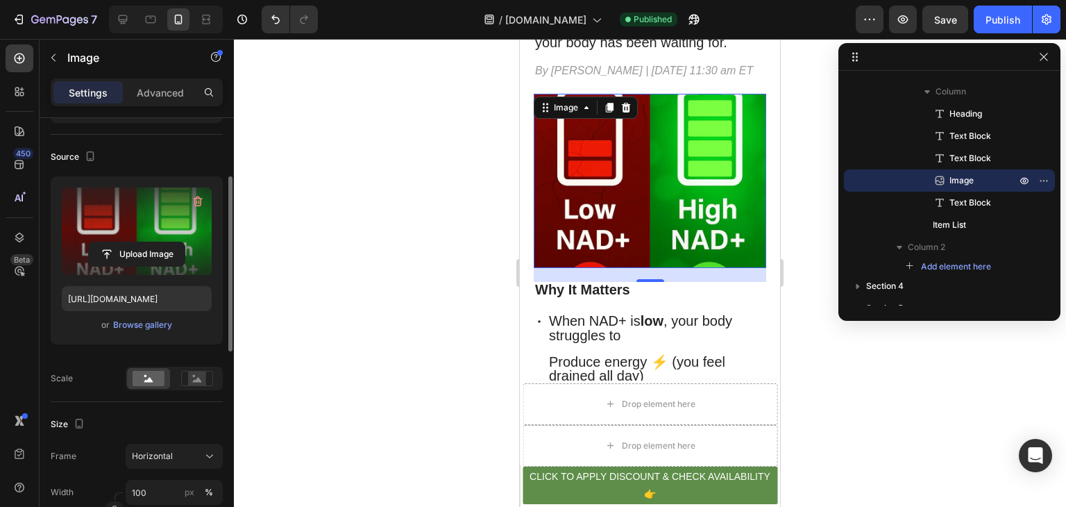
scroll to position [103, 0]
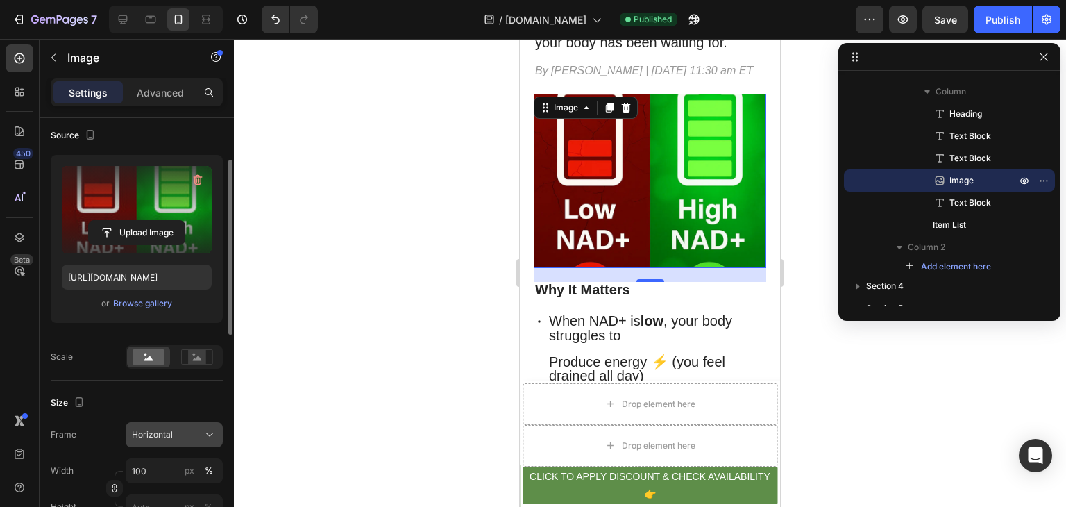
click at [180, 428] on div "Horizontal" at bounding box center [166, 434] width 68 height 12
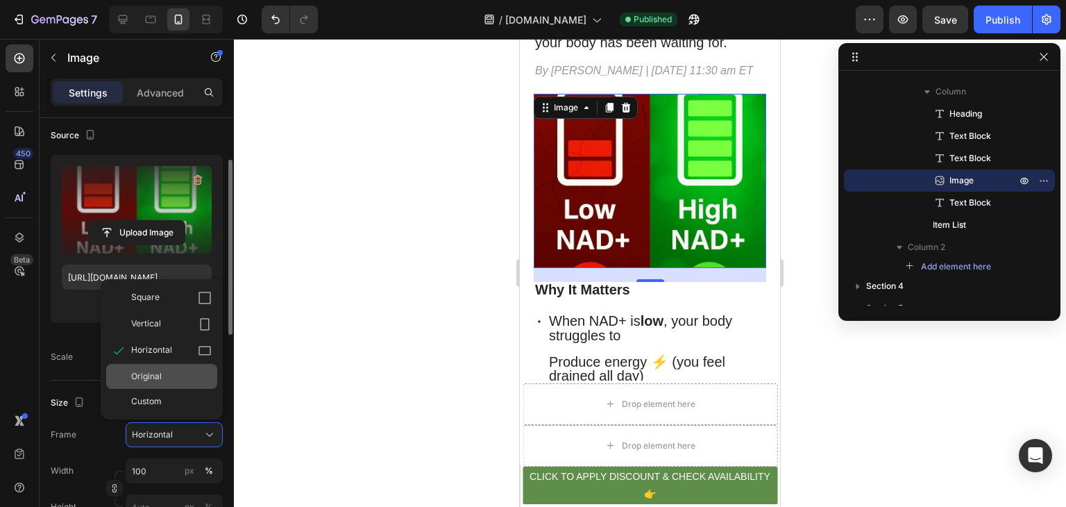
click at [181, 370] on div "Original" at bounding box center [171, 376] width 81 height 12
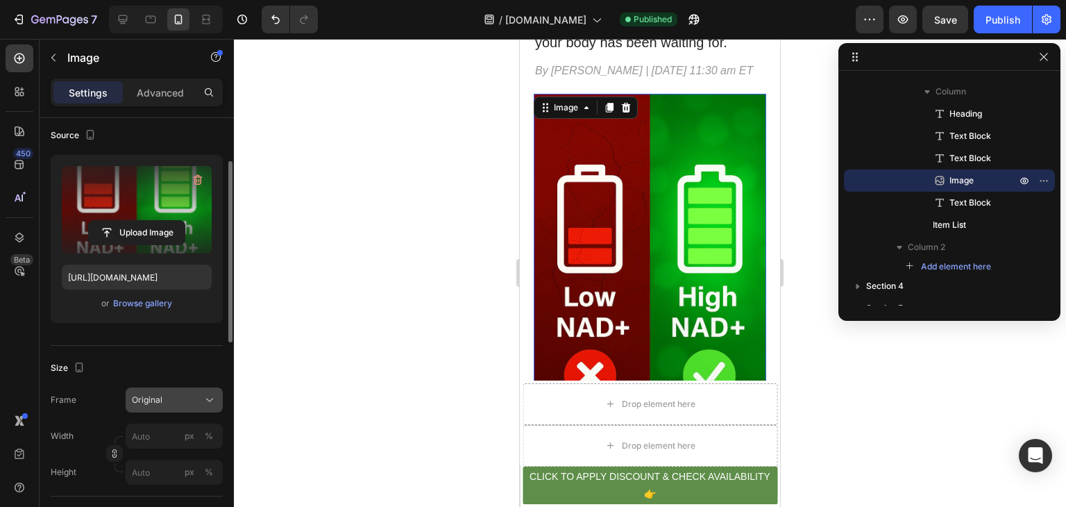
click at [190, 409] on button "Original" at bounding box center [174, 399] width 97 height 25
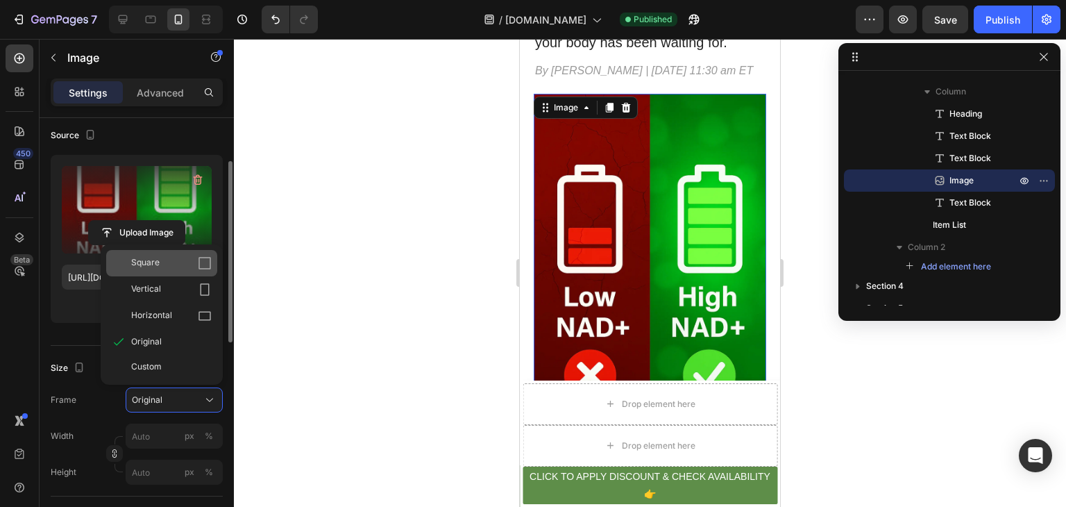
click at [173, 267] on div "Square" at bounding box center [171, 263] width 81 height 14
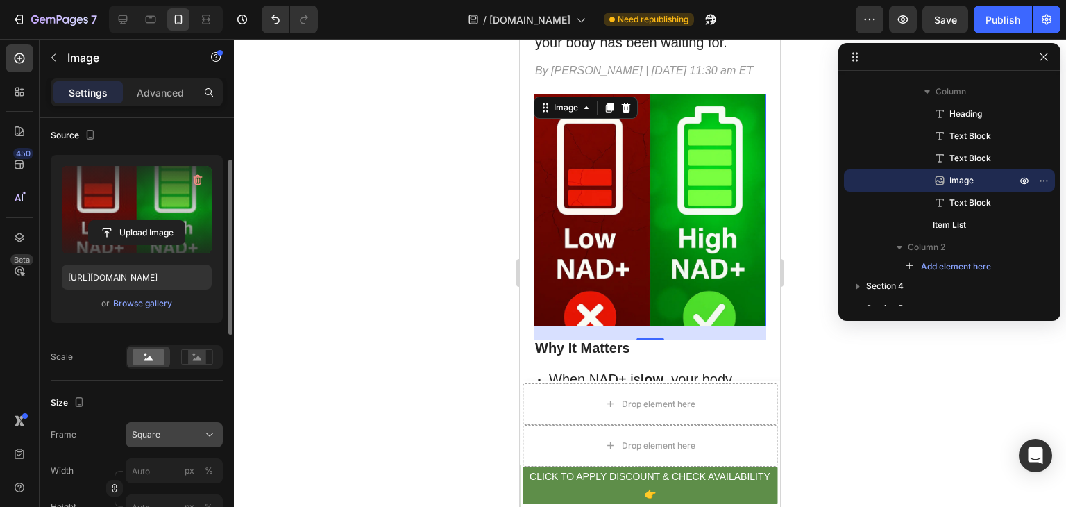
click at [197, 428] on div "Square" at bounding box center [166, 434] width 68 height 12
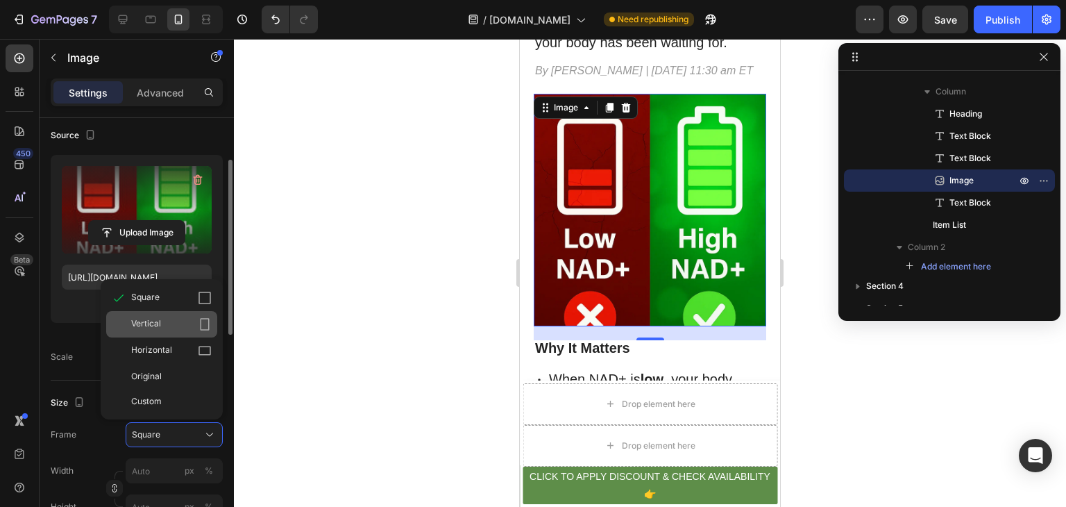
click at [192, 325] on div "Vertical" at bounding box center [171, 324] width 81 height 14
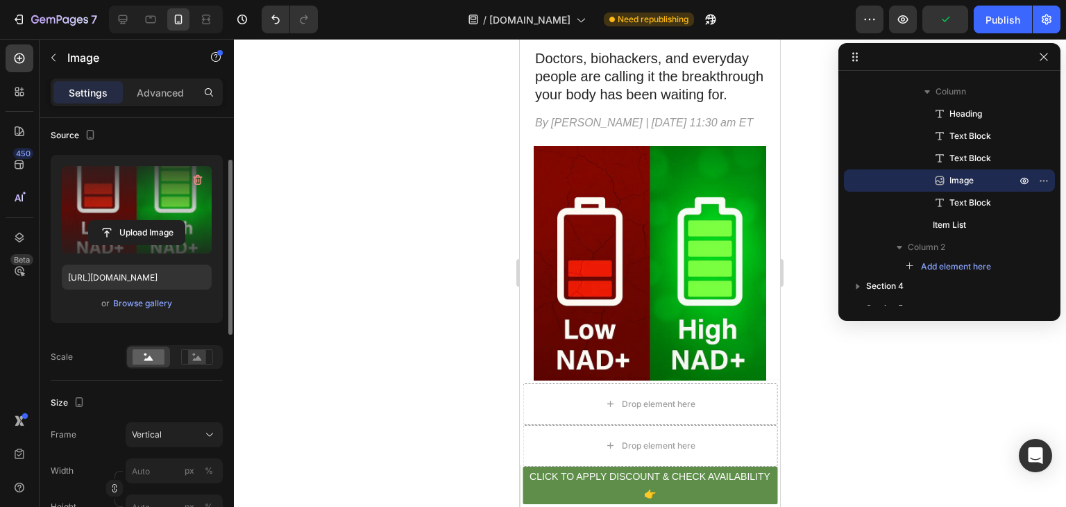
scroll to position [155, 0]
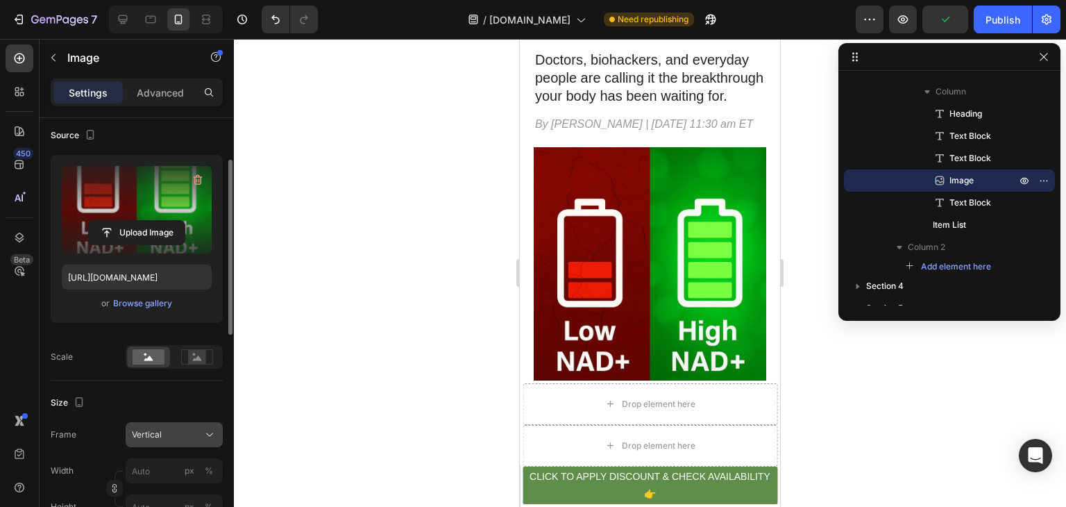
click at [171, 434] on div "Vertical" at bounding box center [166, 434] width 68 height 12
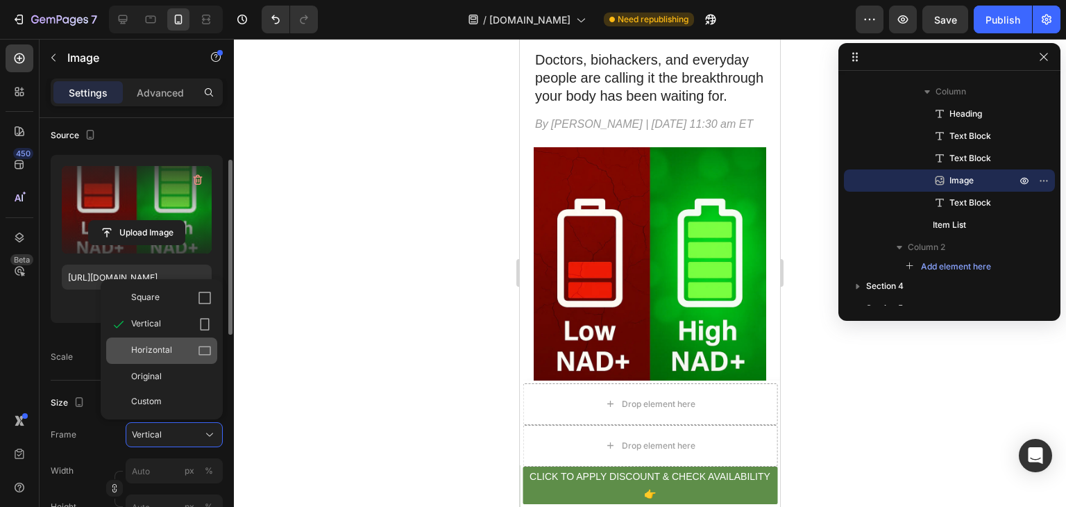
click at [187, 353] on div "Horizontal" at bounding box center [171, 351] width 81 height 14
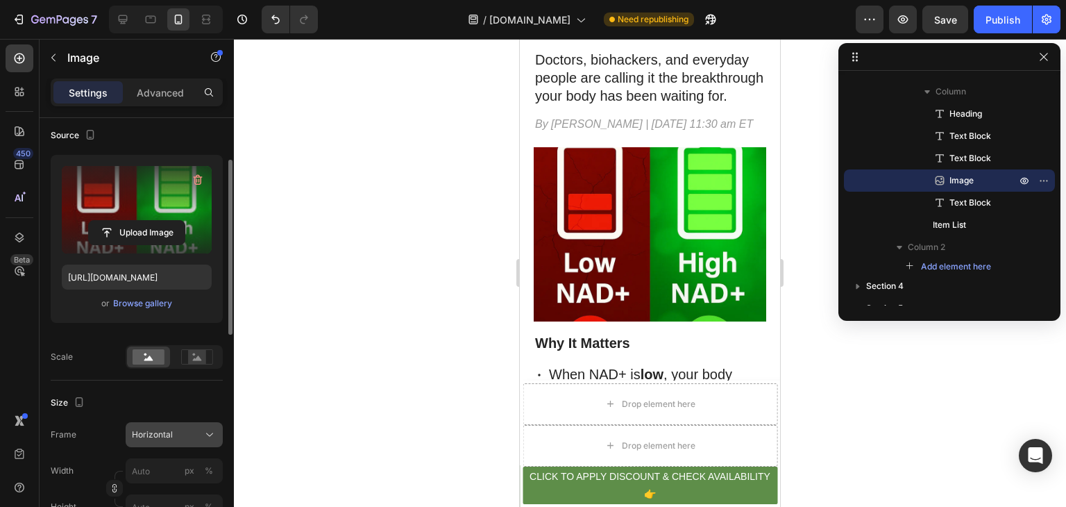
click at [183, 428] on div "Horizontal" at bounding box center [166, 434] width 68 height 12
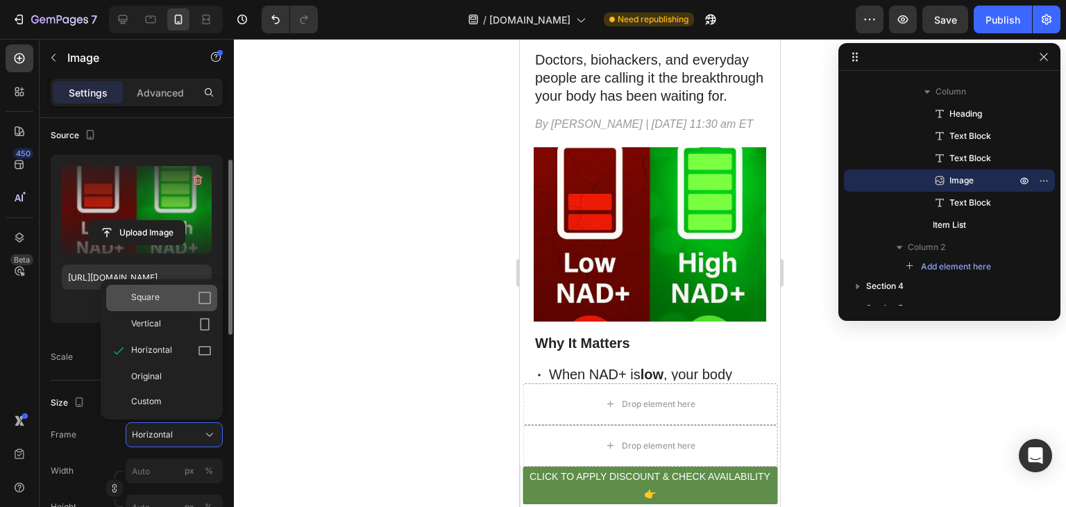
click at [184, 294] on div "Square" at bounding box center [171, 298] width 81 height 14
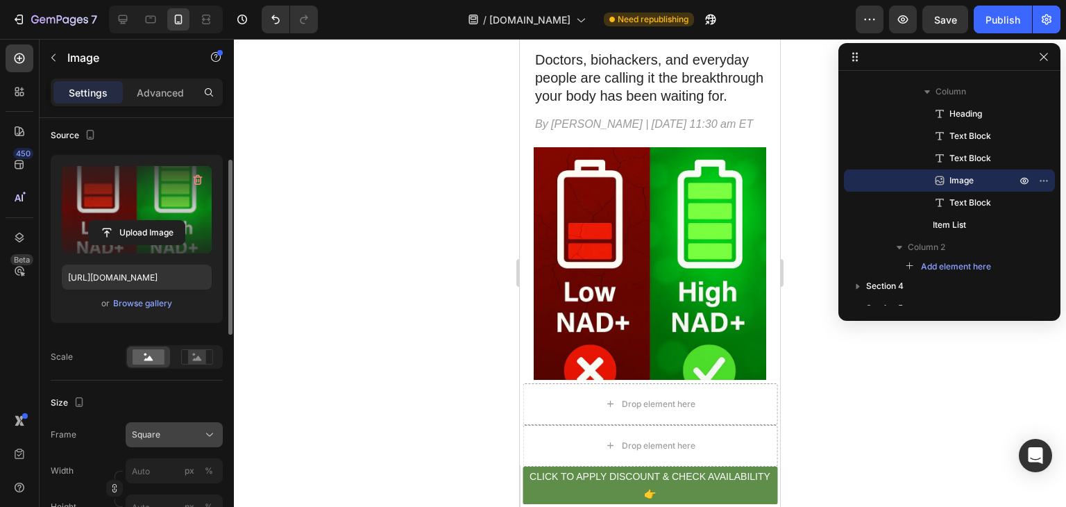
click at [167, 445] on button "Square" at bounding box center [174, 434] width 97 height 25
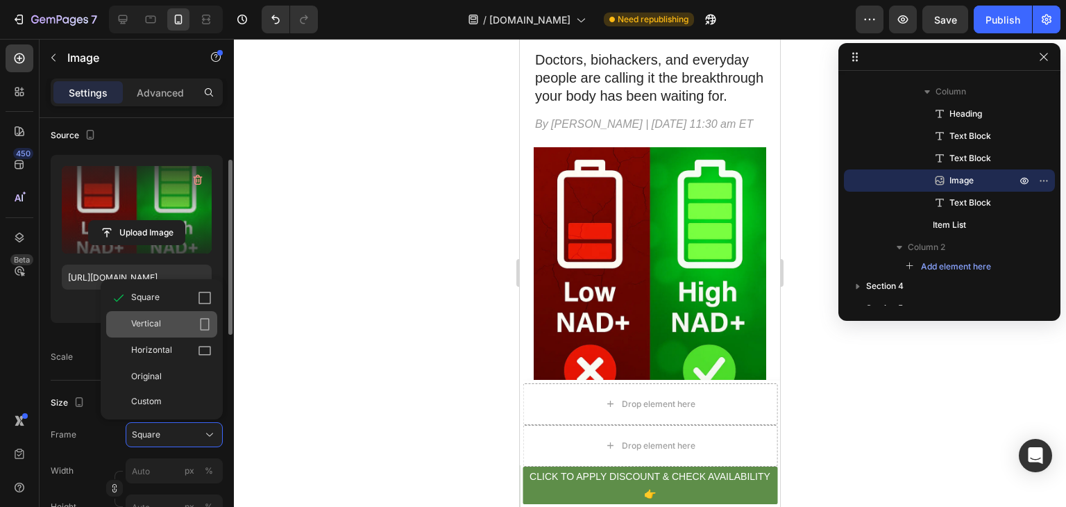
click at [183, 331] on div "Vertical" at bounding box center [161, 324] width 111 height 26
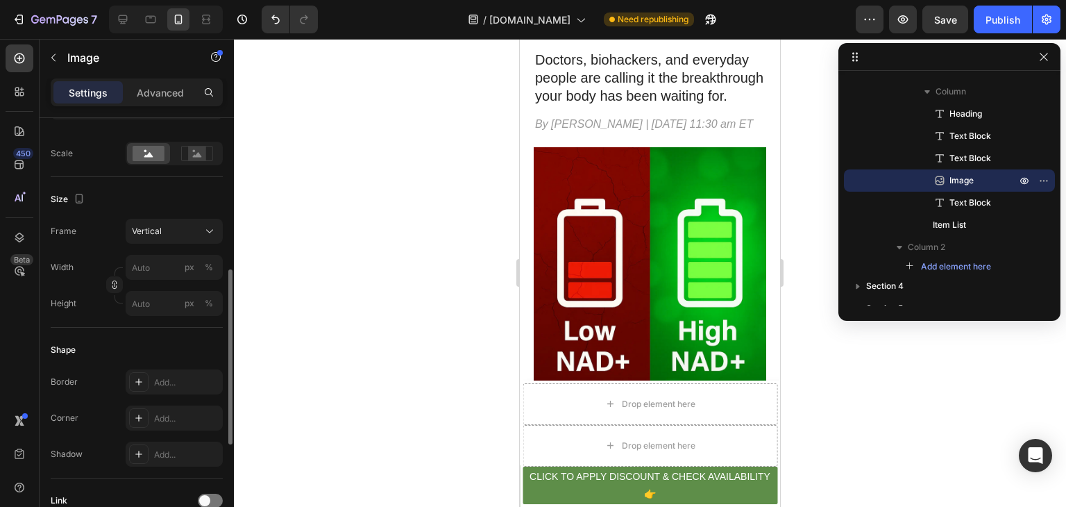
scroll to position [325, 0]
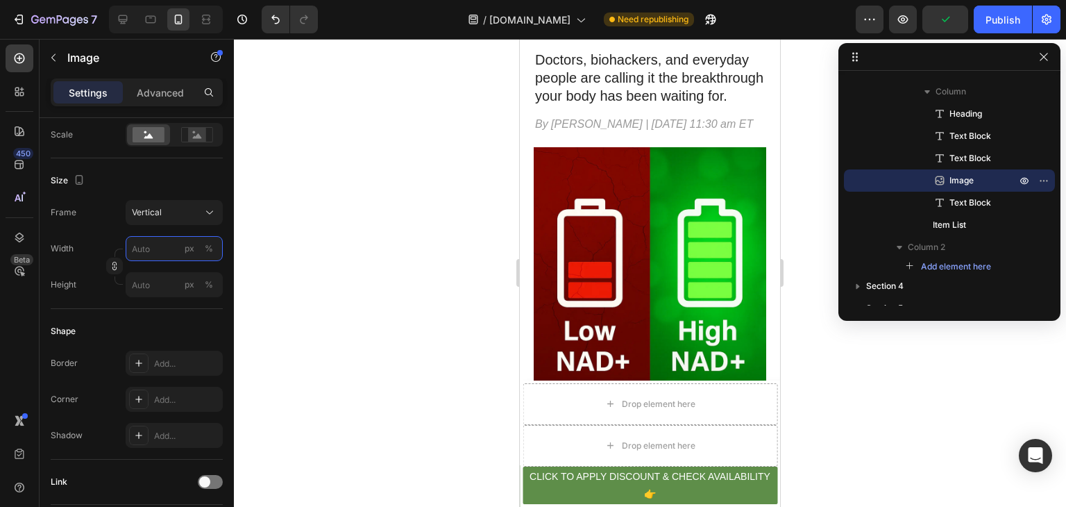
click at [159, 253] on input "px %" at bounding box center [174, 248] width 97 height 25
type input "2"
type input "3"
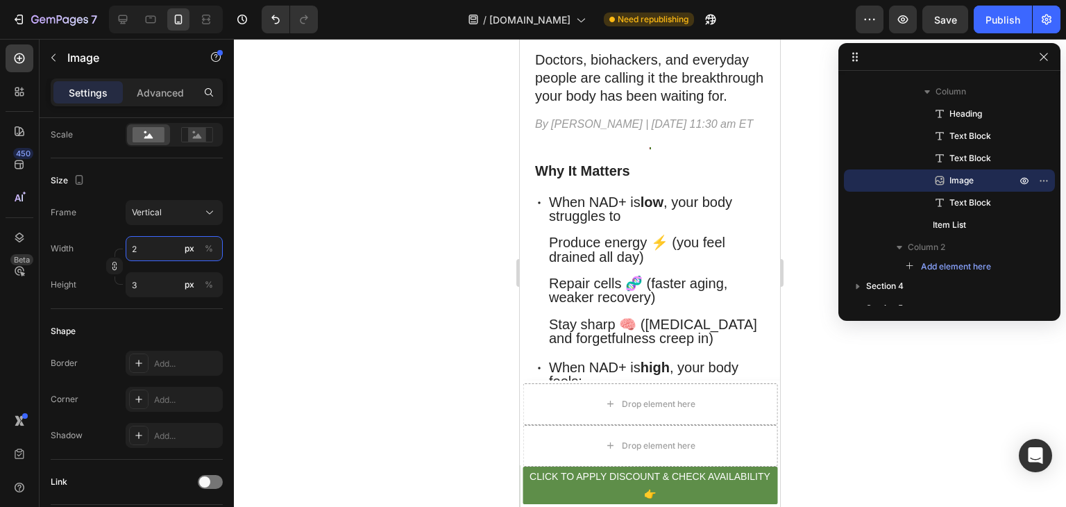
type input "20"
type input "27"
type input "200"
type input "267"
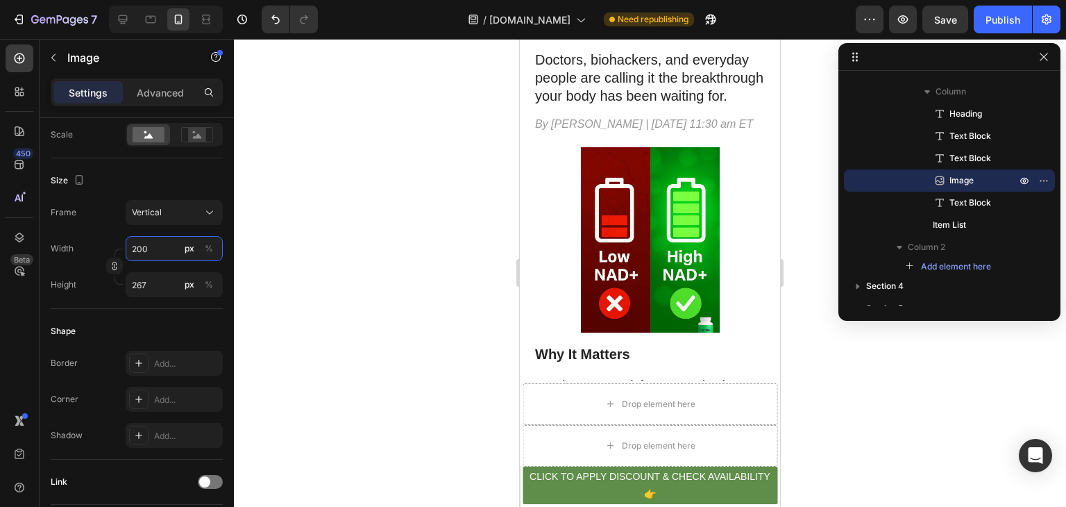
type input "20"
type input "27"
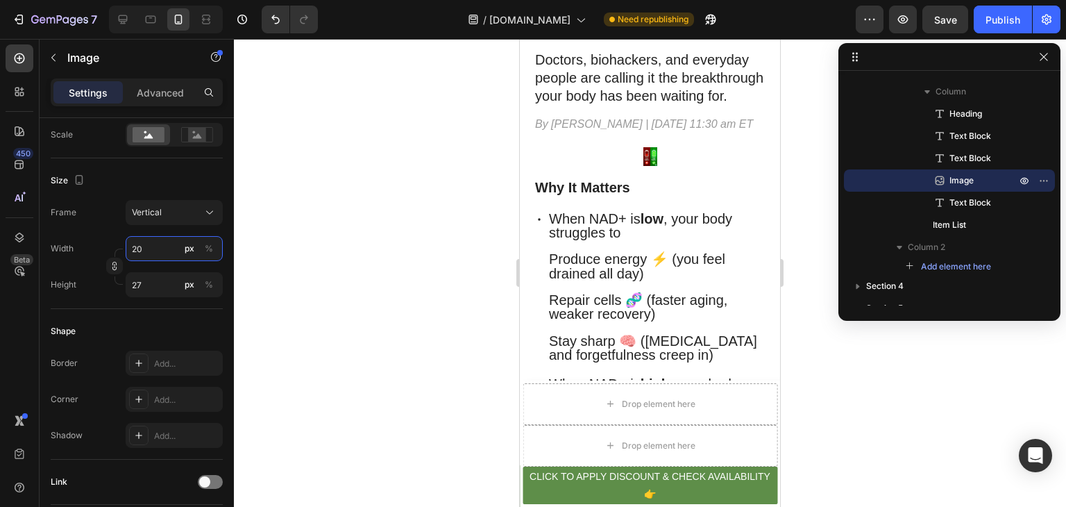
type input "2"
type input "3"
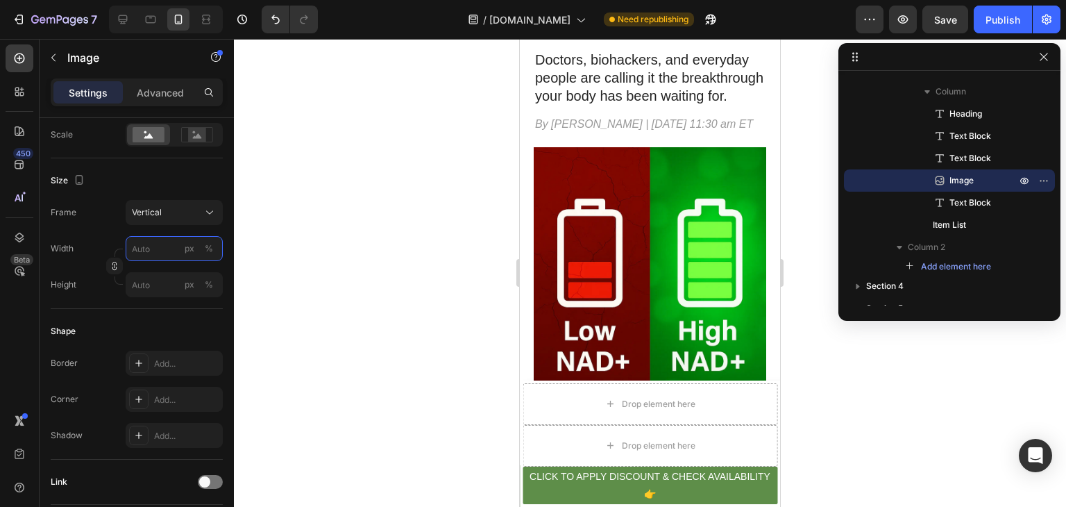
type input "1"
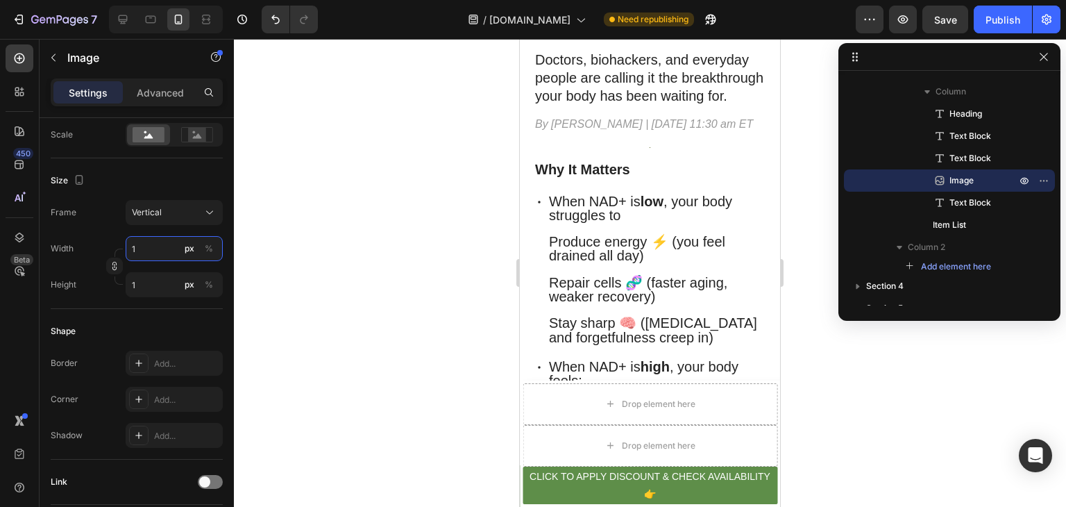
type input "12"
type input "16"
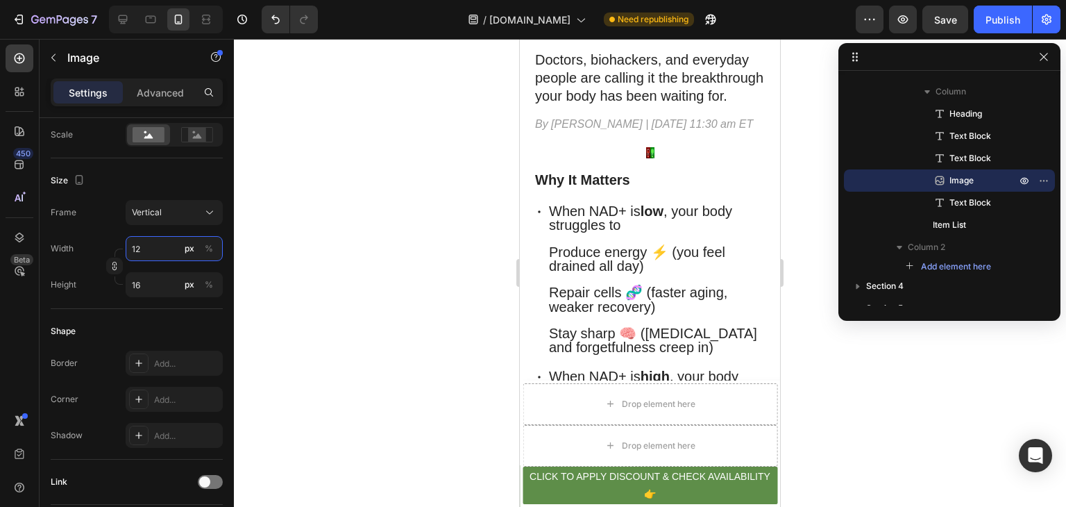
type input "120"
type input "160"
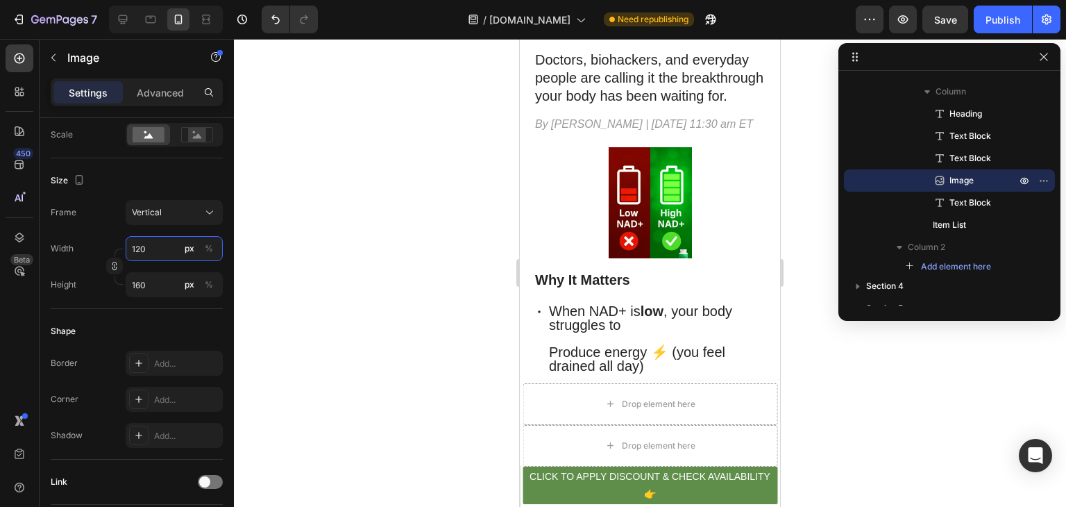
type input "1200"
type input "1600"
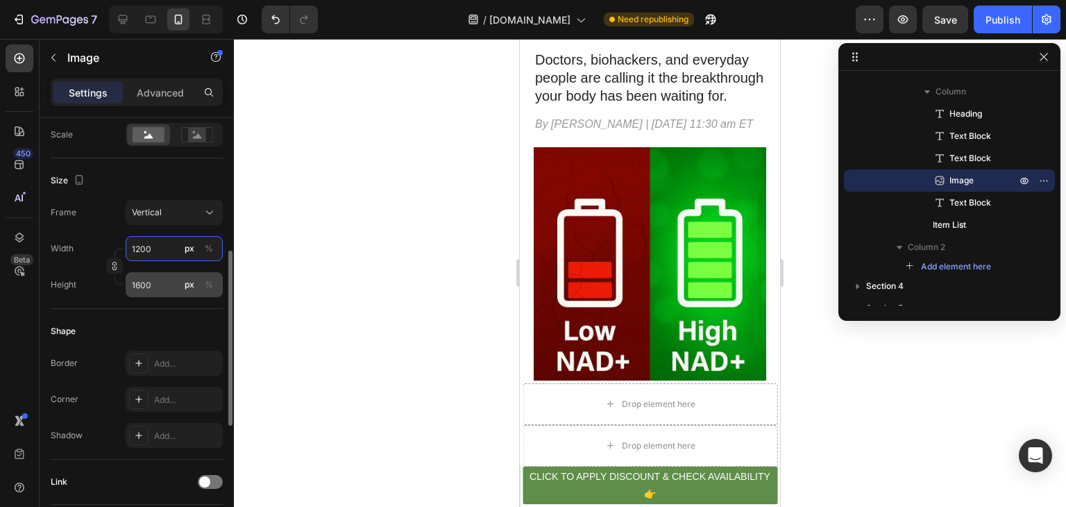
type input "1200"
click at [171, 288] on input "1600" at bounding box center [174, 284] width 97 height 25
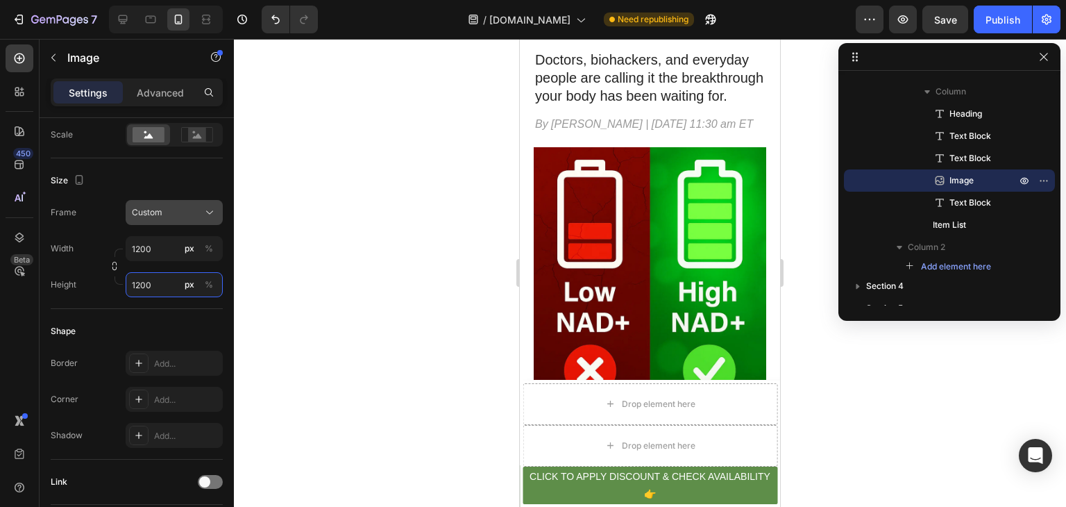
type input "1200"
click at [156, 212] on span "Custom" at bounding box center [147, 212] width 31 height 12
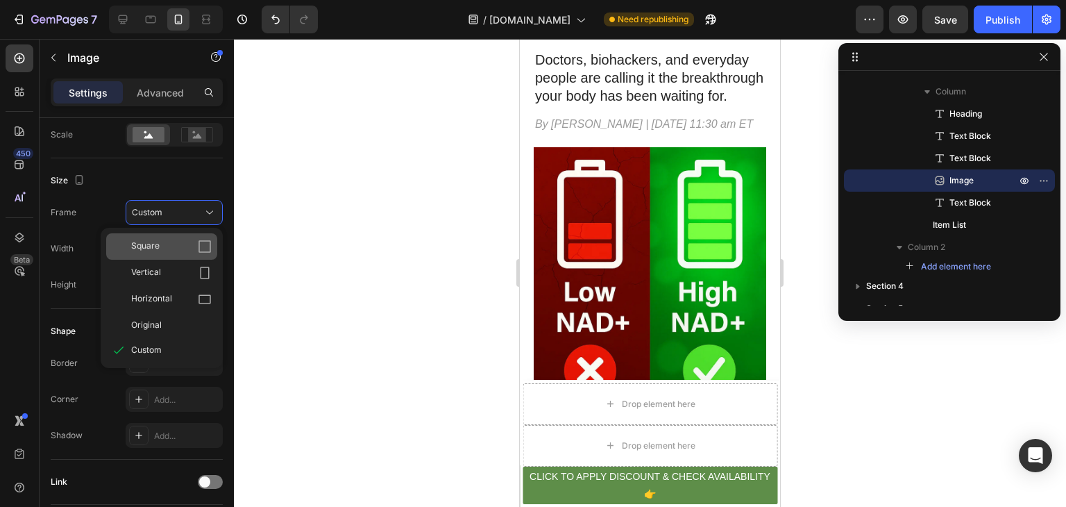
click at [183, 248] on div "Square" at bounding box center [171, 247] width 81 height 14
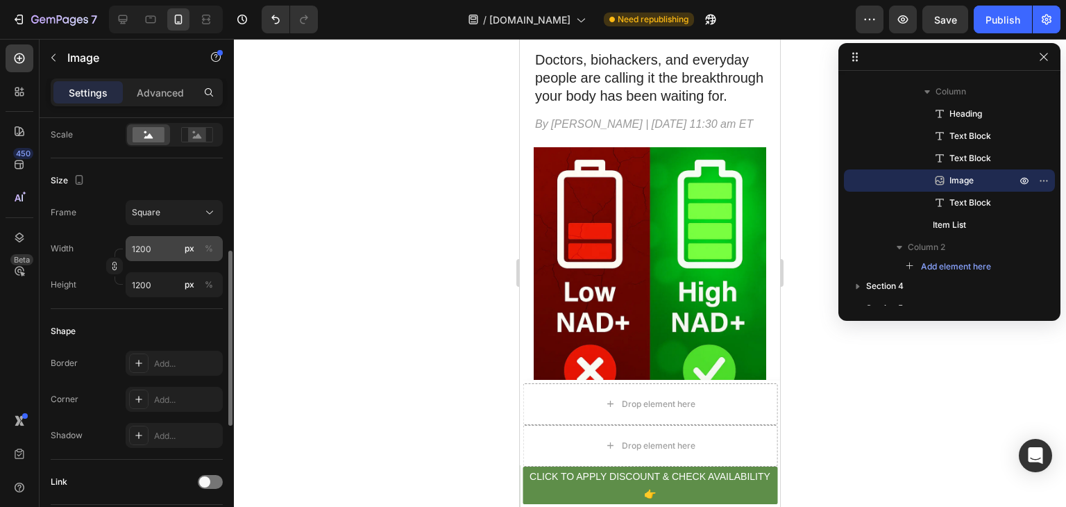
click at [189, 253] on div "px" at bounding box center [190, 248] width 10 height 12
click at [224, 221] on div at bounding box center [229, 7] width 10 height 428
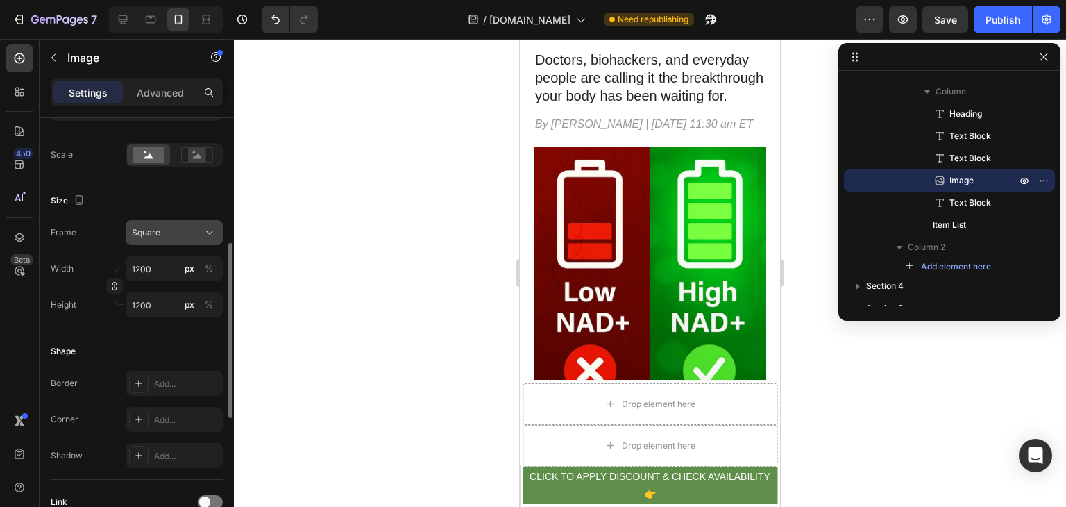
scroll to position [305, 0]
click at [210, 267] on div "%" at bounding box center [209, 268] width 8 height 12
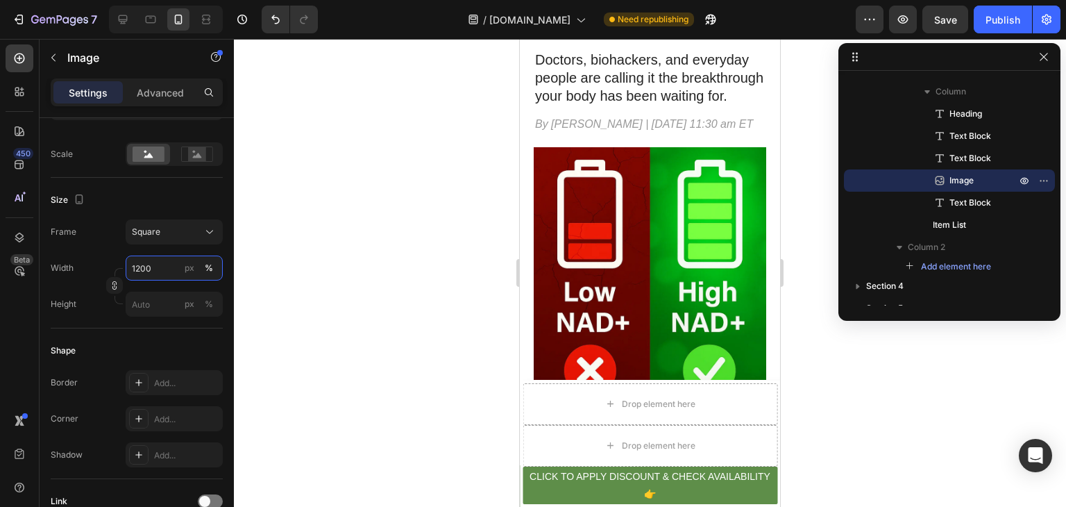
click at [157, 267] on input "1200" at bounding box center [174, 268] width 97 height 25
type input "1"
click at [117, 344] on div "Shape" at bounding box center [137, 351] width 172 height 22
click at [188, 229] on div "Square" at bounding box center [166, 232] width 68 height 12
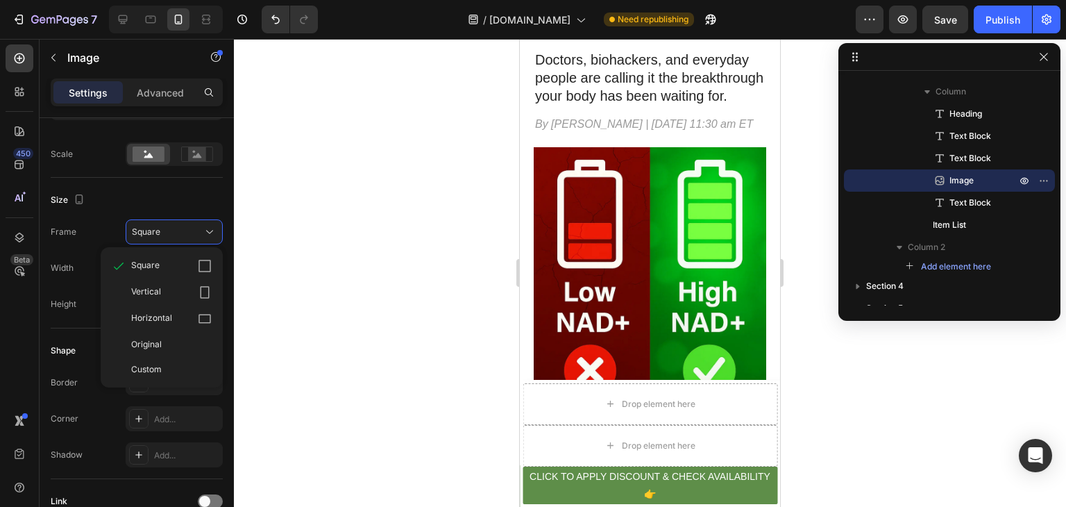
click at [209, 207] on div "Size" at bounding box center [137, 200] width 172 height 22
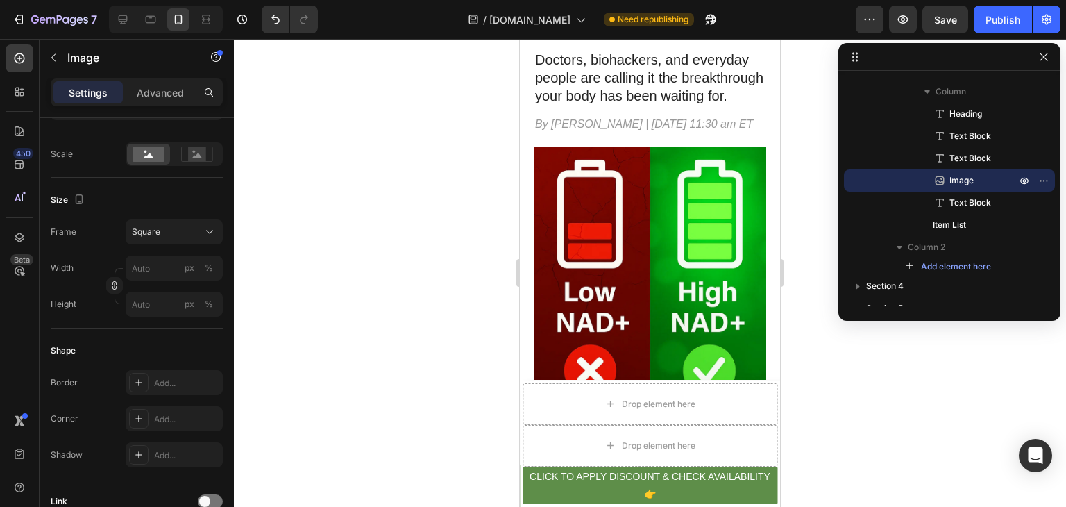
click at [665, 358] on img at bounding box center [650, 263] width 233 height 233
click at [1000, 31] on button "Publish" at bounding box center [1003, 20] width 58 height 28
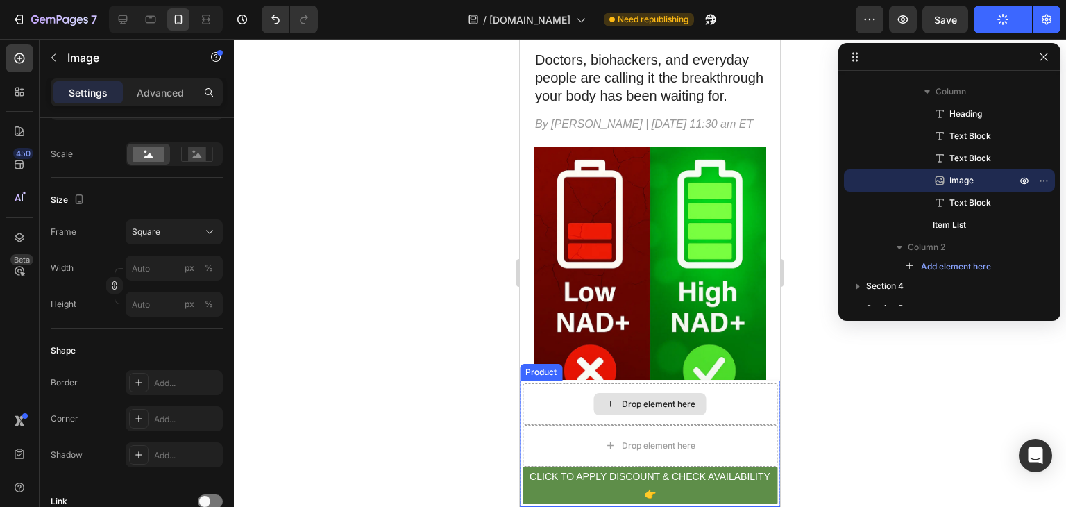
scroll to position [322, 0]
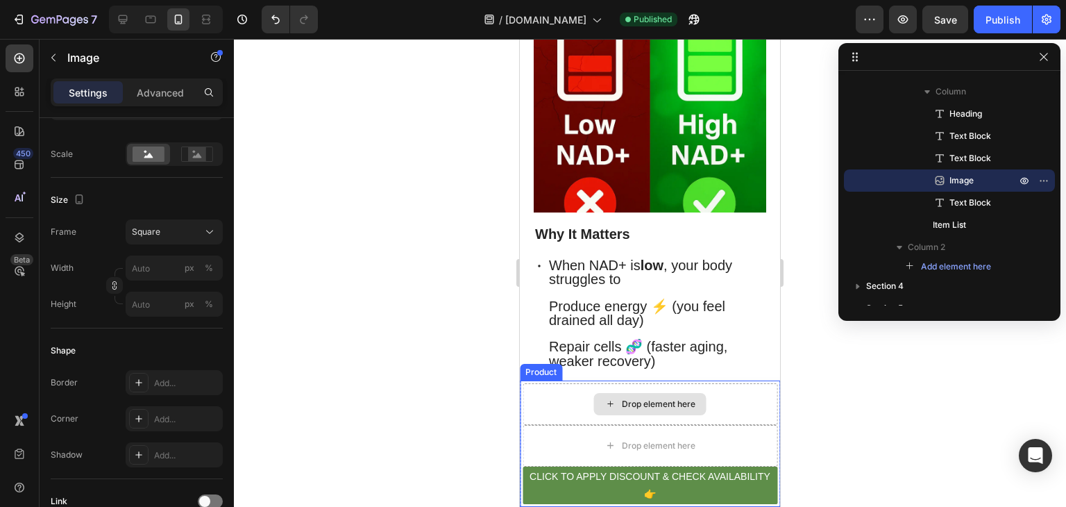
click at [553, 406] on div "Drop element here" at bounding box center [650, 404] width 255 height 42
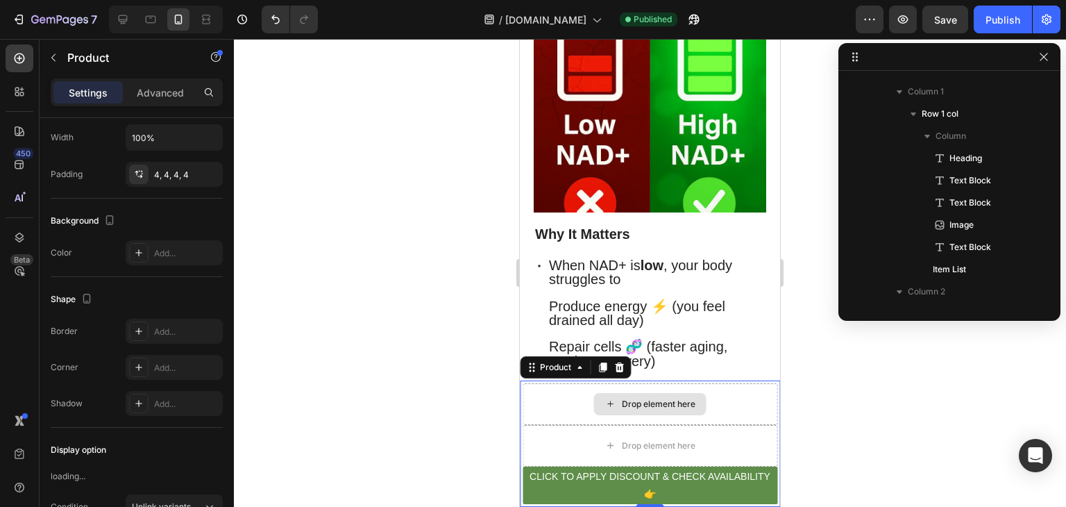
scroll to position [0, 0]
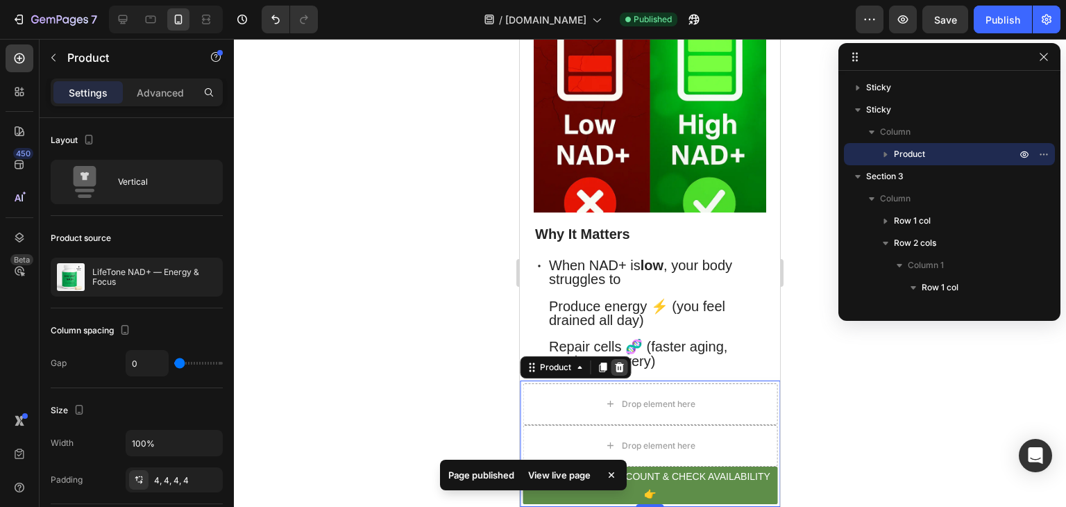
click at [617, 364] on icon at bounding box center [619, 367] width 9 height 10
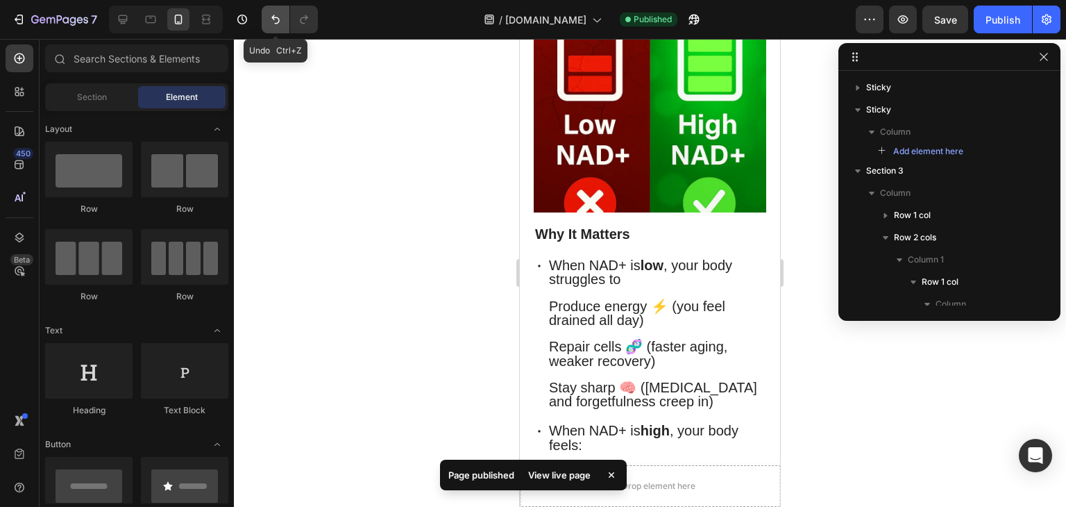
click at [275, 22] on icon "Undo/Redo" at bounding box center [276, 19] width 14 height 14
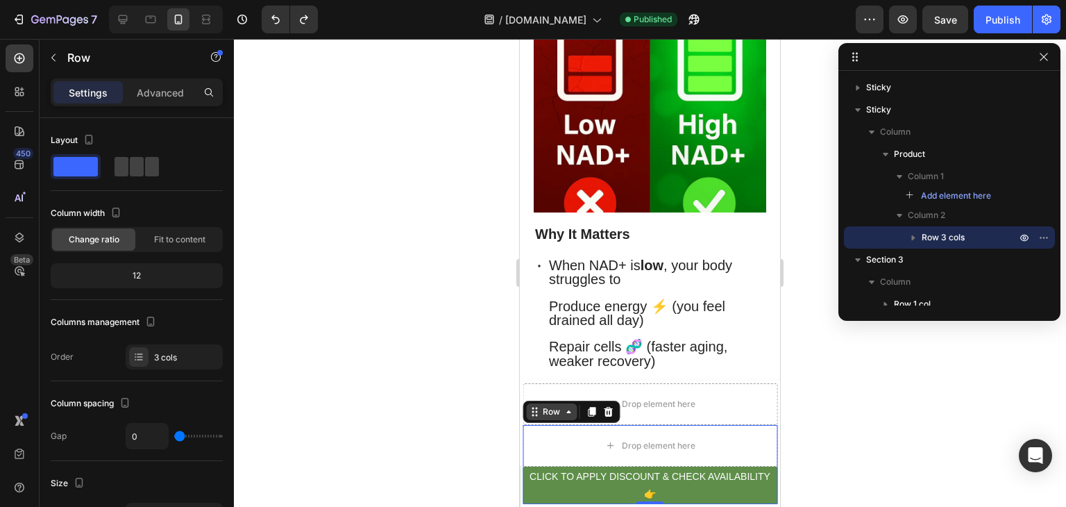
click at [569, 414] on icon at bounding box center [568, 411] width 11 height 11
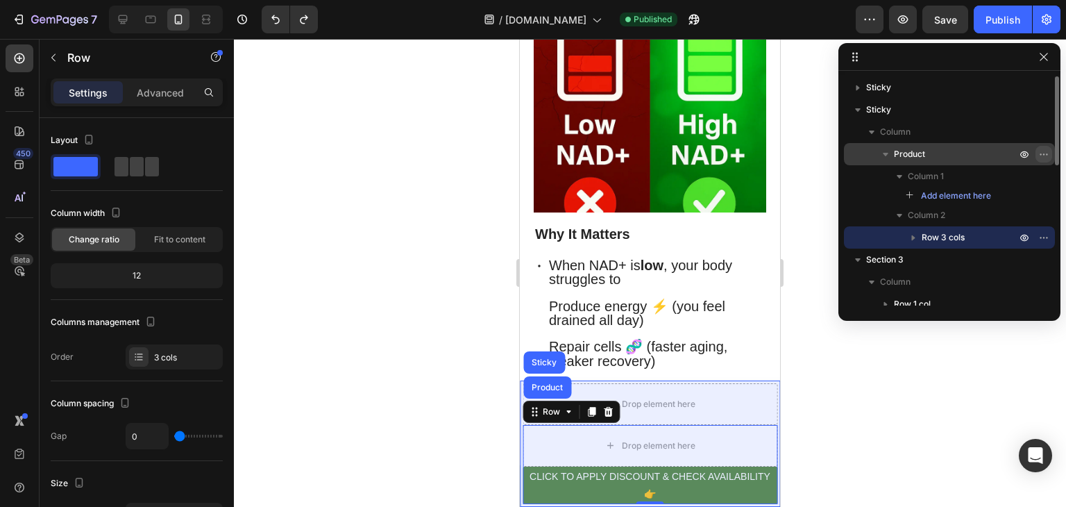
click at [1039, 151] on icon "button" at bounding box center [1044, 154] width 11 height 11
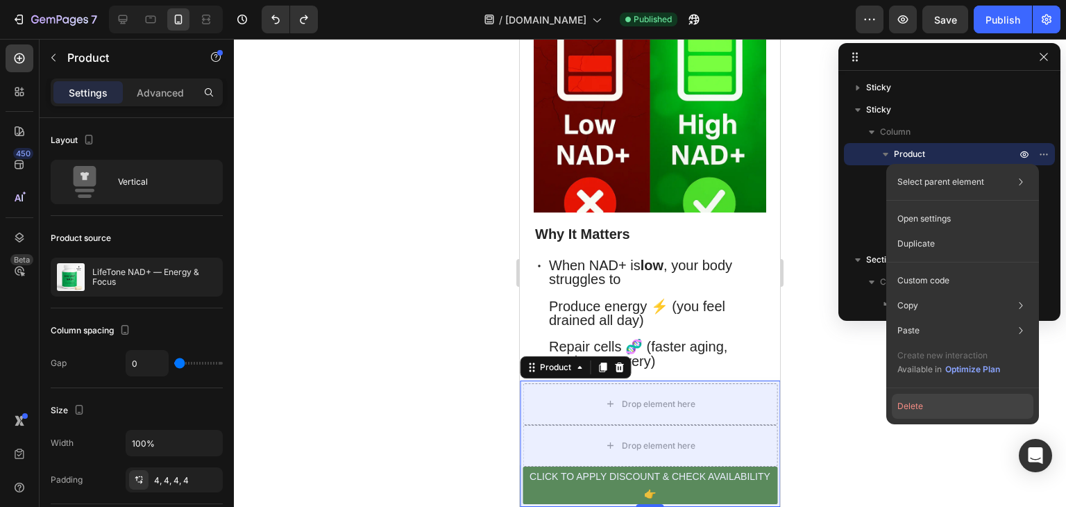
click at [926, 408] on button "Delete" at bounding box center [963, 406] width 142 height 25
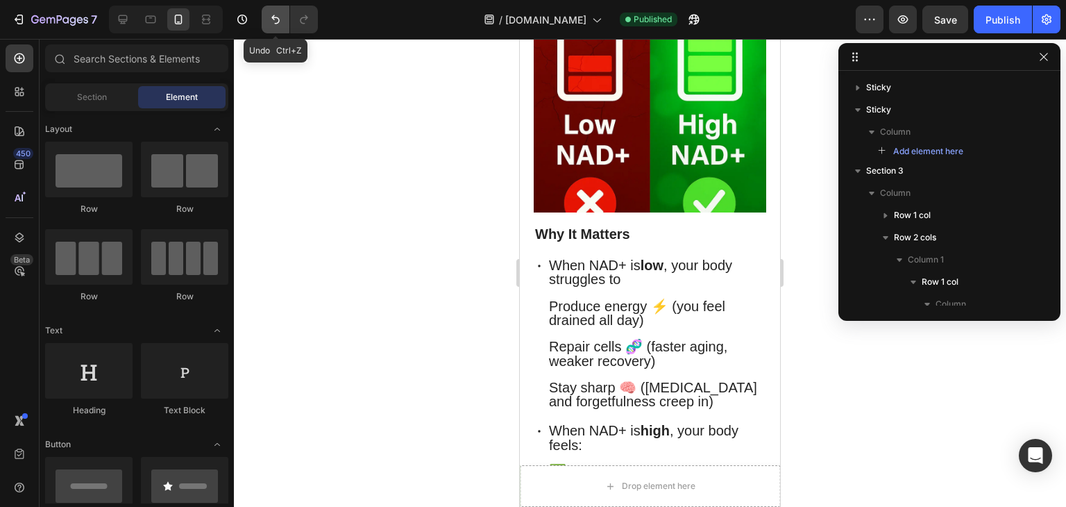
click at [269, 20] on icon "Undo/Redo" at bounding box center [276, 19] width 14 height 14
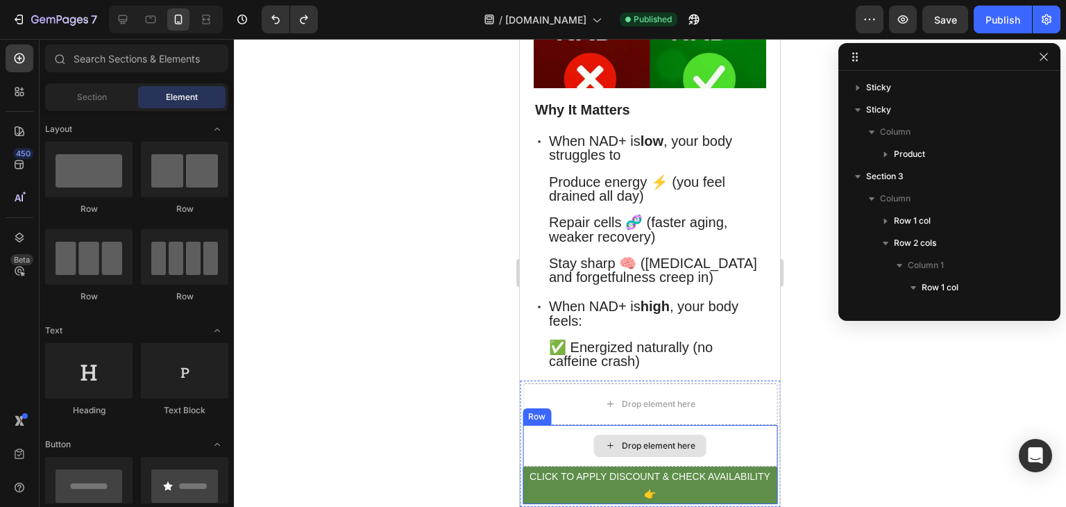
scroll to position [579, 0]
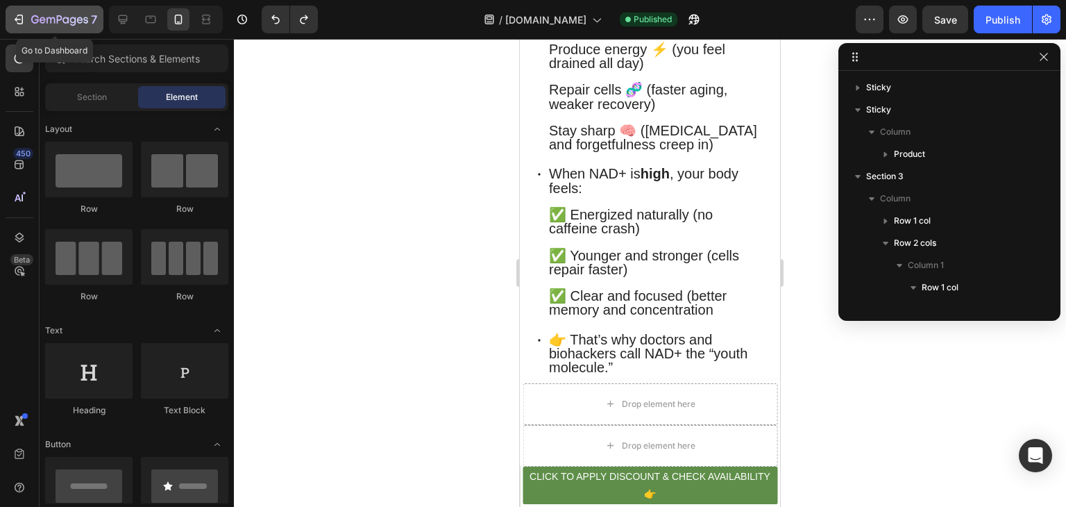
click at [26, 15] on div "7" at bounding box center [54, 19] width 85 height 17
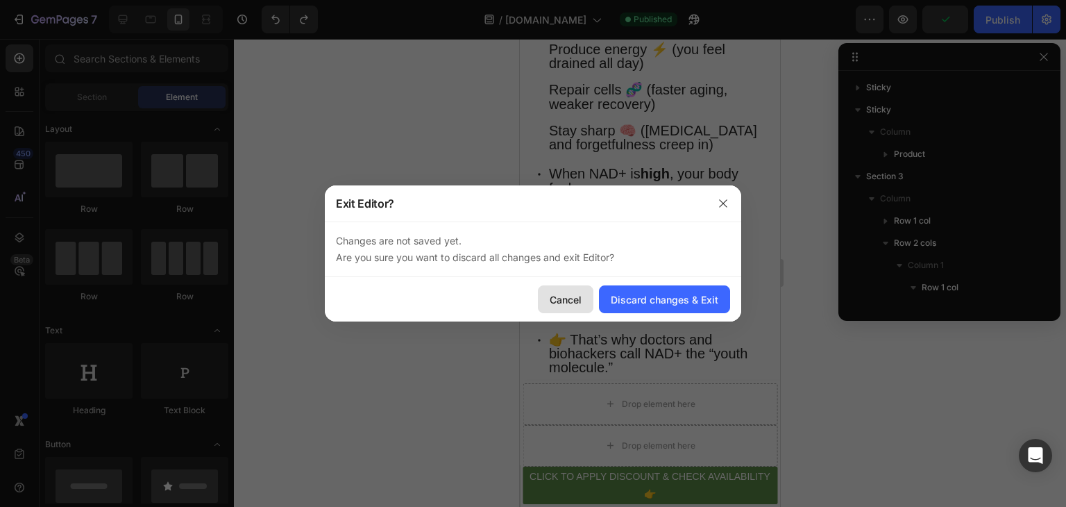
click at [571, 299] on div "Cancel" at bounding box center [566, 299] width 32 height 15
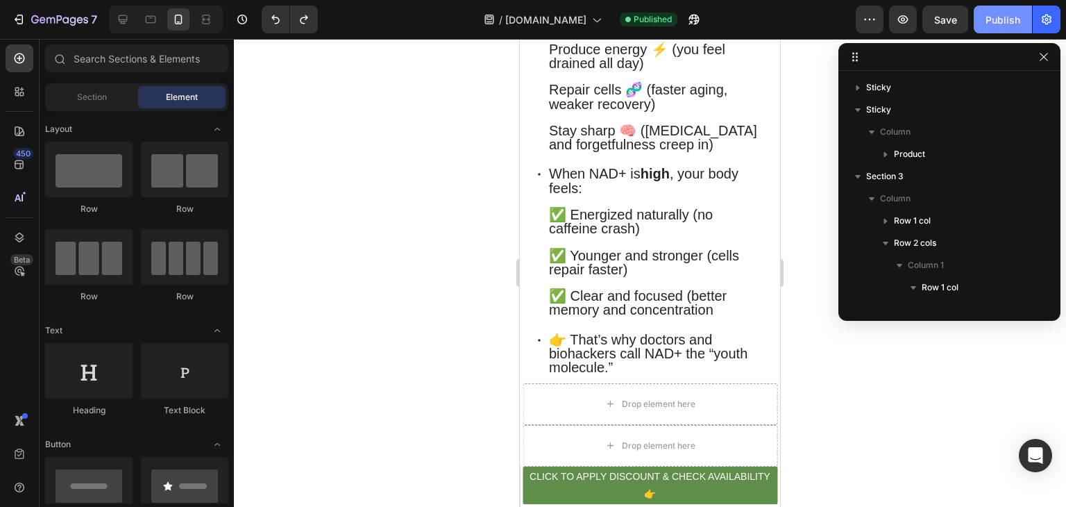
click at [997, 24] on div "Publish" at bounding box center [1003, 19] width 35 height 15
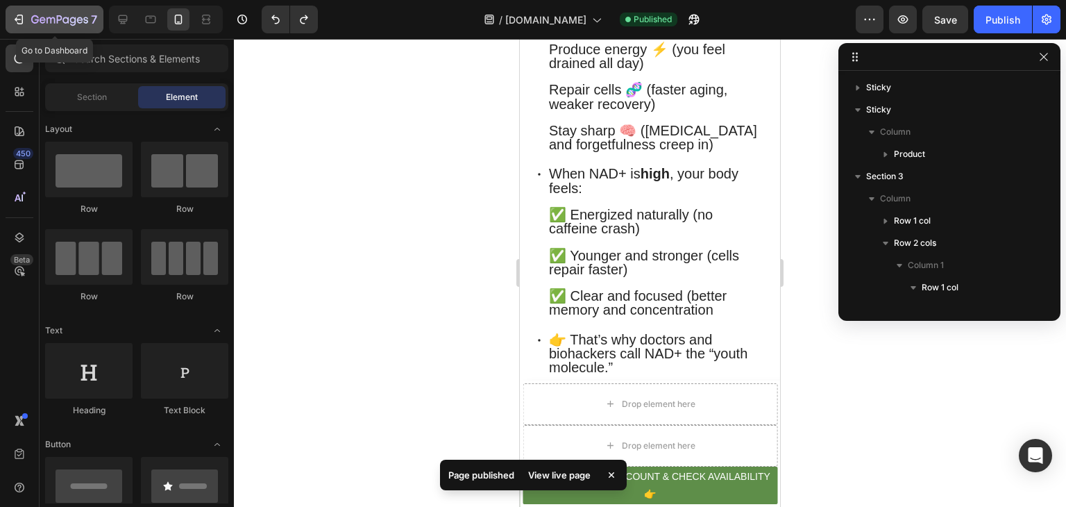
click at [18, 22] on icon "button" at bounding box center [19, 19] width 14 height 14
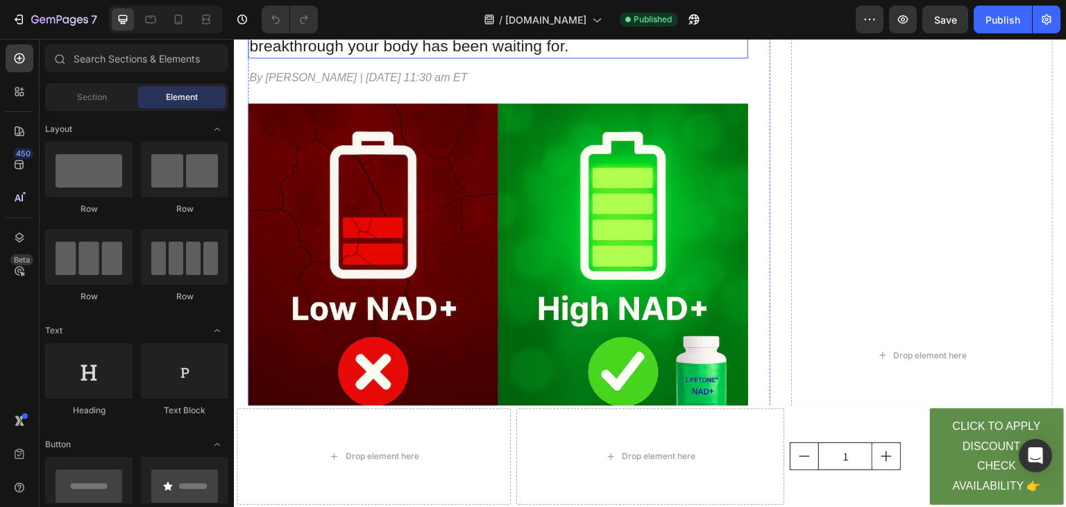
scroll to position [308, 0]
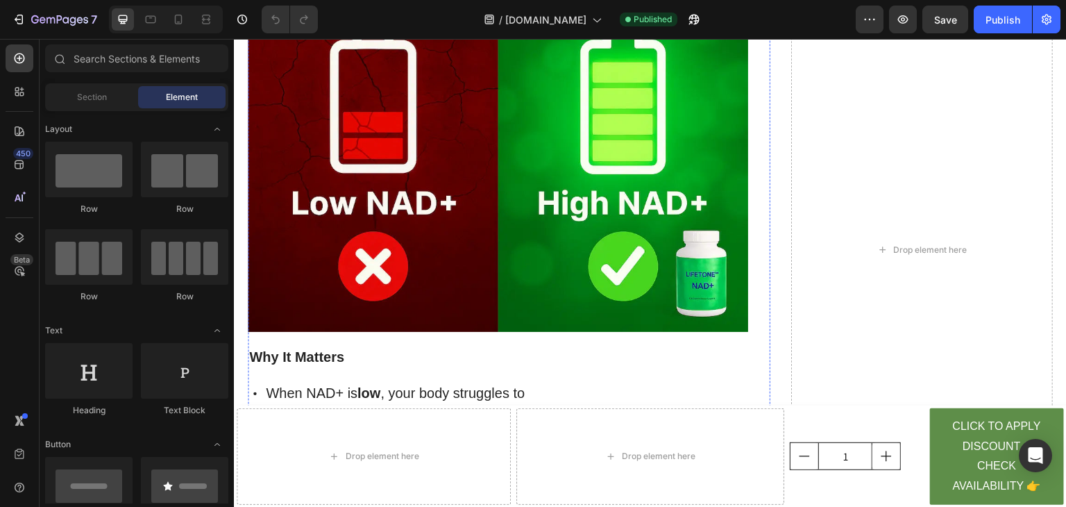
click at [548, 168] on img at bounding box center [498, 165] width 501 height 334
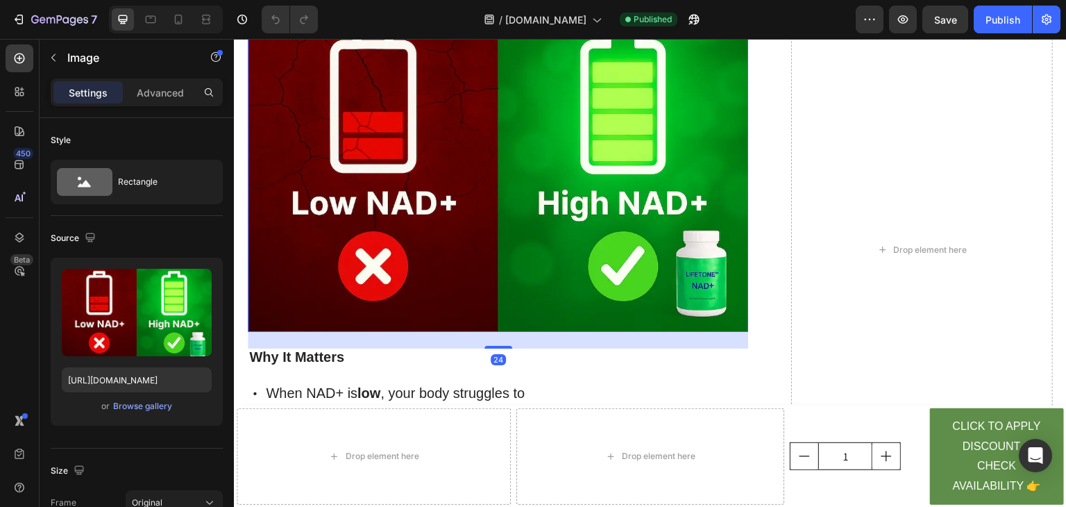
scroll to position [202, 0]
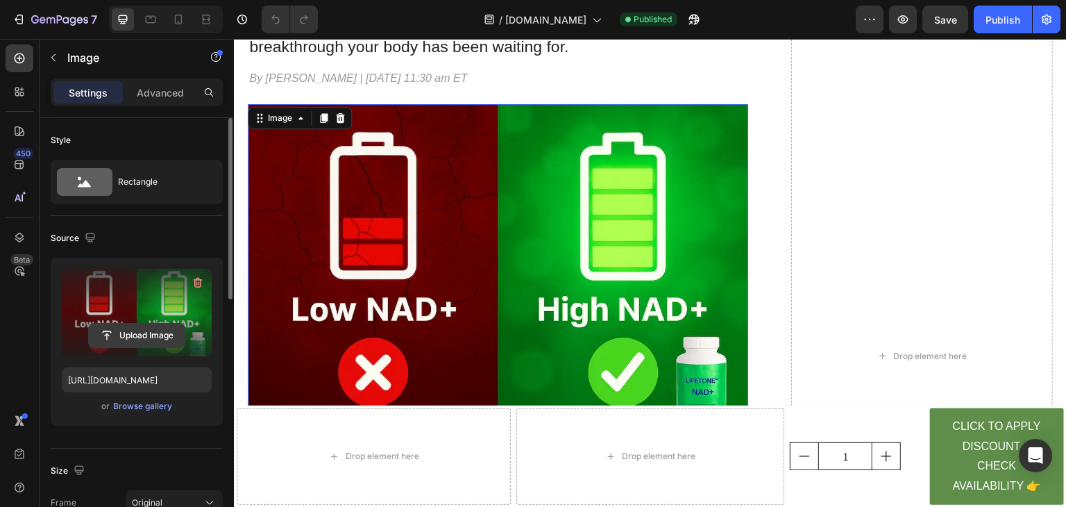
click at [131, 339] on input "file" at bounding box center [137, 336] width 96 height 24
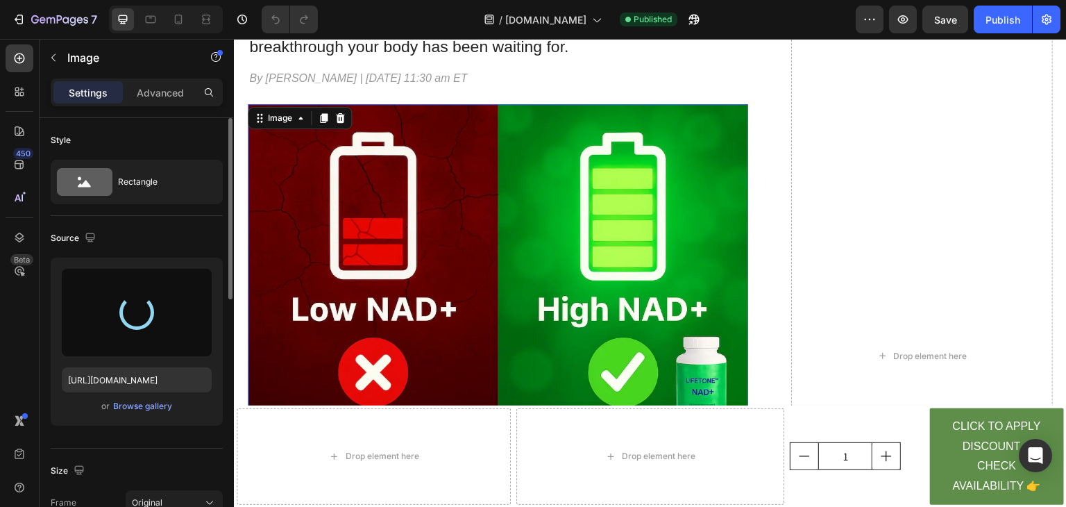
type input "[URL][DOMAIN_NAME]"
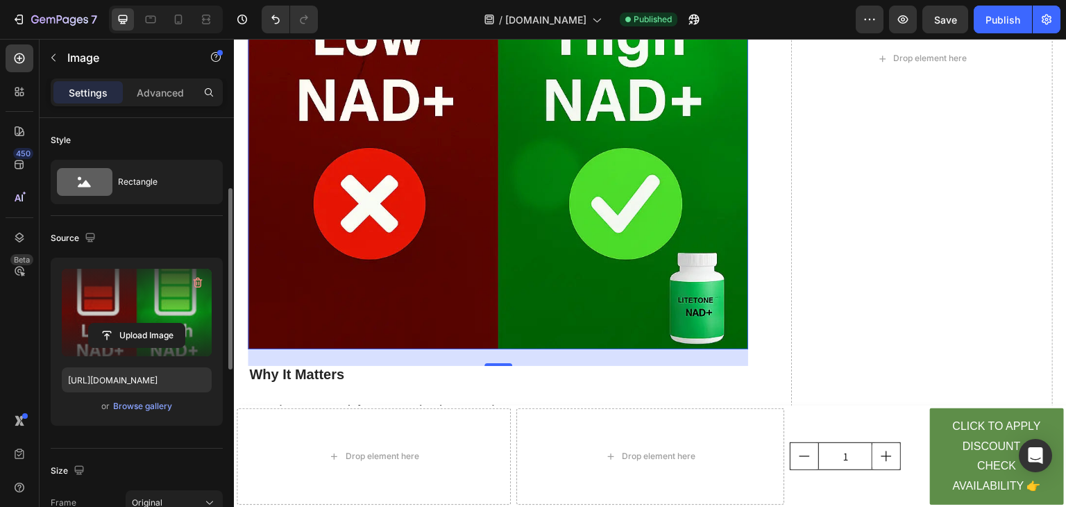
scroll to position [98, 0]
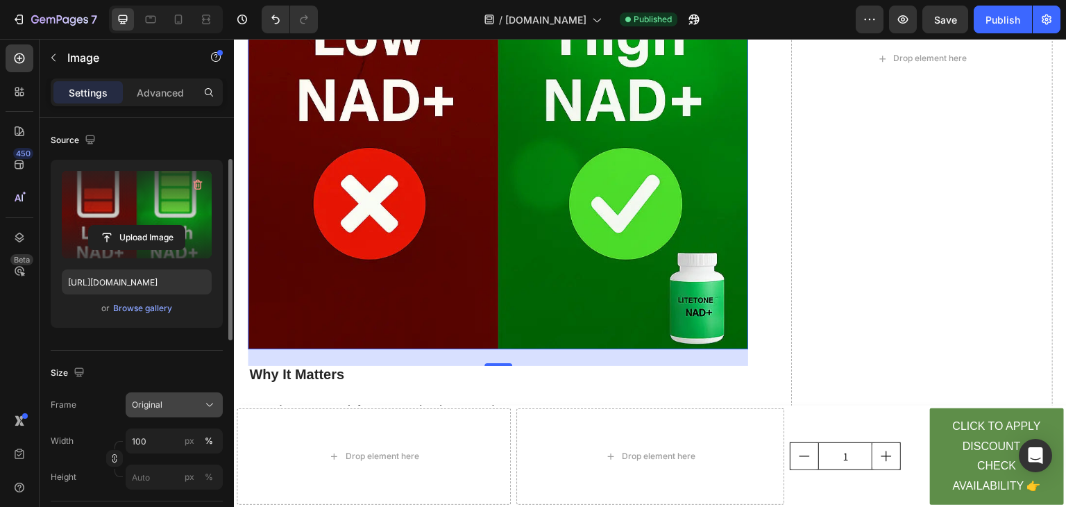
click at [176, 404] on div "Original" at bounding box center [166, 405] width 68 height 12
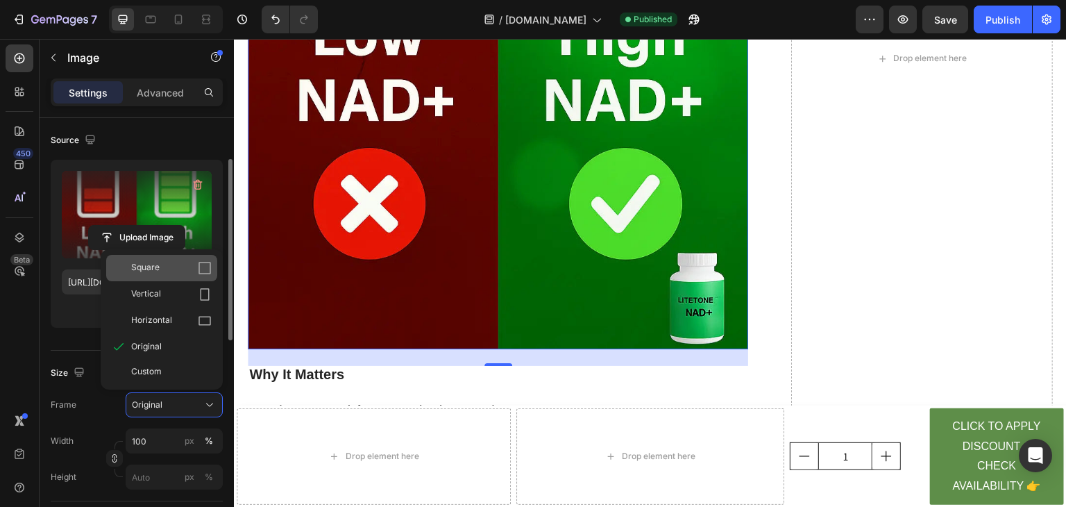
click at [175, 273] on div "Square" at bounding box center [171, 268] width 81 height 14
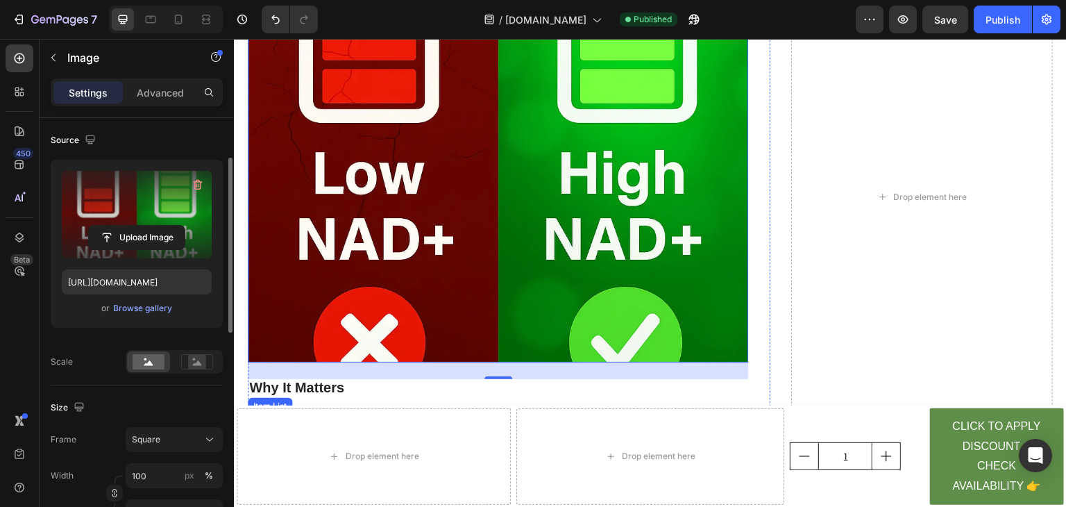
scroll to position [444, 0]
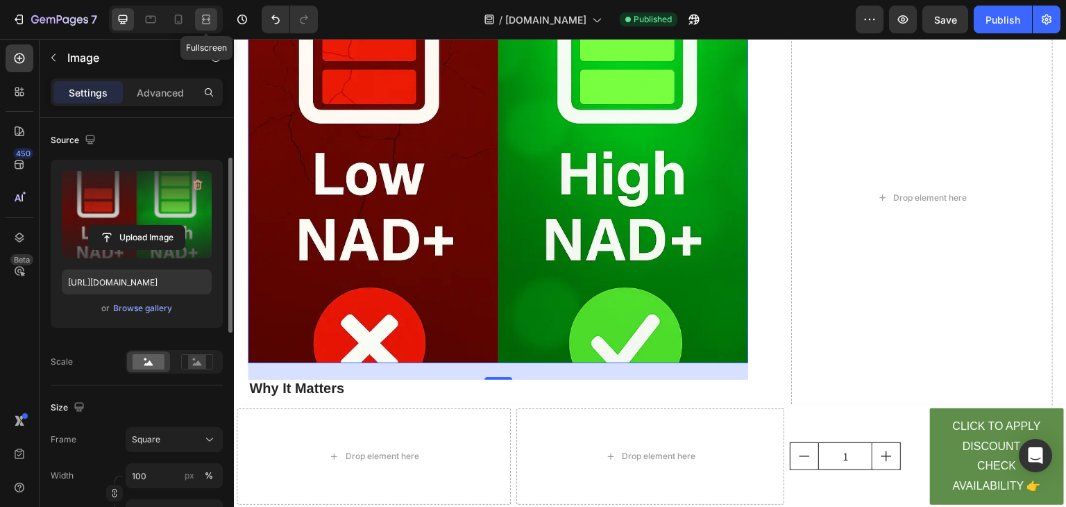
click at [200, 19] on icon at bounding box center [206, 19] width 14 height 14
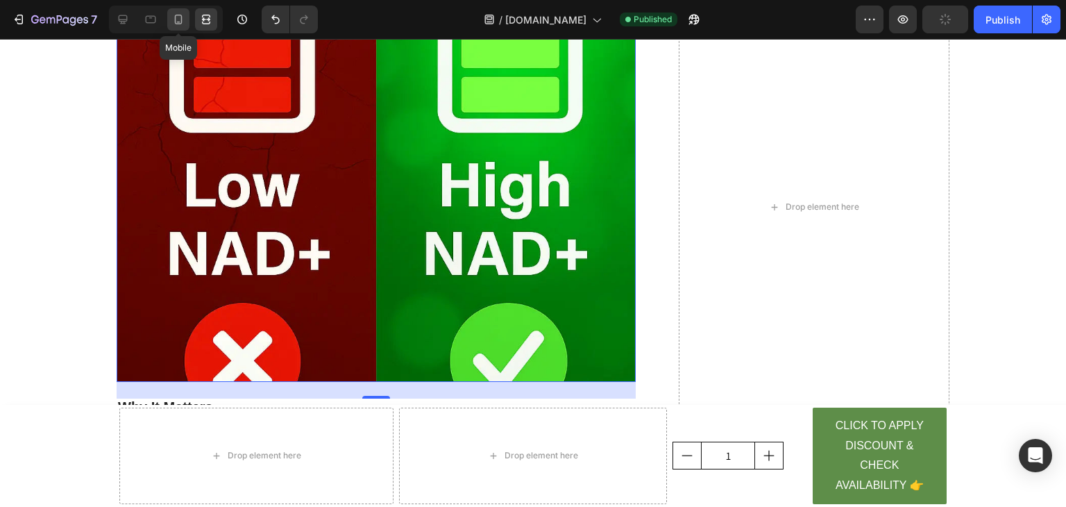
click at [178, 20] on icon at bounding box center [178, 19] width 14 height 14
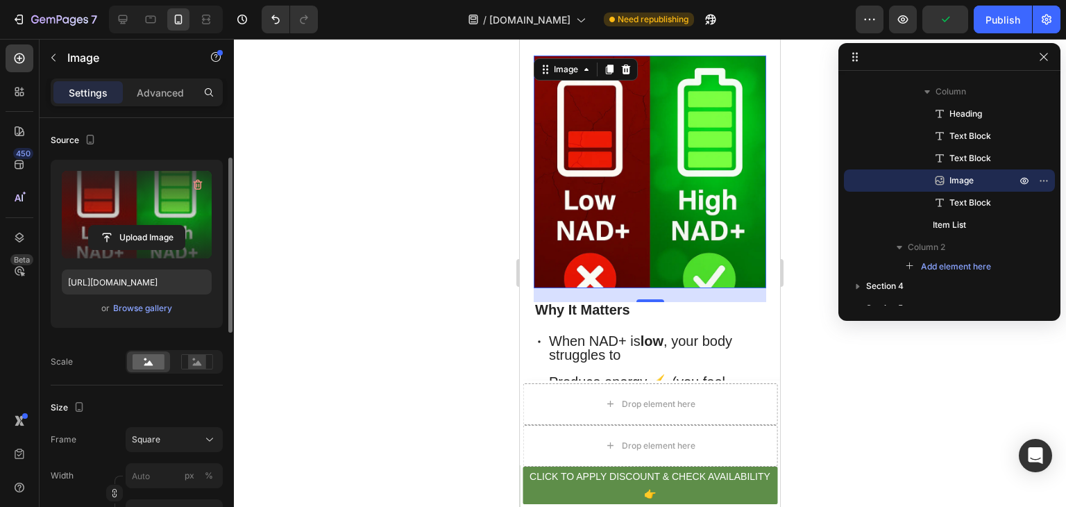
scroll to position [228, 0]
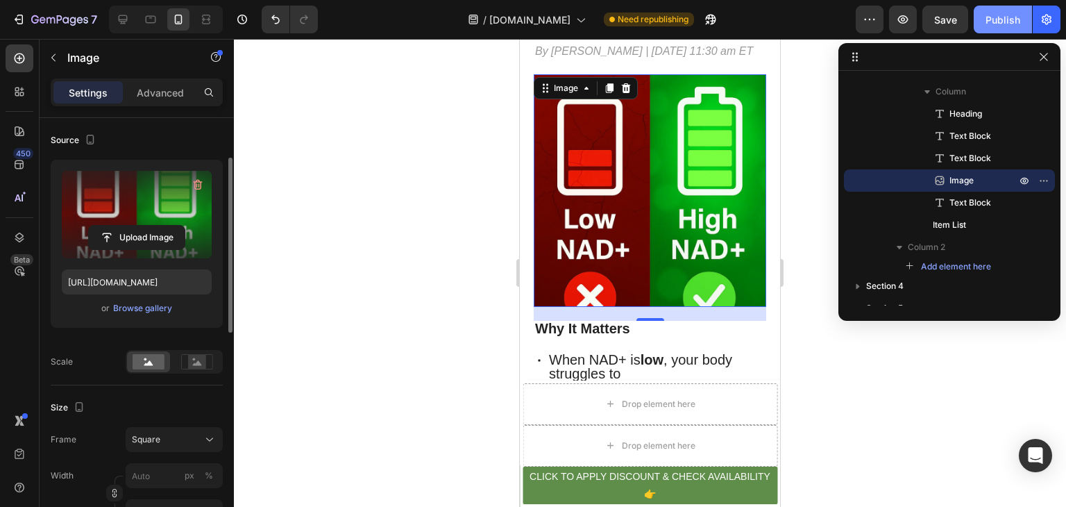
click at [1005, 26] on button "Publish" at bounding box center [1003, 20] width 58 height 28
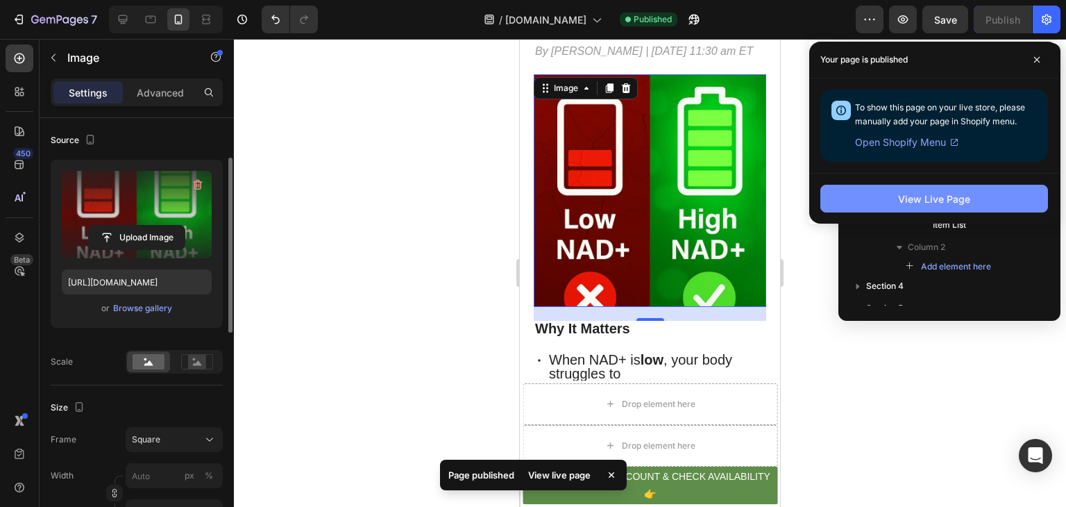
click at [952, 197] on div "View Live Page" at bounding box center [934, 199] width 72 height 15
